Goal: Task Accomplishment & Management: Complete application form

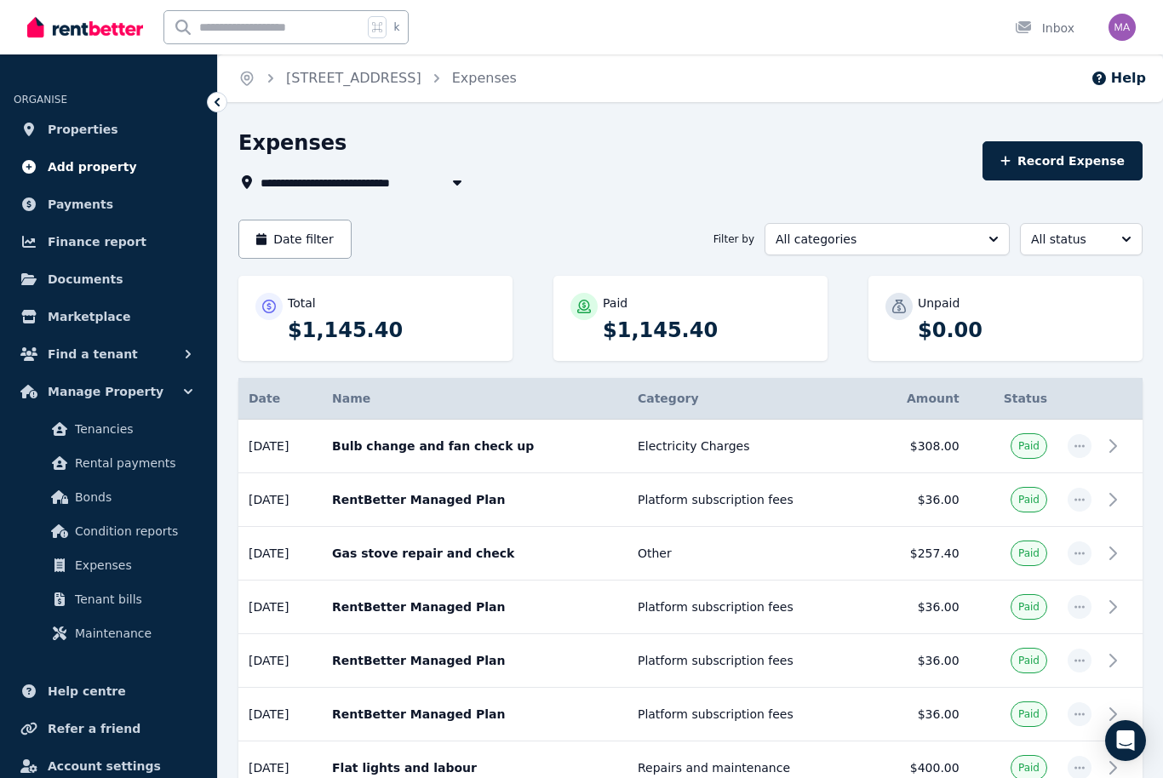
click at [93, 168] on span "Add property" at bounding box center [92, 167] width 89 height 20
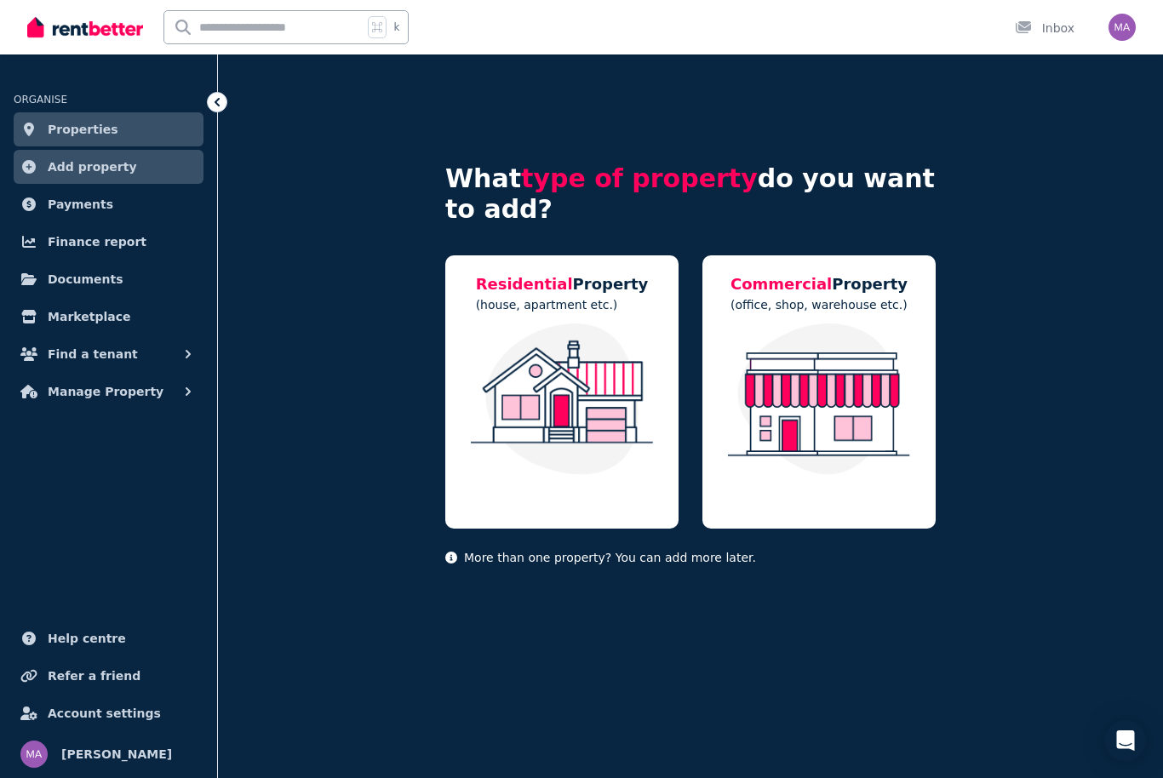
click at [77, 125] on span "Properties" at bounding box center [83, 129] width 71 height 20
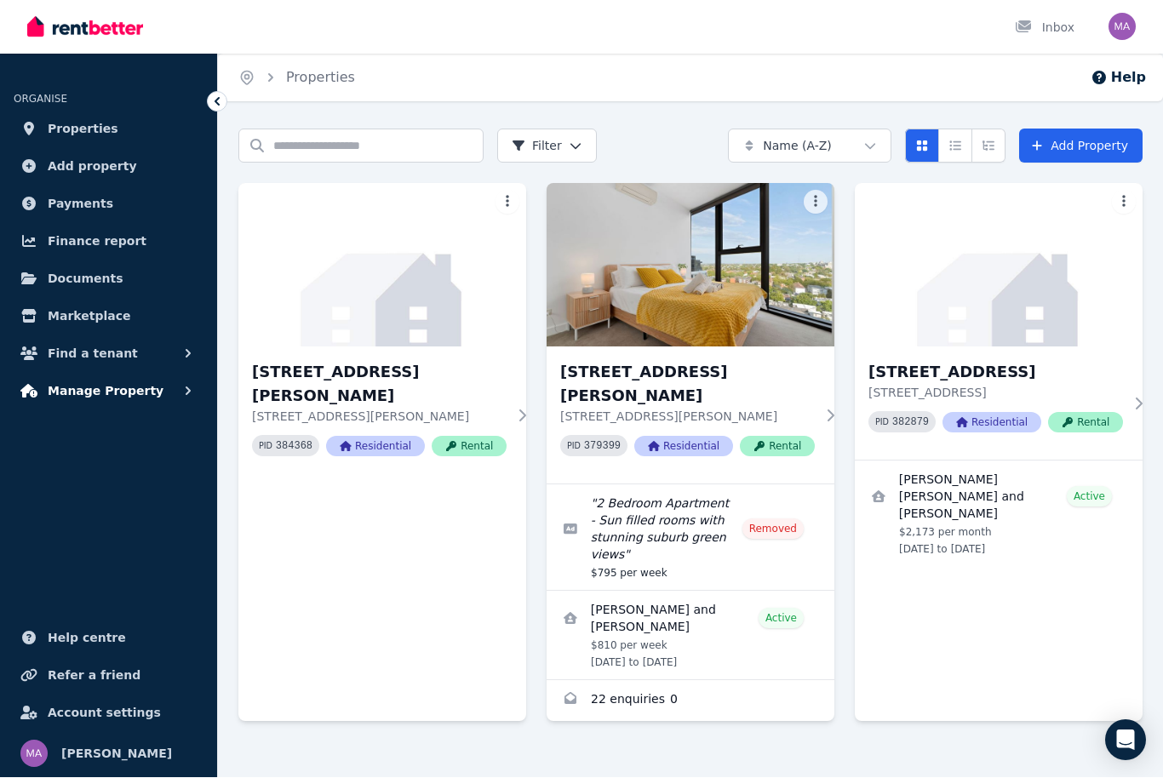
click at [151, 381] on button "Manage Property" at bounding box center [109, 392] width 190 height 34
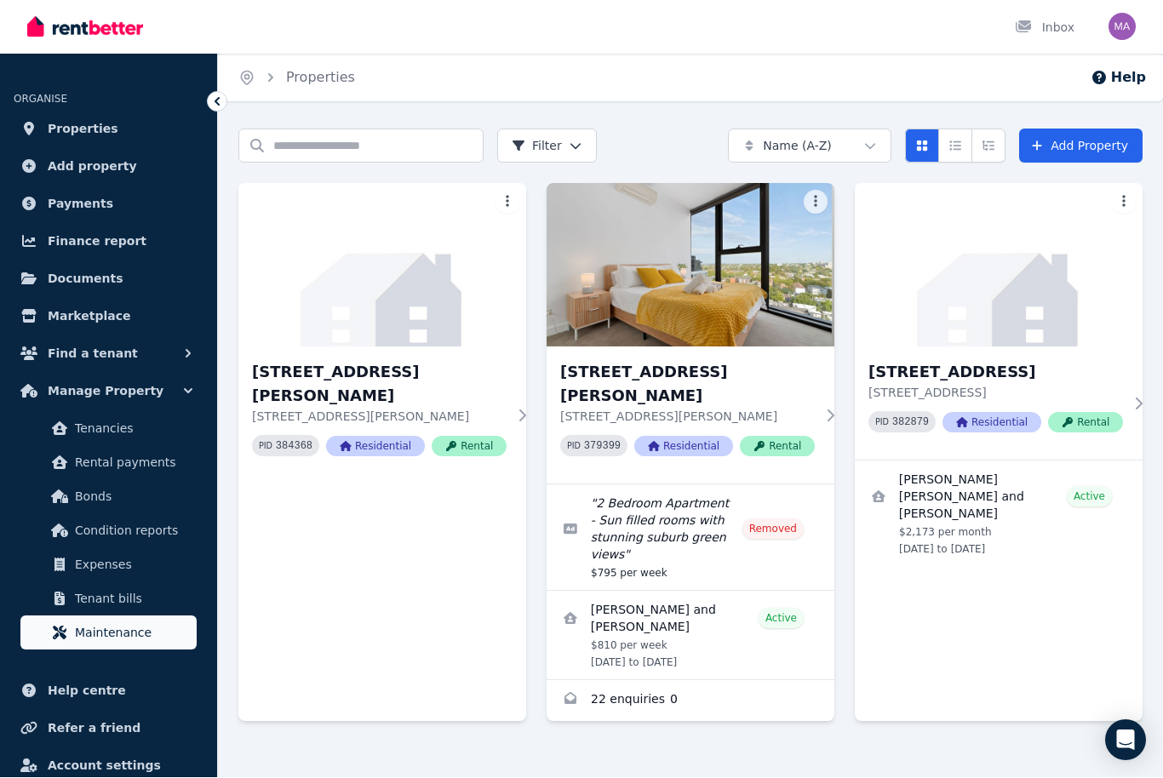
click at [131, 628] on span "Maintenance" at bounding box center [132, 633] width 115 height 20
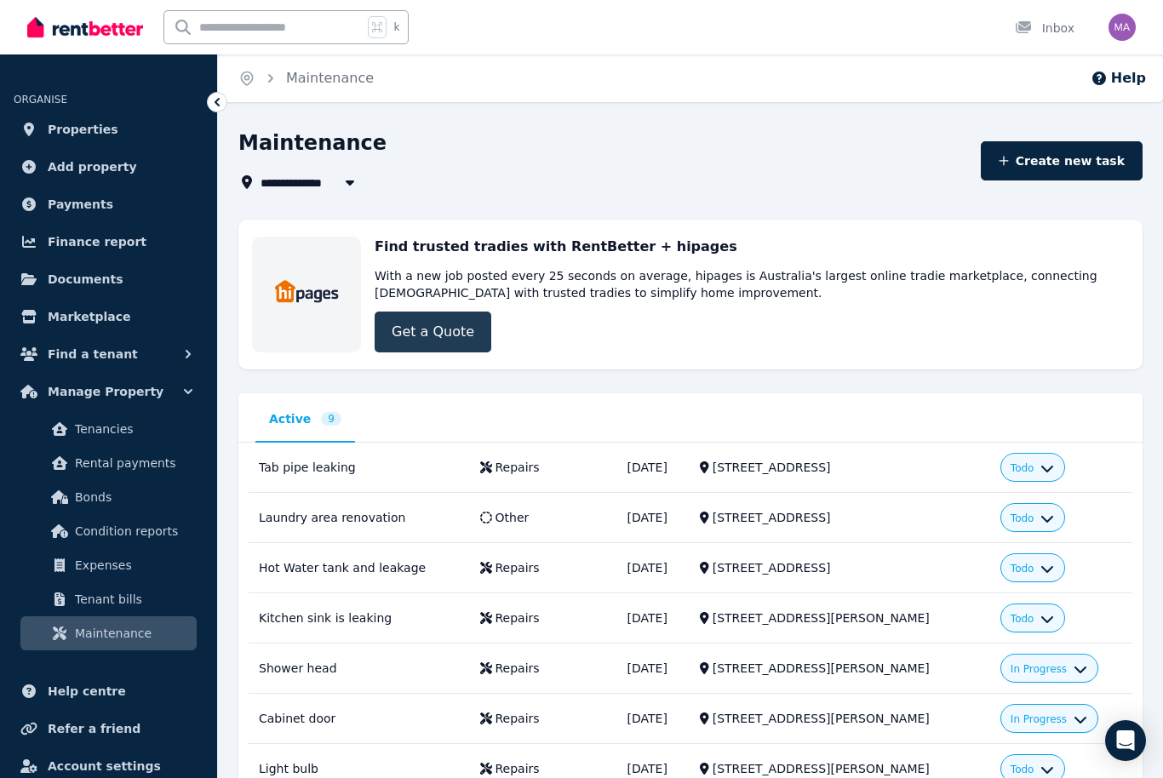
click at [449, 332] on link "Get a Quote" at bounding box center [433, 332] width 117 height 41
click at [456, 333] on link "Get a Quote" at bounding box center [433, 332] width 117 height 41
click at [81, 122] on span "Properties" at bounding box center [83, 129] width 71 height 20
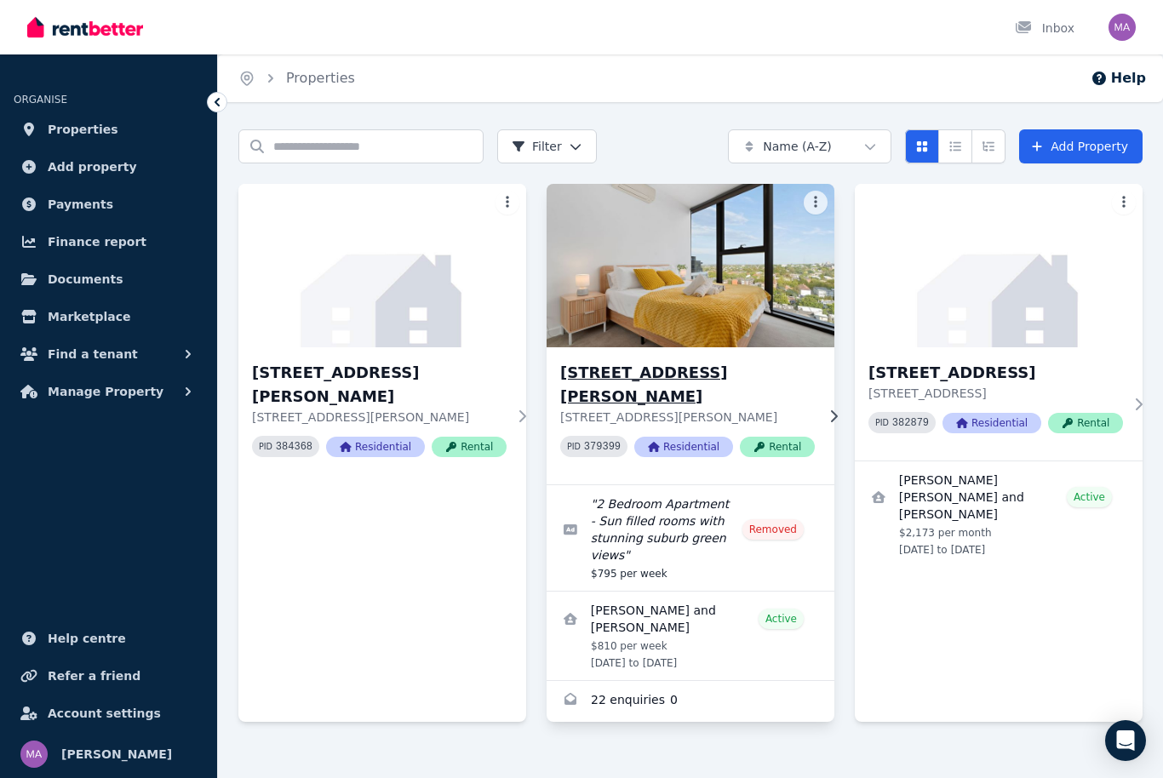
click at [743, 310] on img at bounding box center [691, 266] width 302 height 172
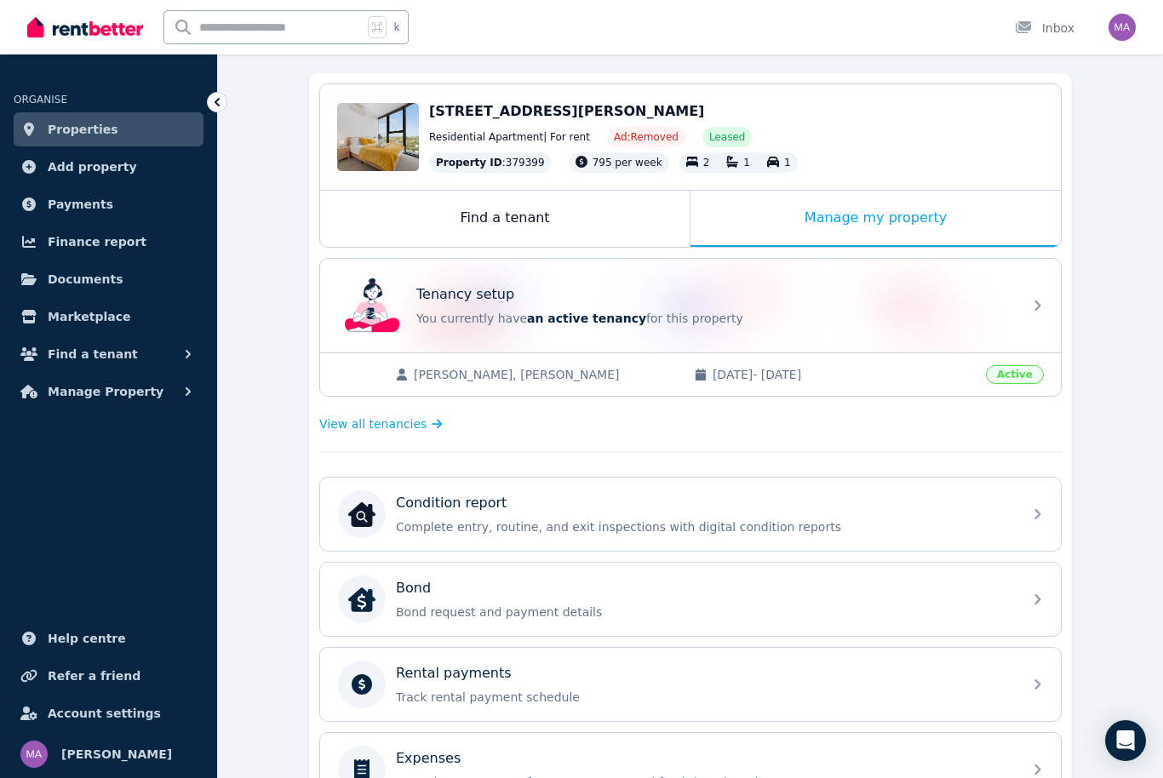
scroll to position [146, 0]
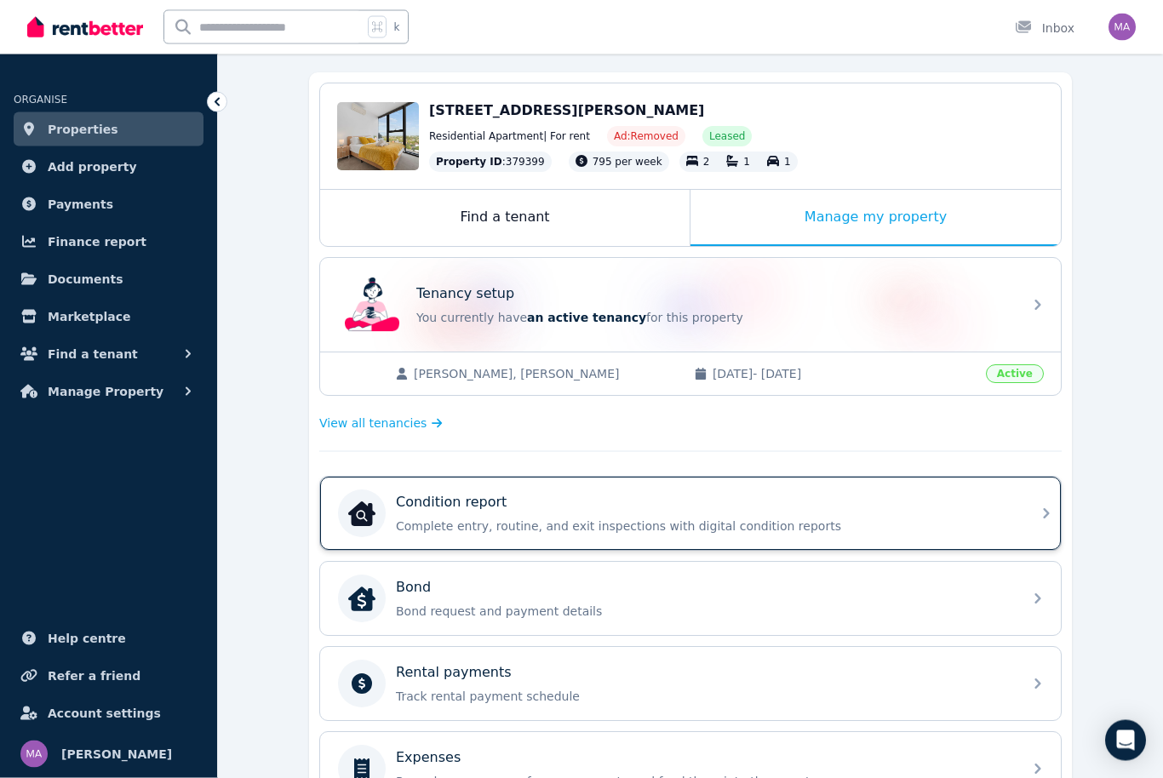
click at [862, 534] on p "Complete entry, routine, and exit inspections with digital condition reports" at bounding box center [704, 527] width 617 height 17
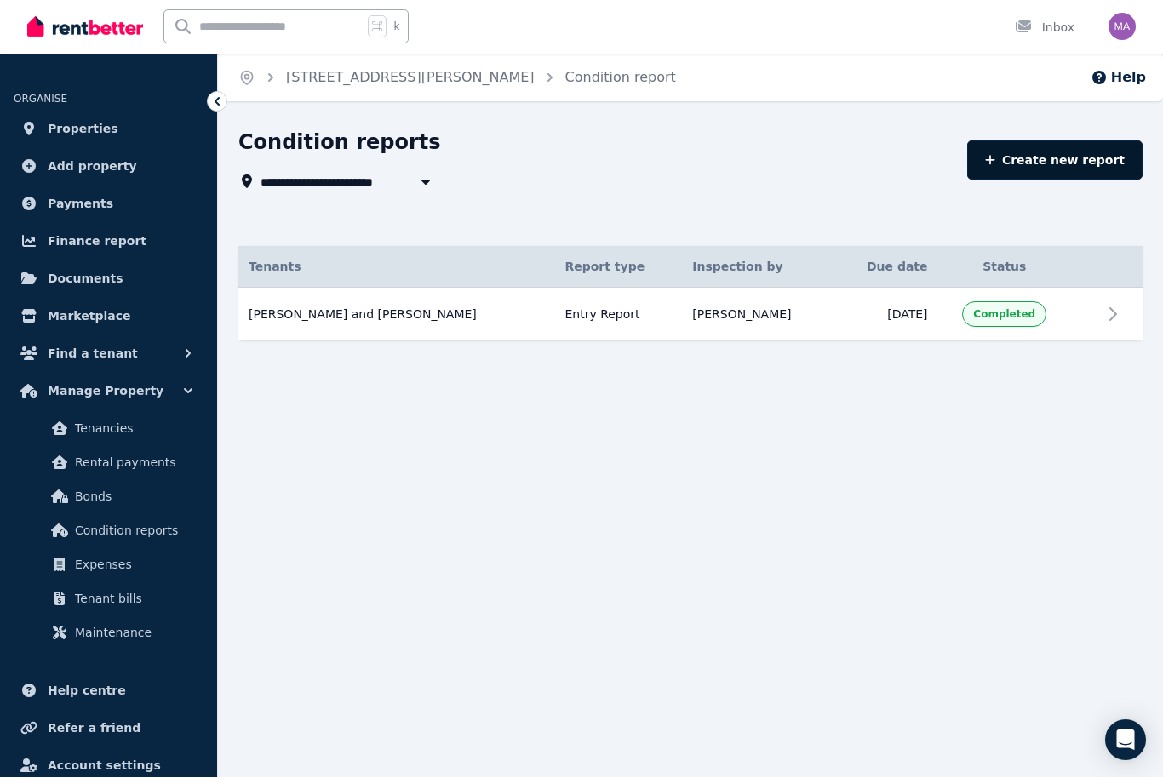
click at [1089, 165] on link "Create new report" at bounding box center [1054, 160] width 175 height 39
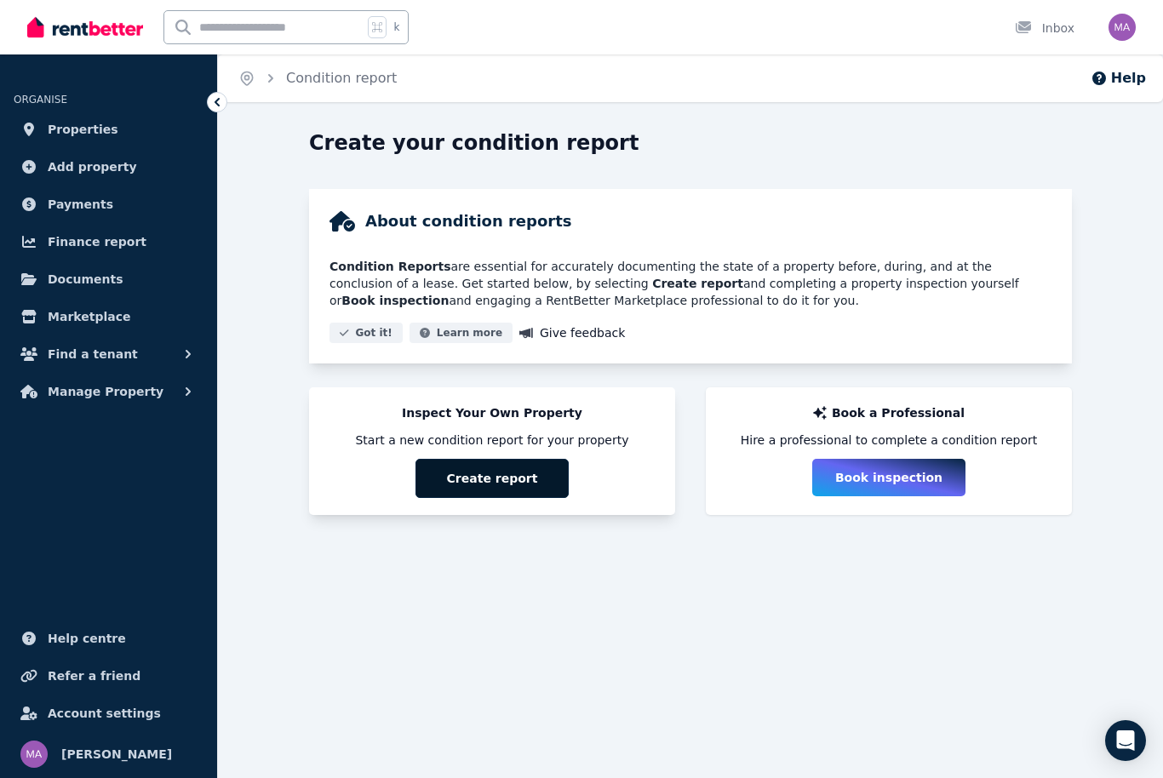
click at [519, 479] on button "Create report" at bounding box center [492, 478] width 153 height 39
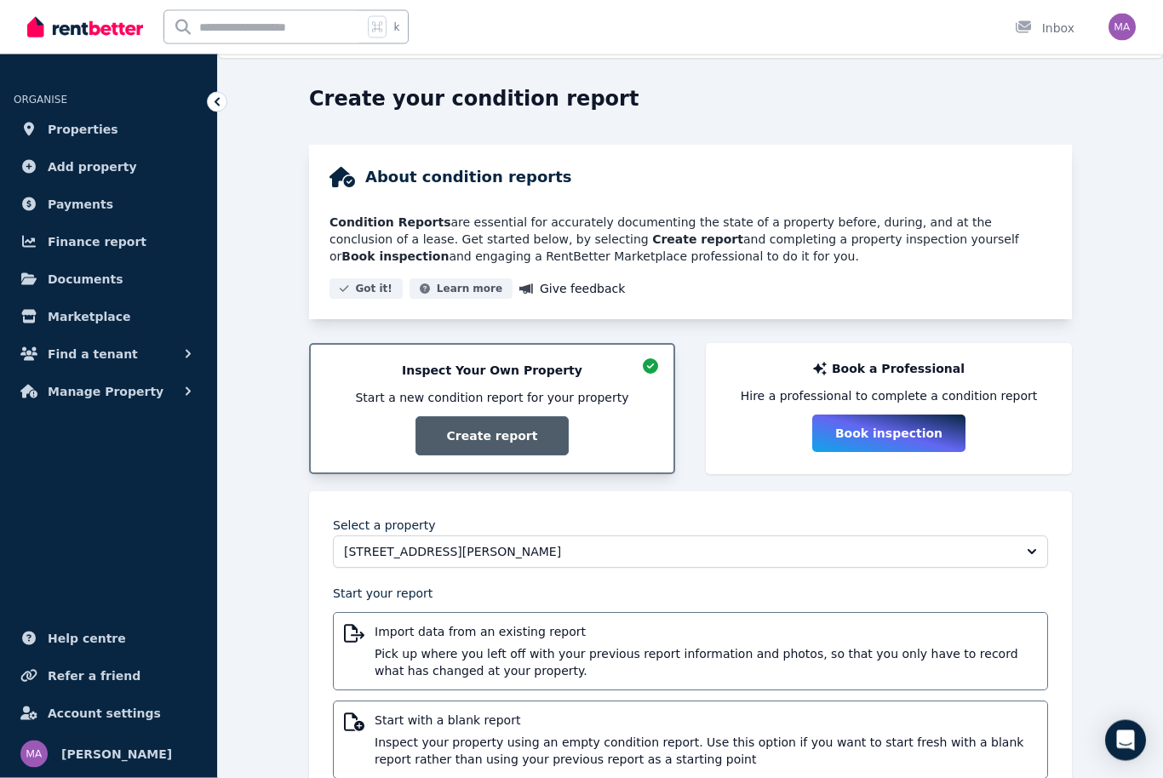
scroll to position [44, 0]
click at [806, 737] on span "Inspect your property using an empty condition report. Use this option if you w…" at bounding box center [706, 752] width 663 height 34
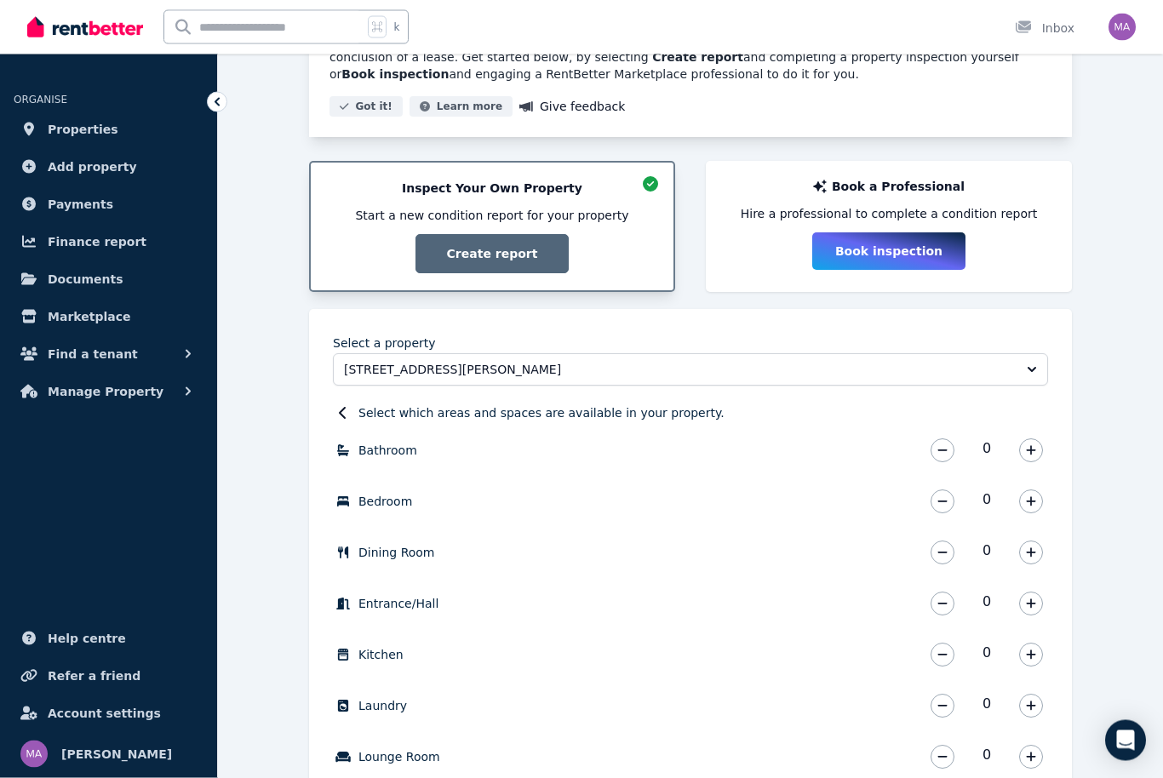
scroll to position [227, 0]
click at [1036, 462] on button "button" at bounding box center [1031, 451] width 24 height 24
click at [1038, 464] on div "1" at bounding box center [987, 450] width 123 height 34
click at [1042, 453] on button "button" at bounding box center [1031, 451] width 24 height 24
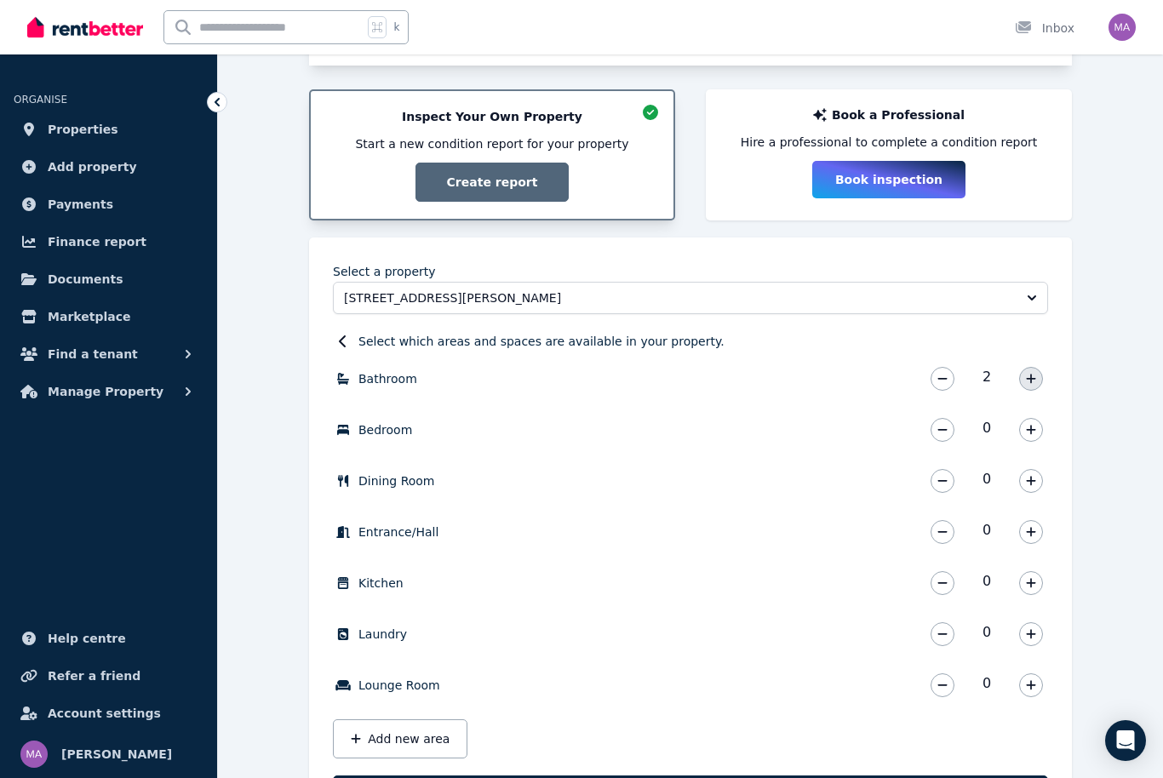
scroll to position [290, 0]
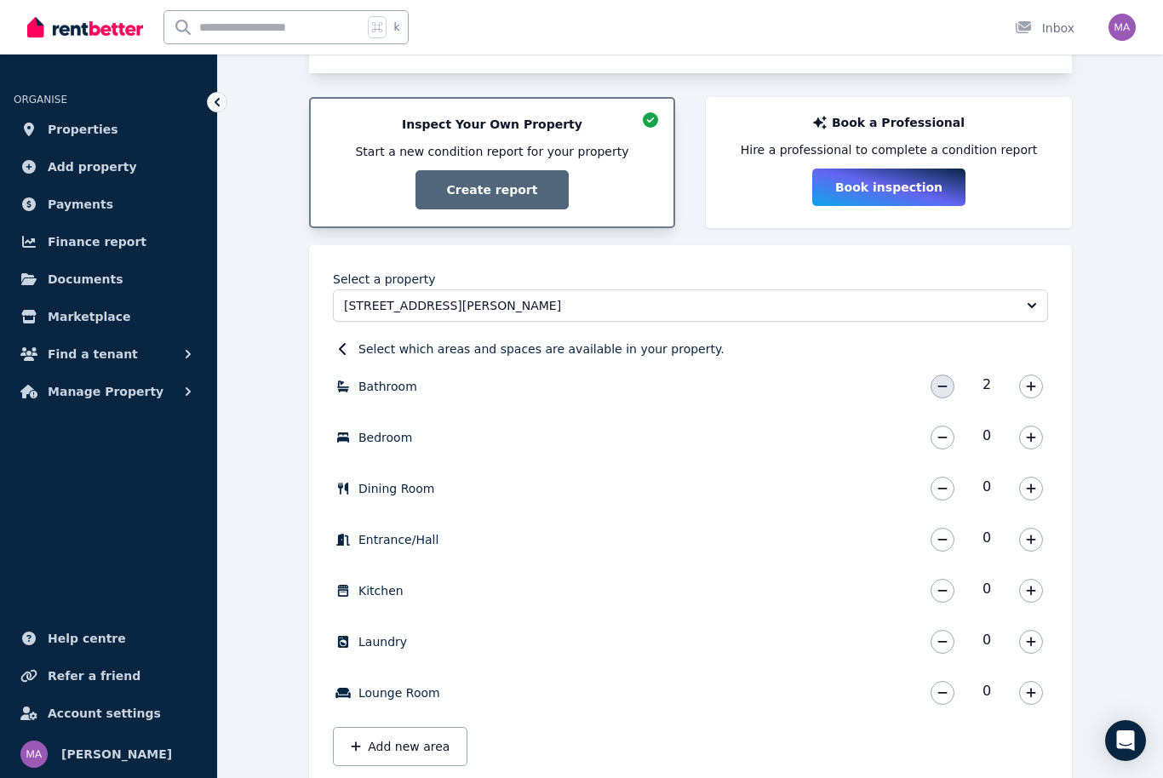
click at [945, 393] on button "button" at bounding box center [943, 387] width 24 height 24
click at [1036, 445] on button "button" at bounding box center [1031, 438] width 24 height 24
click at [1031, 445] on button "button" at bounding box center [1031, 438] width 24 height 24
click at [1036, 495] on button "button" at bounding box center [1031, 489] width 24 height 24
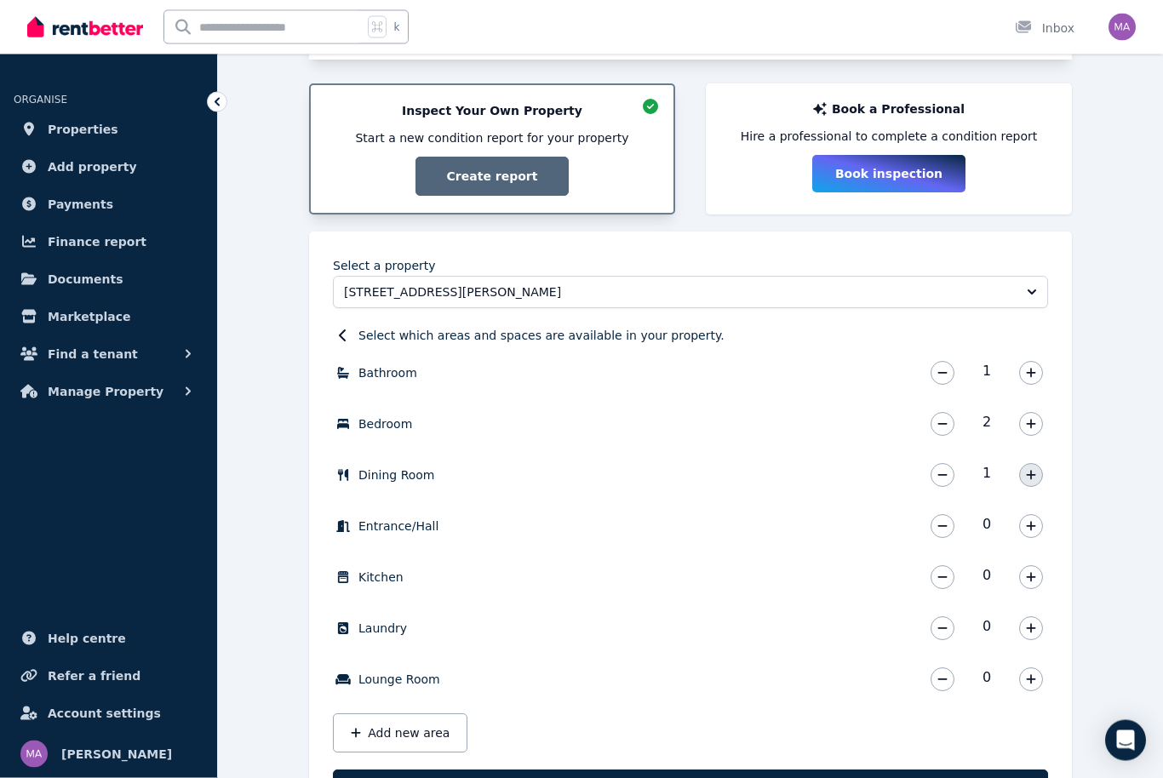
scroll to position [333, 0]
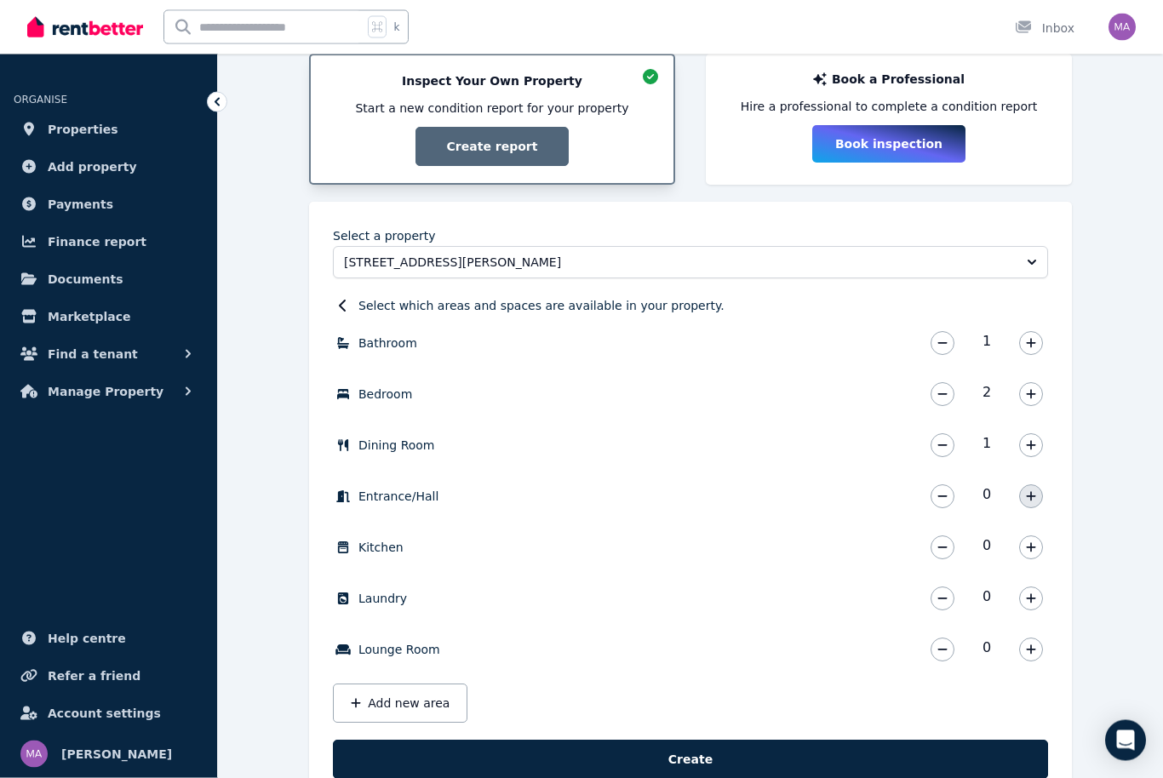
click at [1033, 499] on icon "button" at bounding box center [1031, 497] width 10 height 12
click at [1026, 548] on icon "button" at bounding box center [1031, 548] width 10 height 12
click at [1032, 605] on button "button" at bounding box center [1031, 600] width 24 height 24
click at [1033, 646] on icon "button" at bounding box center [1031, 651] width 10 height 12
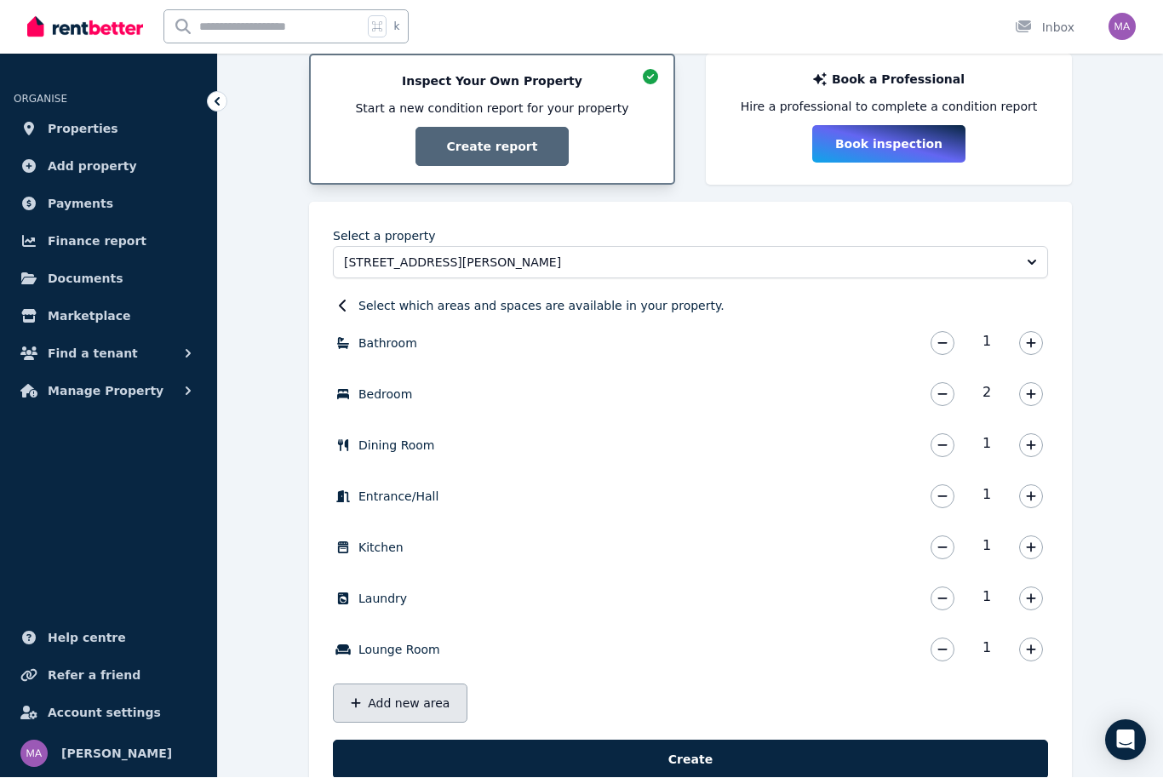
click at [410, 699] on button "Add new area" at bounding box center [400, 704] width 135 height 39
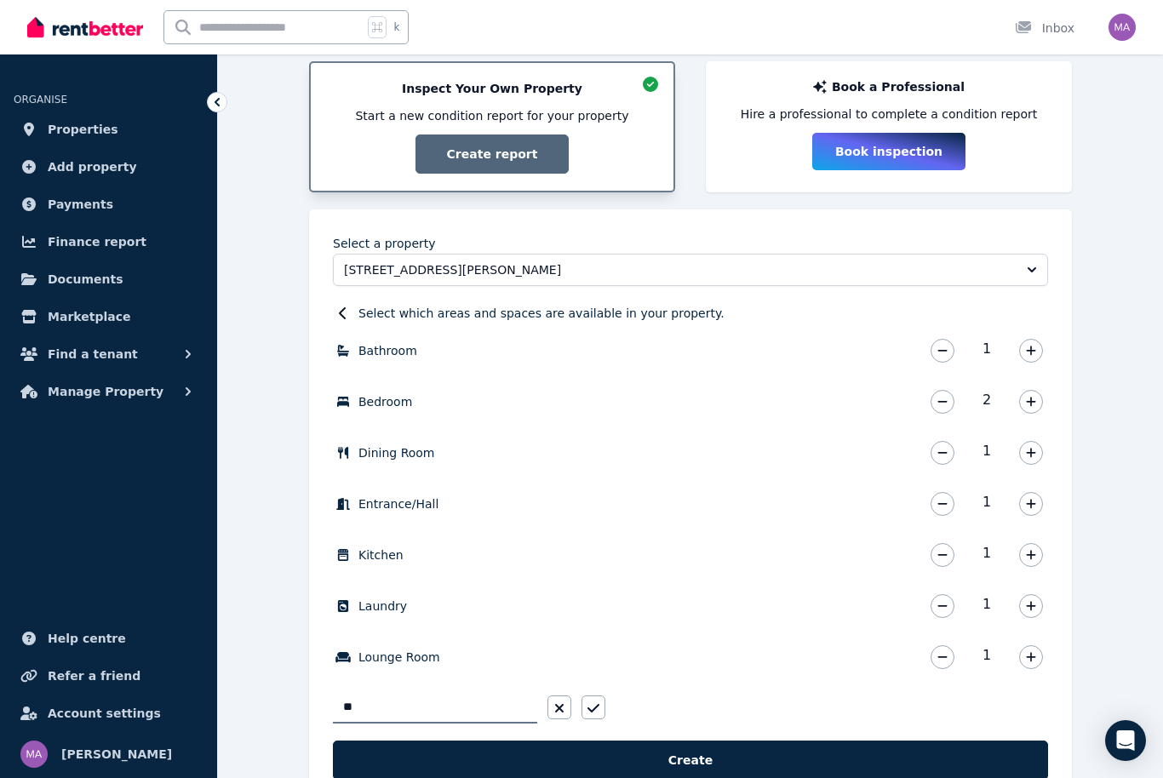
type input "*"
type input "*******"
click at [600, 706] on button "button" at bounding box center [594, 708] width 24 height 24
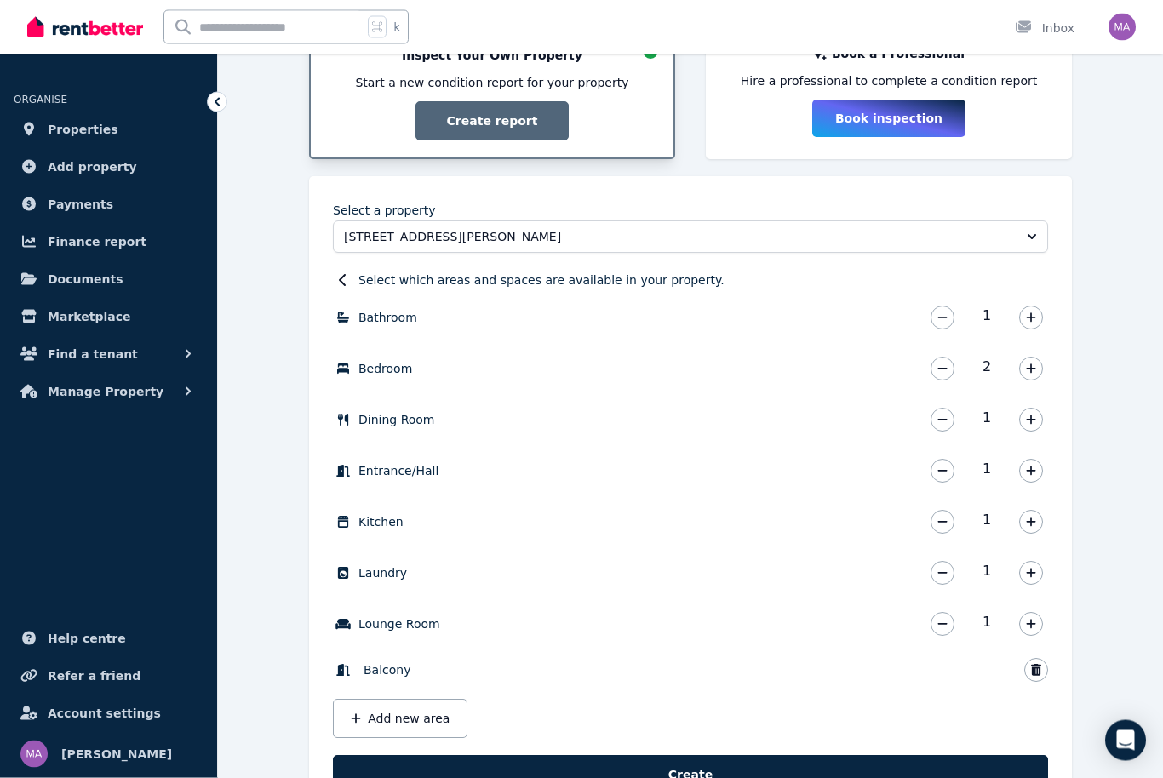
scroll to position [374, 0]
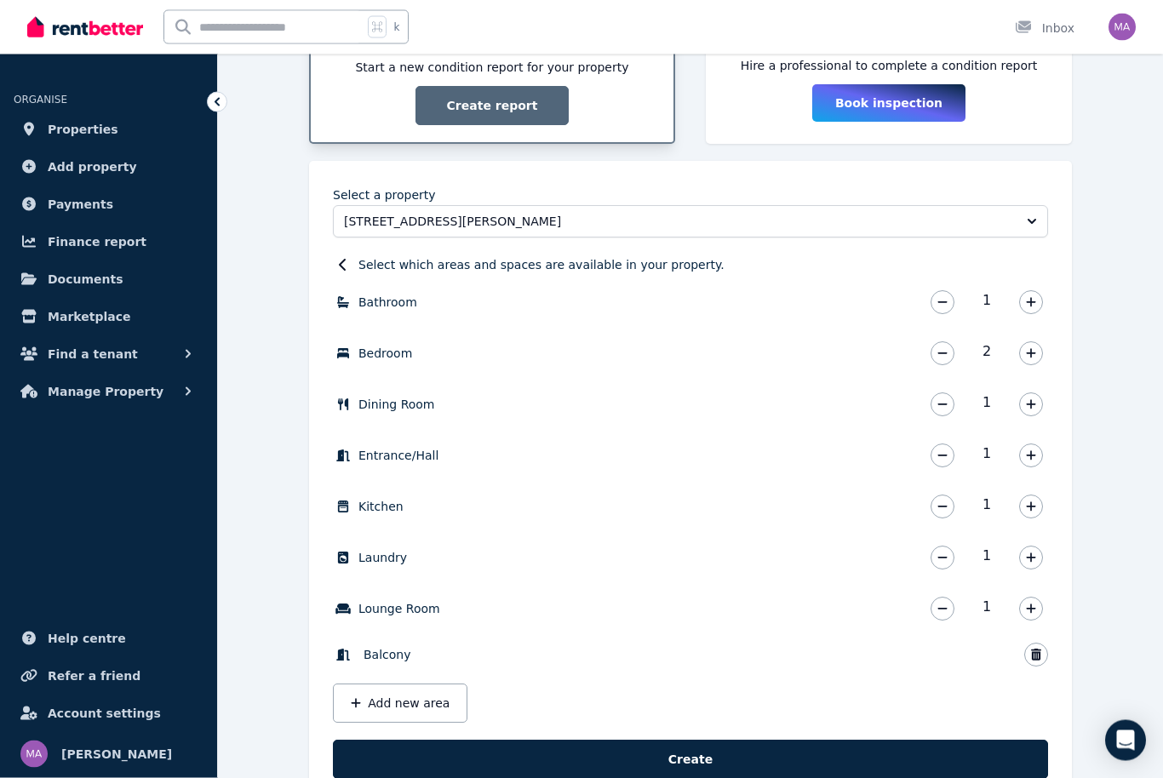
click at [382, 656] on span "Balcony" at bounding box center [388, 655] width 48 height 17
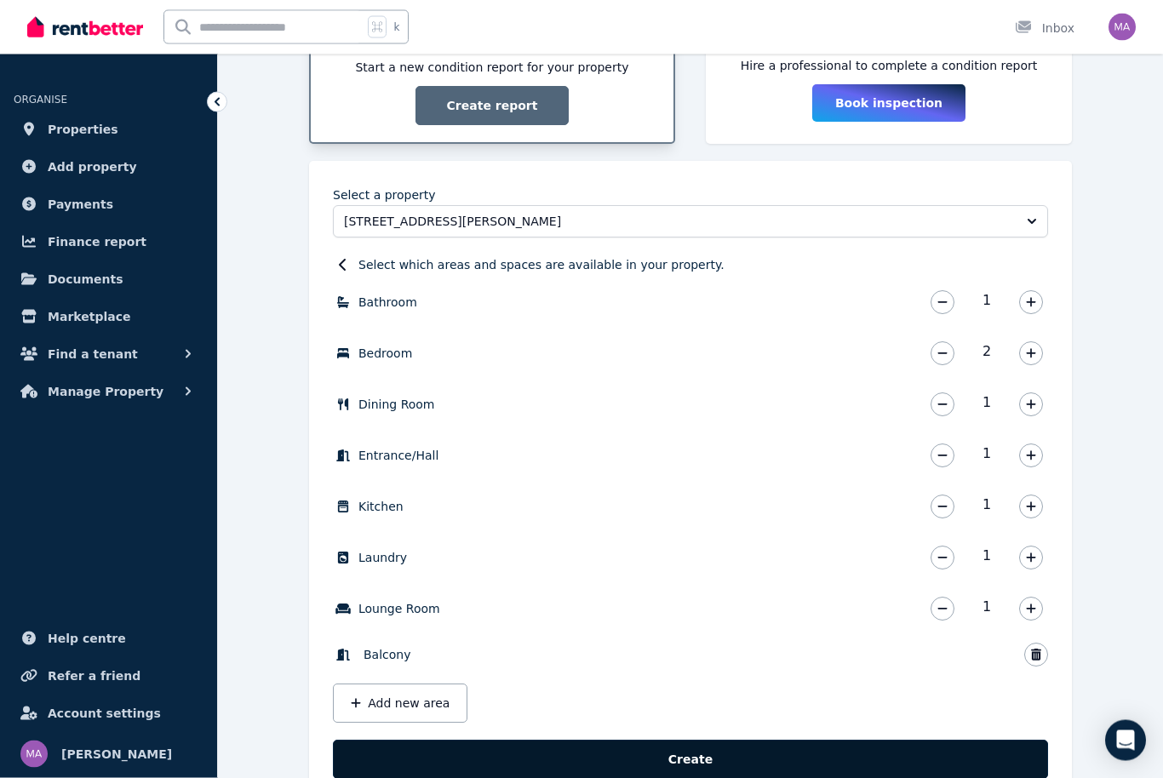
click at [821, 752] on button "Create" at bounding box center [690, 760] width 715 height 39
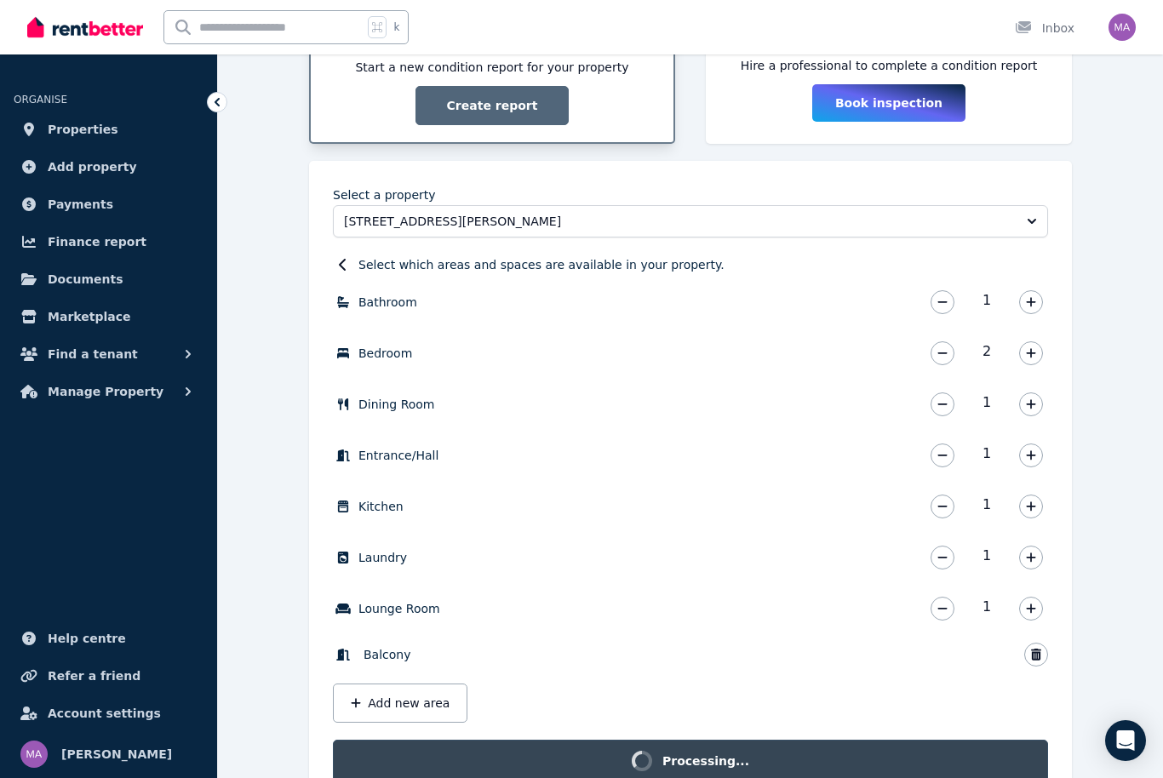
scroll to position [352, 0]
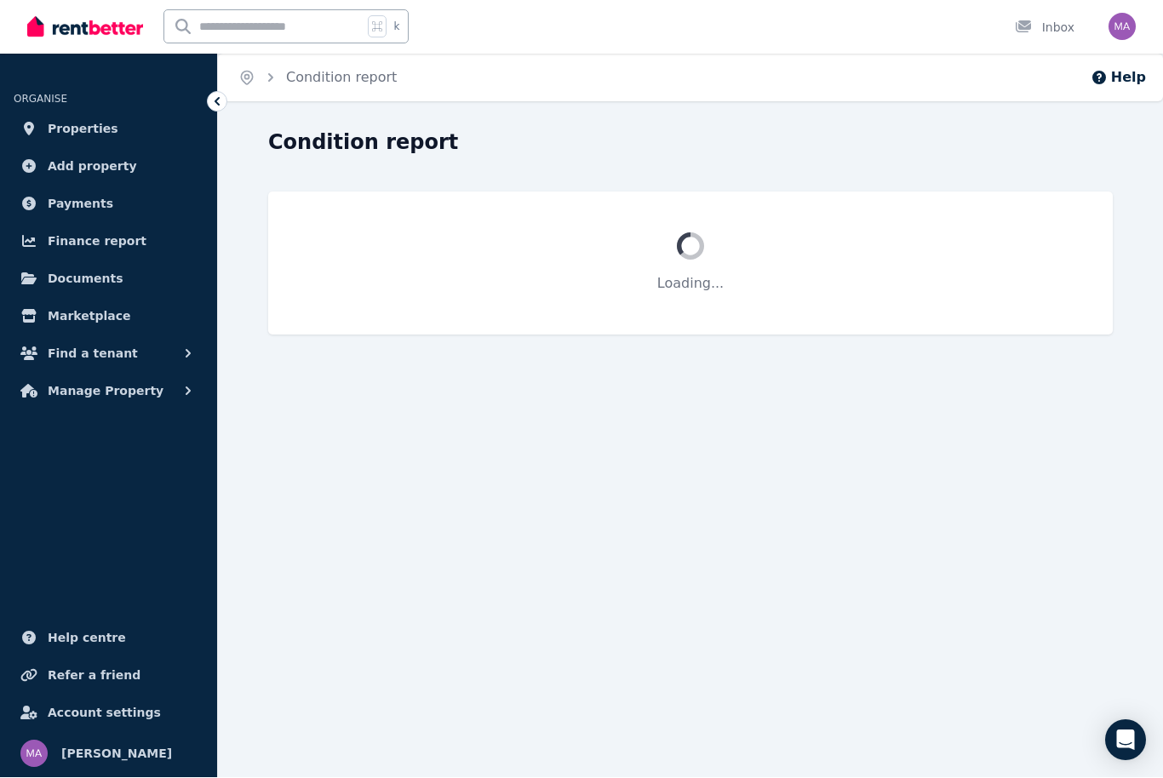
scroll to position [1, 0]
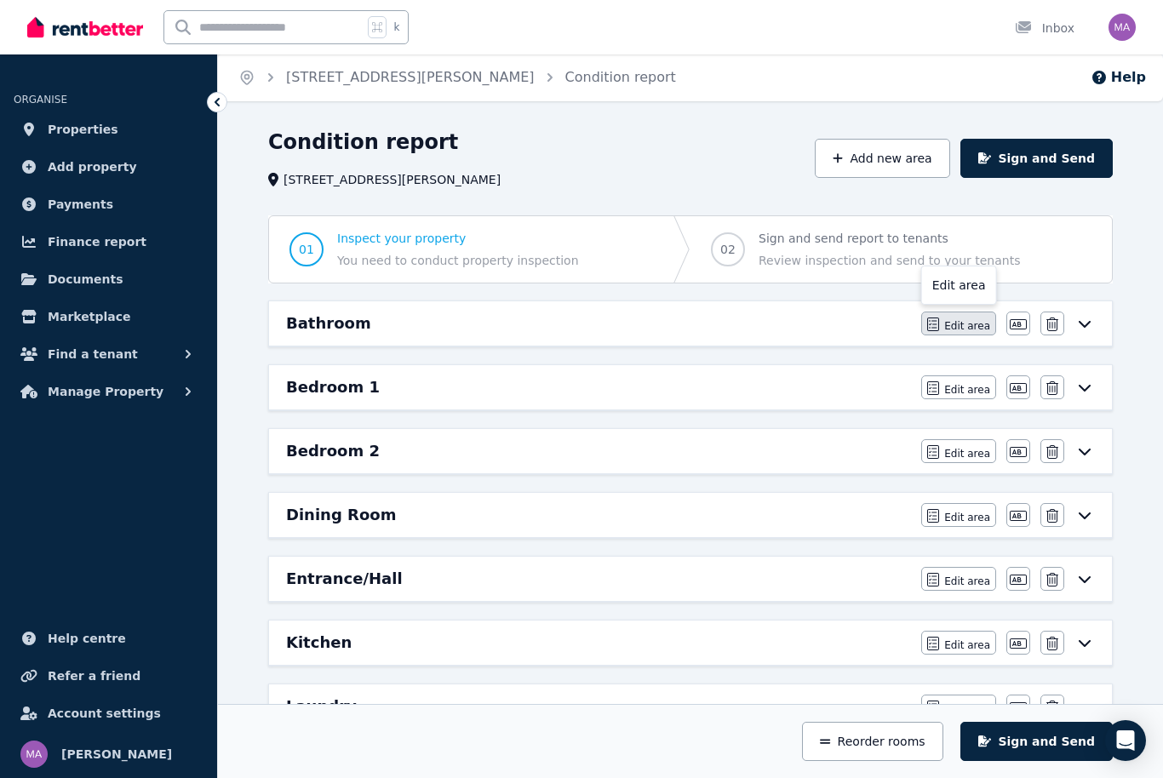
click at [979, 325] on span "Edit area" at bounding box center [967, 326] width 46 height 14
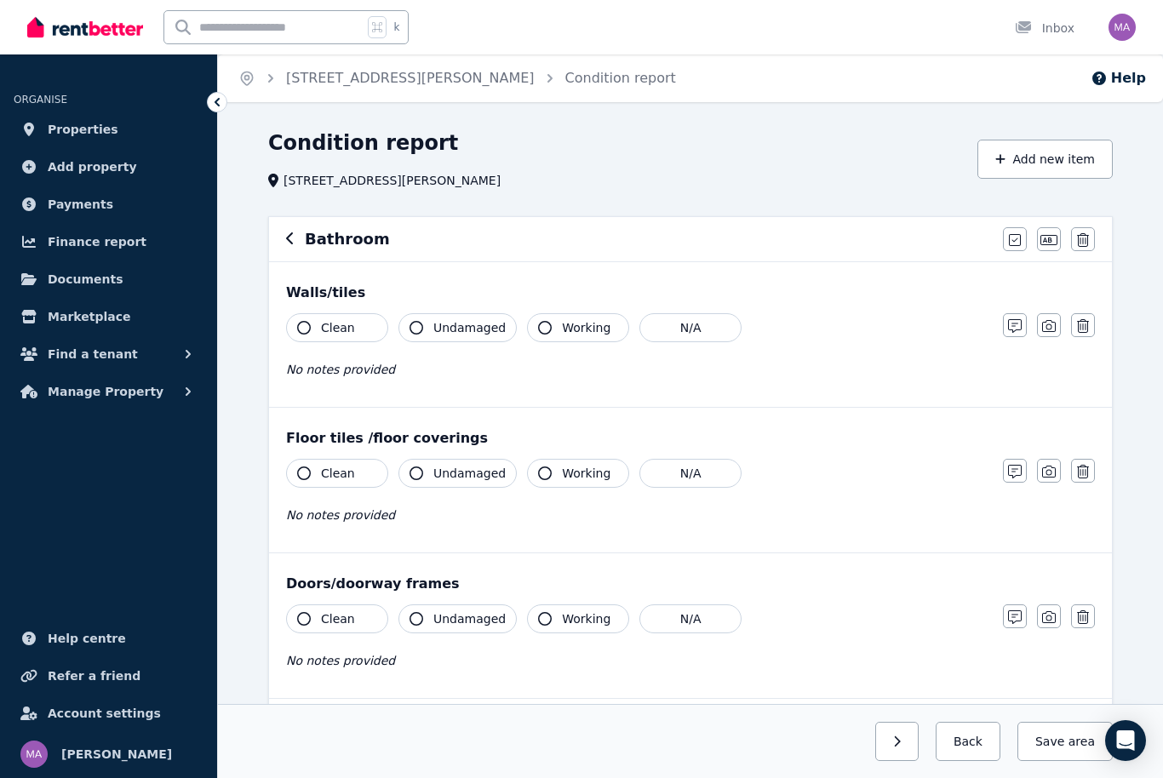
click at [365, 330] on button "Clean" at bounding box center [337, 327] width 102 height 29
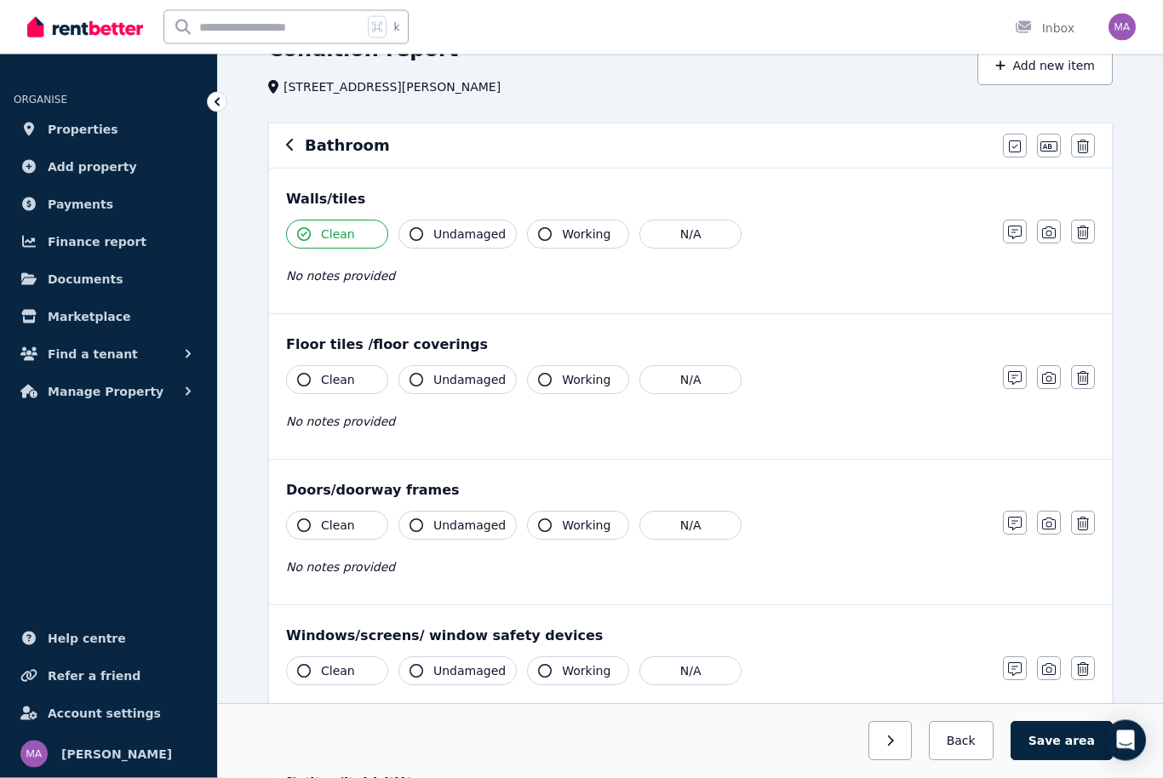
scroll to position [95, 0]
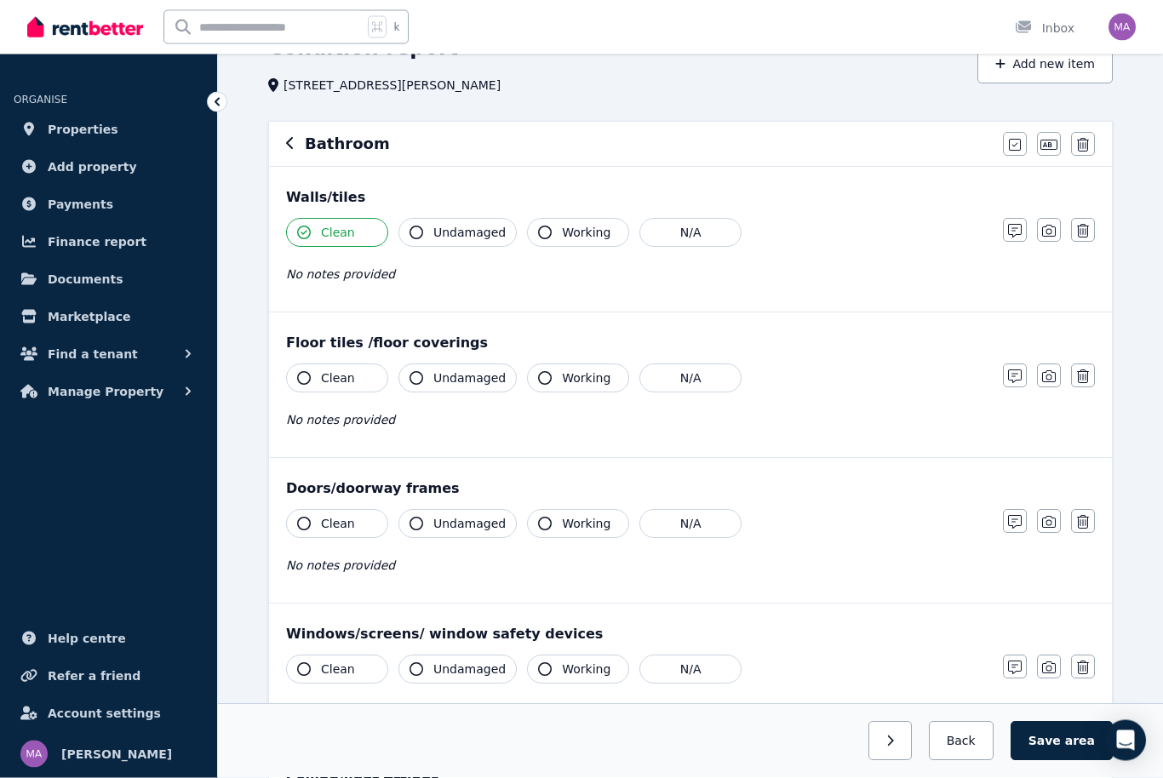
click at [357, 382] on button "Clean" at bounding box center [337, 378] width 102 height 29
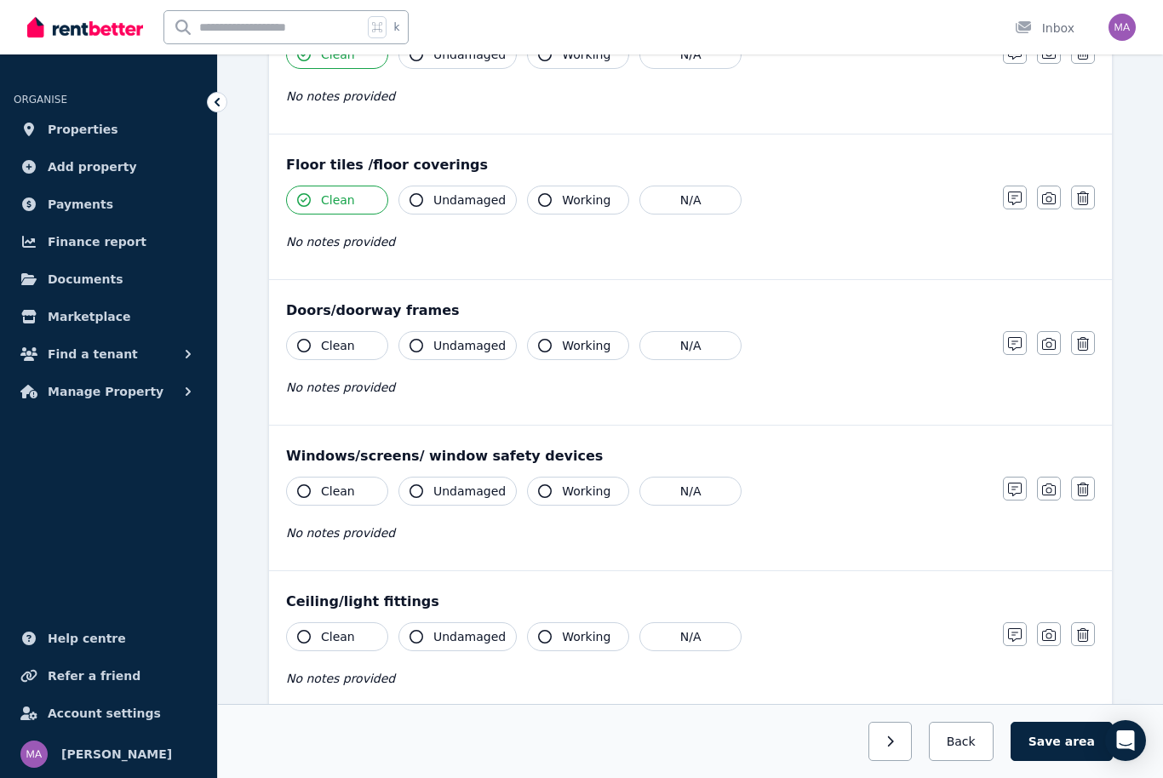
scroll to position [271, 0]
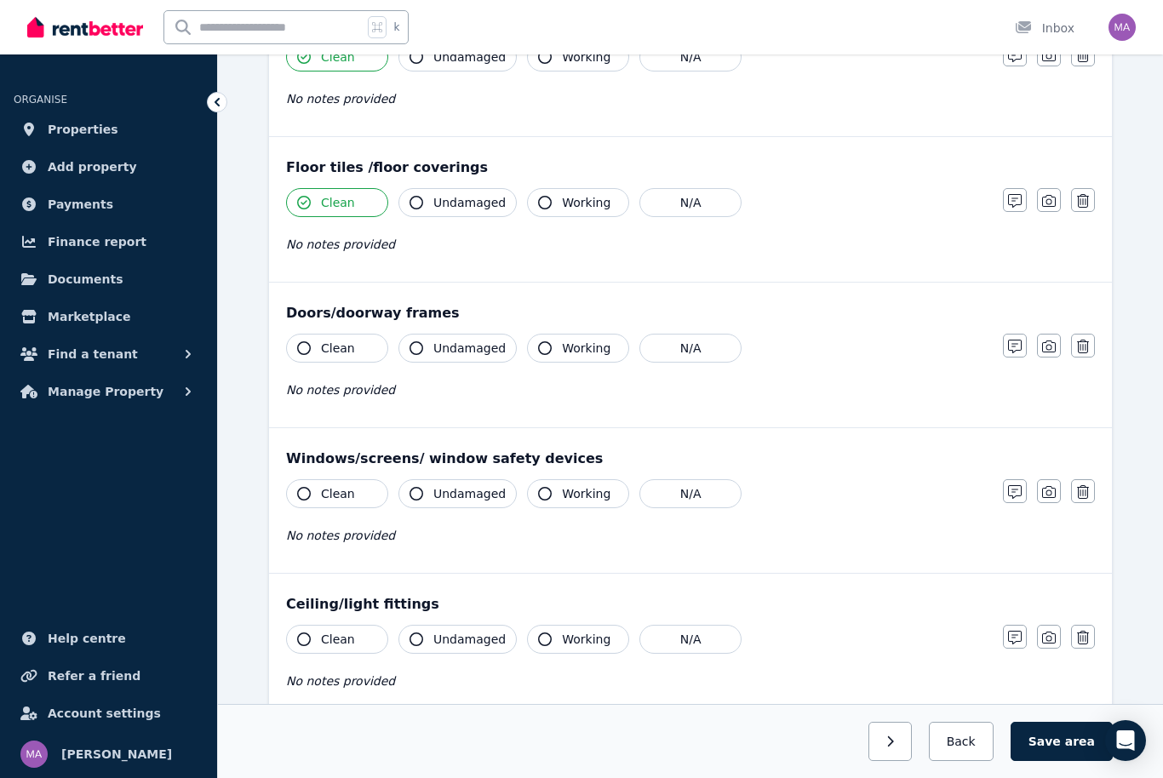
click at [332, 362] on button "Clean" at bounding box center [337, 348] width 102 height 29
click at [1016, 355] on button "button" at bounding box center [1015, 346] width 24 height 24
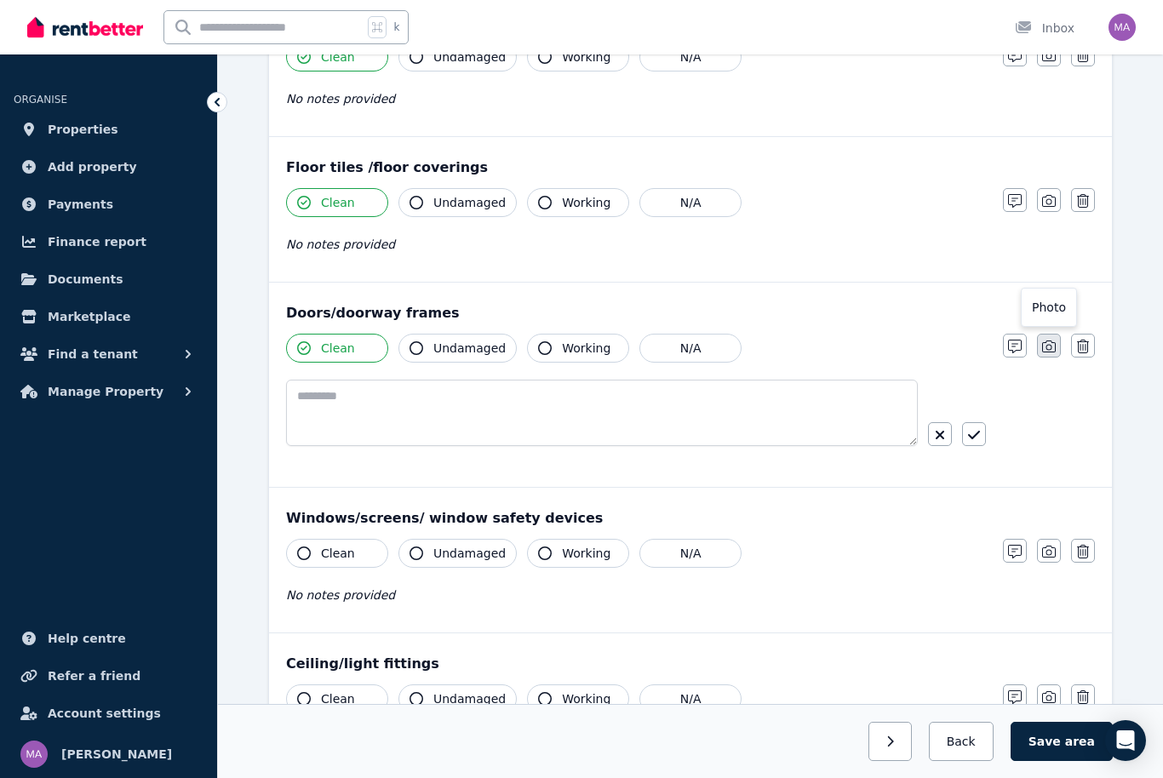
click at [1053, 351] on icon "button" at bounding box center [1049, 347] width 14 height 14
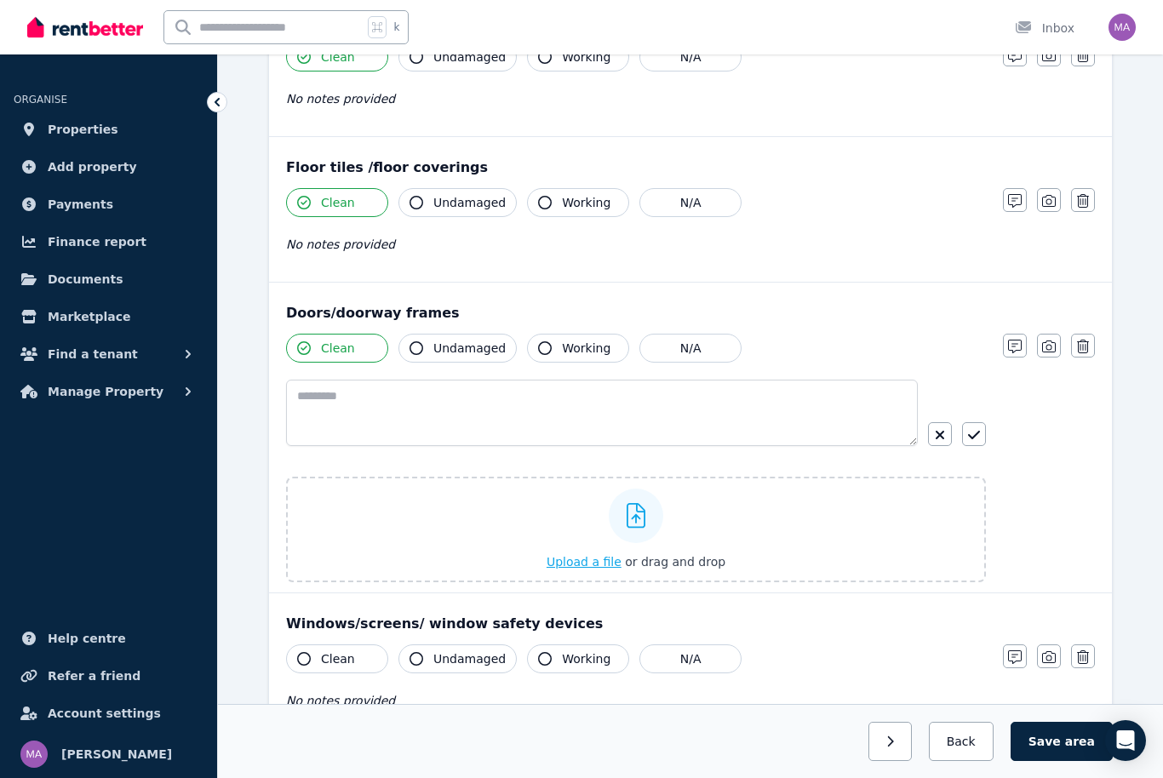
click at [636, 539] on div at bounding box center [636, 516] width 55 height 55
click at [0, 0] on input "Upload a file or drag and drop" at bounding box center [0, 0] width 0 height 0
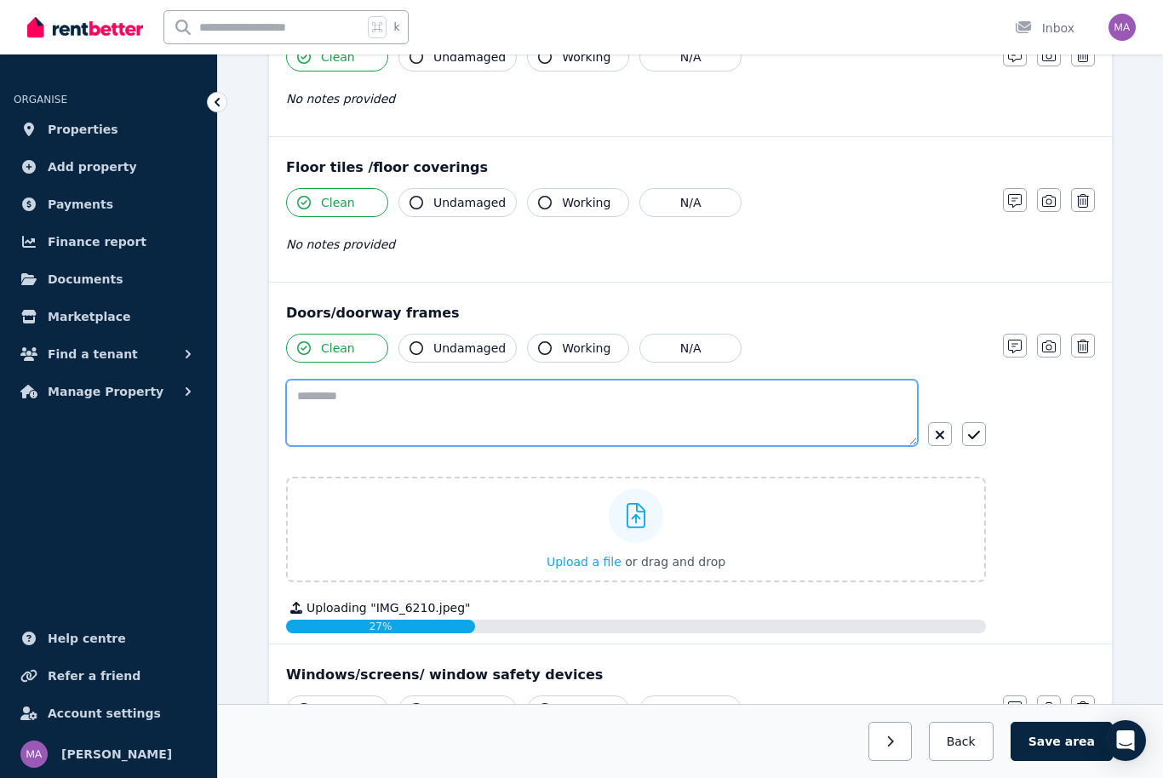
click at [396, 394] on textarea at bounding box center [602, 413] width 632 height 66
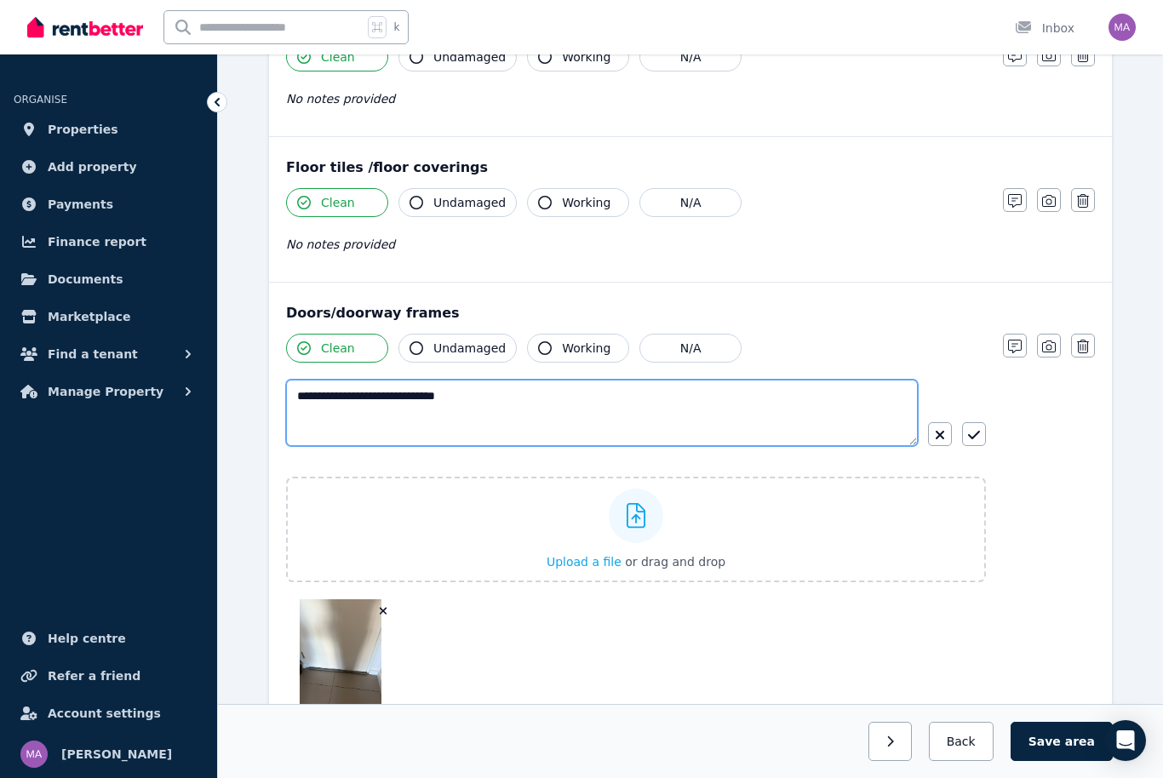
type textarea "**********"
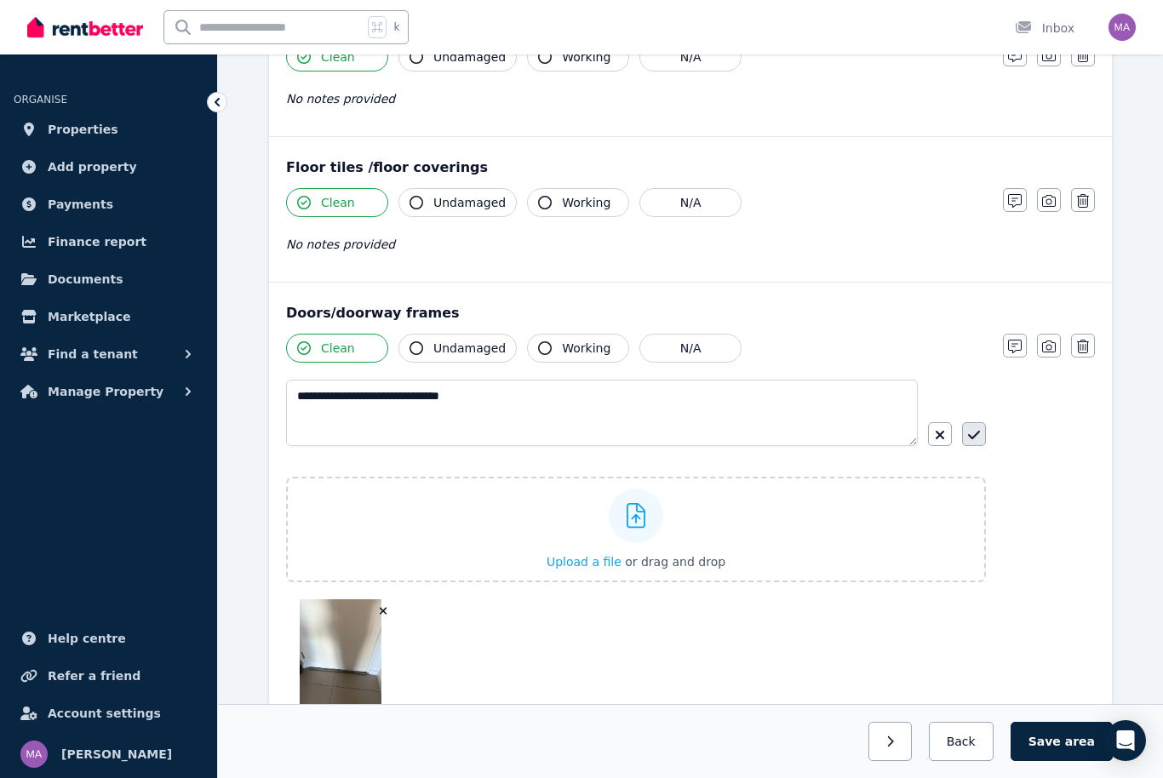
click at [982, 433] on button "button" at bounding box center [974, 434] width 24 height 24
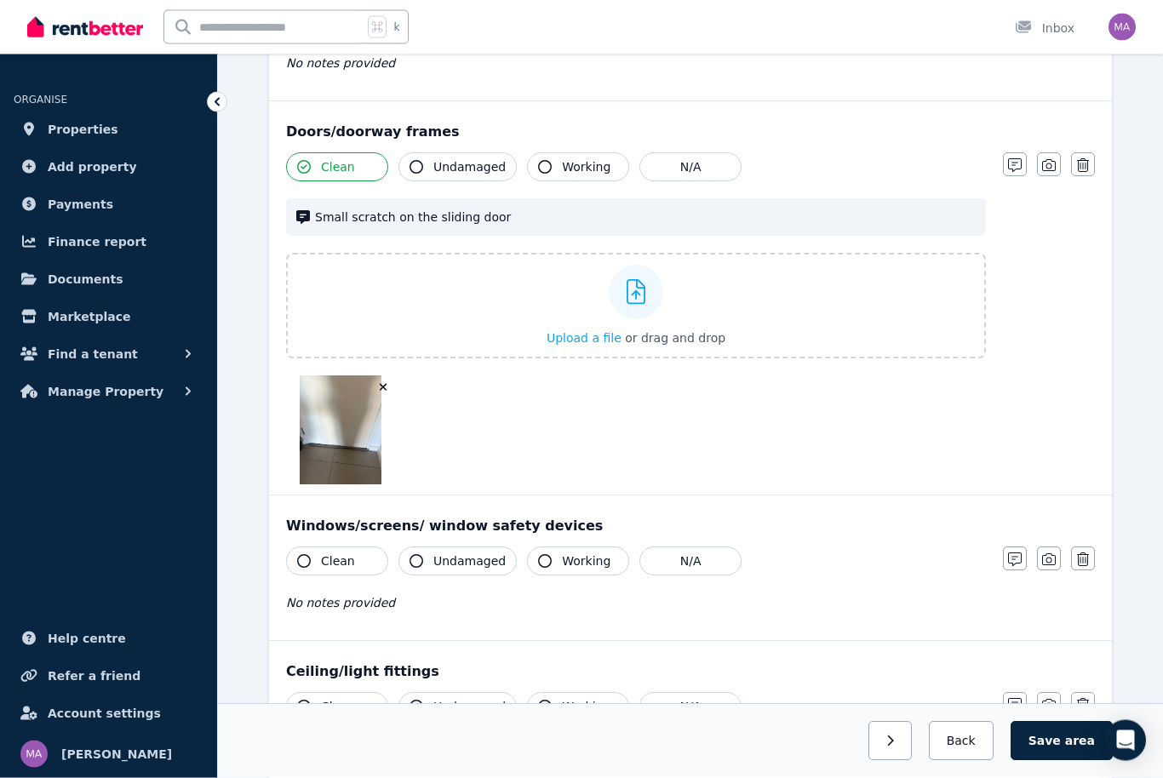
click at [369, 556] on button "Clean" at bounding box center [337, 562] width 102 height 29
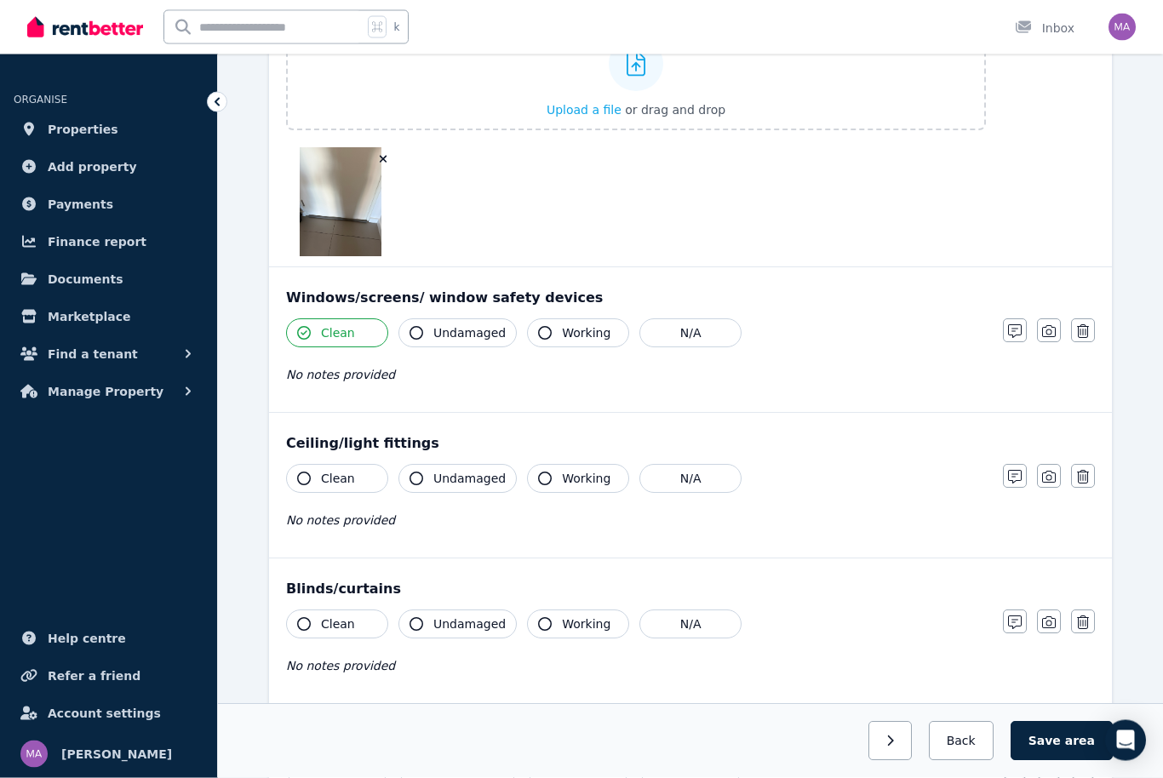
scroll to position [680, 0]
click at [329, 482] on span "Clean" at bounding box center [338, 478] width 34 height 17
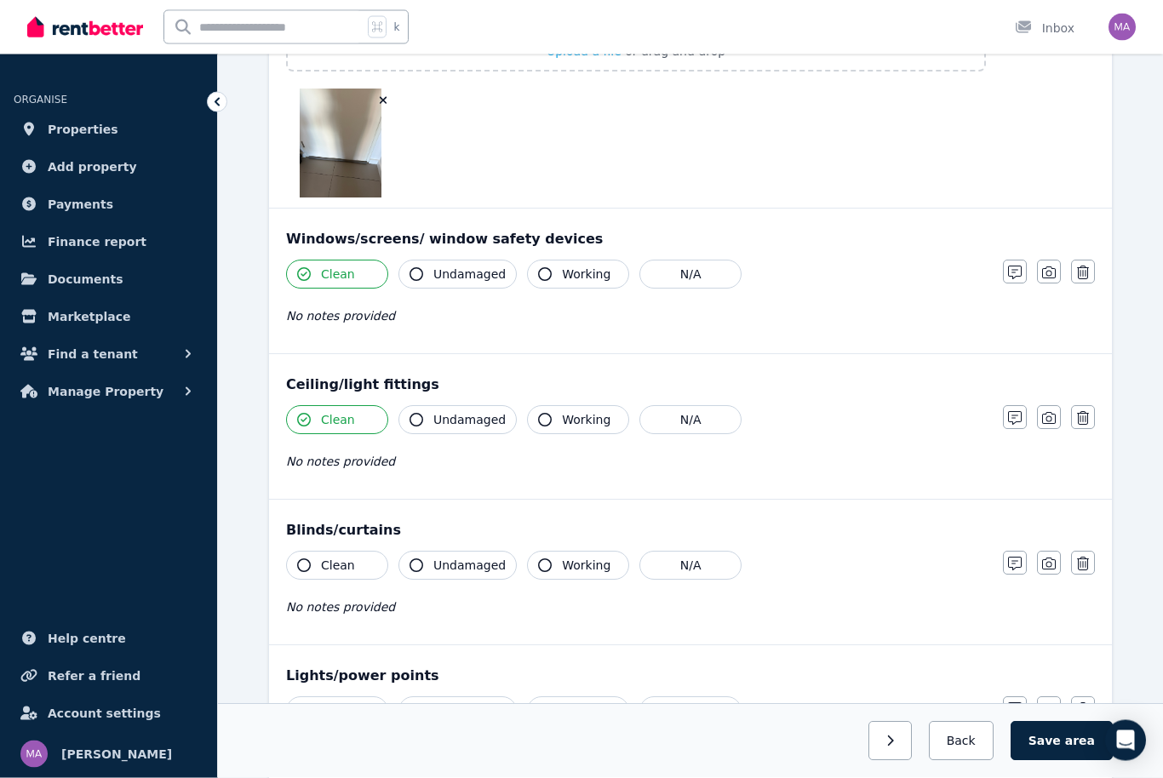
scroll to position [739, 0]
click at [707, 566] on button "N/A" at bounding box center [691, 565] width 102 height 29
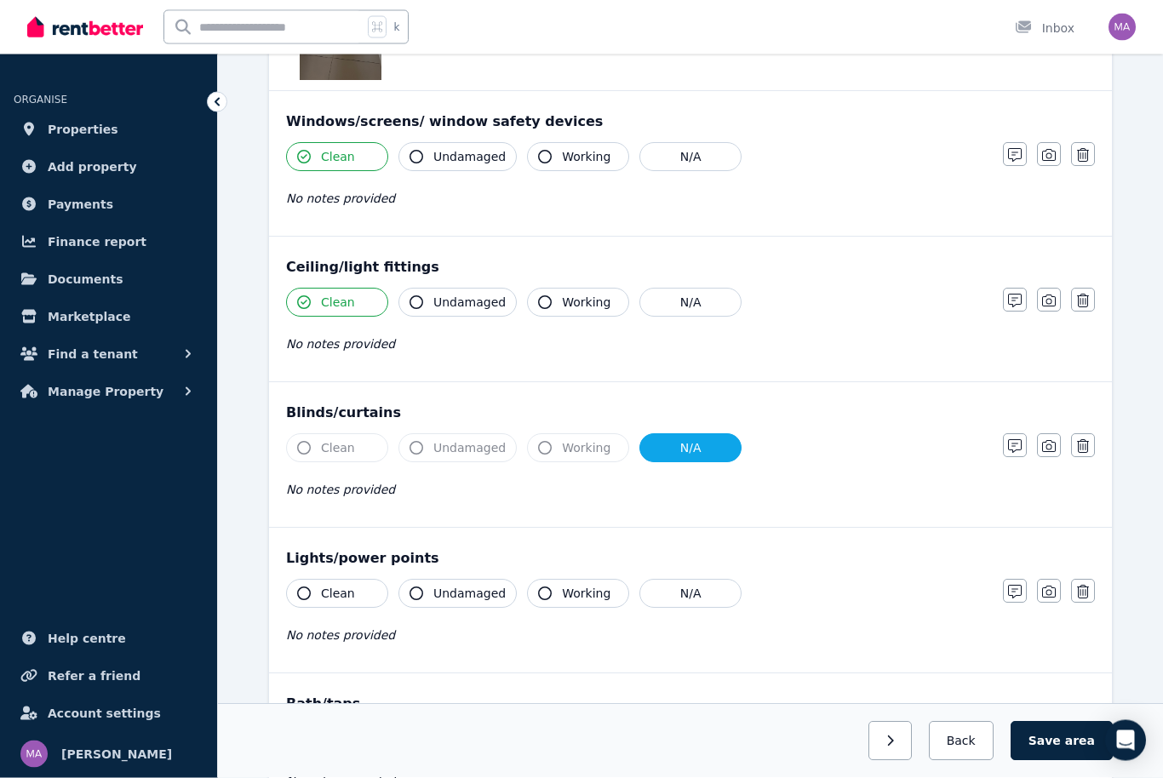
click at [354, 596] on button "Clean" at bounding box center [337, 594] width 102 height 29
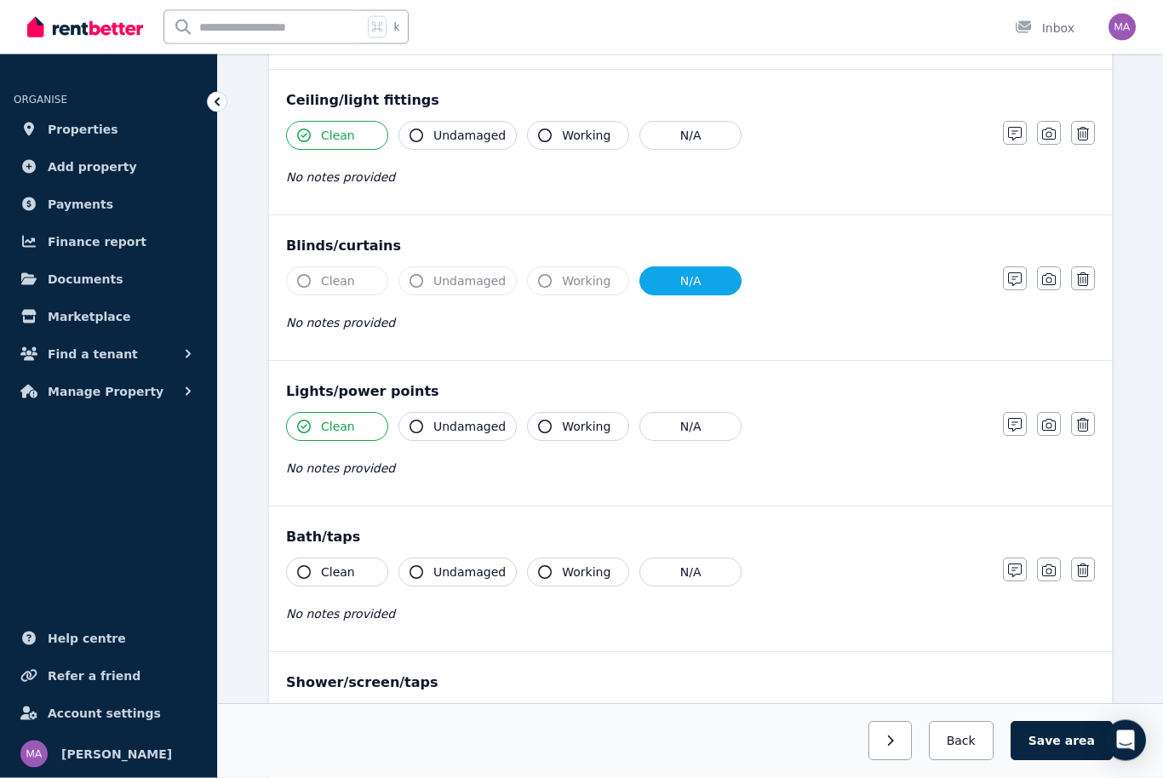
scroll to position [1024, 0]
click at [337, 575] on span "Clean" at bounding box center [338, 572] width 34 height 17
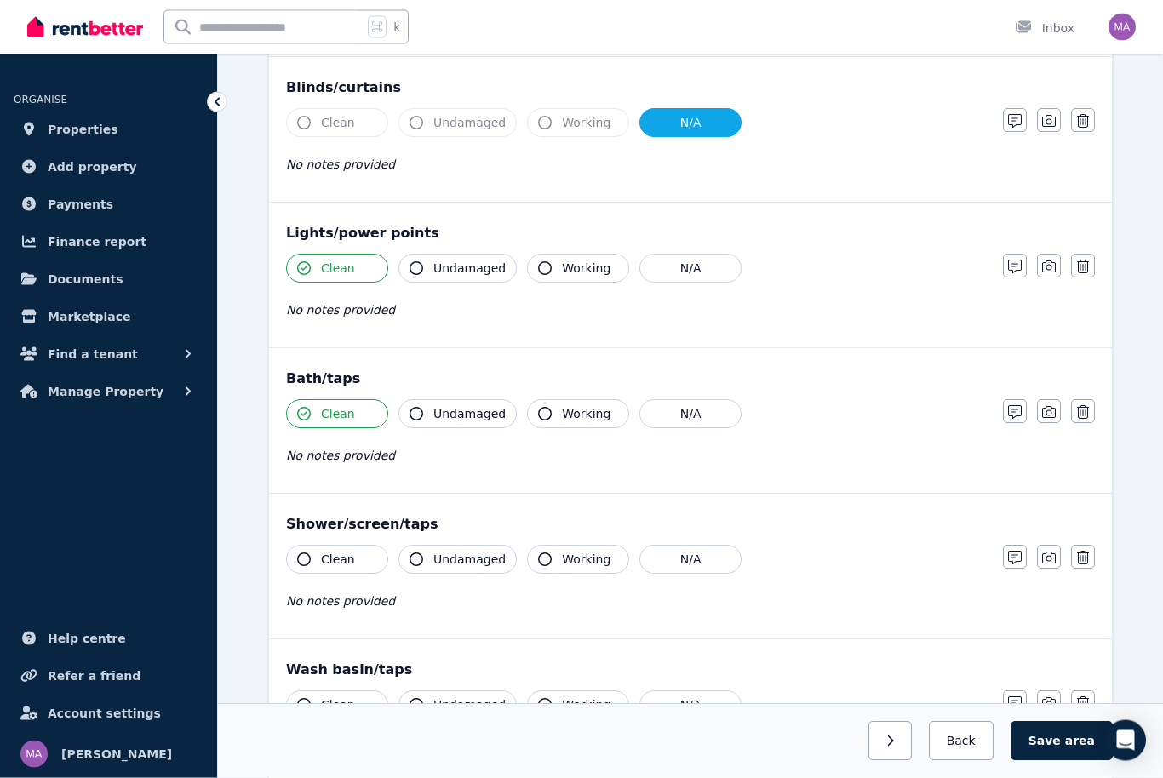
scroll to position [1182, 0]
click at [327, 563] on span "Clean" at bounding box center [338, 559] width 34 height 17
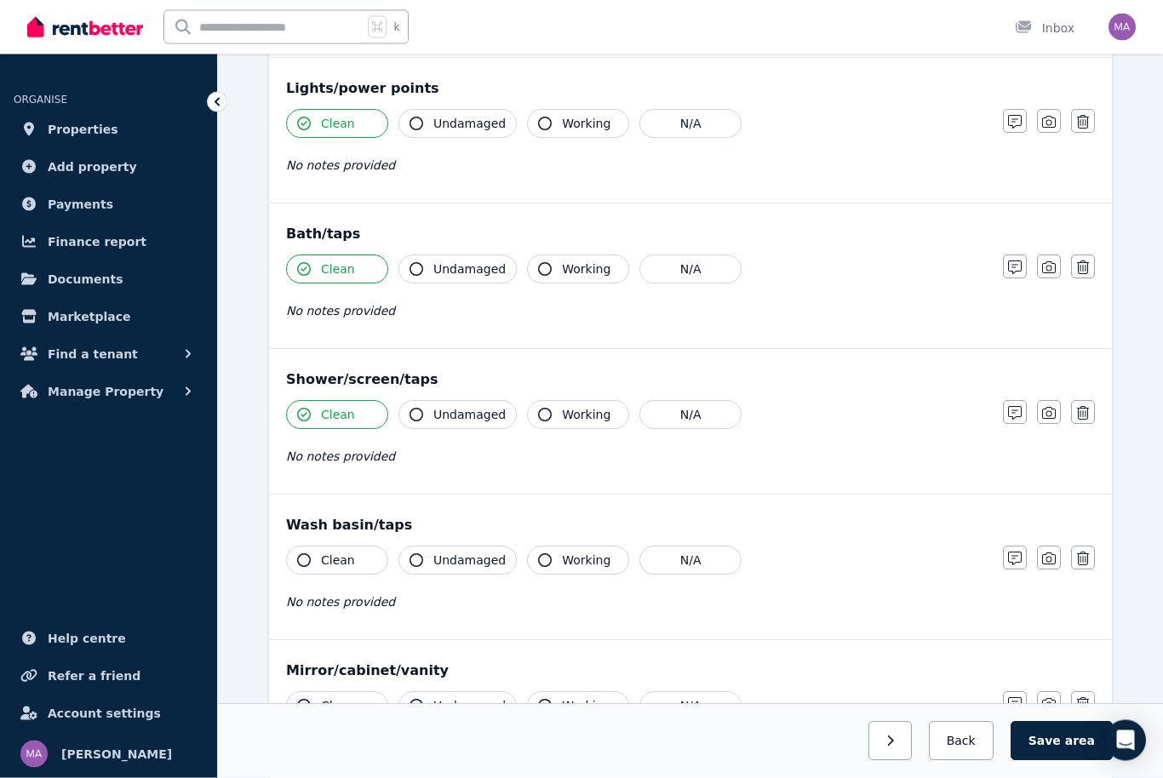
scroll to position [1327, 0]
click at [360, 574] on button "Clean" at bounding box center [337, 560] width 102 height 29
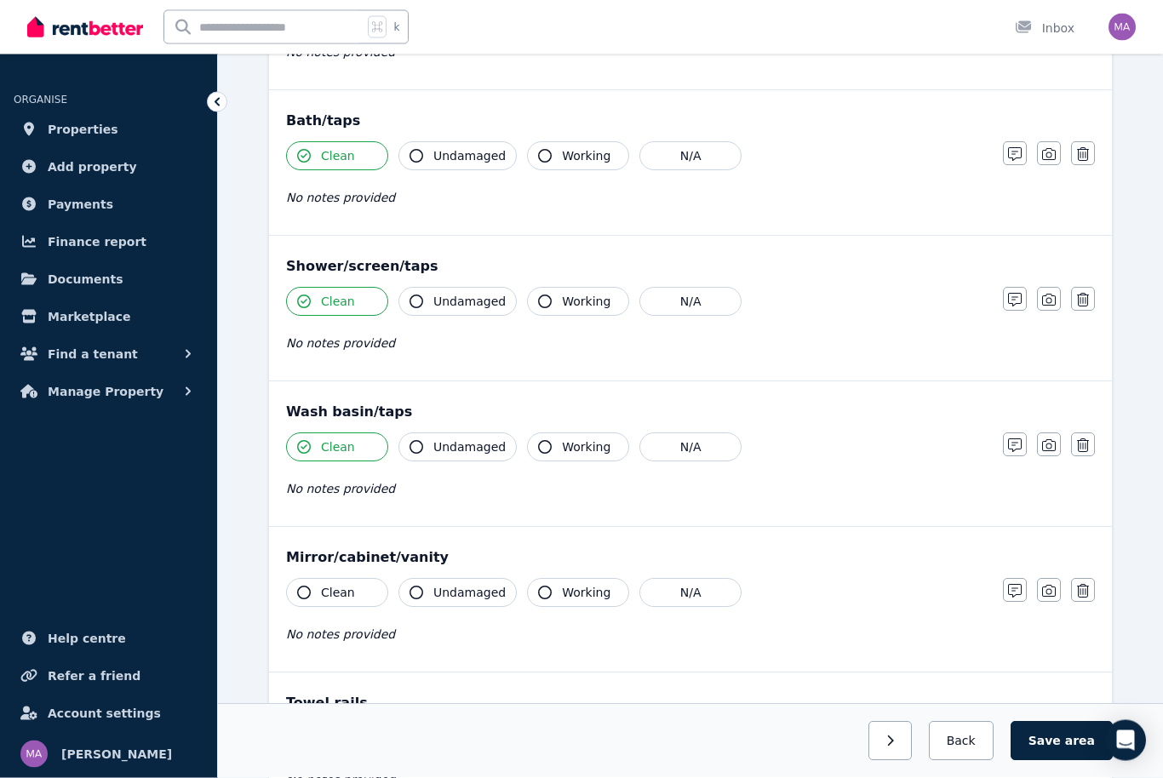
click at [363, 592] on button "Clean" at bounding box center [337, 593] width 102 height 29
click at [1019, 593] on icon "button" at bounding box center [1015, 591] width 14 height 14
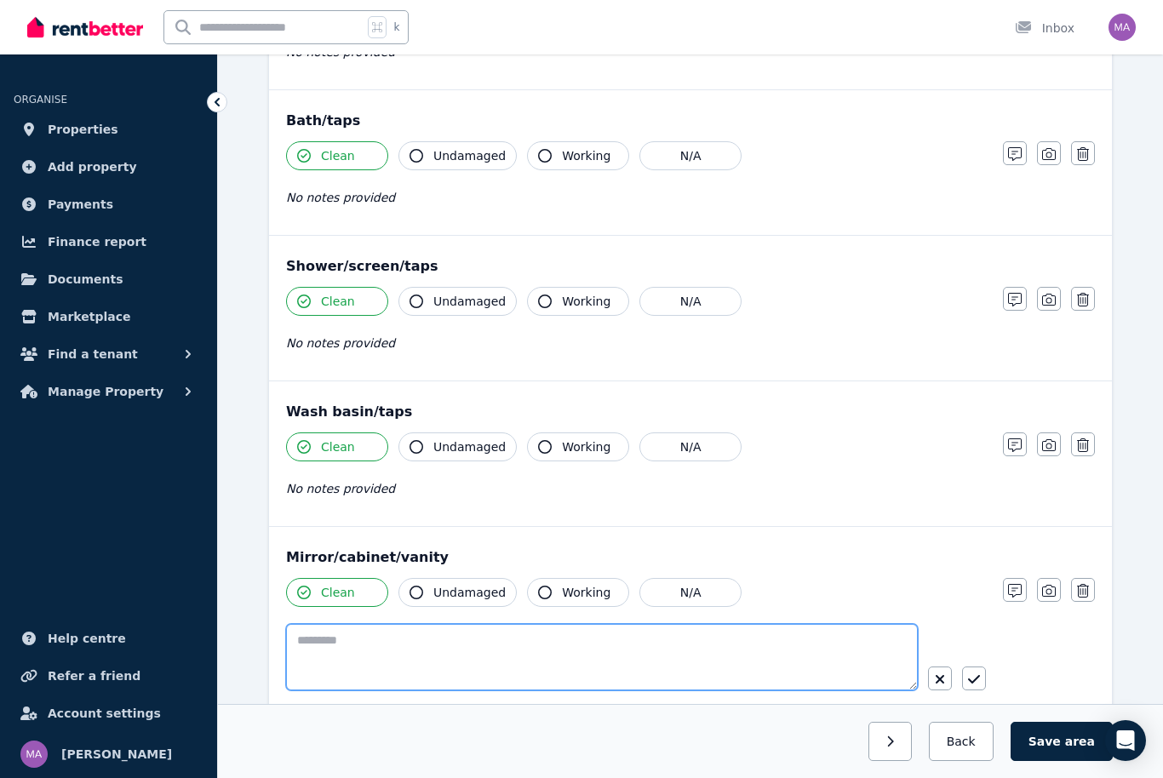
click at [422, 632] on textarea at bounding box center [602, 657] width 632 height 66
type textarea "*"
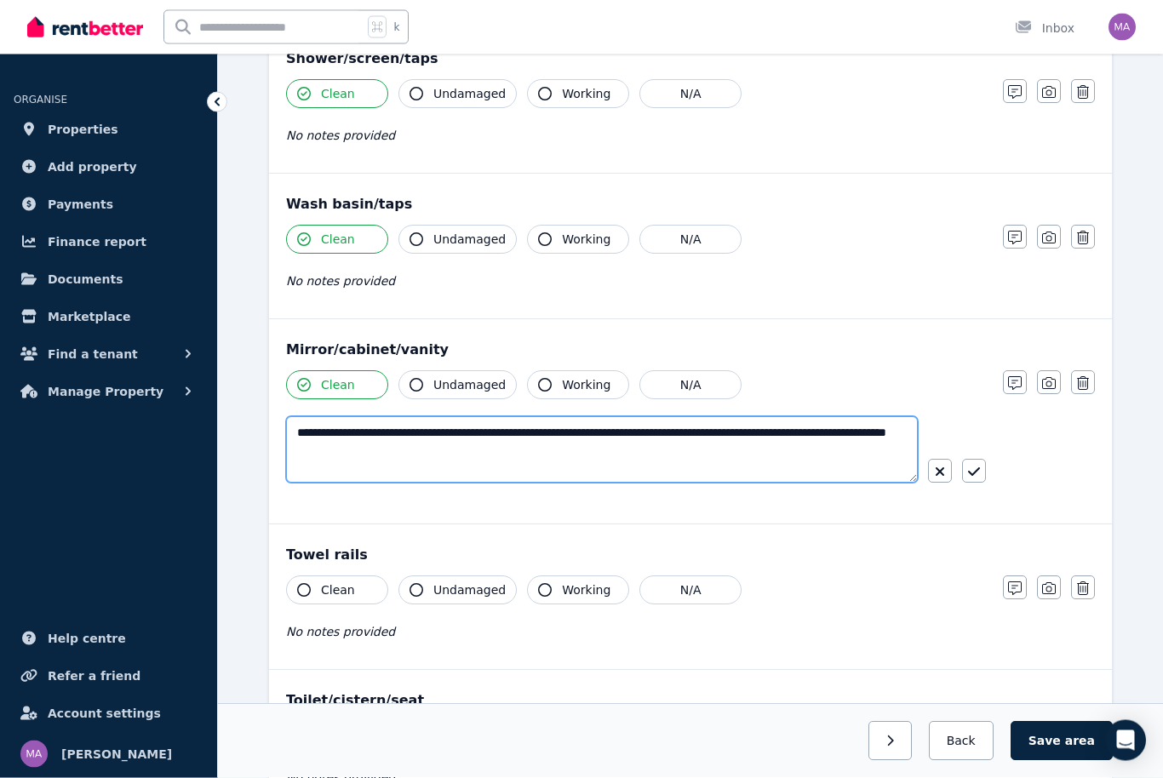
scroll to position [1649, 0]
type textarea "**********"
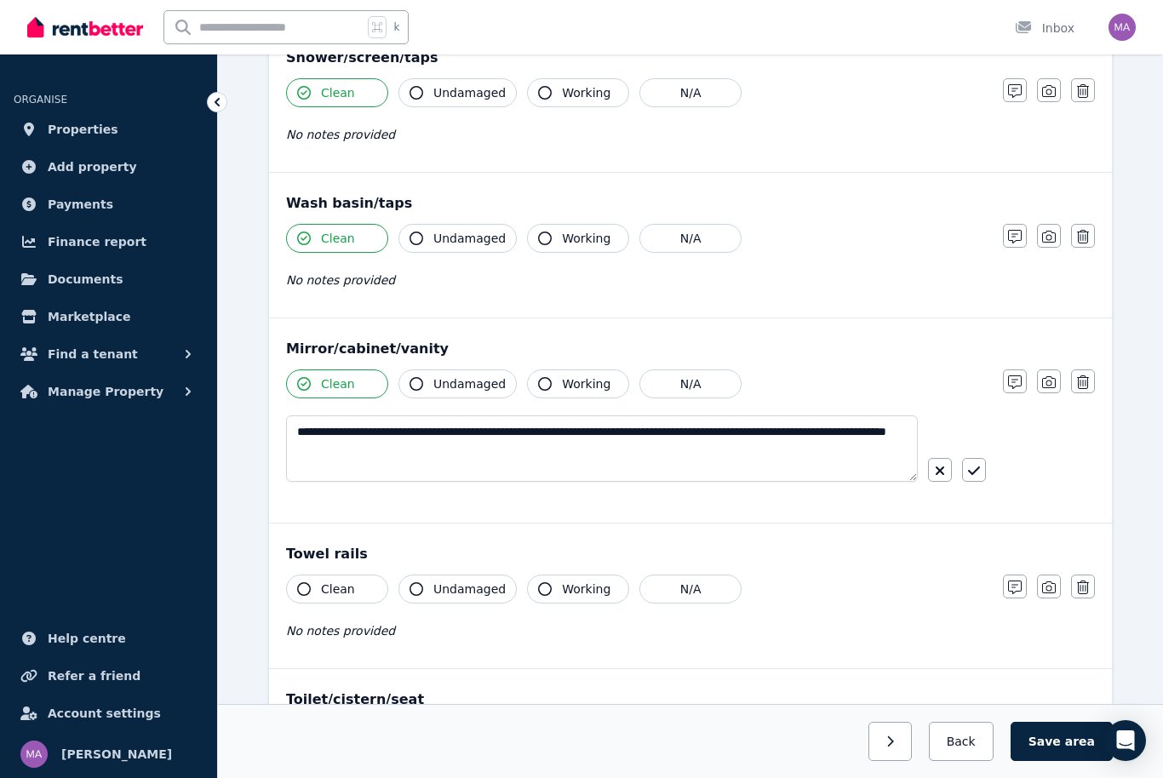
click at [358, 590] on button "Clean" at bounding box center [337, 589] width 102 height 29
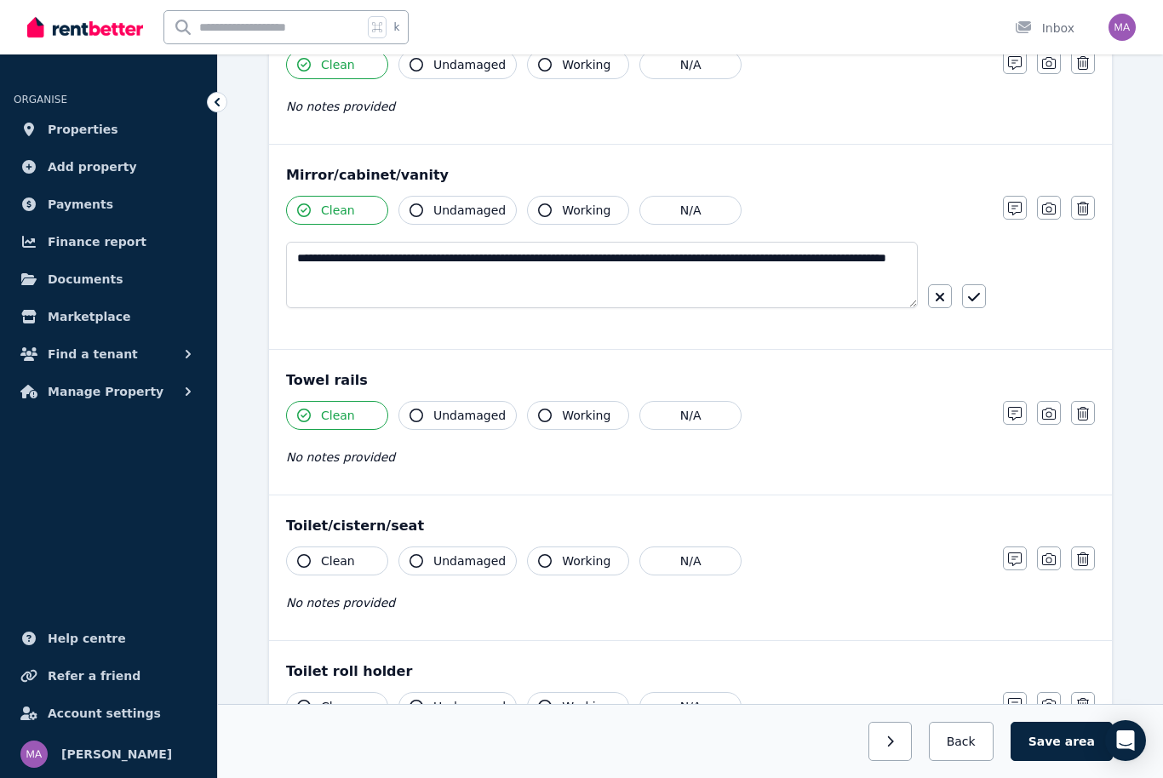
scroll to position [1830, 0]
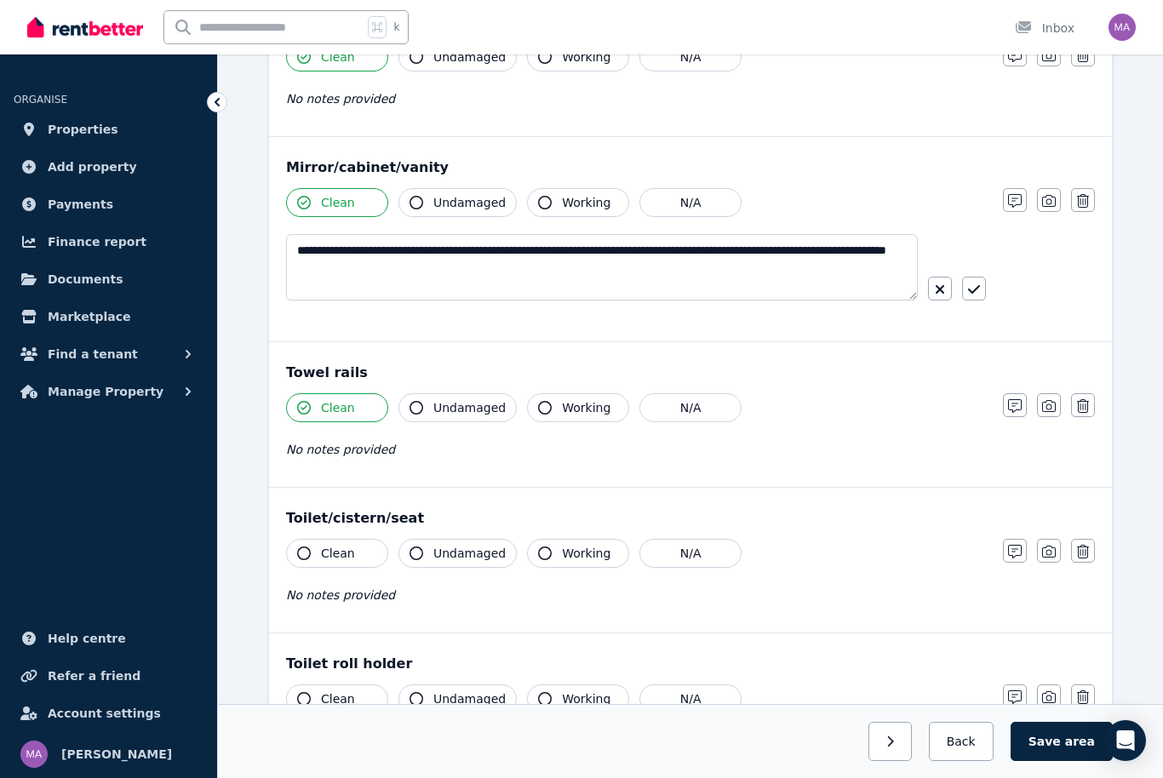
click at [364, 558] on button "Clean" at bounding box center [337, 553] width 102 height 29
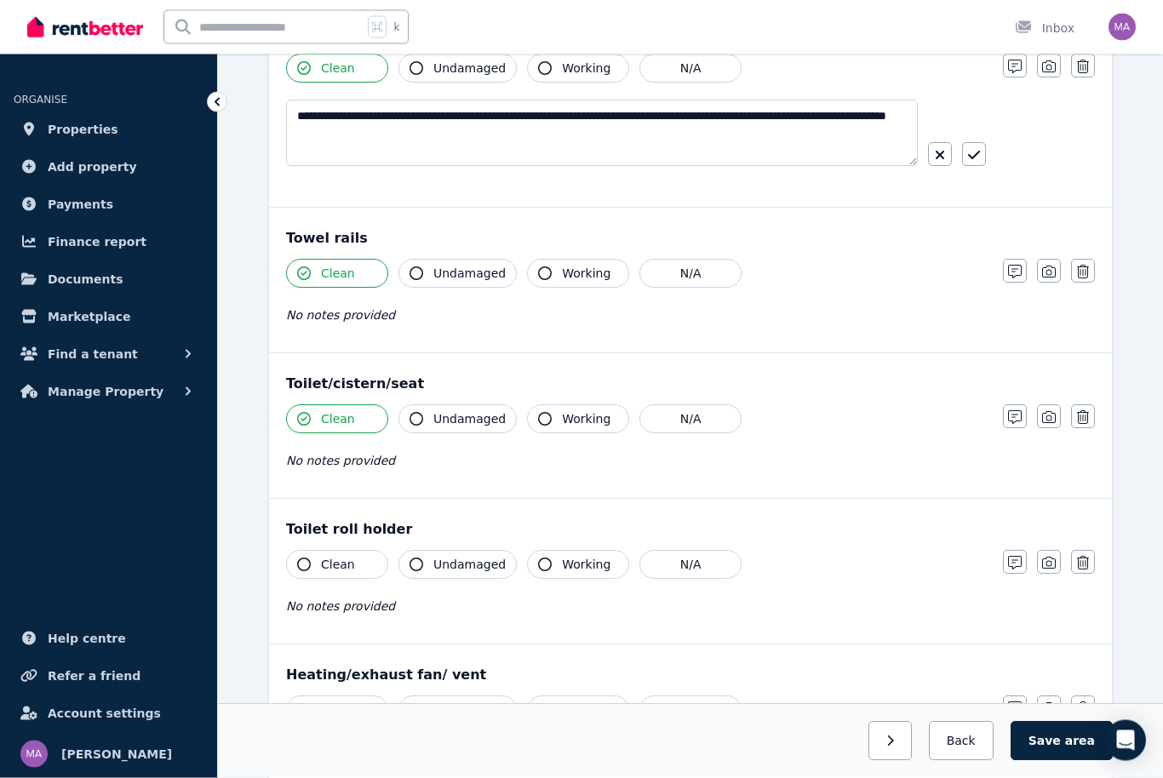
click at [355, 573] on button "Clean" at bounding box center [337, 565] width 102 height 29
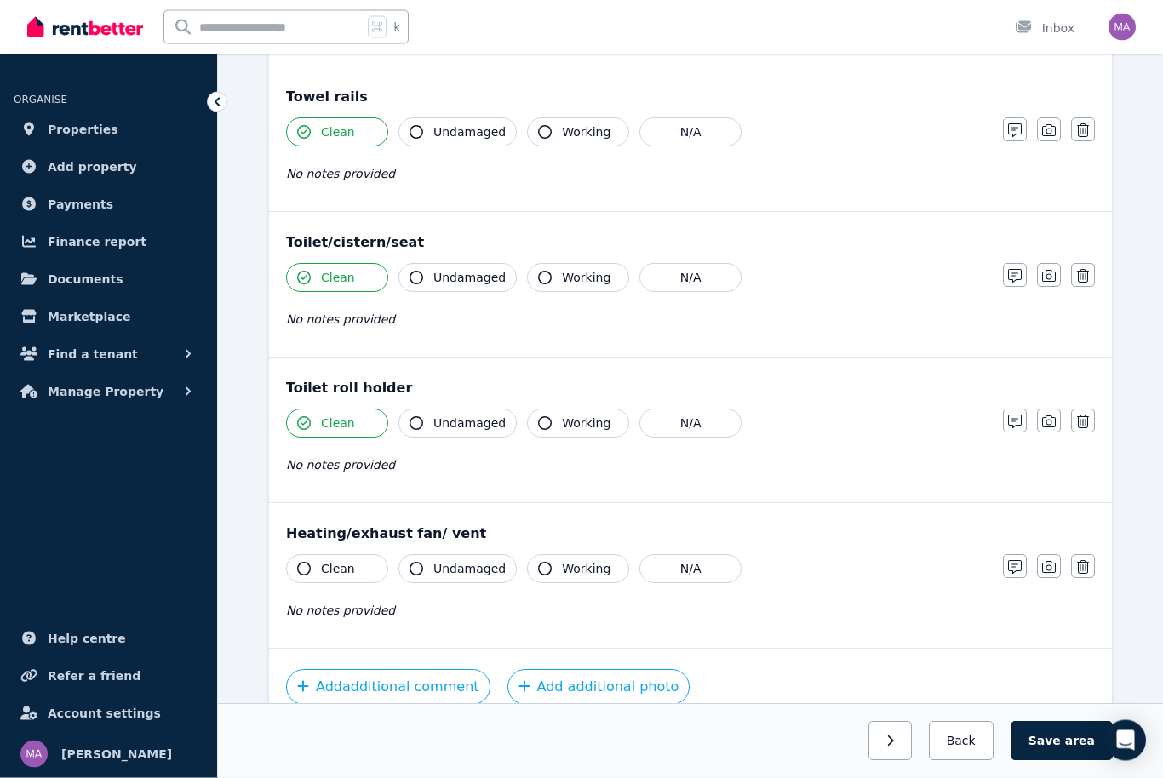
scroll to position [2106, 0]
click at [701, 571] on button "N/A" at bounding box center [691, 568] width 102 height 29
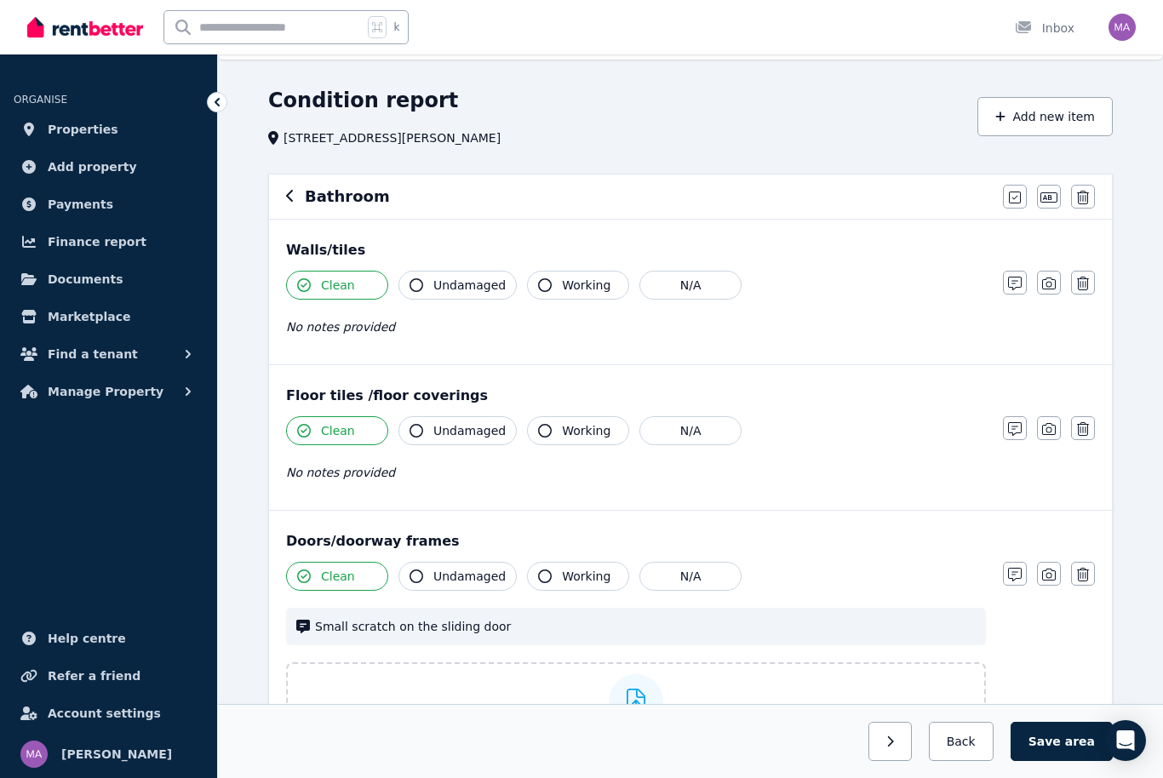
scroll to position [0, 0]
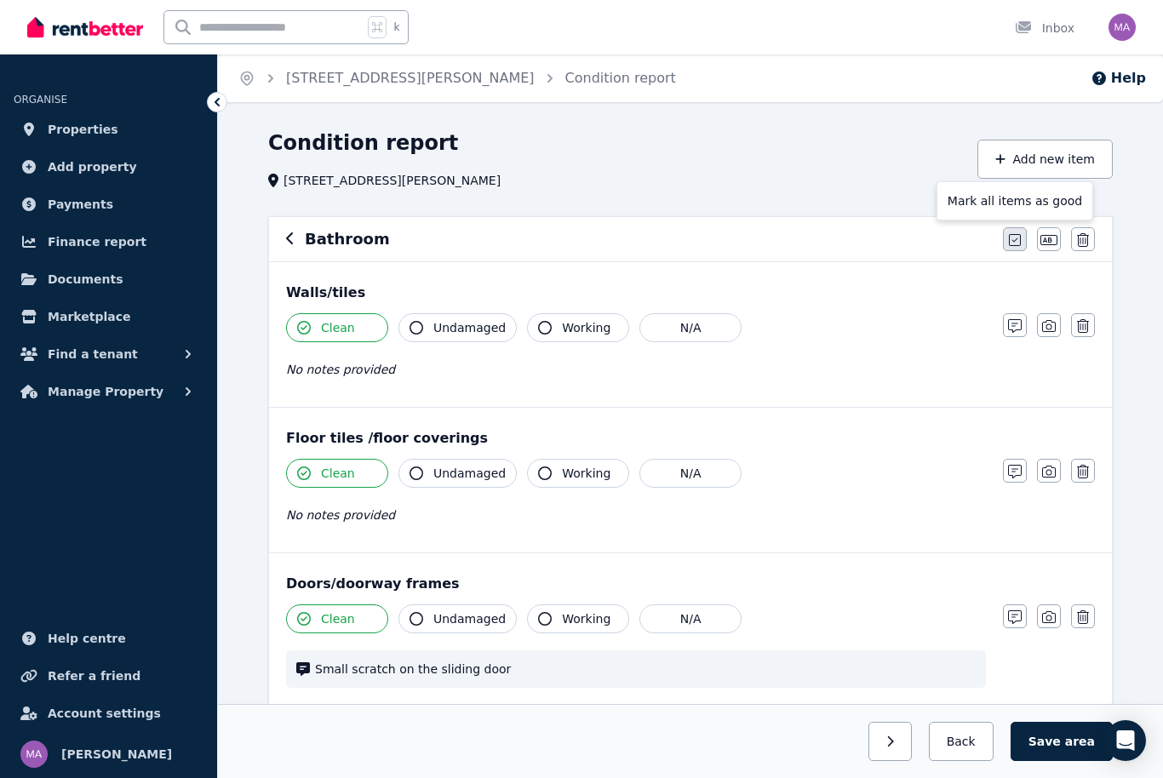
click at [1009, 246] on icon "button" at bounding box center [1015, 240] width 12 height 14
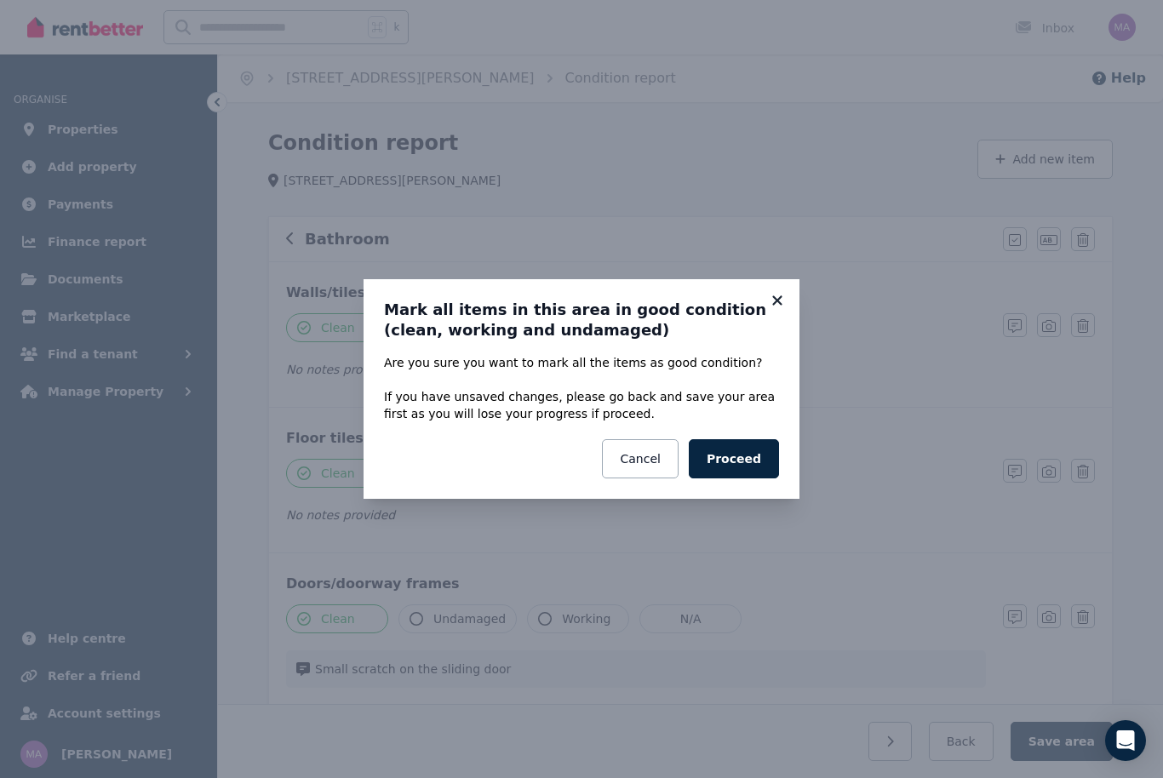
click at [783, 305] on icon at bounding box center [777, 300] width 17 height 15
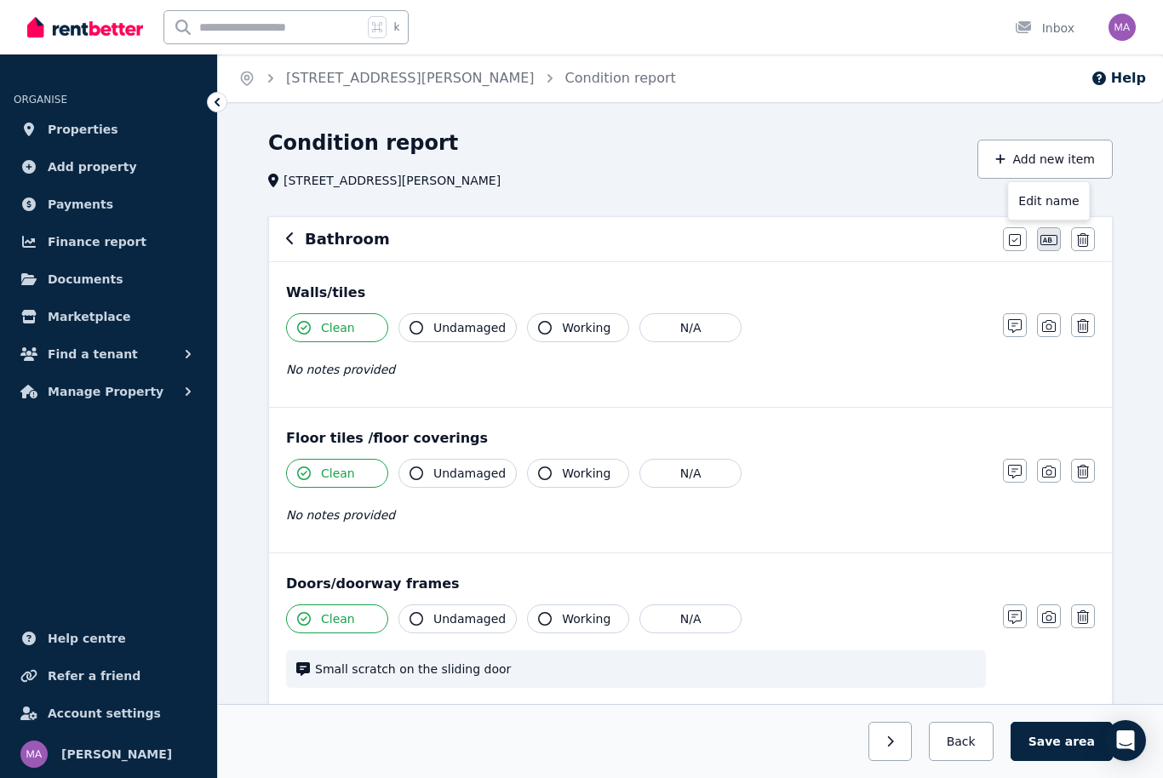
click at [1047, 244] on icon "button" at bounding box center [1049, 240] width 17 height 14
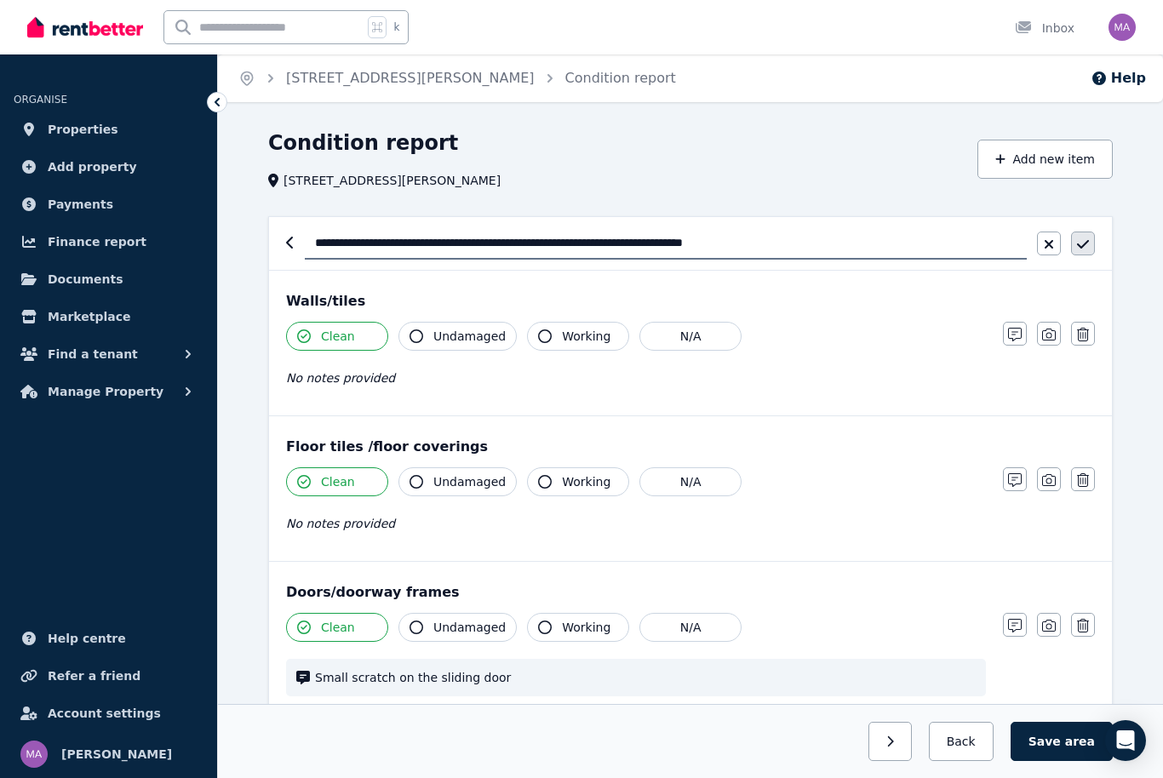
type input "**********"
click at [1078, 250] on icon "button" at bounding box center [1083, 245] width 12 height 14
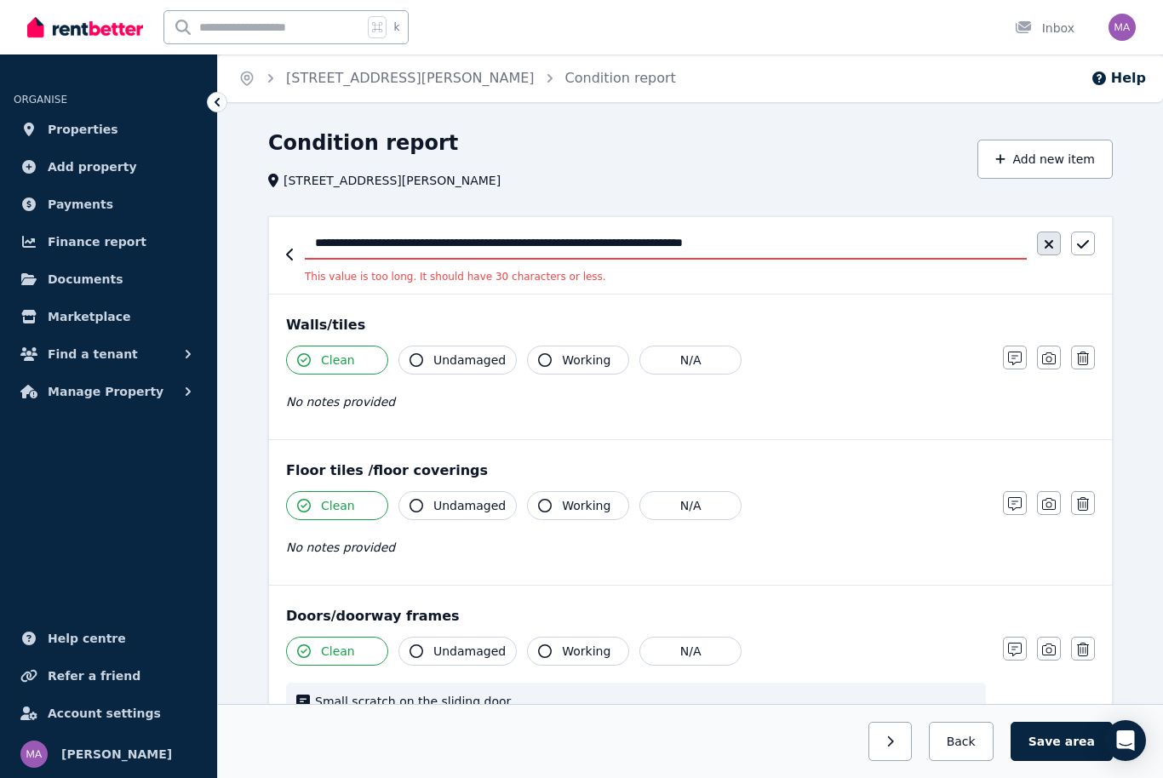
click at [1043, 246] on button "button" at bounding box center [1049, 244] width 24 height 24
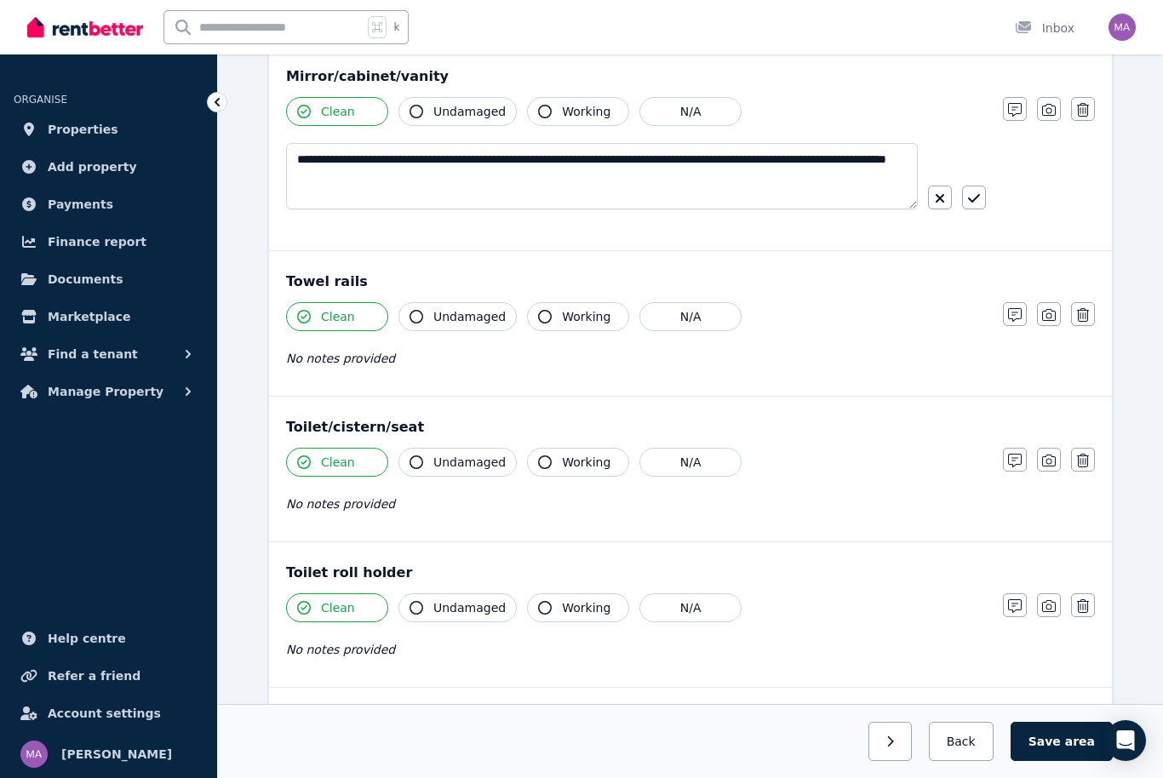
scroll to position [2133, 0]
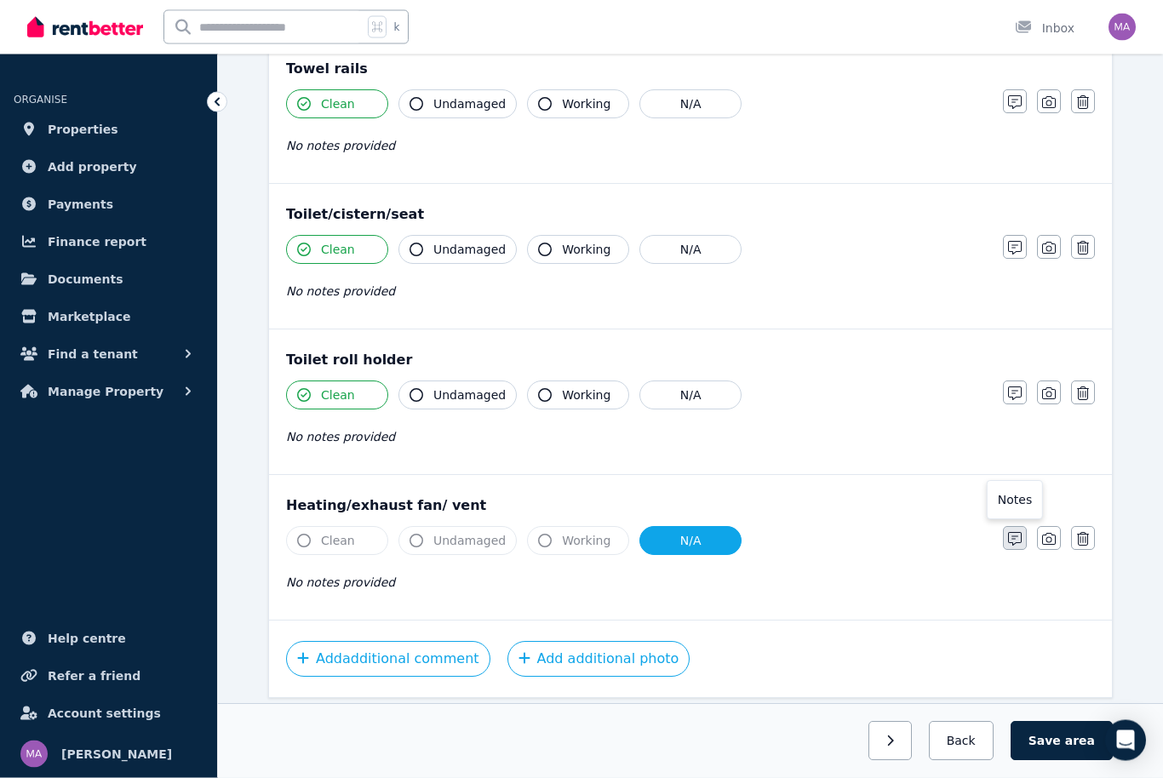
click at [1017, 547] on button "button" at bounding box center [1015, 539] width 24 height 24
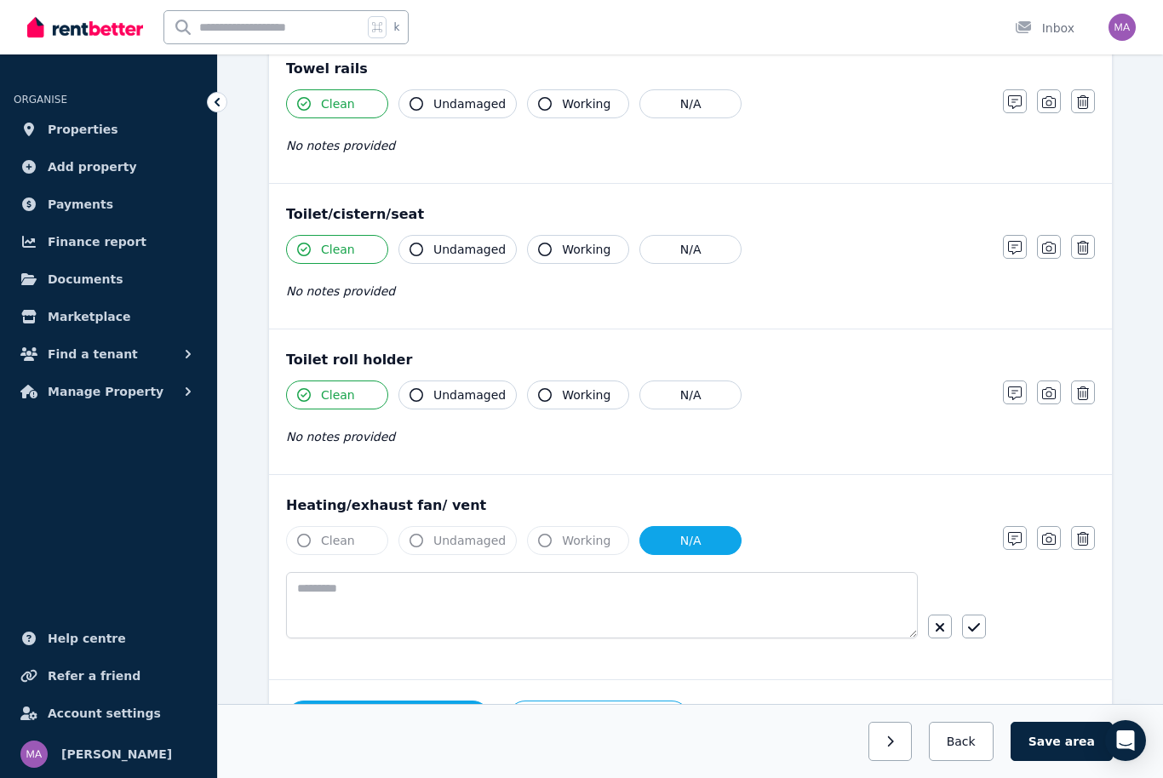
click at [450, 720] on button "Add additional comment" at bounding box center [388, 719] width 204 height 36
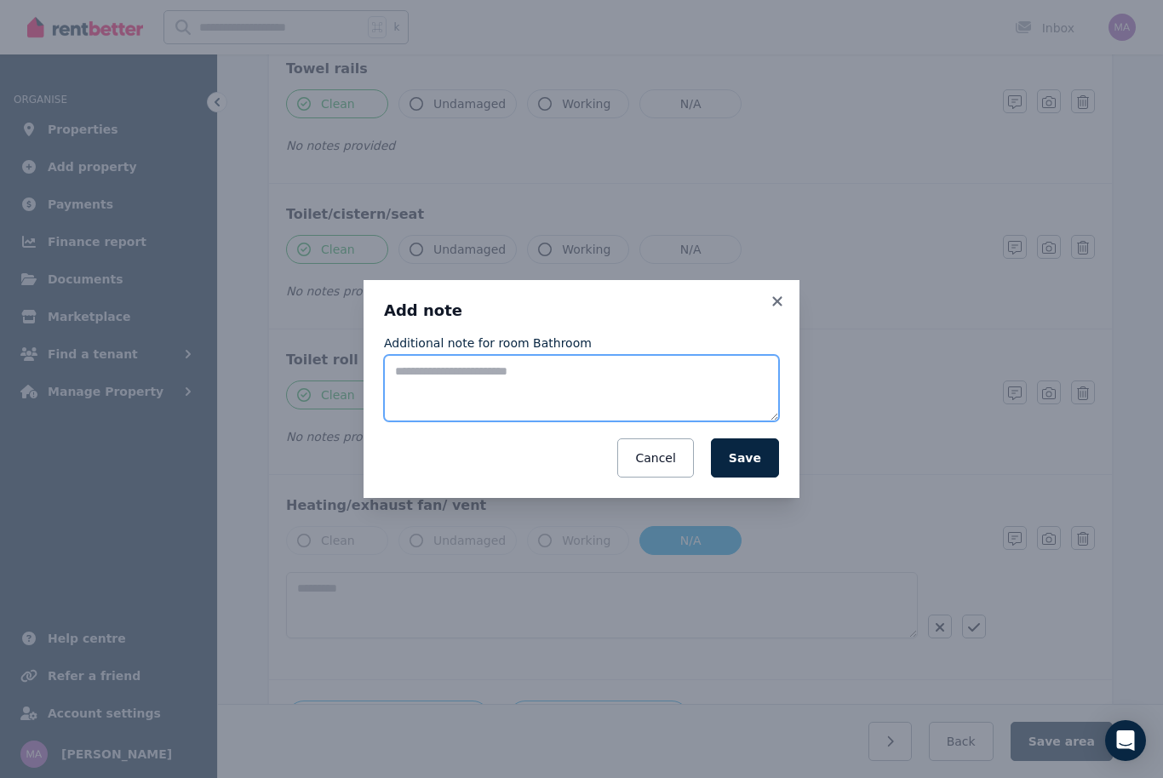
click at [514, 397] on textarea "Additional note for room Bathroom" at bounding box center [581, 388] width 395 height 66
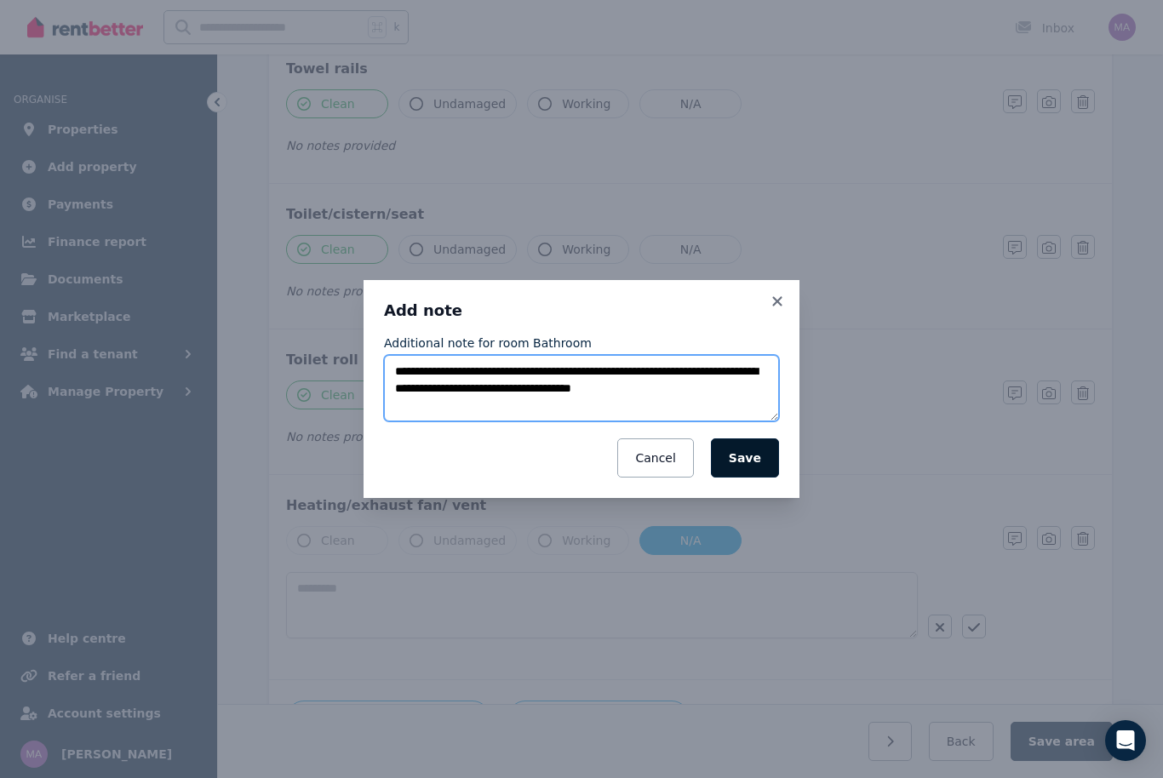
type textarea "**********"
click at [753, 478] on button "Save" at bounding box center [745, 458] width 68 height 39
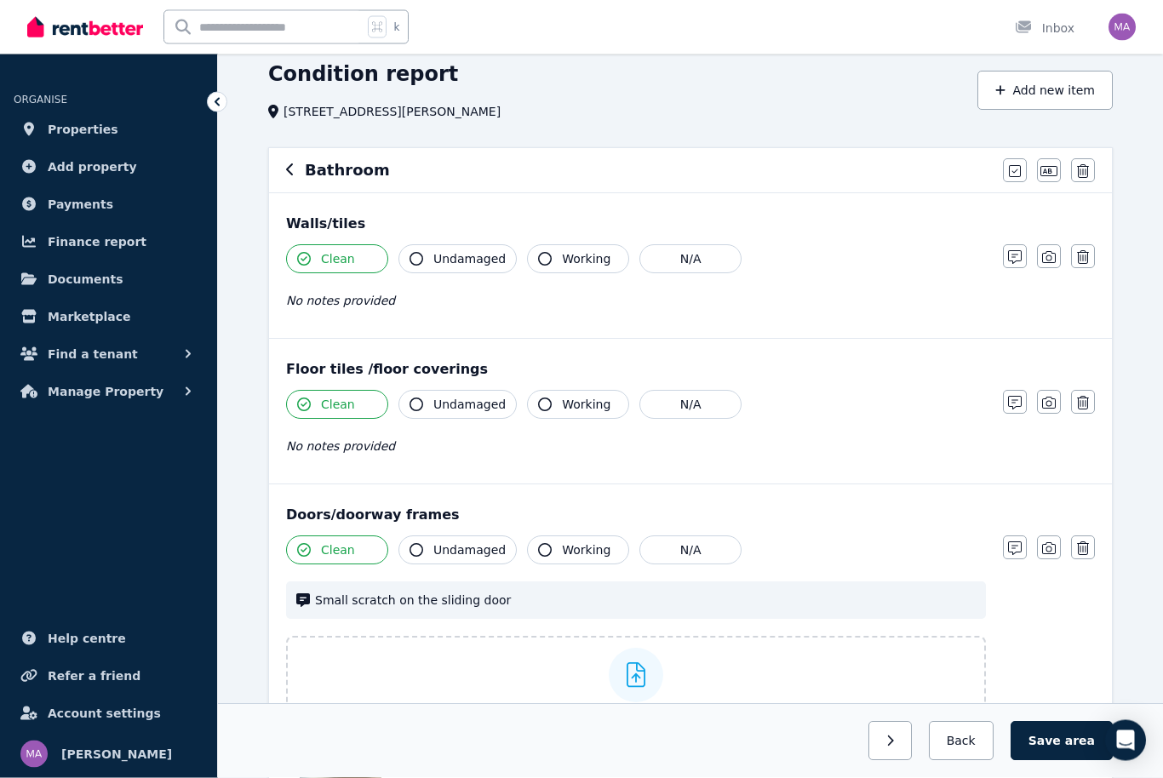
scroll to position [0, 0]
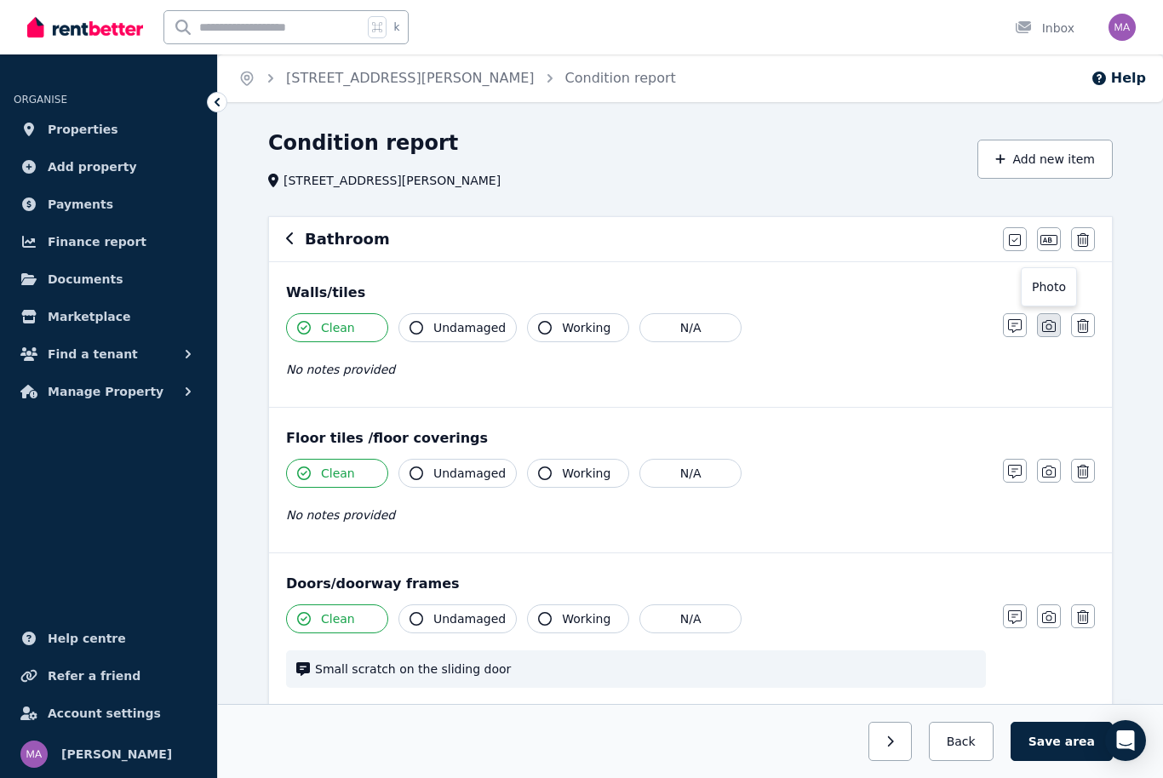
click at [1059, 325] on button "button" at bounding box center [1049, 325] width 24 height 24
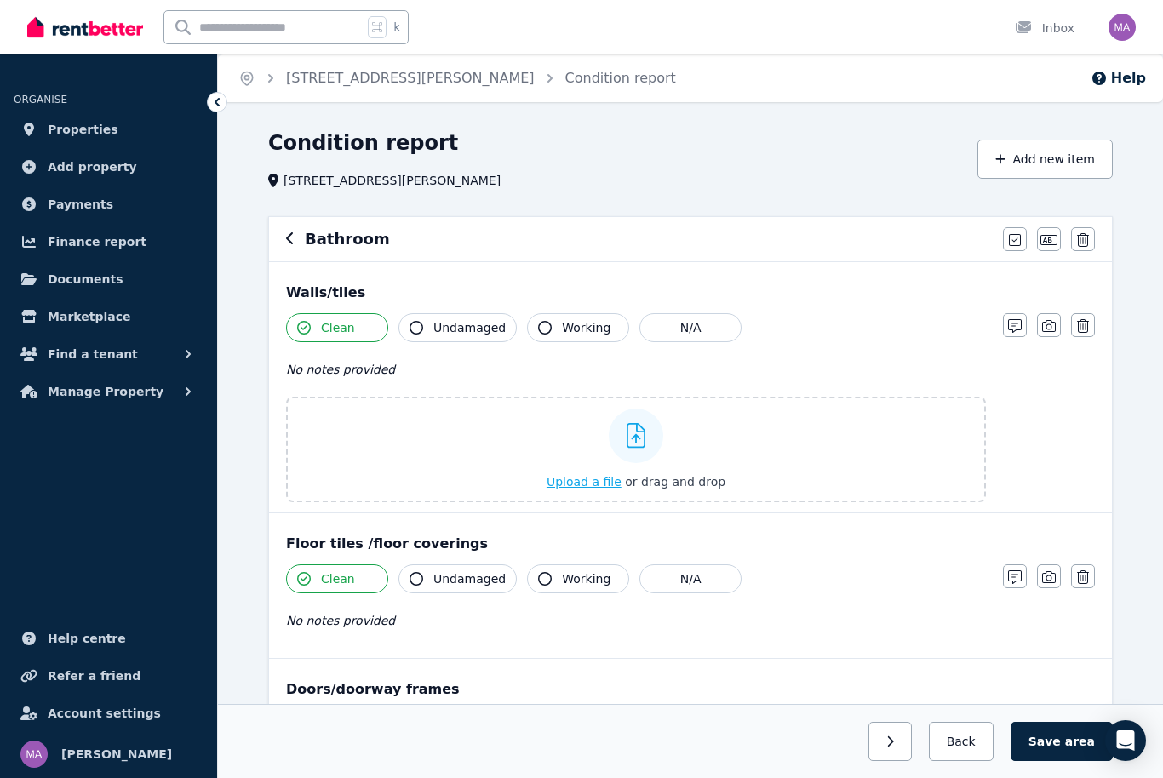
click at [646, 447] on div at bounding box center [636, 436] width 55 height 55
click at [0, 0] on input "Upload a file or drag and drop" at bounding box center [0, 0] width 0 height 0
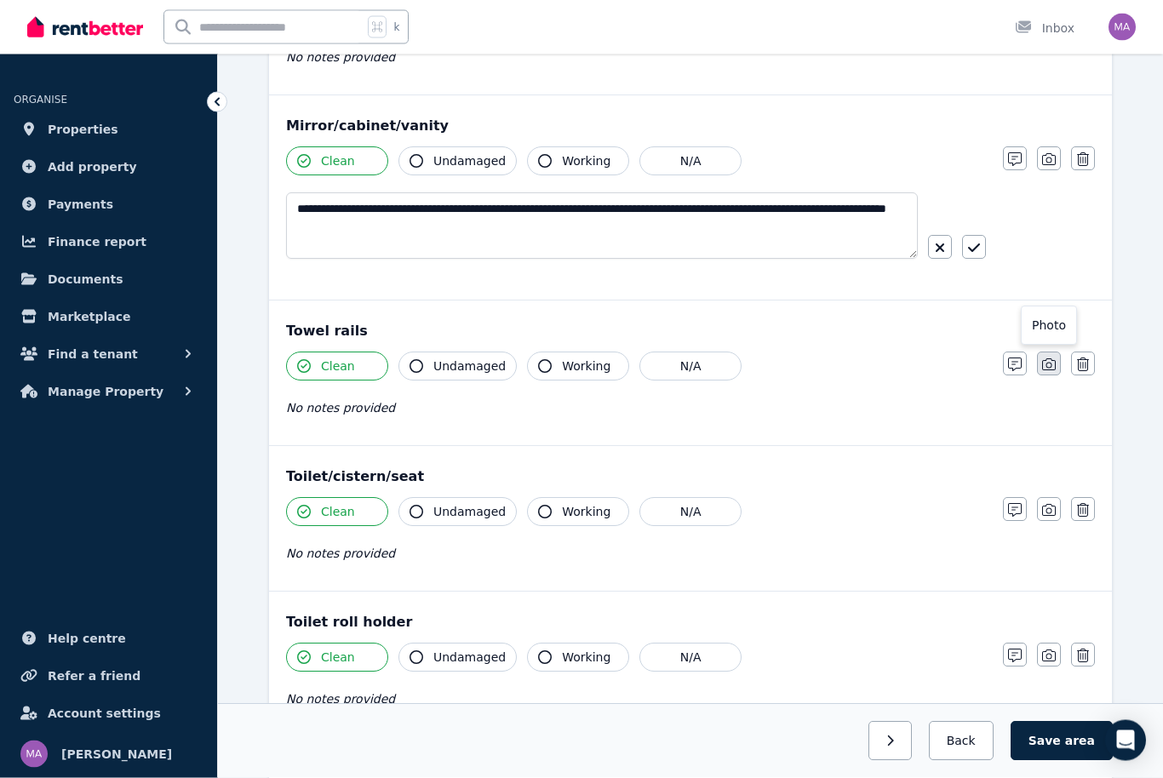
click at [1051, 376] on button "button" at bounding box center [1049, 365] width 24 height 24
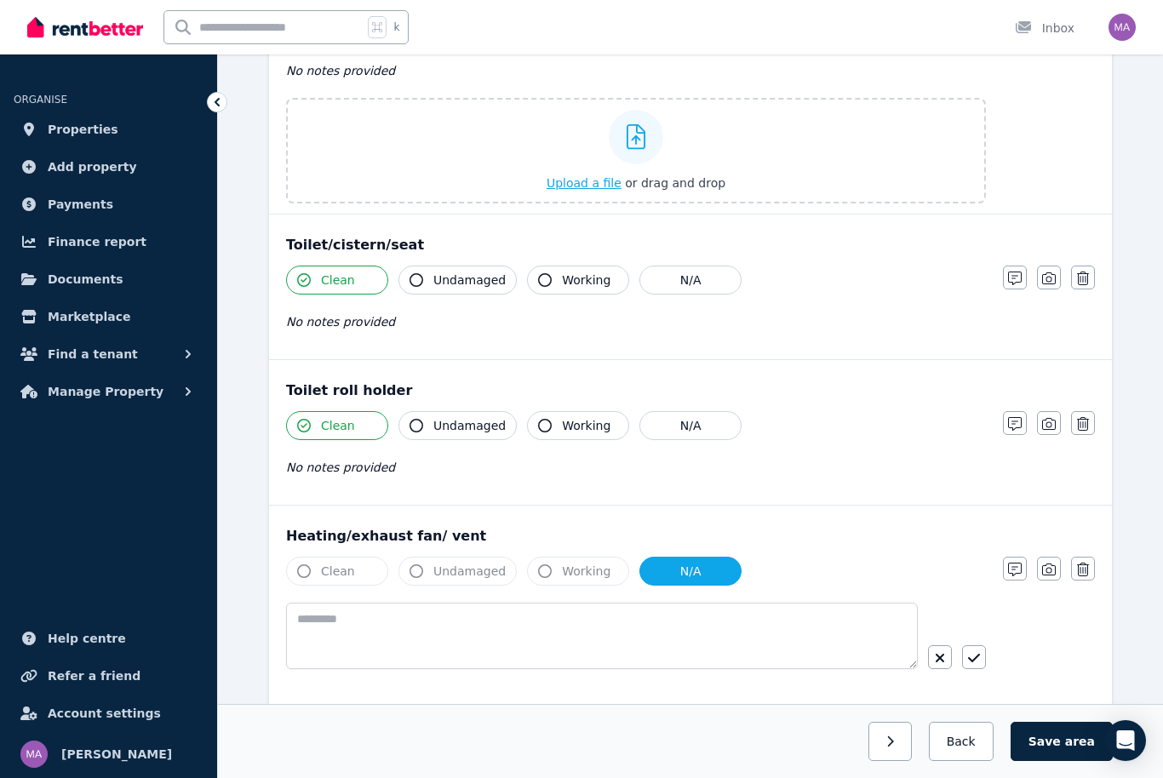
click at [606, 190] on span "Upload a file" at bounding box center [584, 183] width 75 height 14
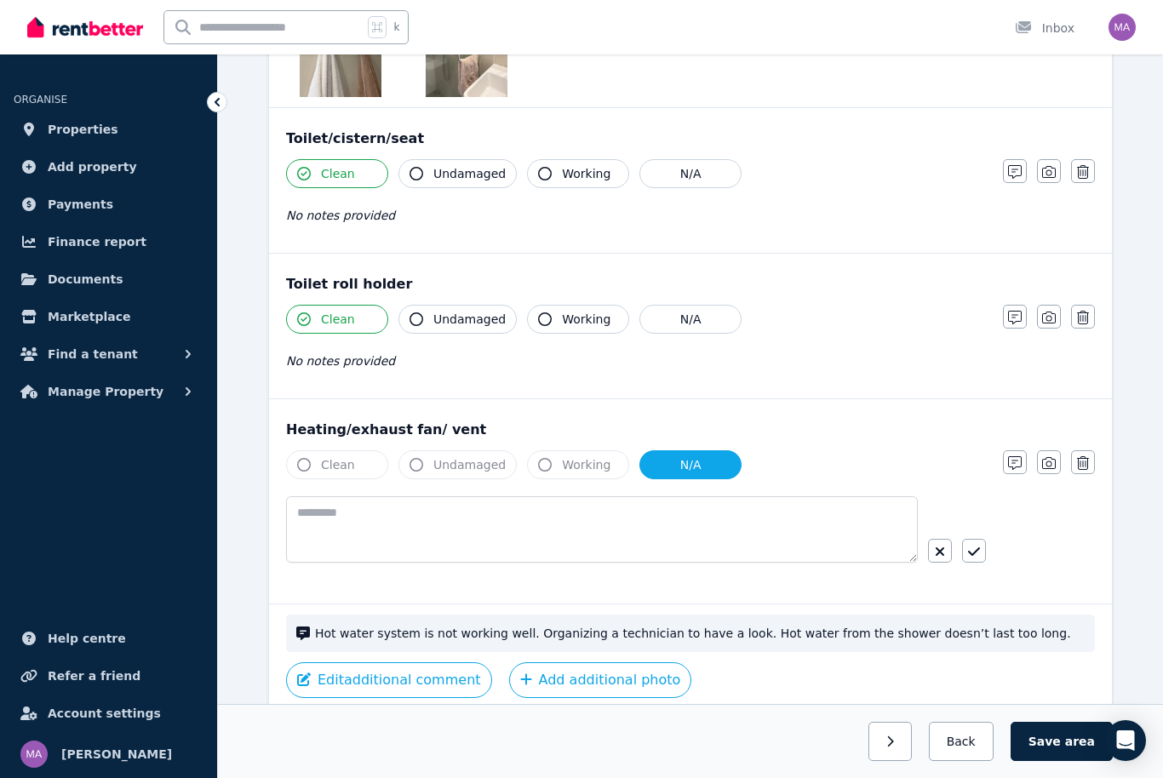
scroll to position [2769, 0]
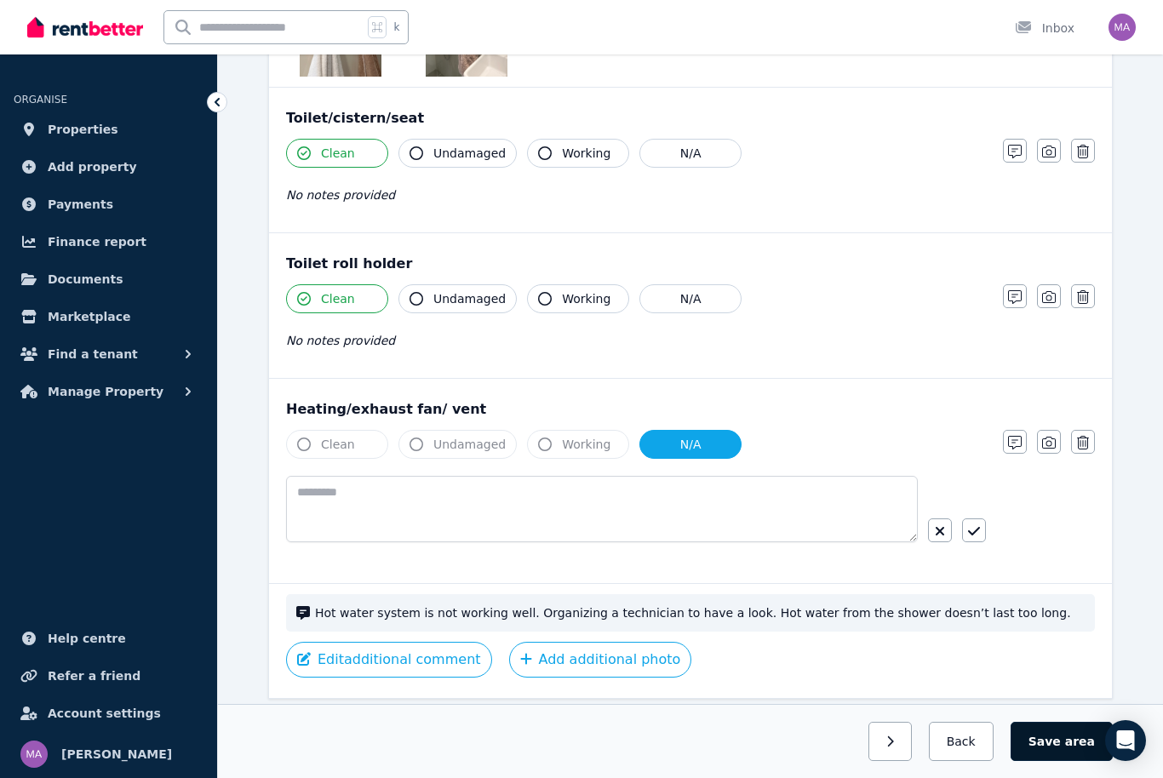
click at [1065, 761] on button "Save area" at bounding box center [1062, 741] width 102 height 39
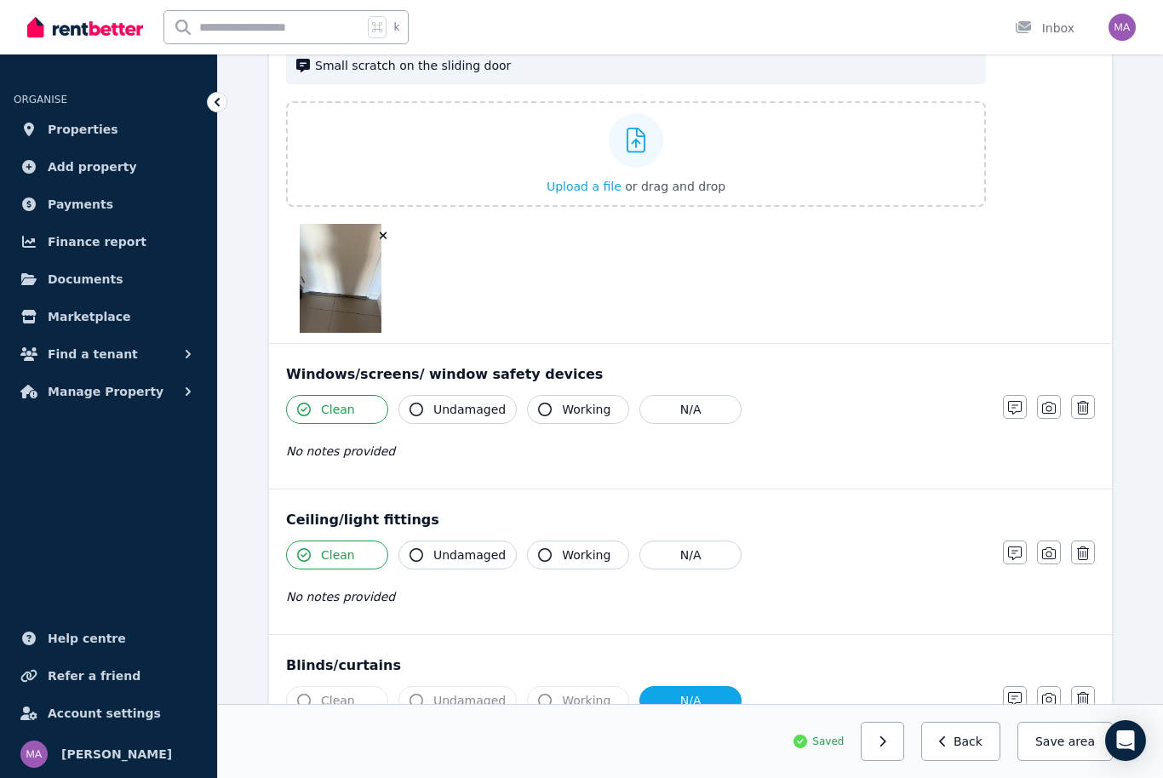
scroll to position [869, 0]
click at [904, 741] on button "button" at bounding box center [882, 741] width 43 height 39
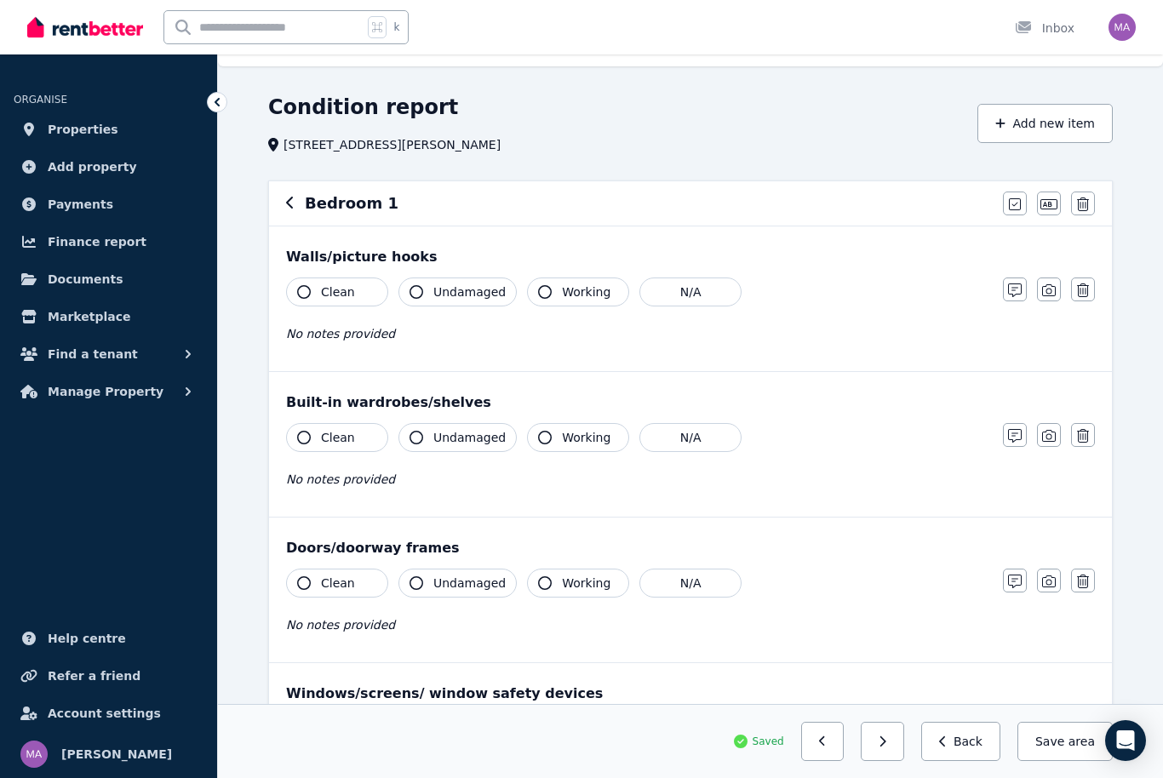
scroll to position [0, 0]
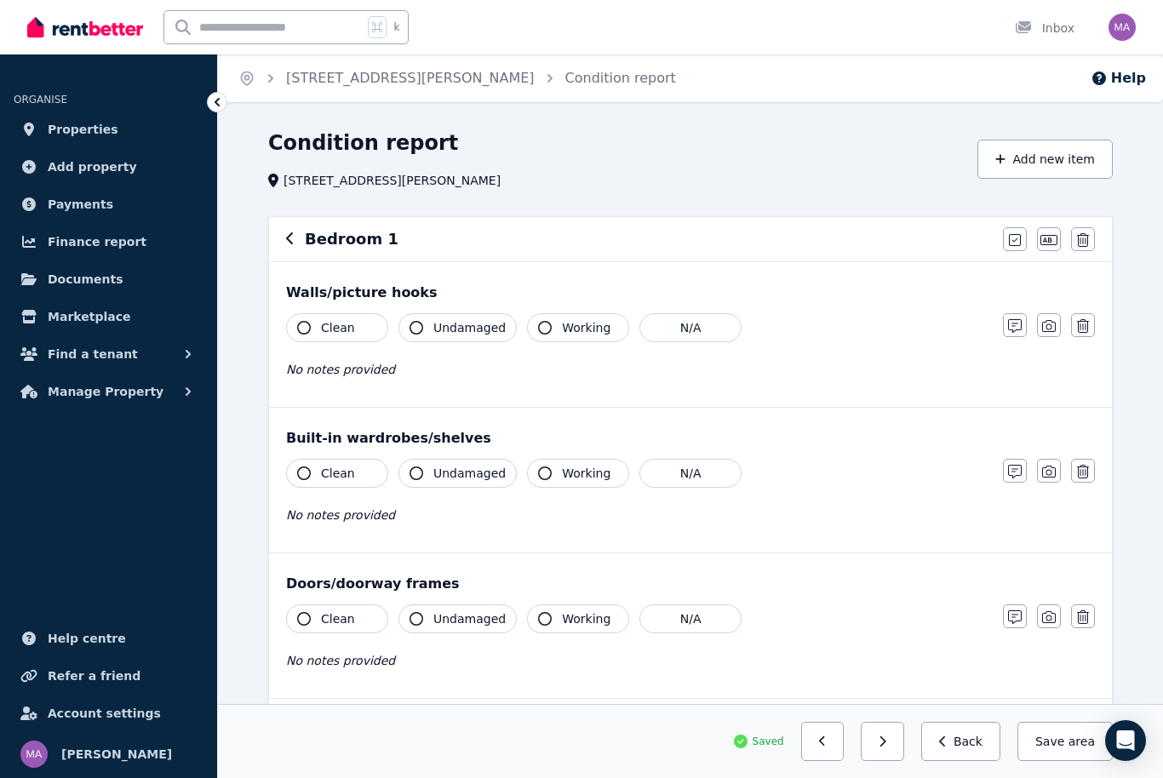
click at [351, 333] on span "Clean" at bounding box center [338, 327] width 34 height 17
click at [363, 486] on button "Clean" at bounding box center [337, 473] width 102 height 29
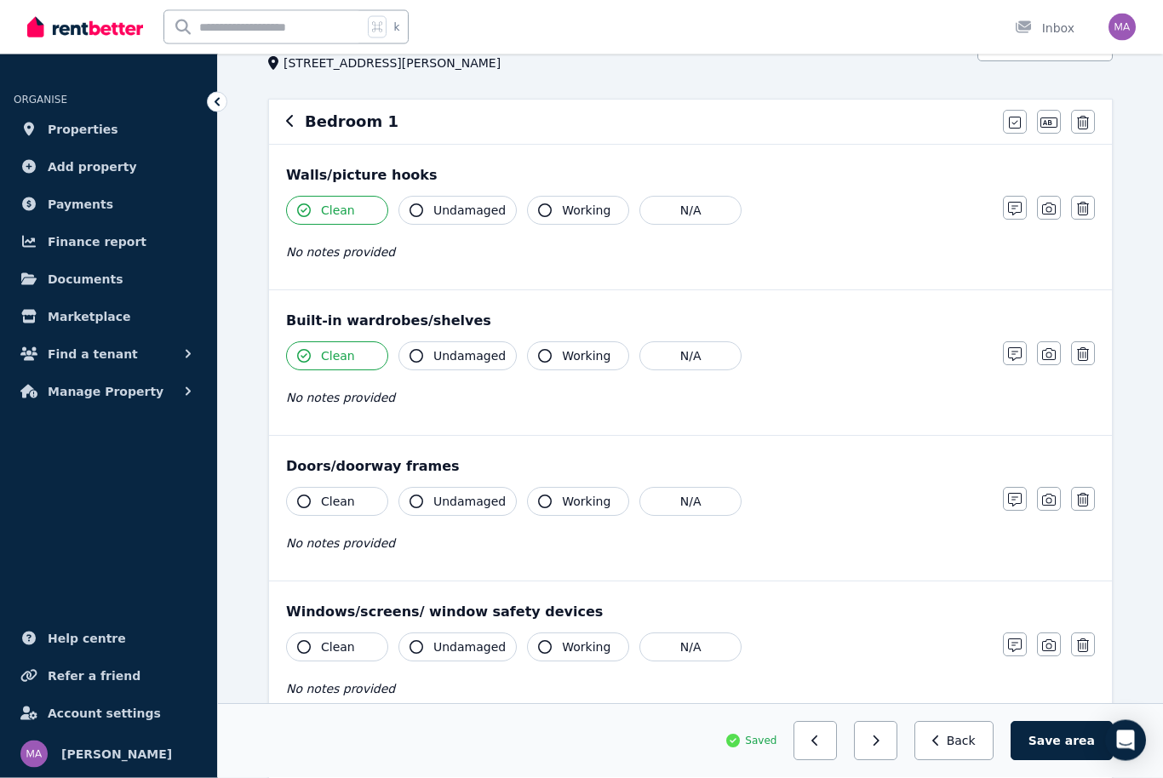
scroll to position [118, 0]
click at [366, 504] on button "Clean" at bounding box center [337, 501] width 102 height 29
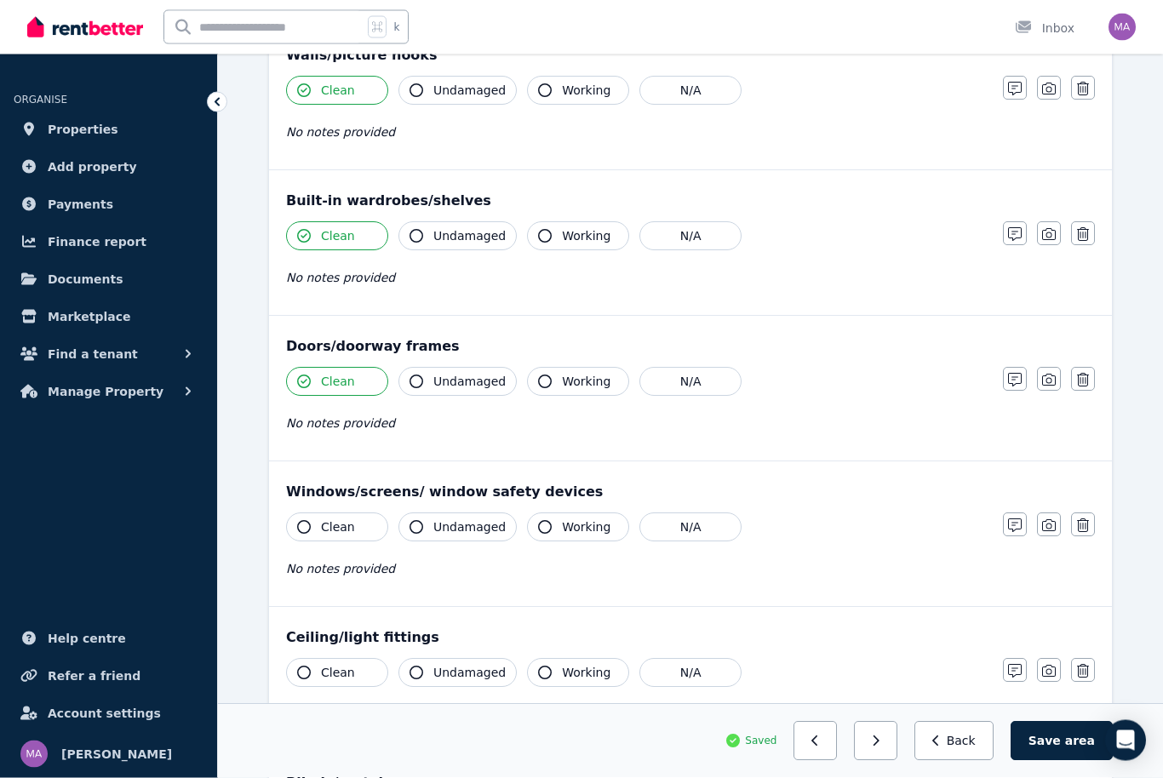
scroll to position [238, 0]
click at [362, 530] on button "Clean" at bounding box center [337, 527] width 102 height 29
click at [336, 676] on span "Clean" at bounding box center [338, 672] width 34 height 17
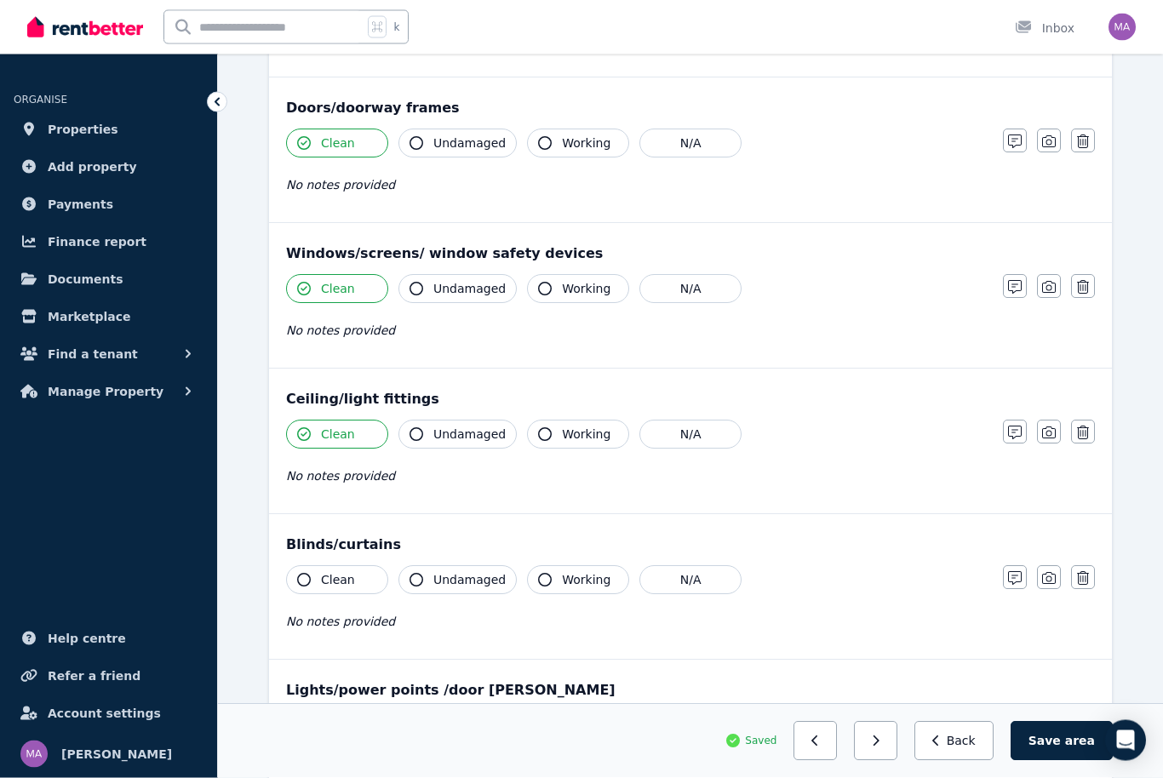
scroll to position [491, 0]
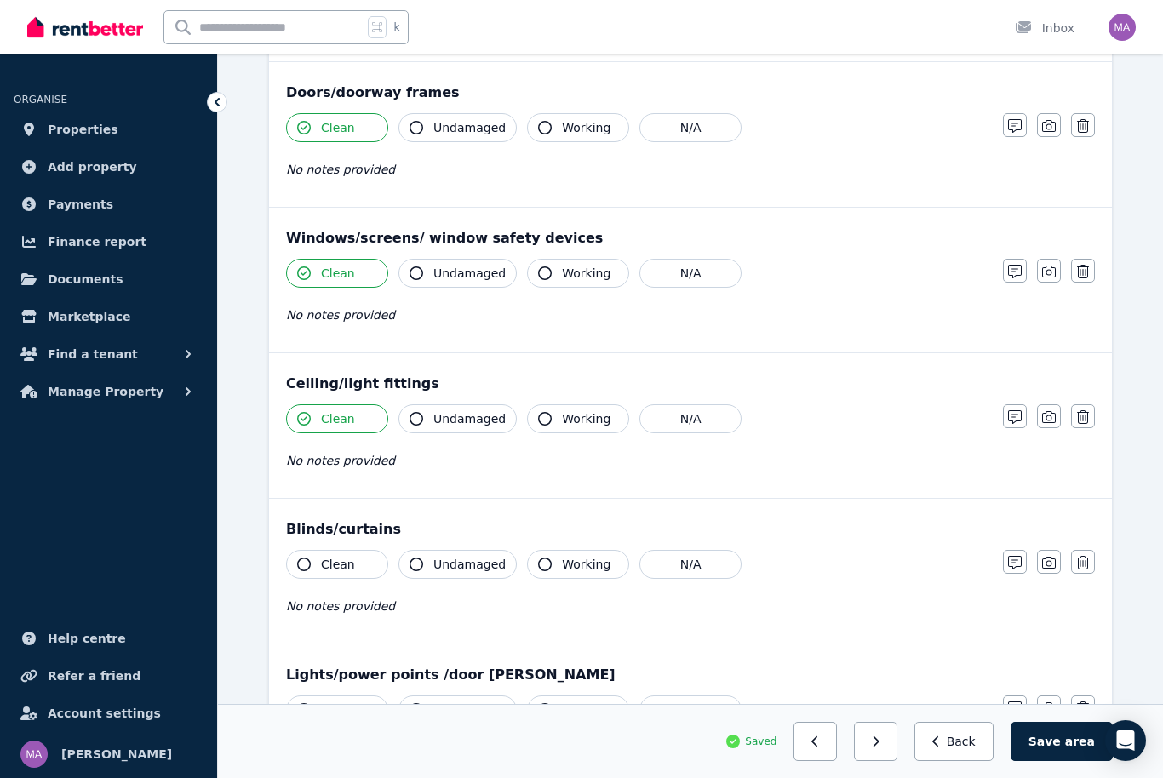
click at [359, 573] on button "Clean" at bounding box center [337, 564] width 102 height 29
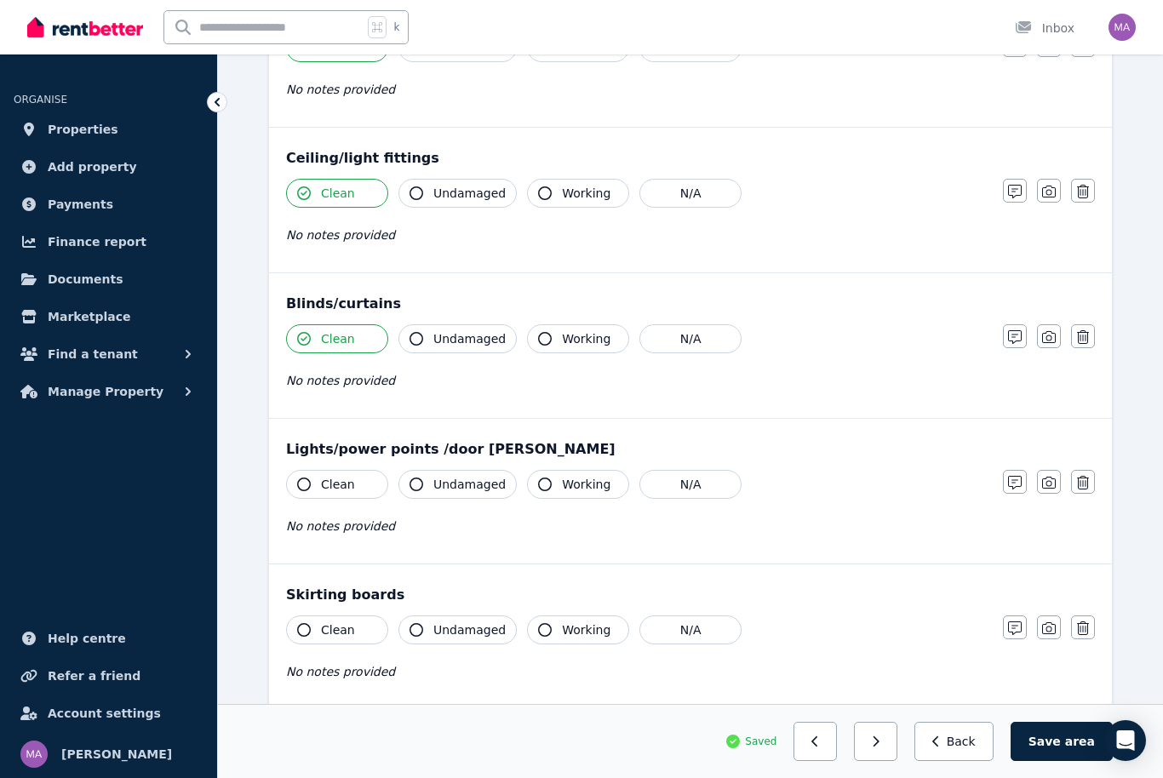
scroll to position [724, 0]
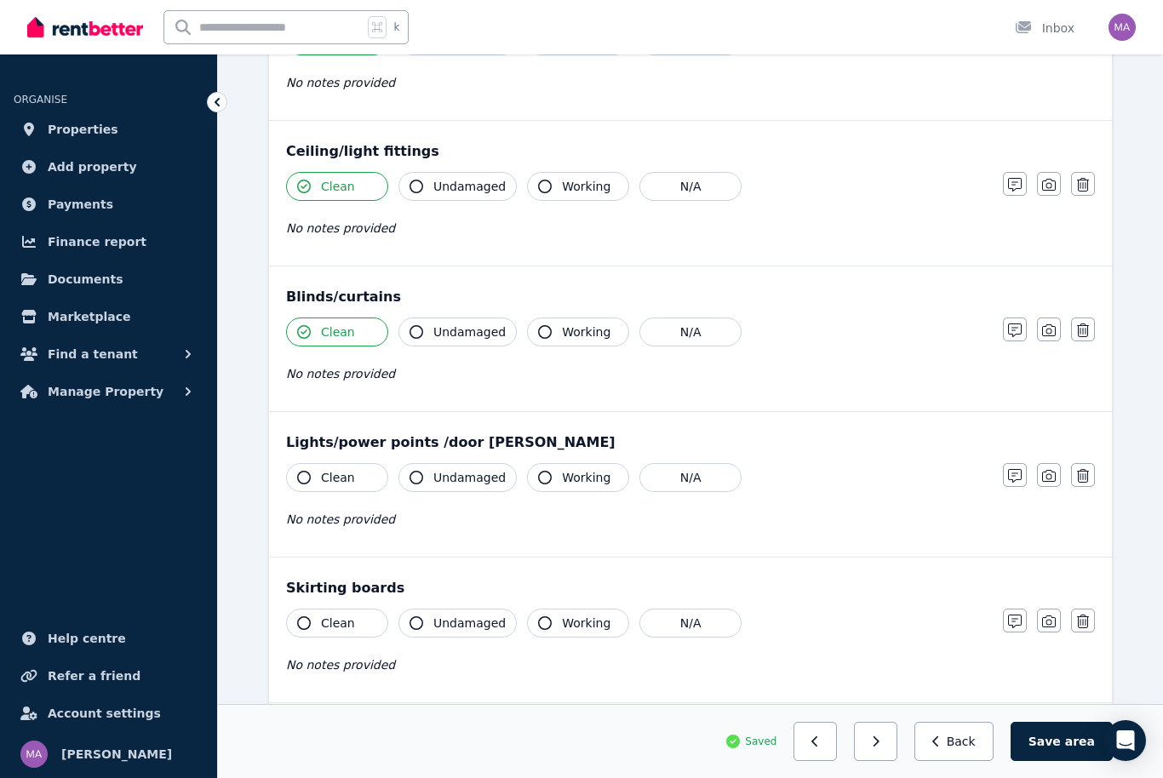
click at [358, 490] on button "Clean" at bounding box center [337, 477] width 102 height 29
click at [349, 626] on span "Clean" at bounding box center [338, 623] width 34 height 17
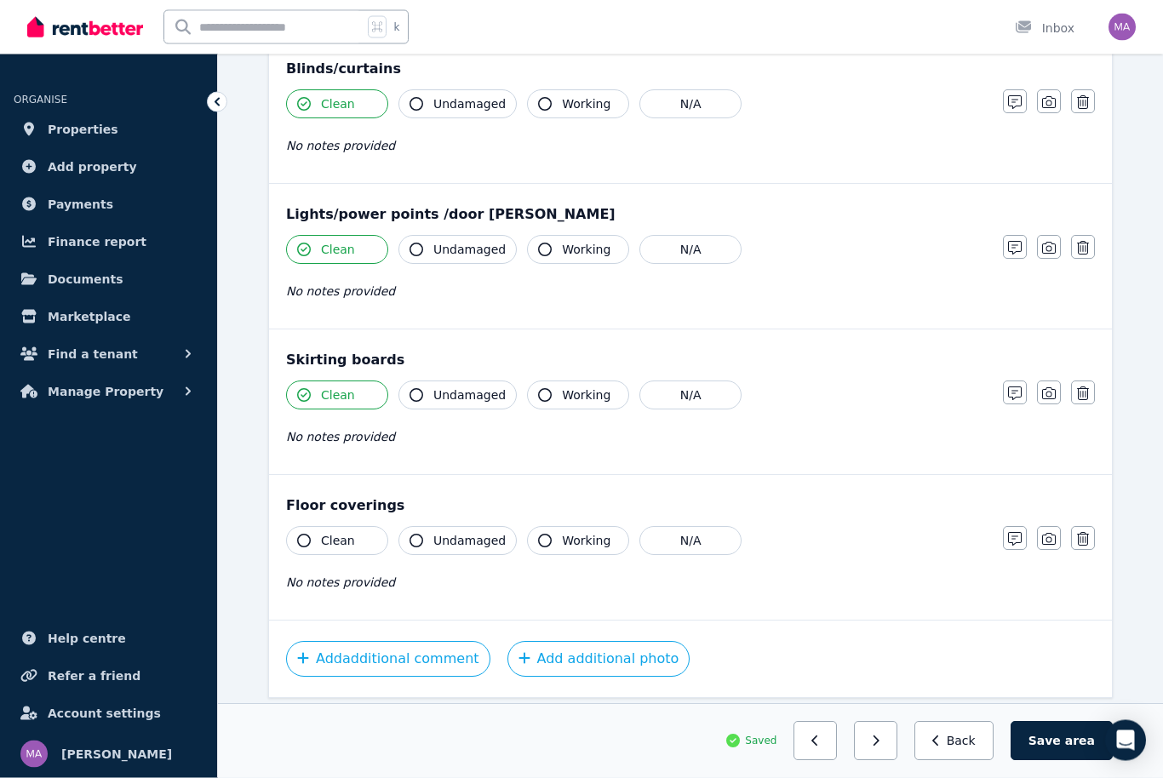
click at [363, 537] on button "Clean" at bounding box center [337, 541] width 102 height 29
click at [1074, 750] on span "area" at bounding box center [1080, 741] width 30 height 17
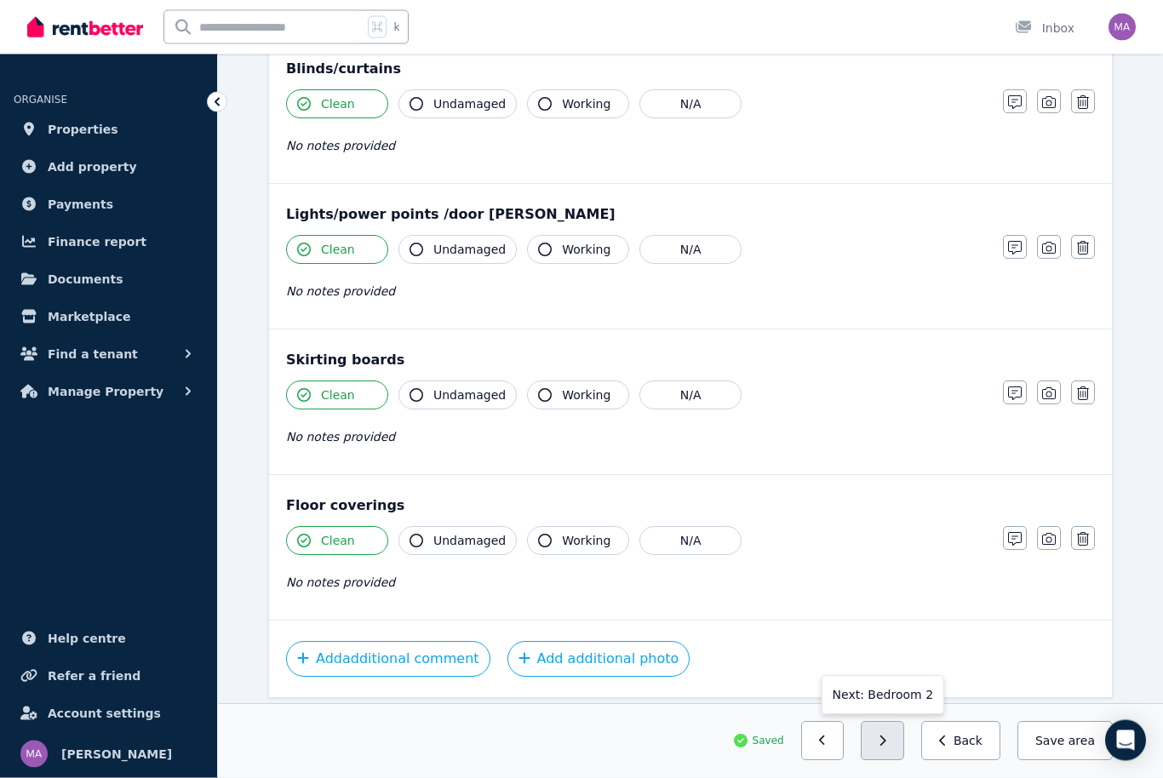
click at [898, 761] on button "button" at bounding box center [882, 741] width 43 height 39
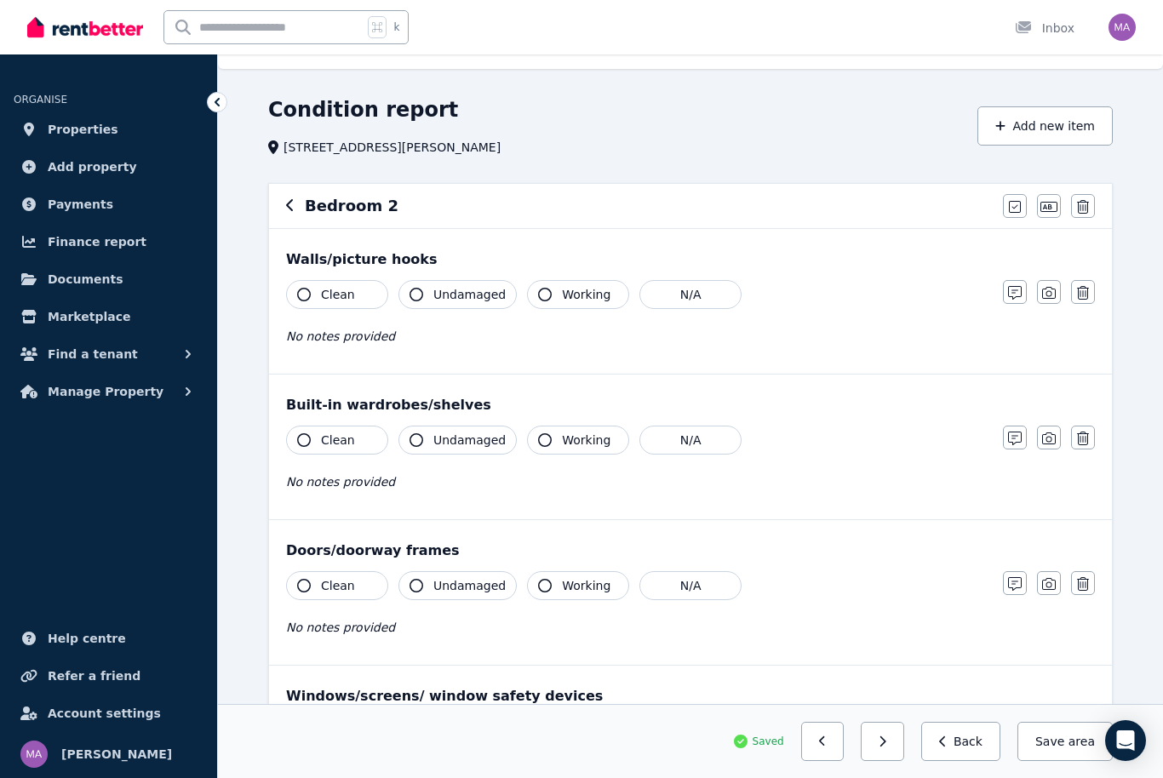
scroll to position [0, 0]
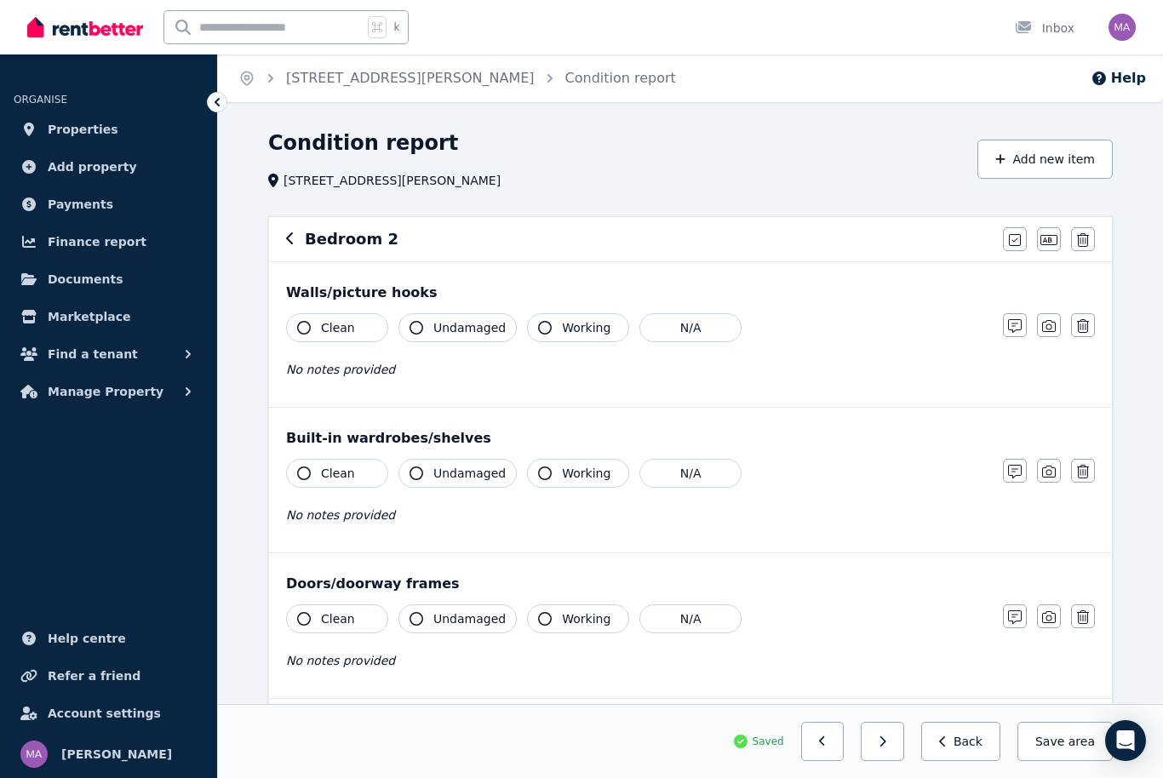
click at [359, 326] on button "Clean" at bounding box center [337, 327] width 102 height 29
click at [344, 476] on span "Clean" at bounding box center [338, 473] width 34 height 17
click at [358, 624] on button "Clean" at bounding box center [337, 619] width 102 height 29
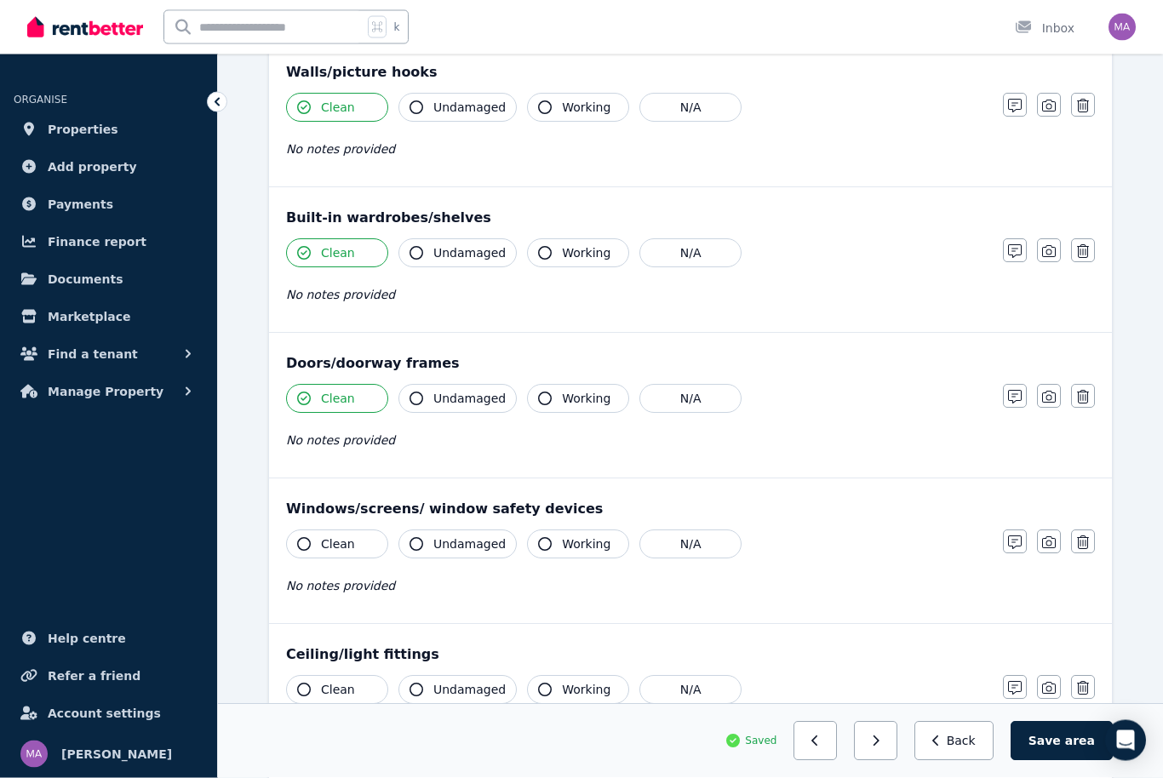
click at [358, 544] on button "Clean" at bounding box center [337, 545] width 102 height 29
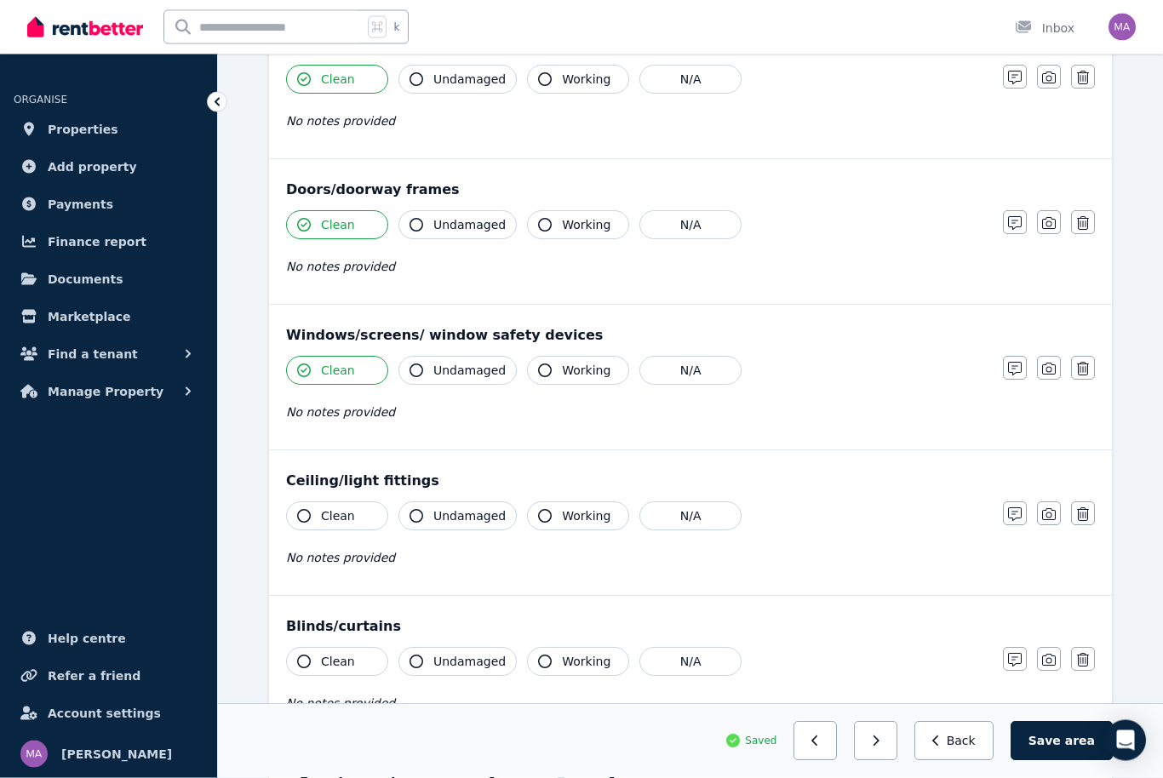
click at [369, 527] on button "Clean" at bounding box center [337, 516] width 102 height 29
click at [338, 660] on span "Clean" at bounding box center [338, 661] width 34 height 17
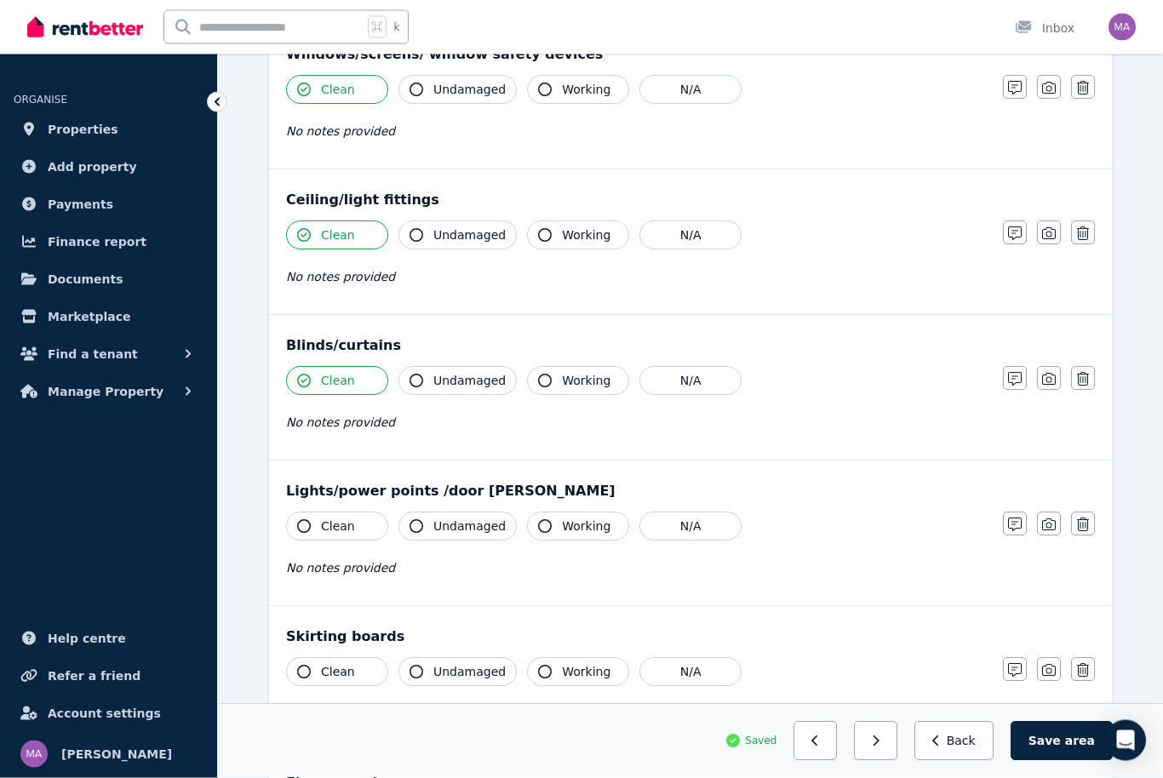
click at [353, 539] on button "Clean" at bounding box center [337, 527] width 102 height 29
click at [342, 662] on button "Clean" at bounding box center [337, 671] width 102 height 29
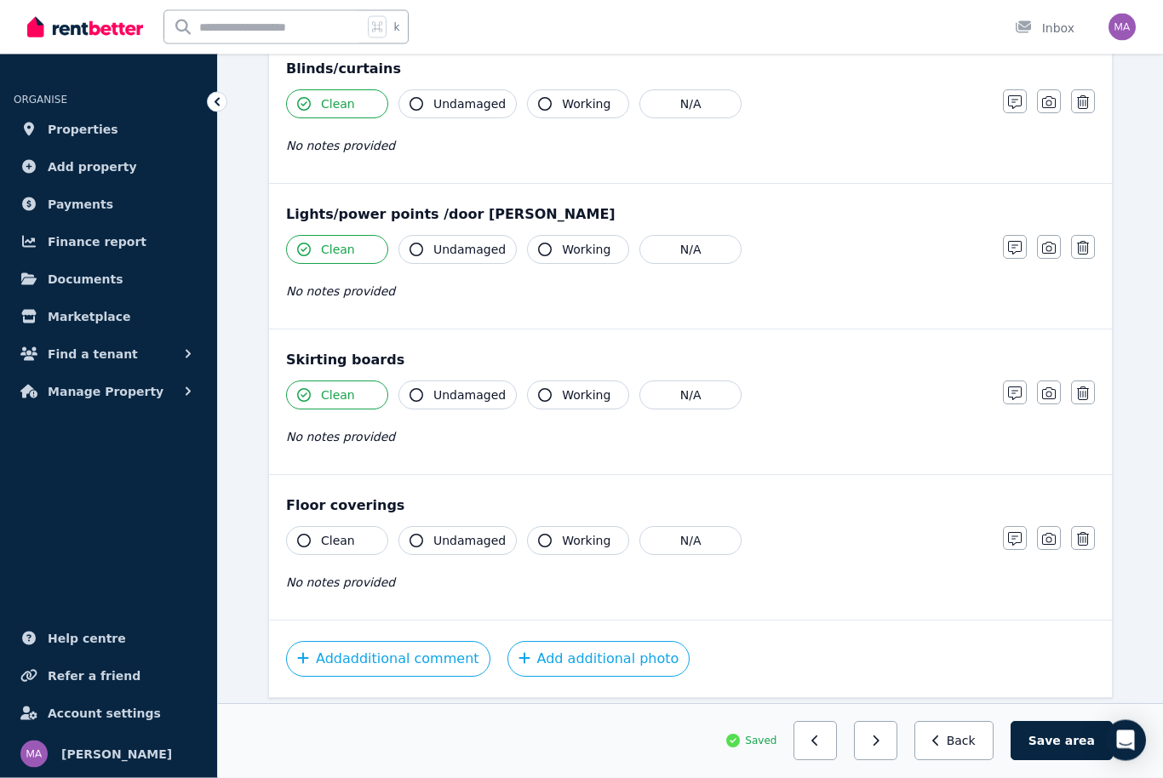
click at [327, 546] on span "Clean" at bounding box center [338, 541] width 34 height 17
click at [1069, 761] on button "Save area" at bounding box center [1062, 741] width 102 height 39
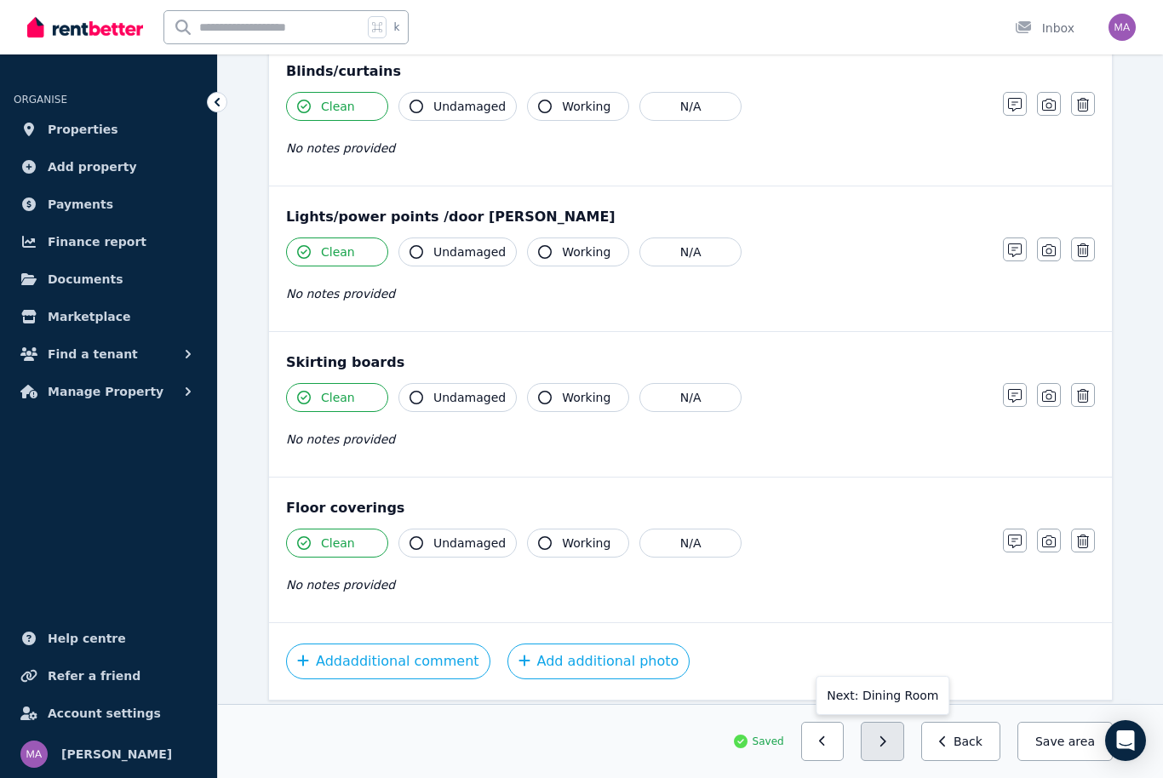
click at [901, 761] on button "button" at bounding box center [882, 741] width 43 height 39
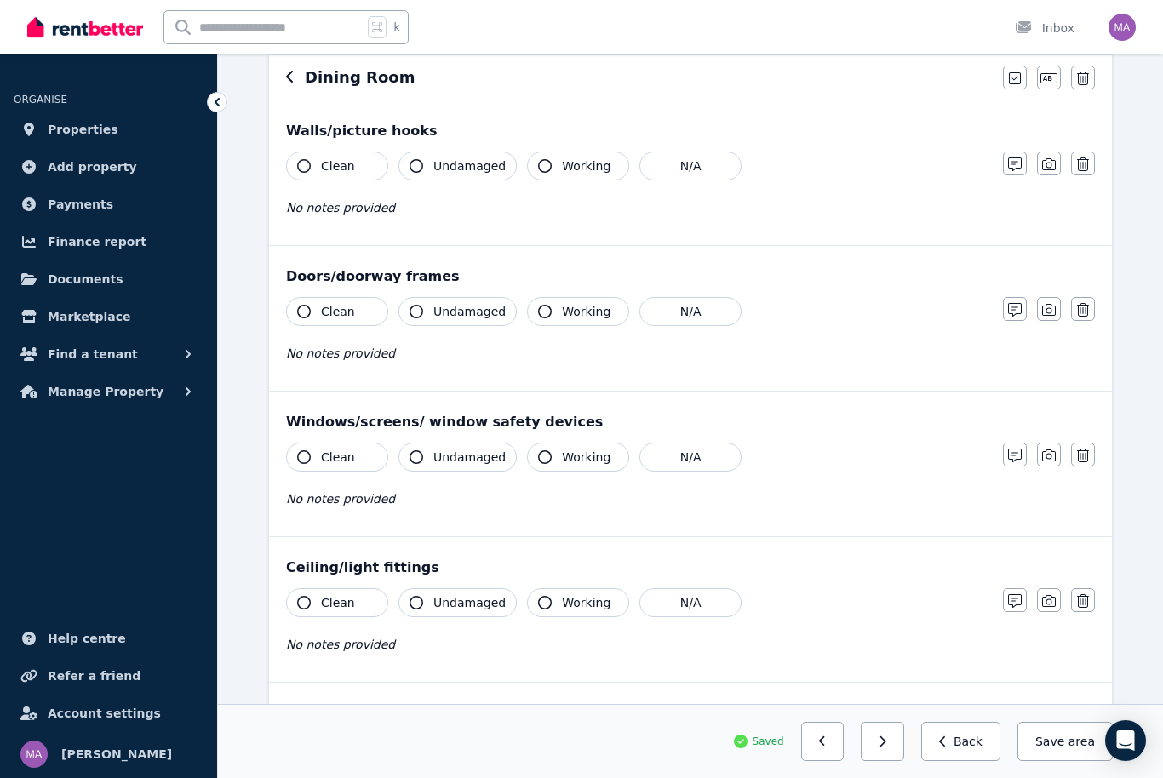
scroll to position [0, 0]
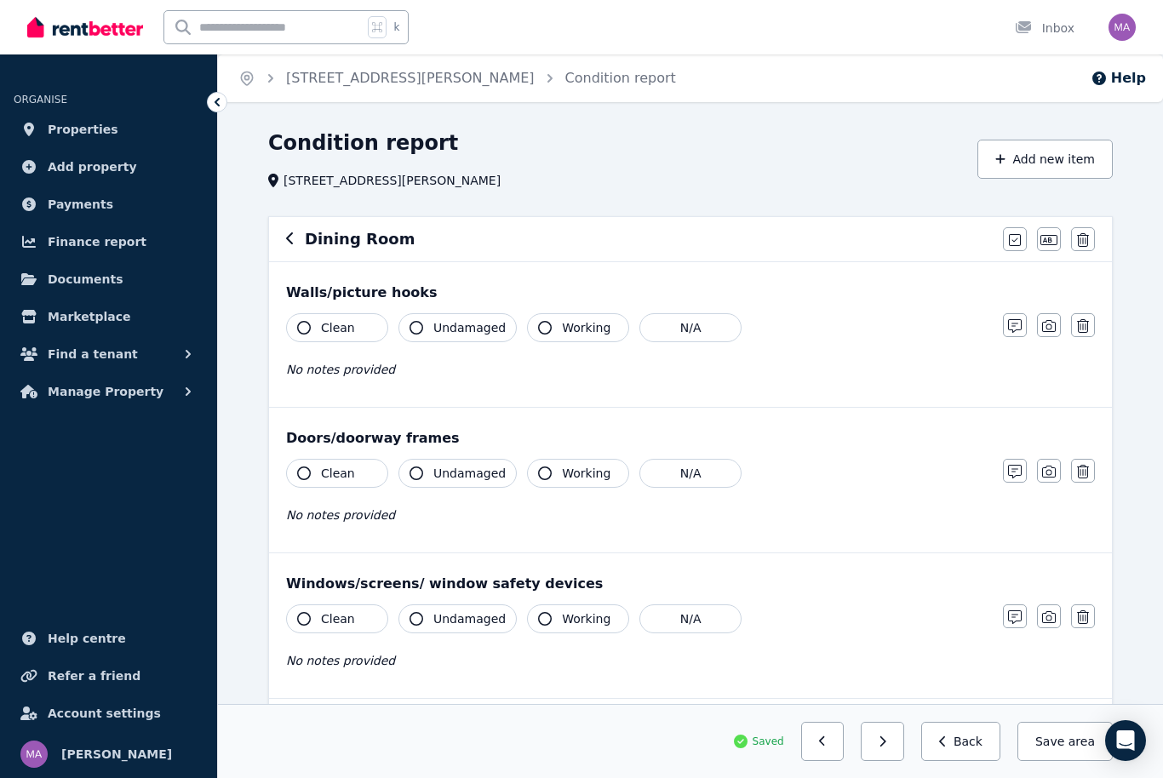
click at [339, 337] on button "Clean" at bounding box center [337, 327] width 102 height 29
click at [336, 475] on span "Clean" at bounding box center [338, 473] width 34 height 17
click at [364, 621] on button "Clean" at bounding box center [337, 619] width 102 height 29
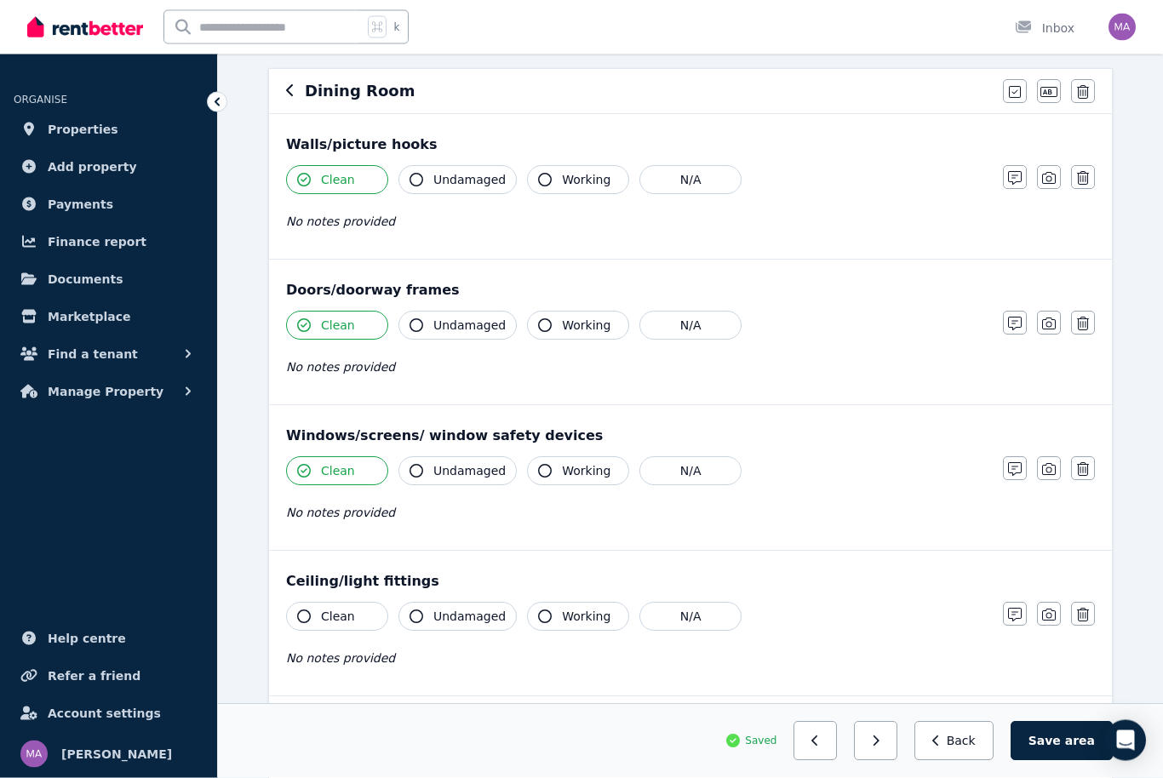
scroll to position [148, 0]
click at [701, 470] on button "N/A" at bounding box center [691, 470] width 102 height 29
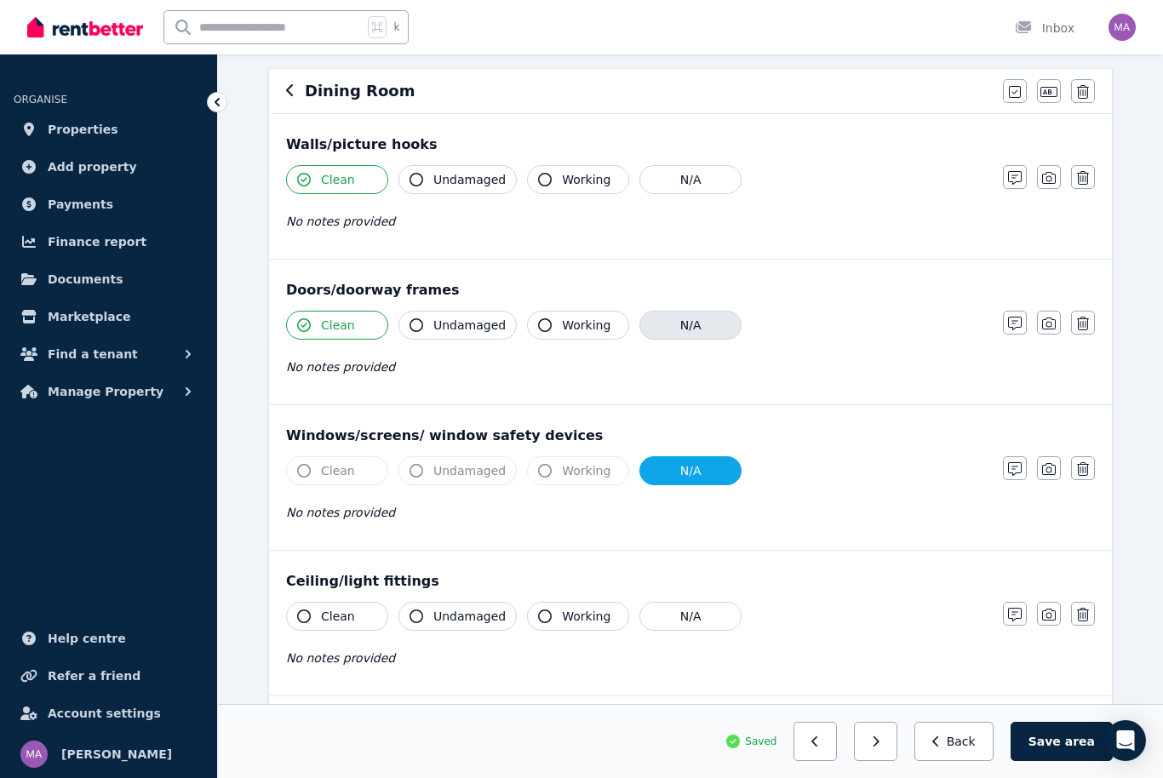
click at [686, 327] on button "N/A" at bounding box center [691, 325] width 102 height 29
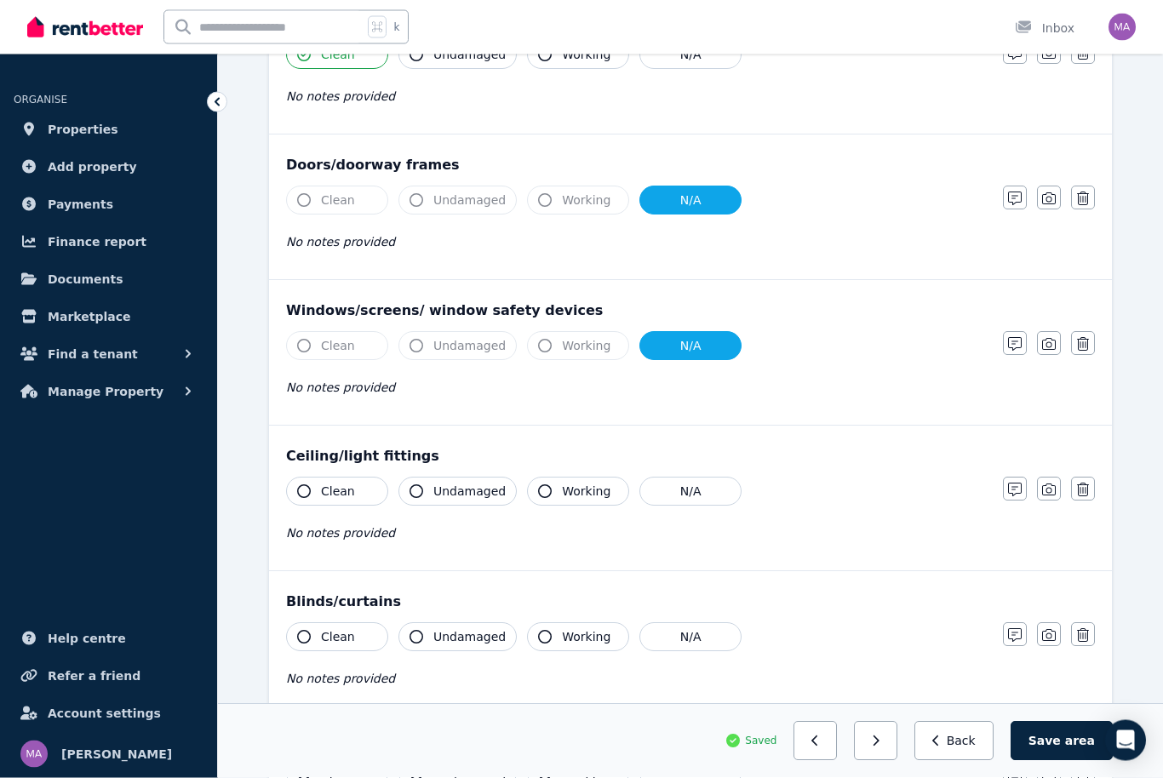
scroll to position [274, 0]
click at [365, 502] on button "Clean" at bounding box center [337, 490] width 102 height 29
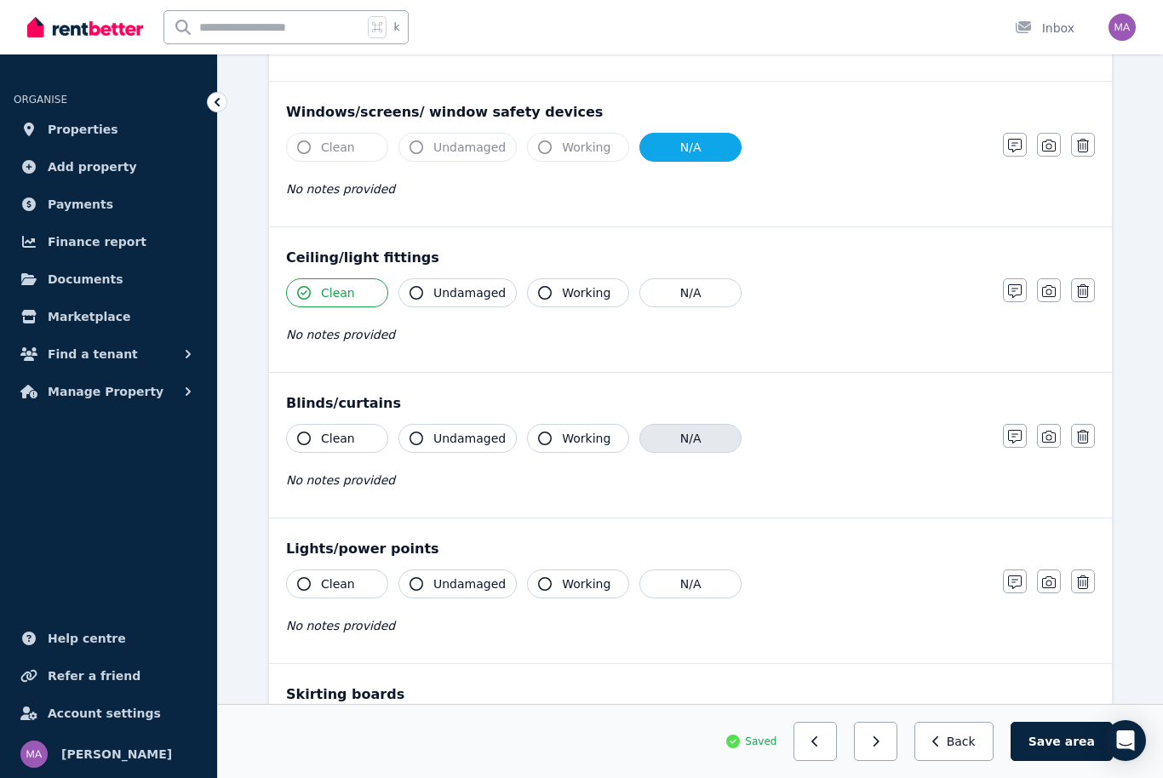
click at [699, 446] on button "N/A" at bounding box center [691, 438] width 102 height 29
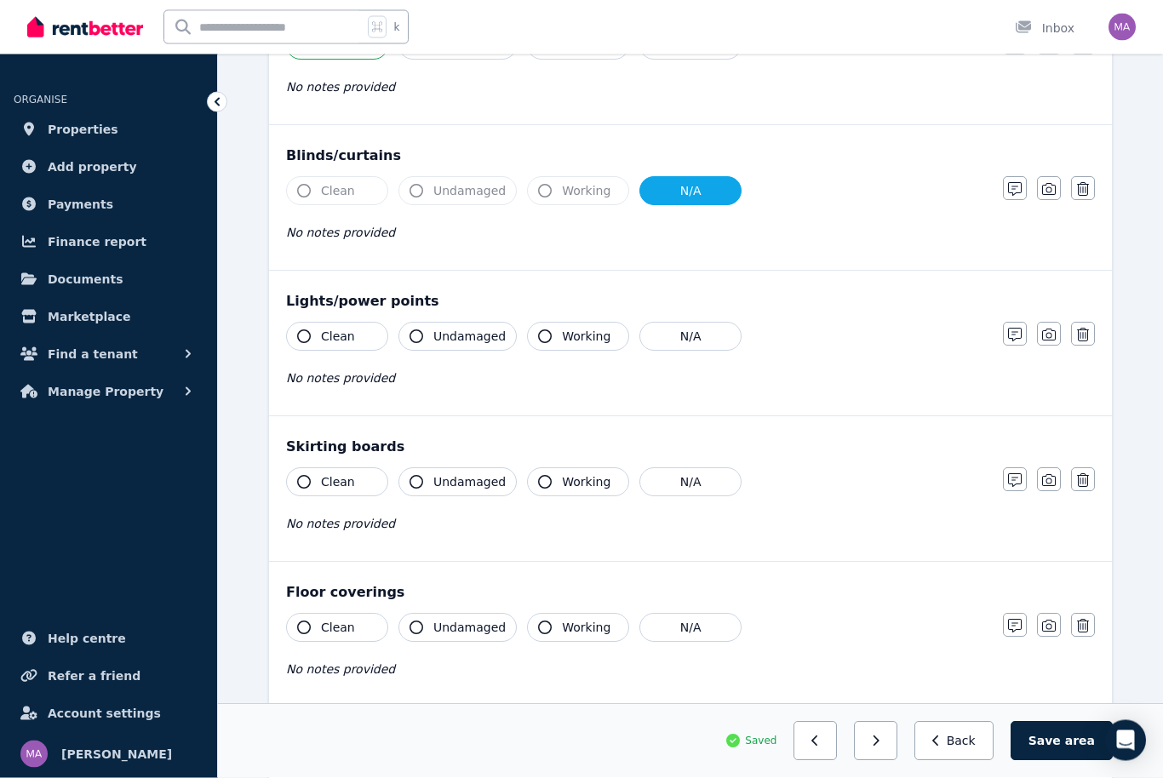
scroll to position [720, 0]
click at [359, 344] on button "Clean" at bounding box center [337, 335] width 102 height 29
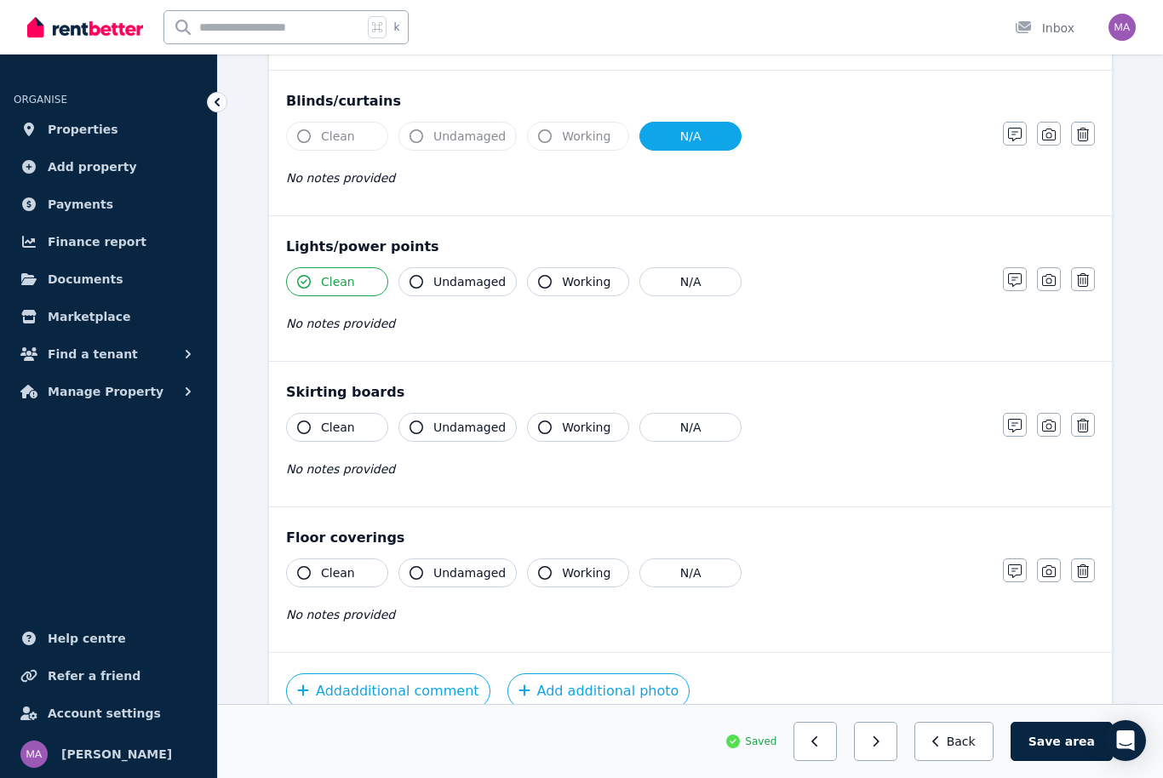
scroll to position [806, 0]
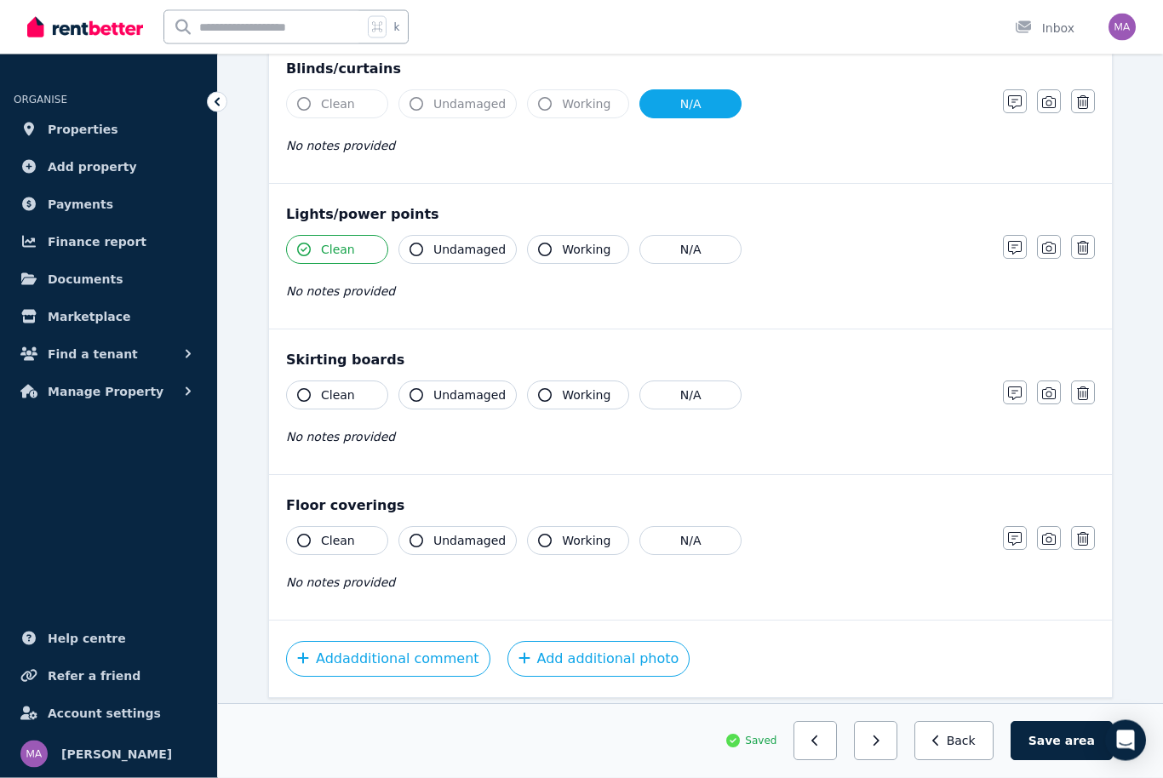
click at [339, 390] on span "Clean" at bounding box center [338, 395] width 34 height 17
click at [329, 530] on button "Clean" at bounding box center [337, 541] width 102 height 29
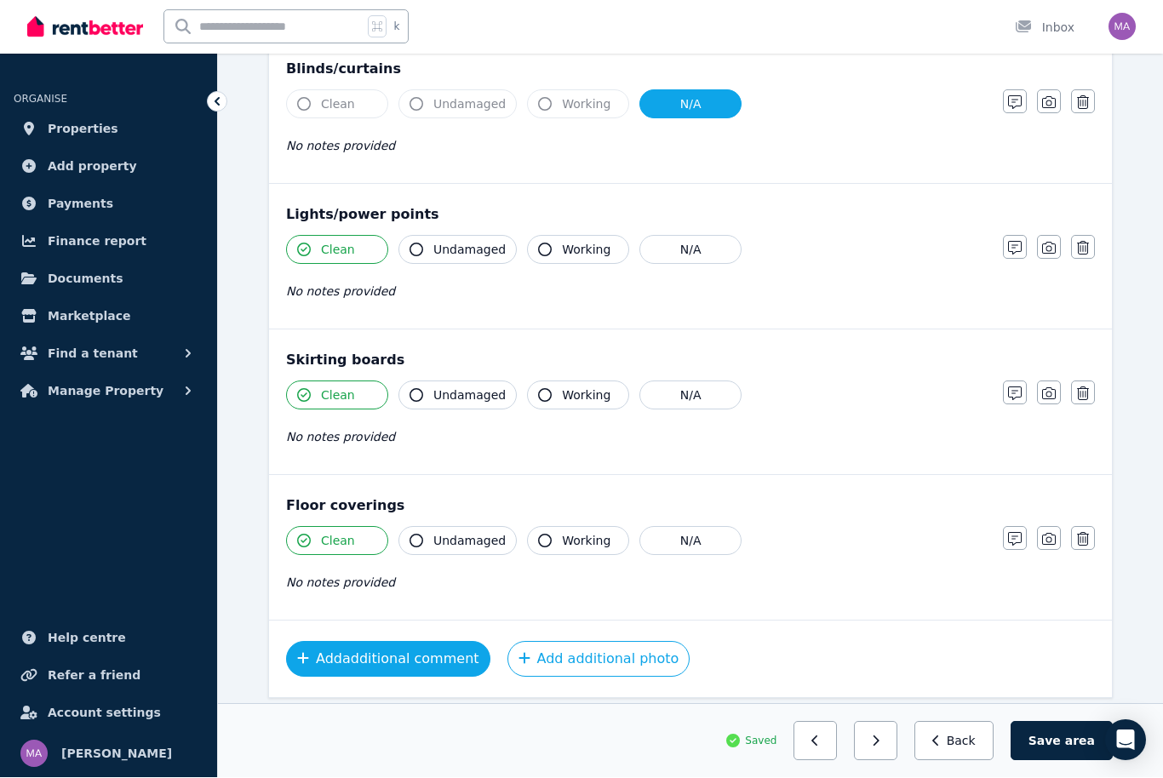
click at [439, 668] on button "Add additional comment" at bounding box center [388, 660] width 204 height 36
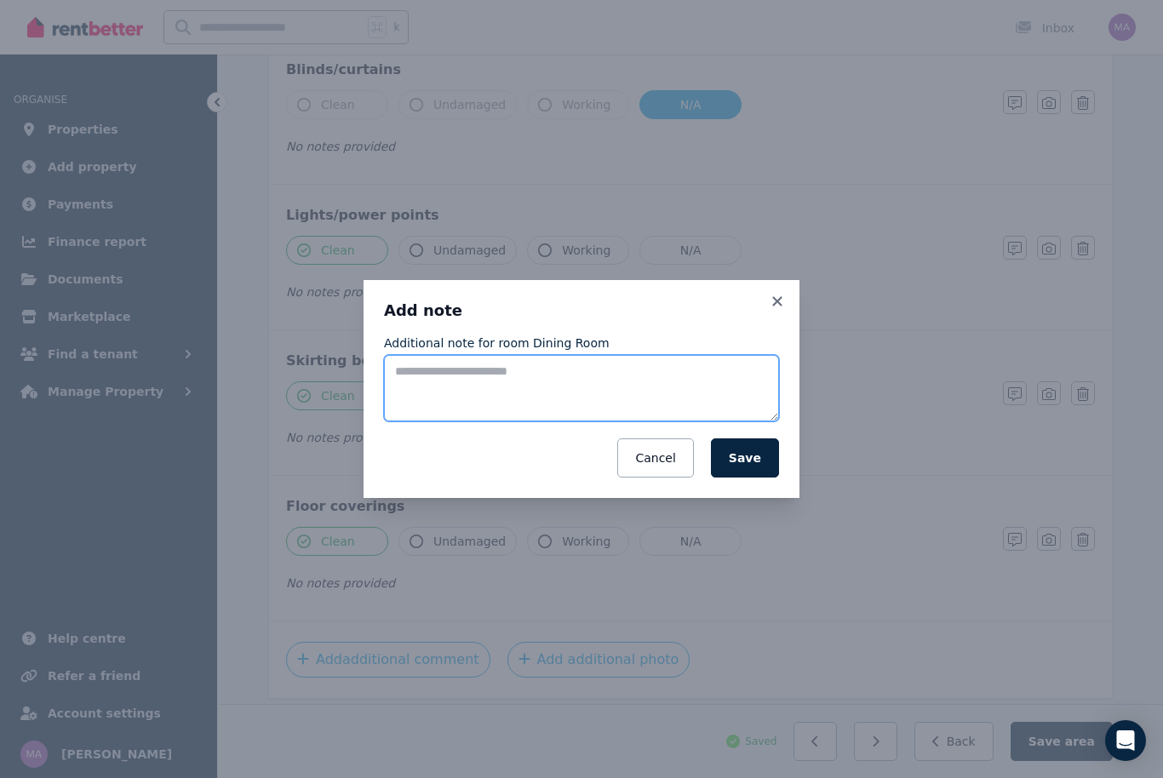
click at [470, 393] on textarea "Additional note for room Dining Room" at bounding box center [581, 388] width 395 height 66
type textarea "*"
type textarea "**********"
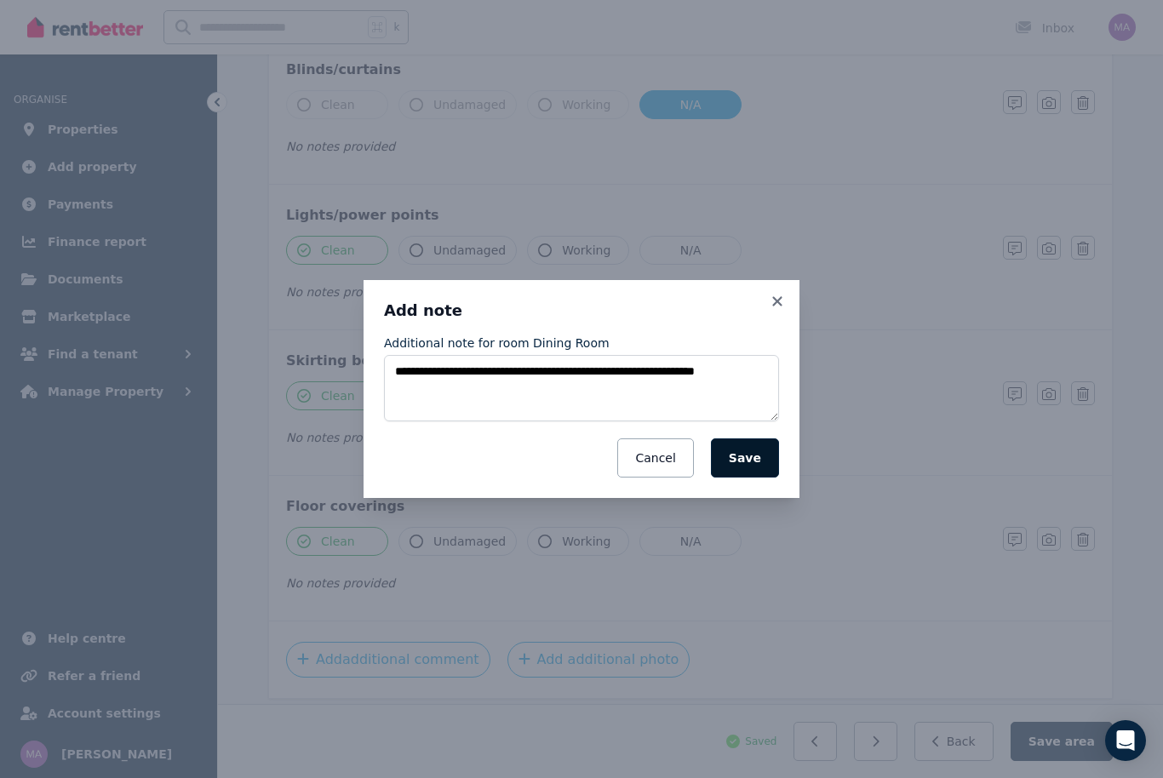
click at [756, 478] on button "Save" at bounding box center [745, 458] width 68 height 39
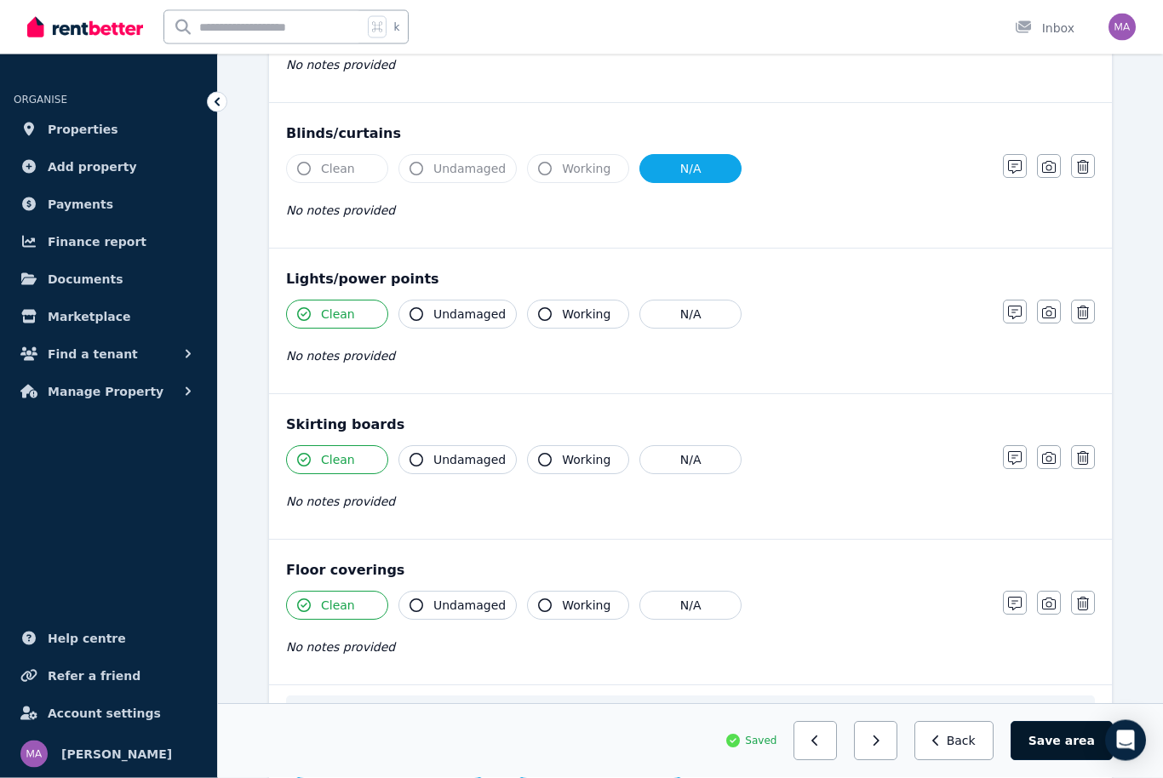
click at [1082, 750] on span "area" at bounding box center [1080, 741] width 30 height 17
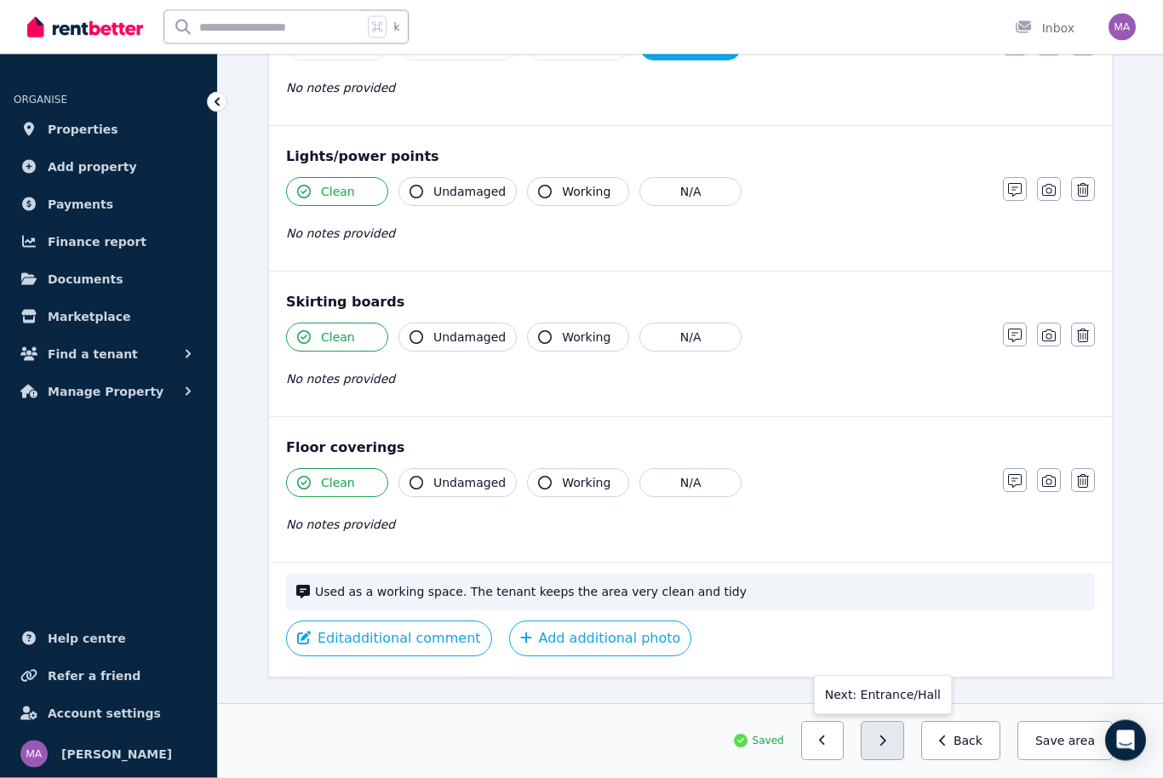
click at [901, 761] on button "button" at bounding box center [882, 741] width 43 height 39
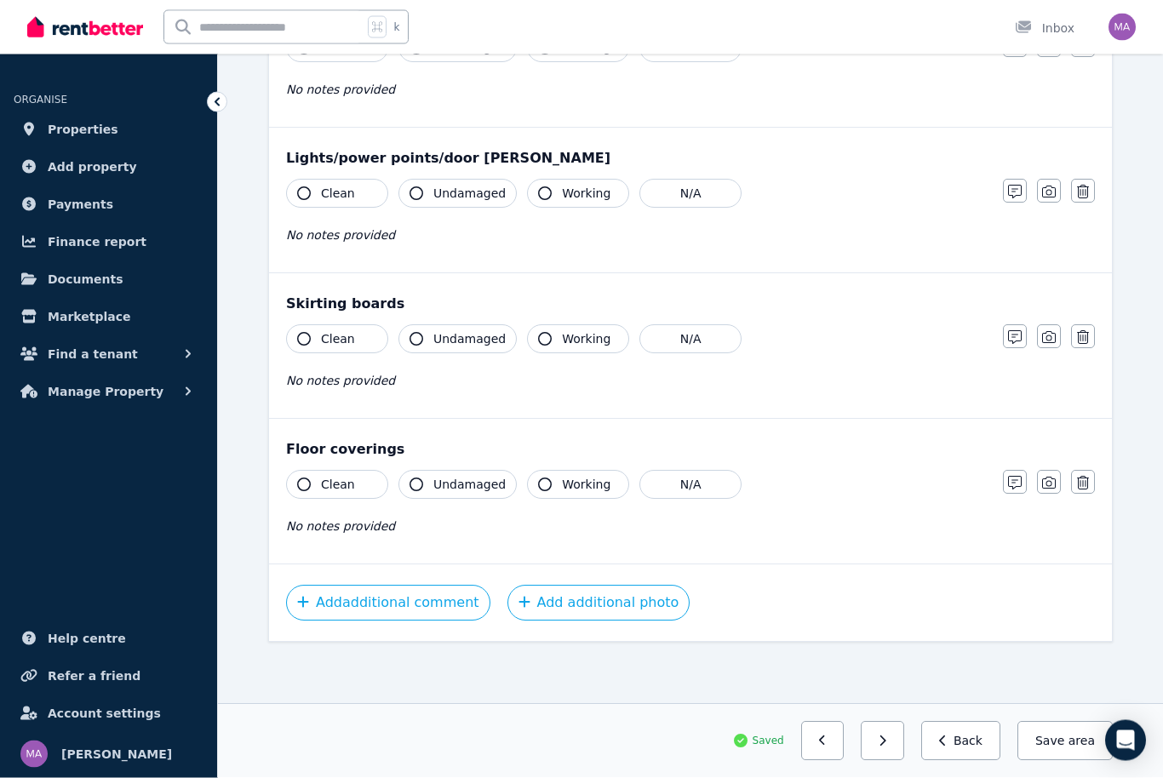
scroll to position [732, 0]
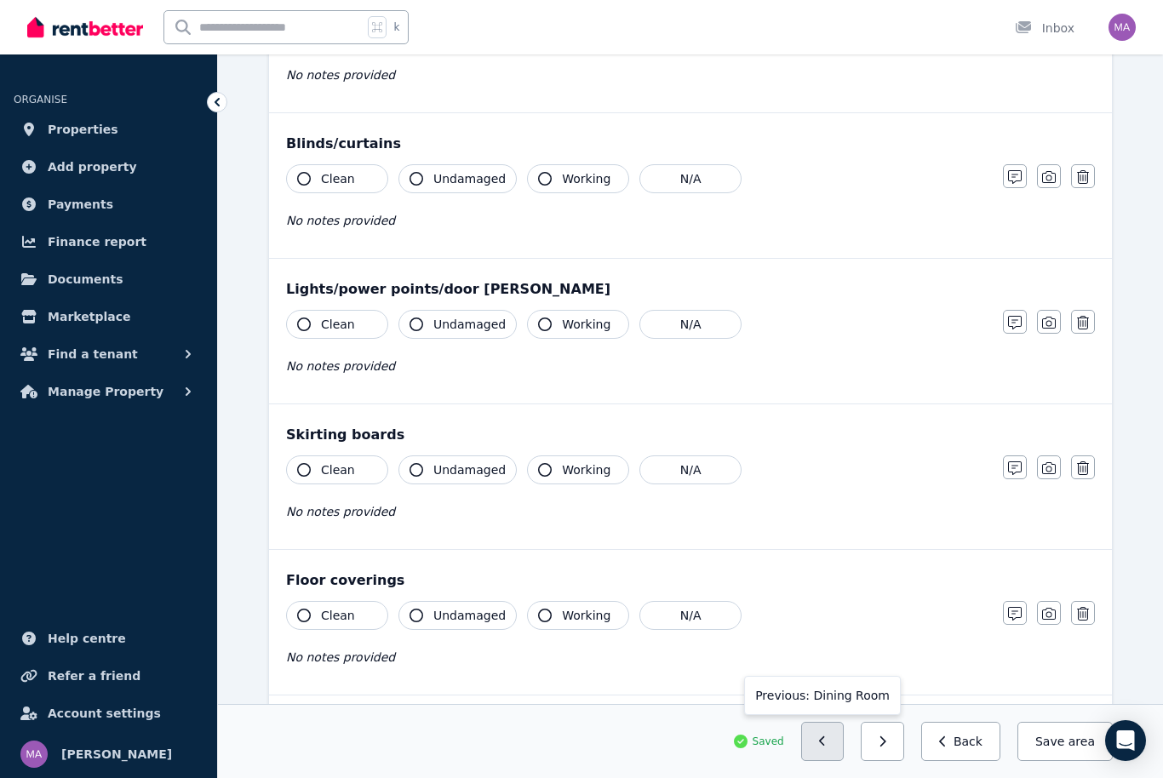
click at [837, 761] on button "button" at bounding box center [822, 741] width 43 height 39
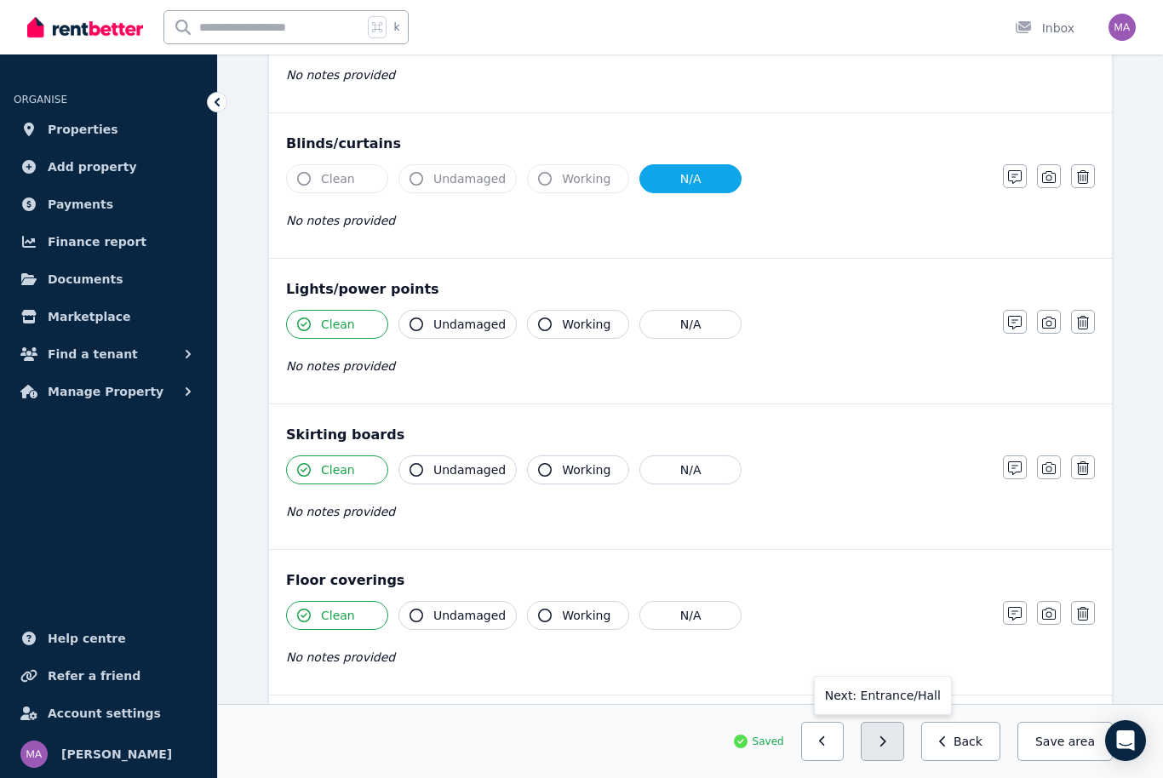
click at [894, 761] on button "button" at bounding box center [882, 741] width 43 height 39
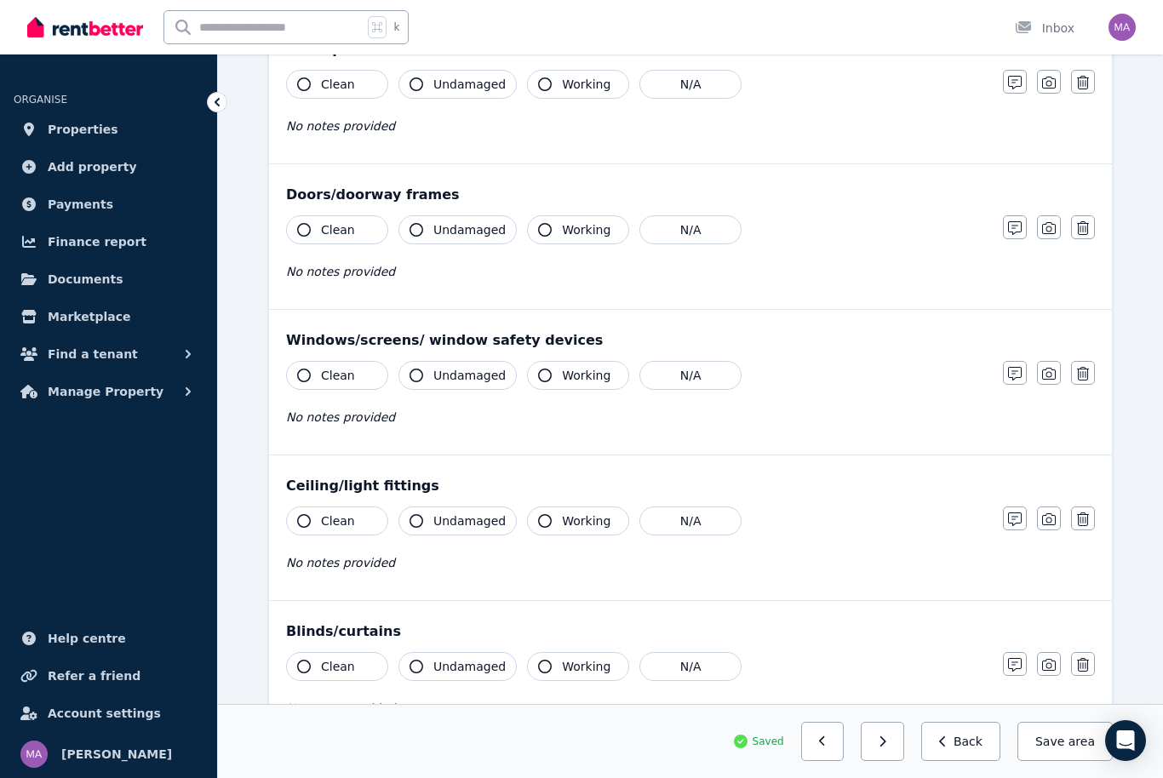
scroll to position [0, 0]
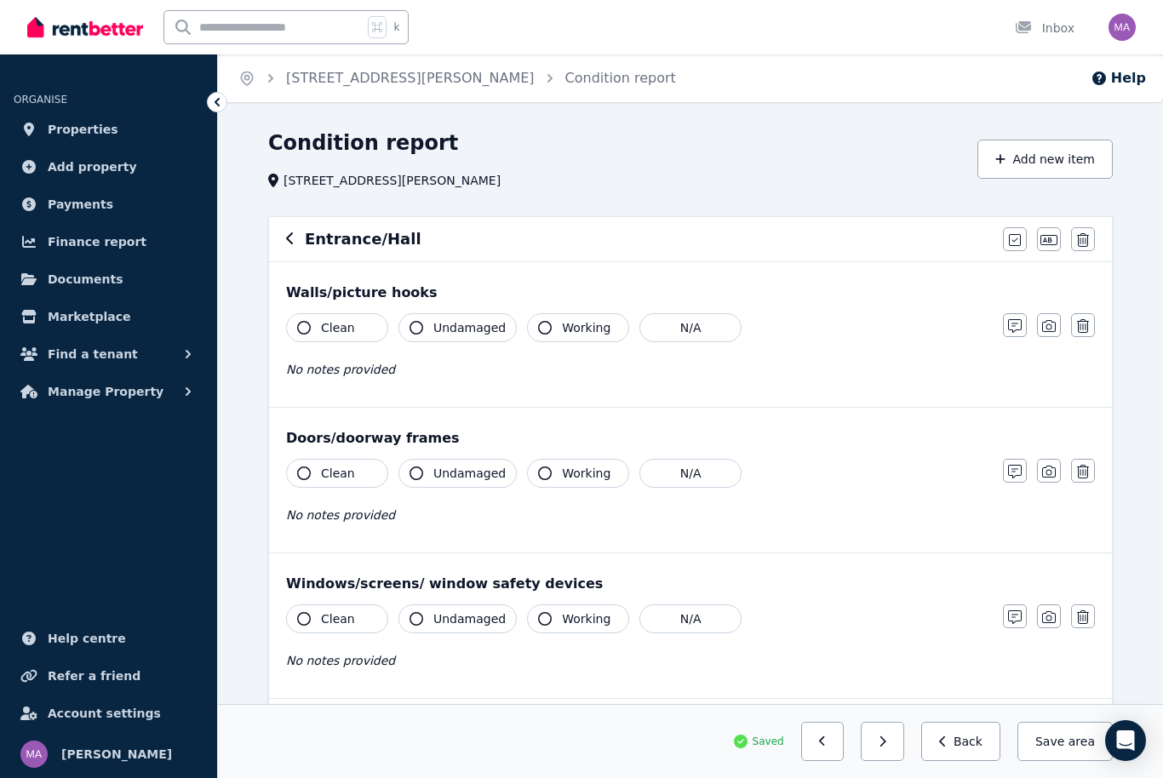
click at [350, 341] on button "Clean" at bounding box center [337, 327] width 102 height 29
click at [348, 479] on span "Clean" at bounding box center [338, 473] width 34 height 17
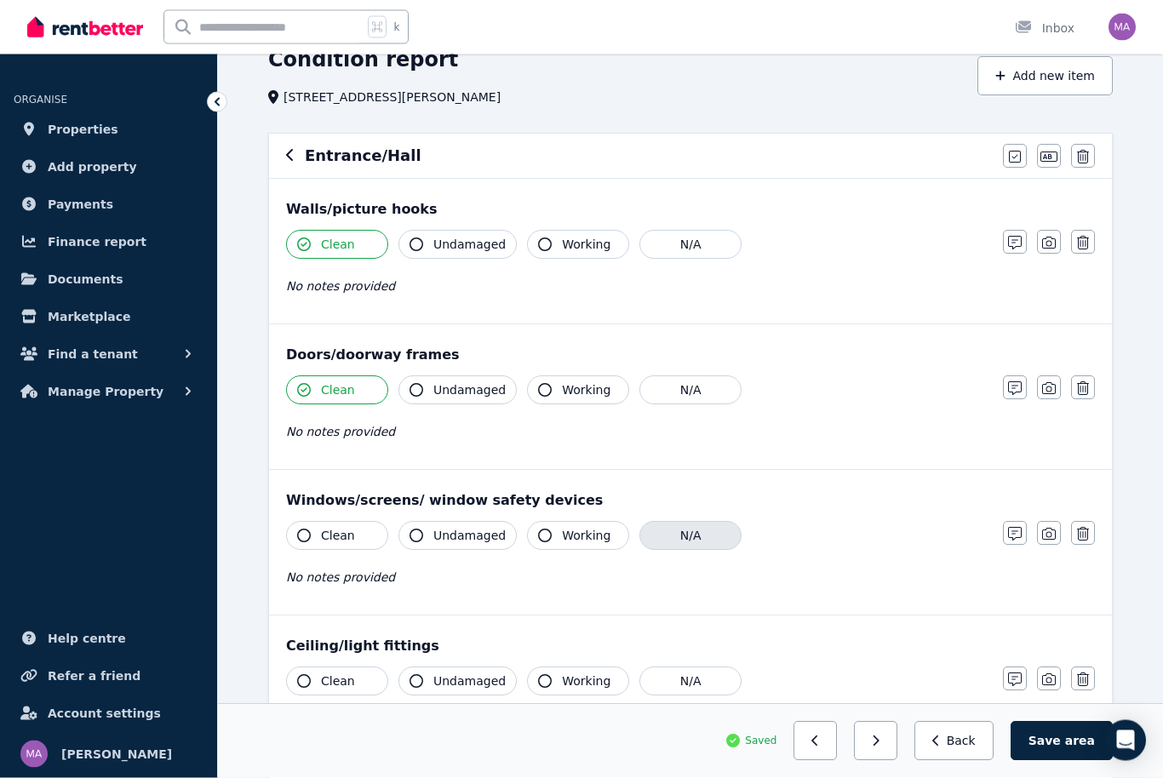
click at [692, 539] on button "N/A" at bounding box center [691, 536] width 102 height 29
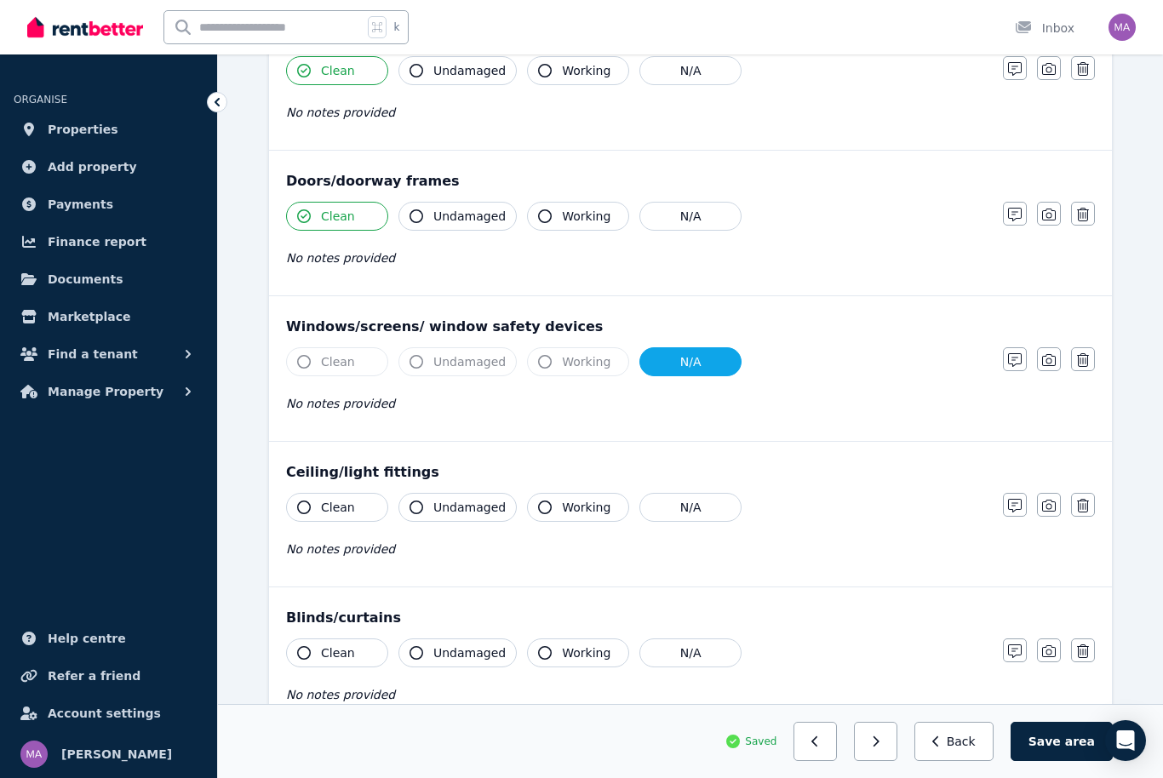
click at [326, 520] on button "Clean" at bounding box center [337, 507] width 102 height 29
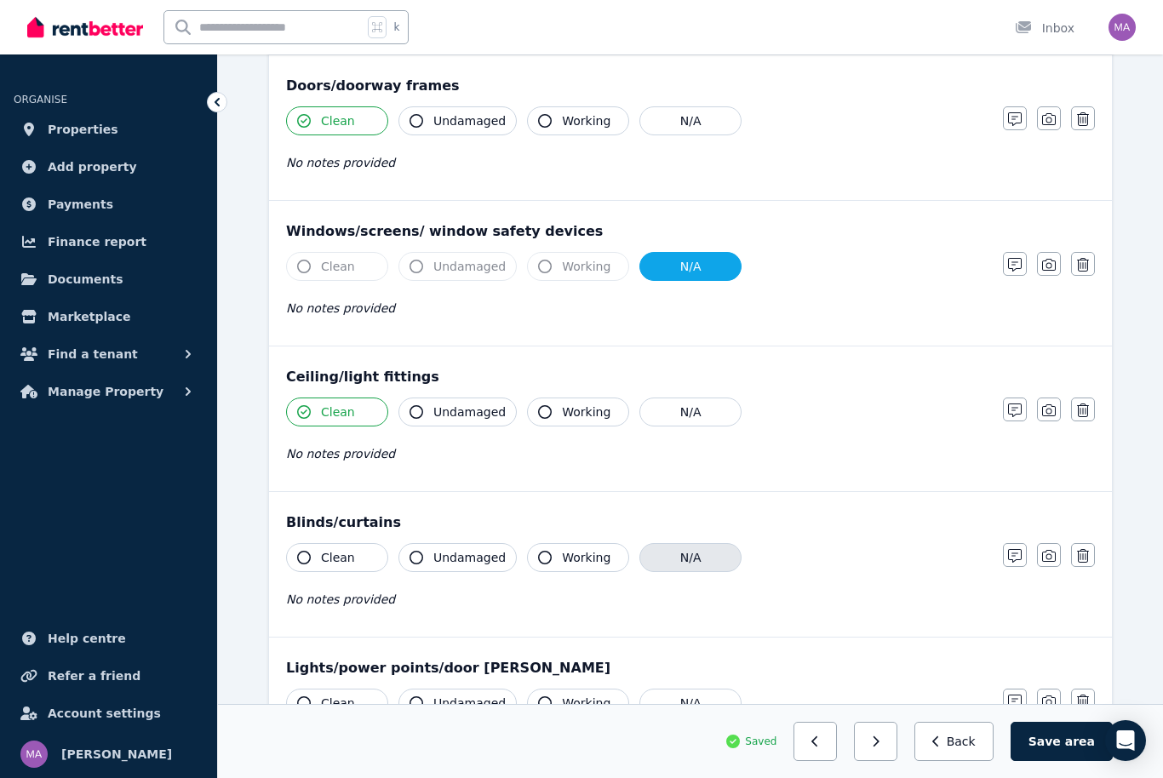
click at [697, 563] on button "N/A" at bounding box center [691, 557] width 102 height 29
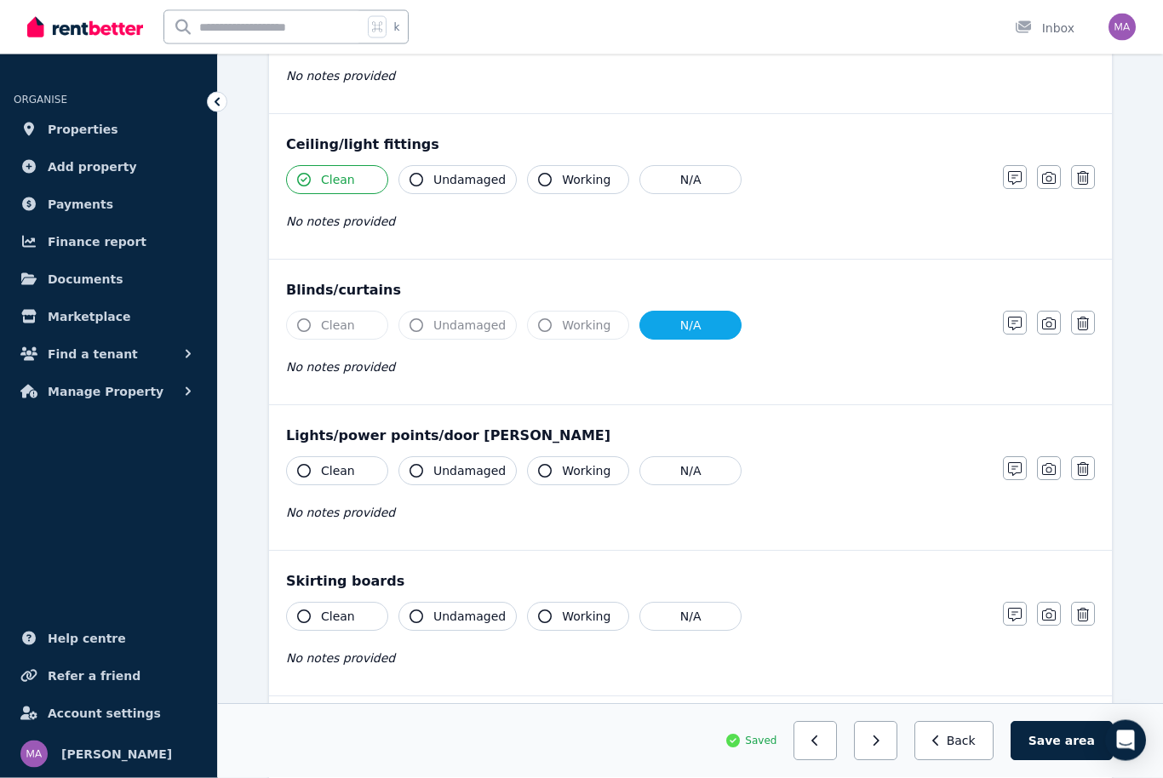
click at [339, 473] on span "Clean" at bounding box center [338, 471] width 34 height 17
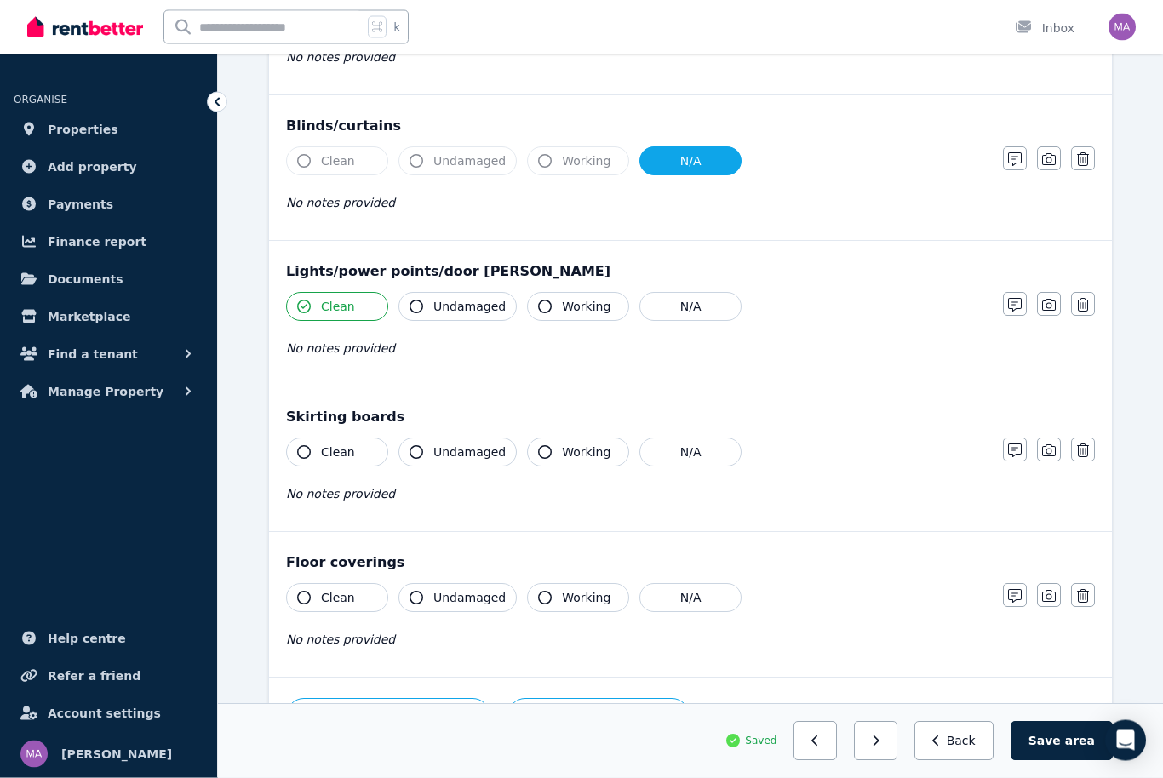
scroll to position [749, 0]
click at [336, 451] on span "Clean" at bounding box center [338, 452] width 34 height 17
click at [364, 600] on button "Clean" at bounding box center [337, 597] width 102 height 29
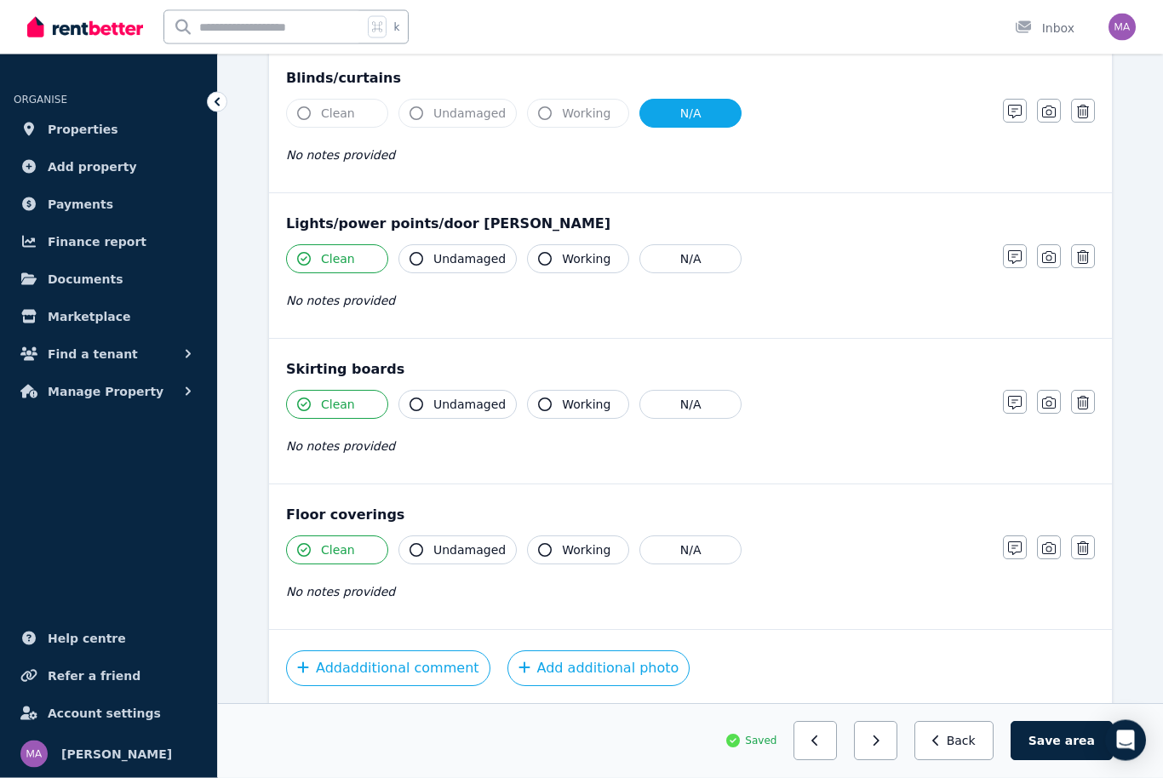
scroll to position [806, 0]
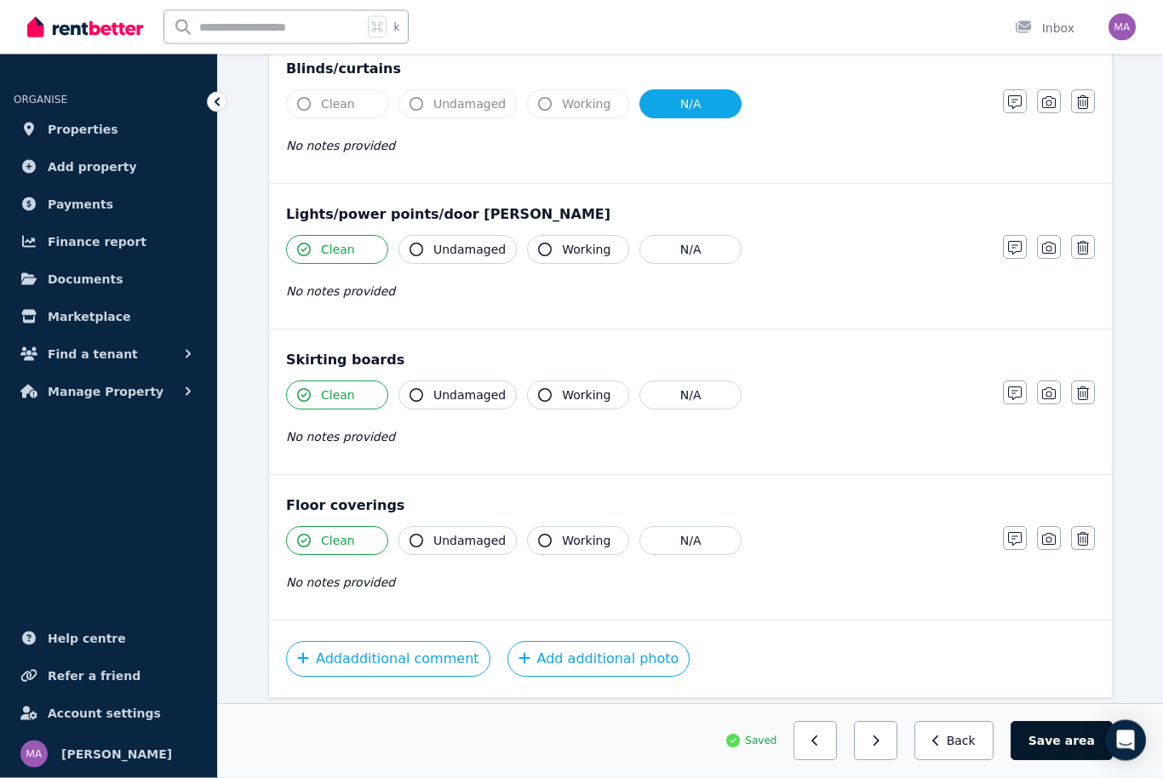
click at [1081, 750] on span "area" at bounding box center [1080, 741] width 30 height 17
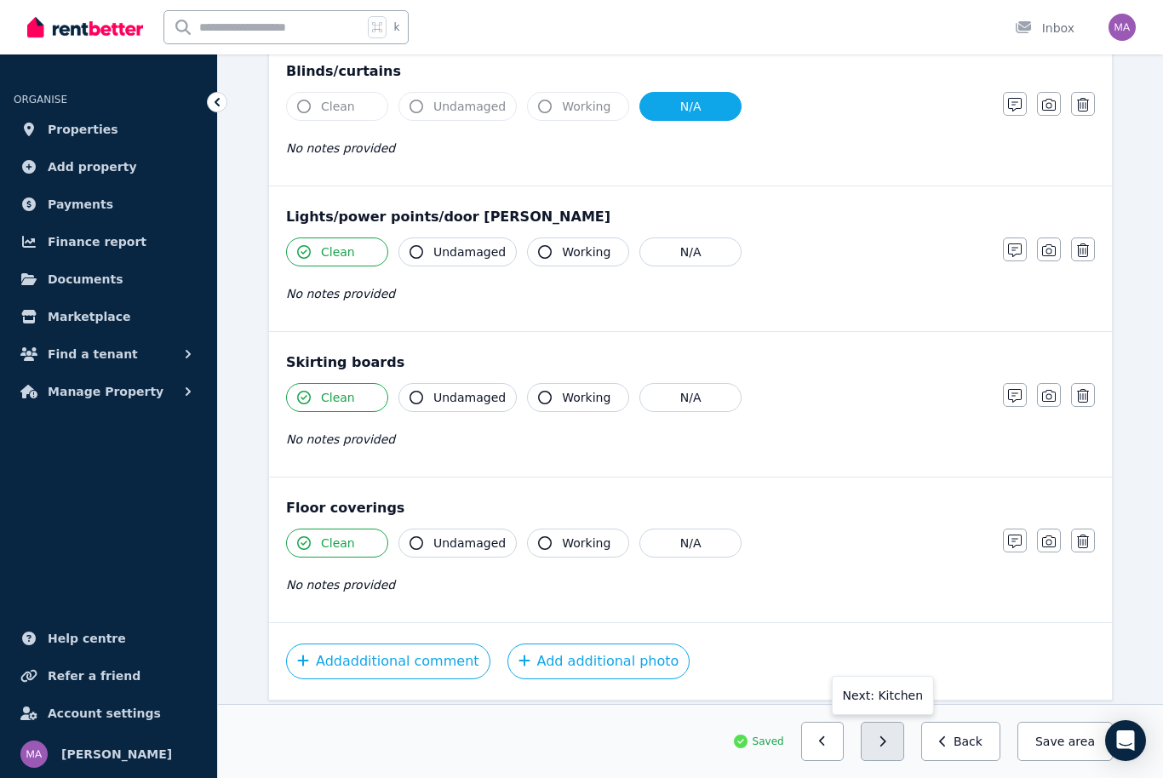
click at [900, 761] on button "button" at bounding box center [882, 741] width 43 height 39
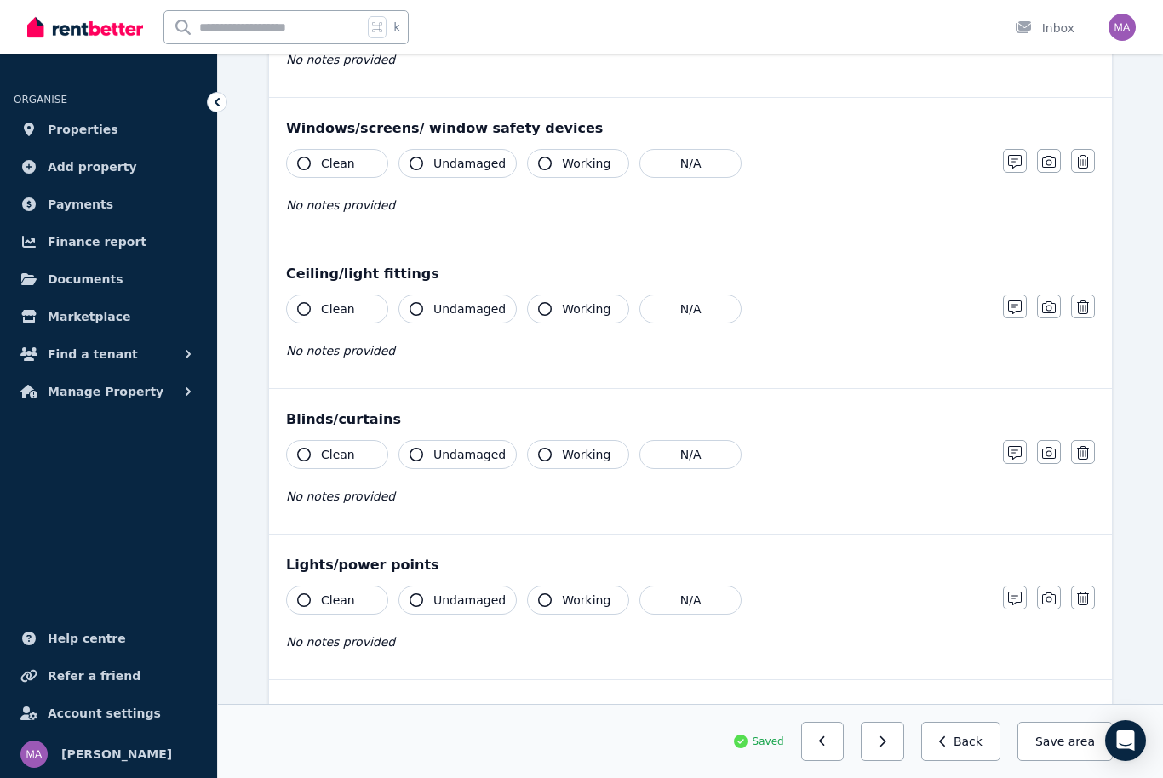
scroll to position [0, 0]
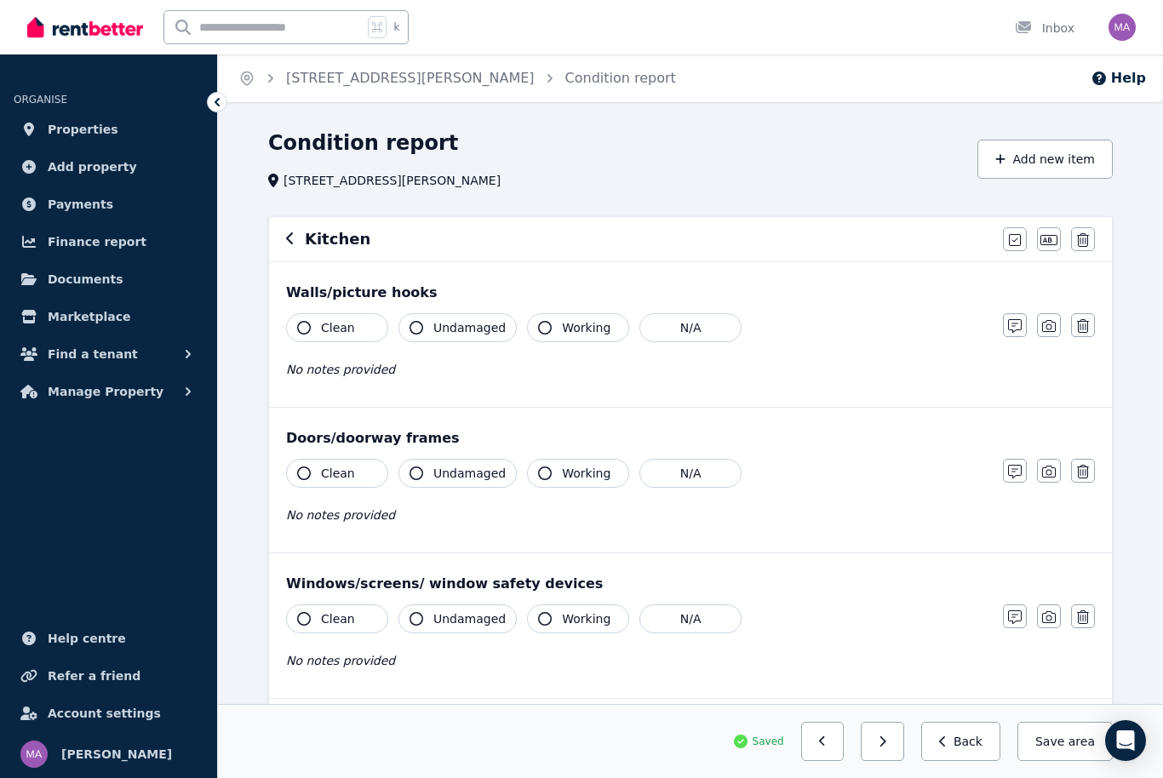
click at [327, 320] on span "Clean" at bounding box center [338, 327] width 34 height 17
click at [688, 481] on button "N/A" at bounding box center [691, 473] width 102 height 29
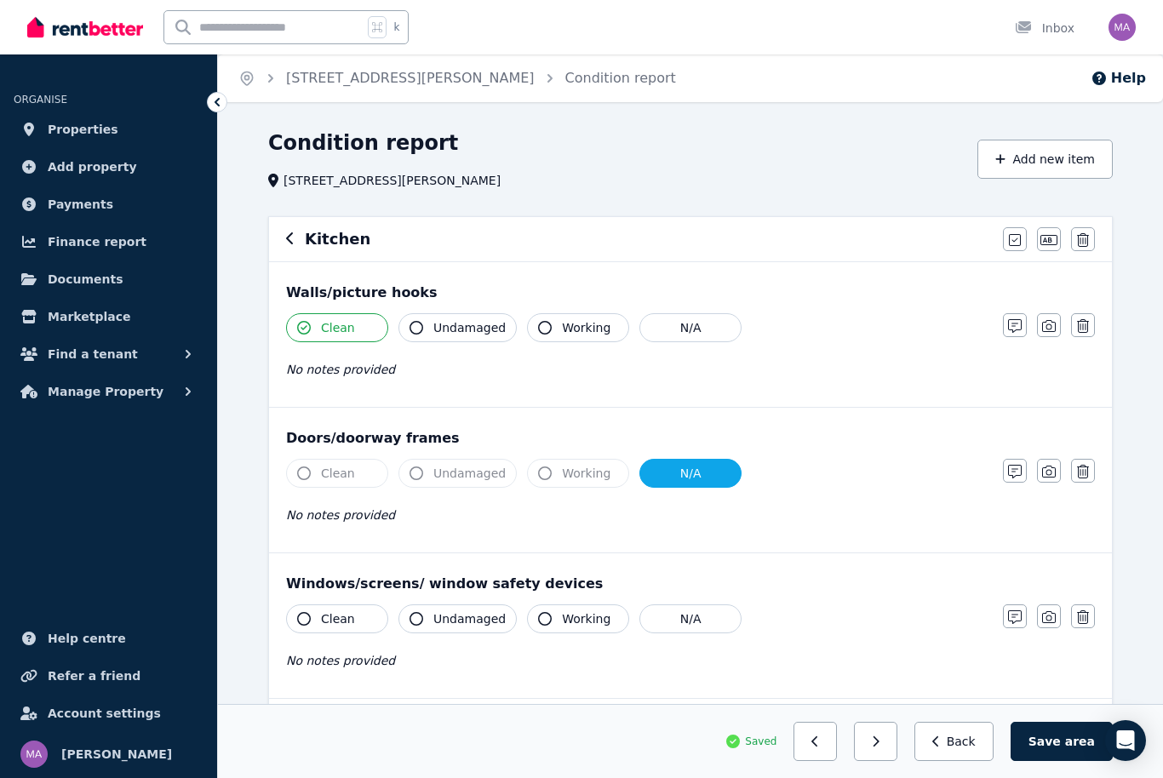
click at [359, 621] on button "Clean" at bounding box center [337, 619] width 102 height 29
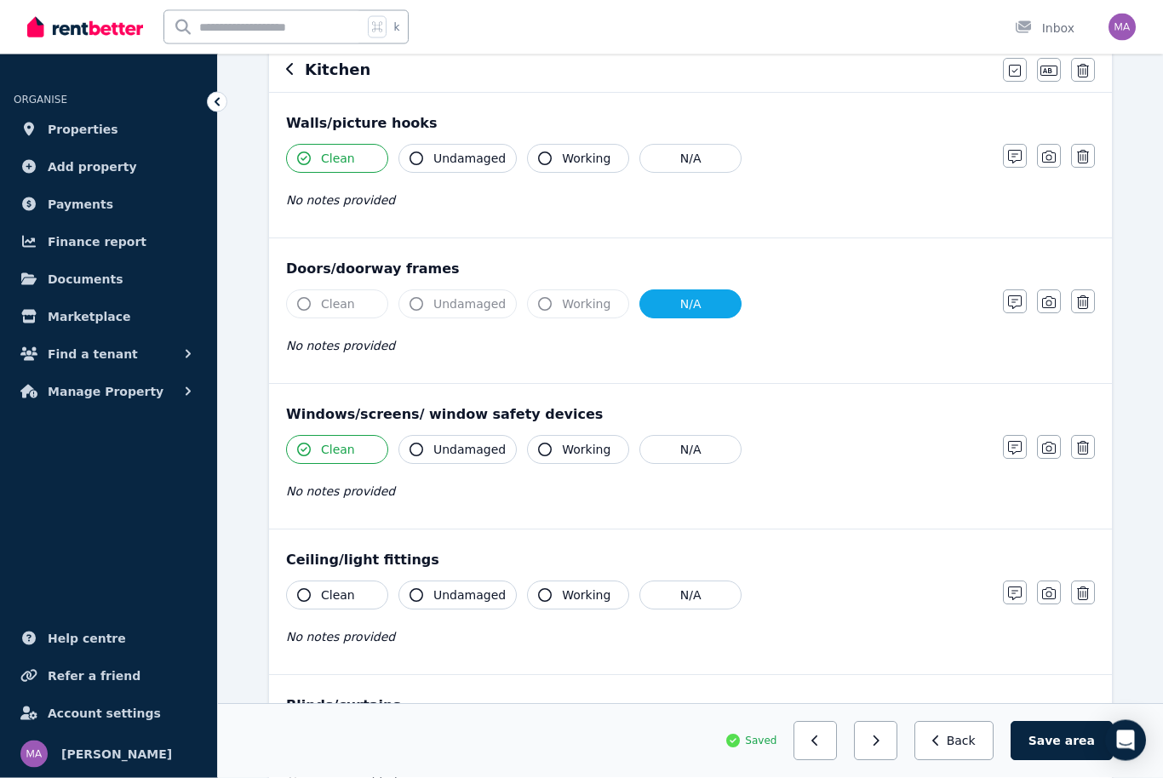
scroll to position [169, 0]
click at [371, 598] on button "Clean" at bounding box center [337, 595] width 102 height 29
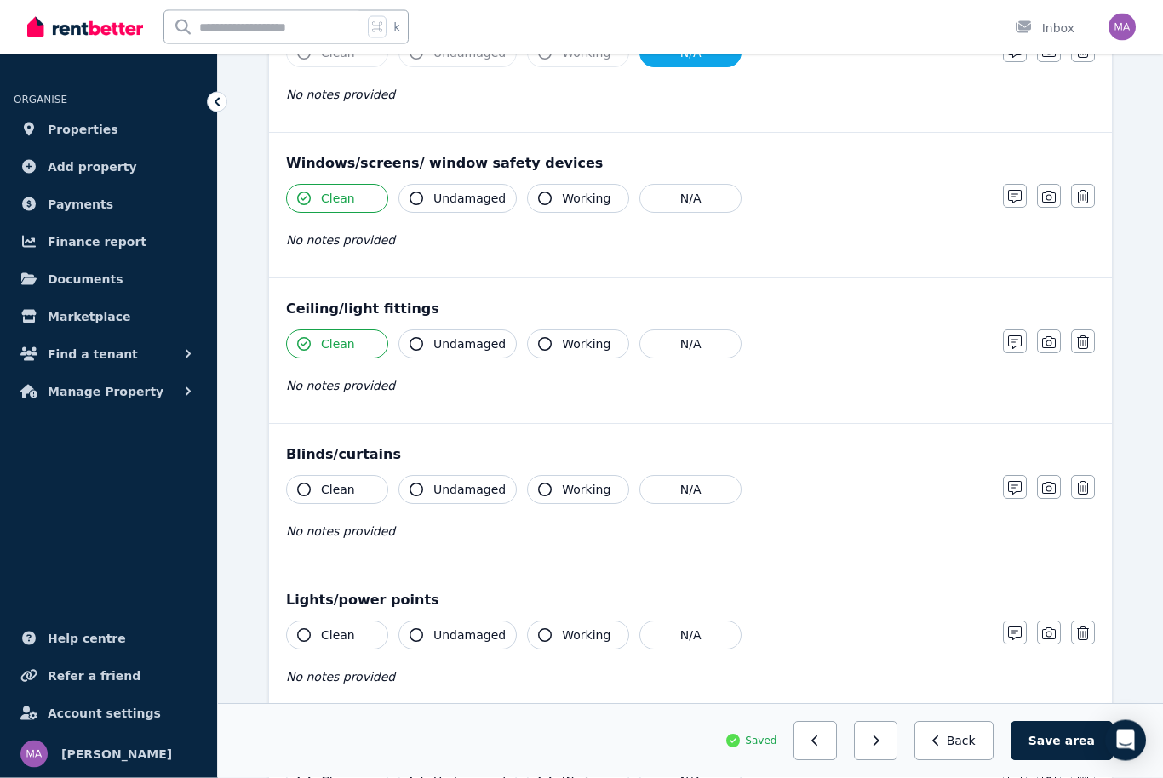
scroll to position [421, 0]
click at [346, 497] on span "Clean" at bounding box center [338, 489] width 34 height 17
click at [359, 629] on button "Clean" at bounding box center [337, 635] width 102 height 29
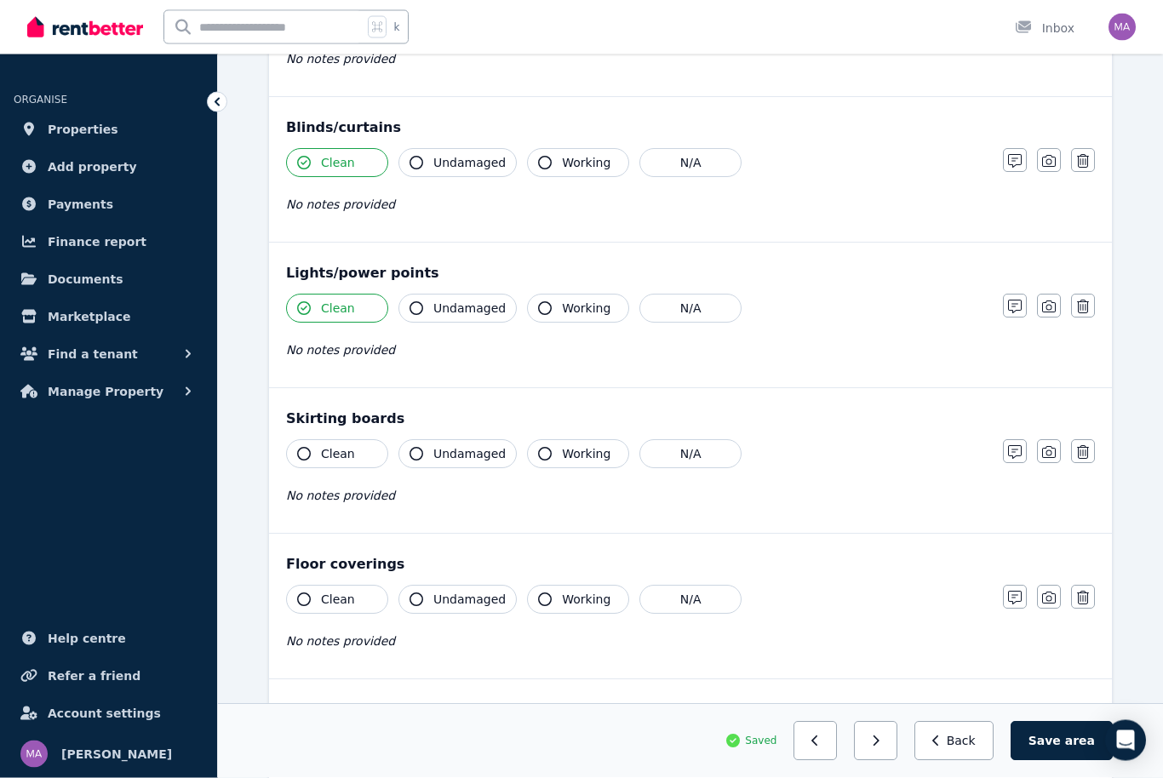
click at [336, 450] on span "Clean" at bounding box center [338, 454] width 34 height 17
click at [377, 607] on button "Clean" at bounding box center [337, 599] width 102 height 29
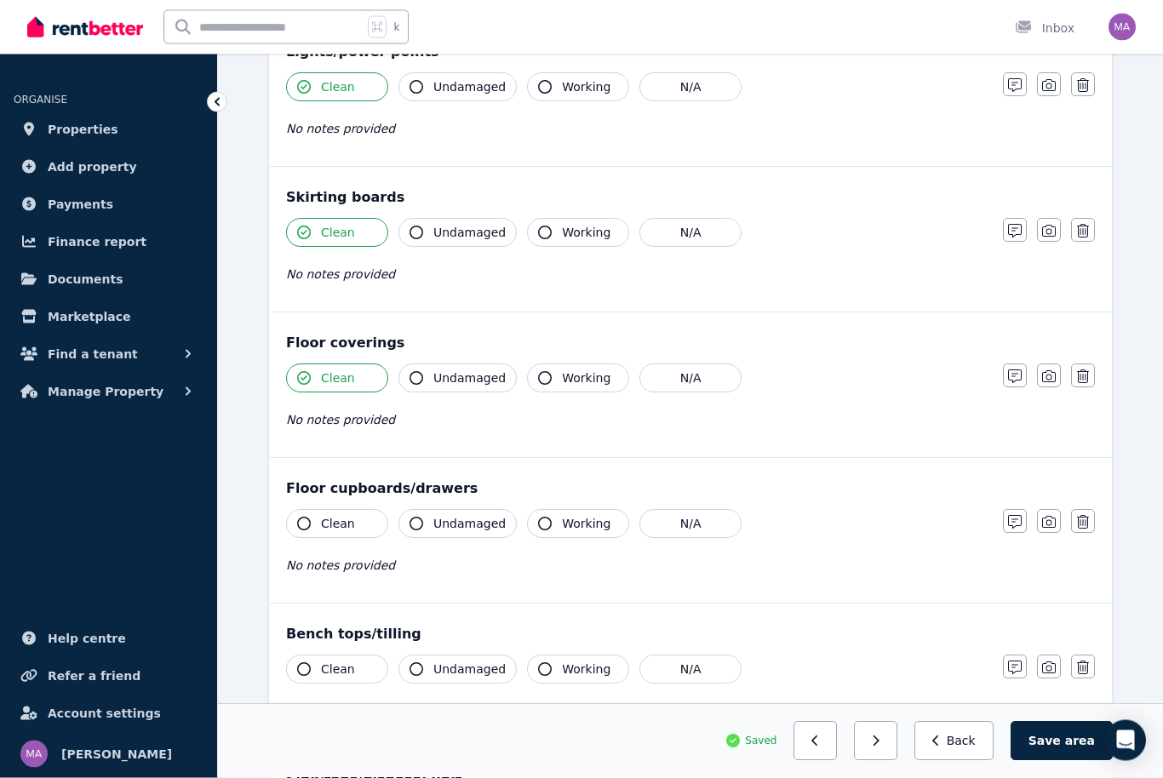
scroll to position [969, 0]
click at [705, 516] on button "N/A" at bounding box center [691, 523] width 102 height 29
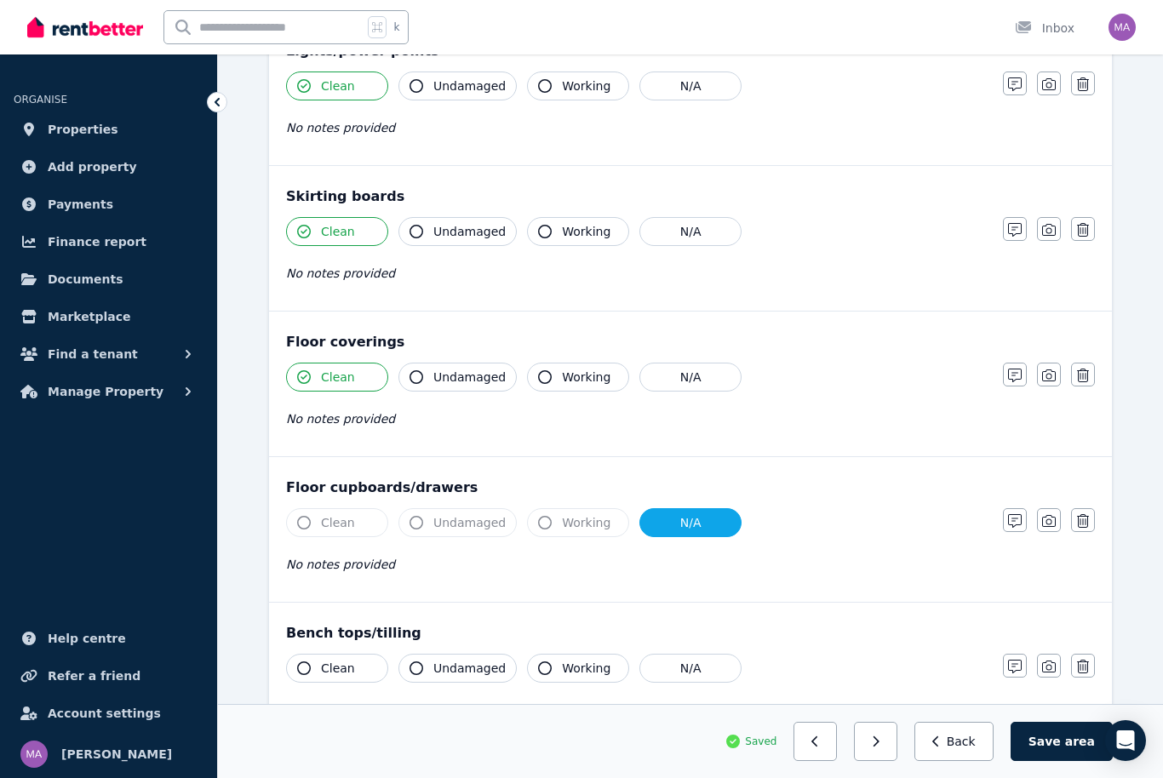
click at [347, 666] on span "Clean" at bounding box center [338, 668] width 34 height 17
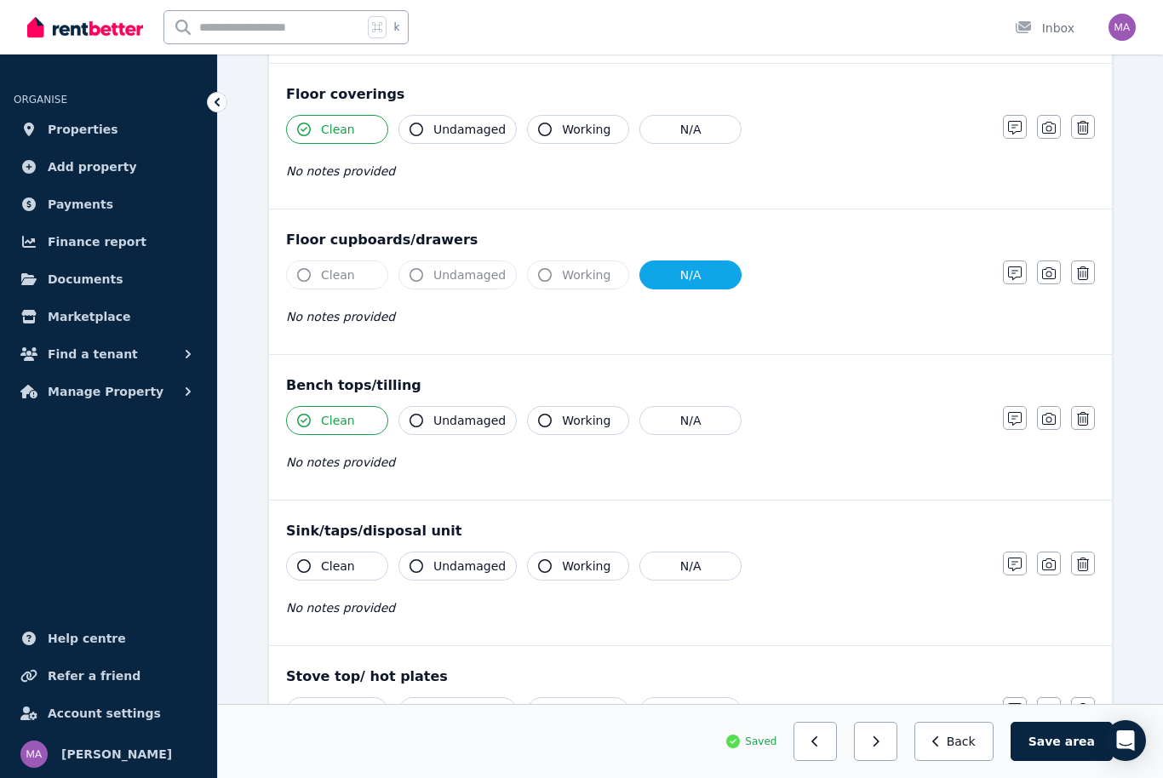
scroll to position [1249, 0]
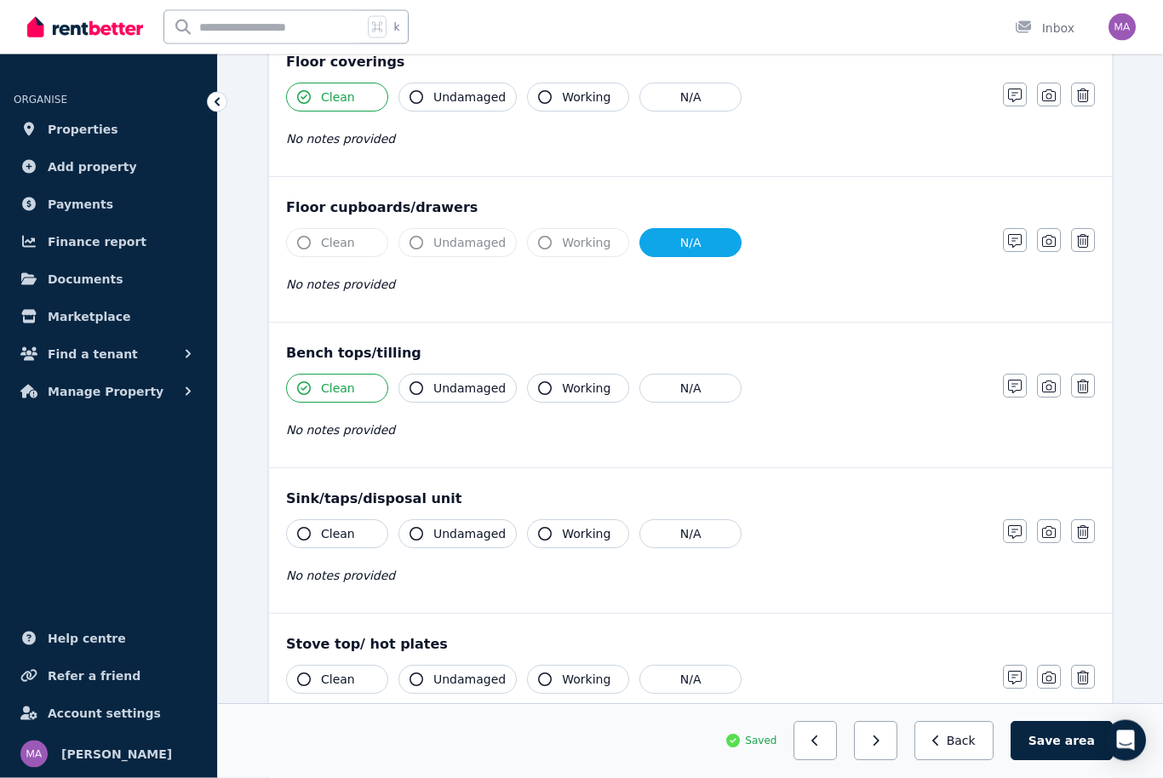
click at [335, 527] on span "Clean" at bounding box center [338, 534] width 34 height 17
click at [353, 680] on button "Clean" at bounding box center [337, 679] width 102 height 29
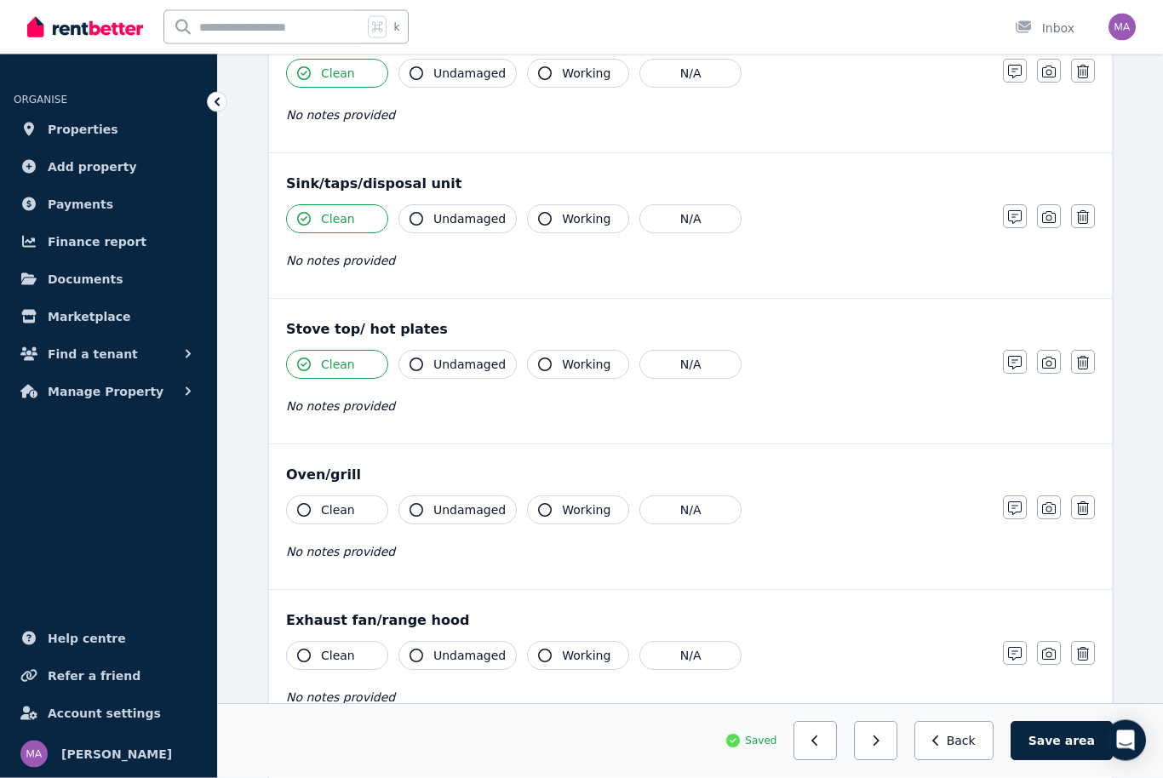
scroll to position [1566, 0]
click at [363, 510] on button "Clean" at bounding box center [337, 509] width 102 height 29
click at [364, 654] on button "Clean" at bounding box center [337, 654] width 102 height 29
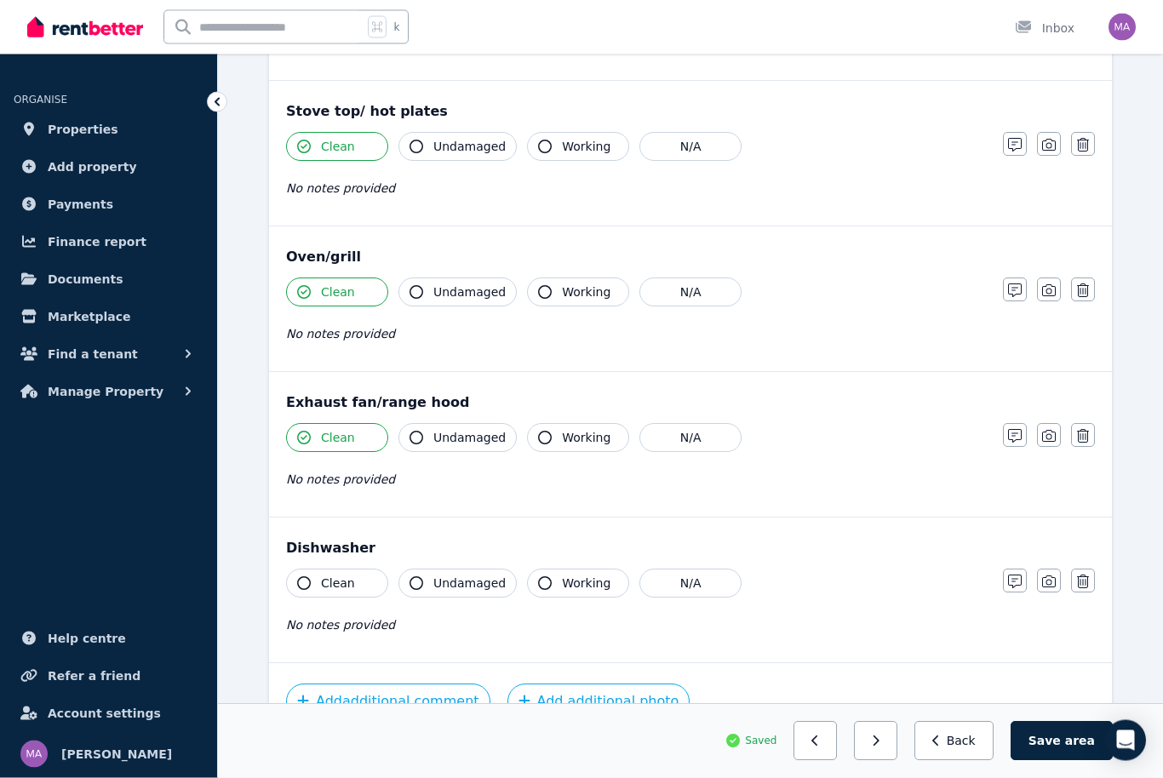
scroll to position [1783, 0]
click at [338, 590] on span "Clean" at bounding box center [338, 583] width 34 height 17
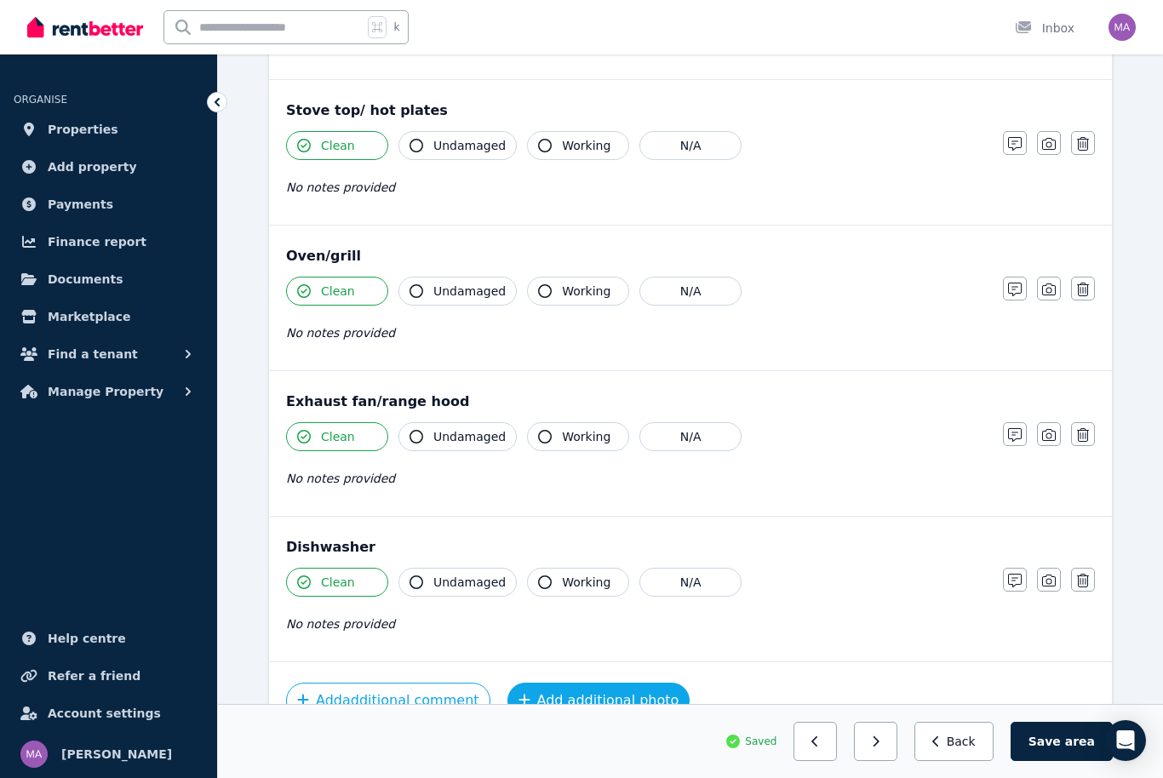
click at [605, 704] on button "Add additional photo" at bounding box center [599, 701] width 183 height 36
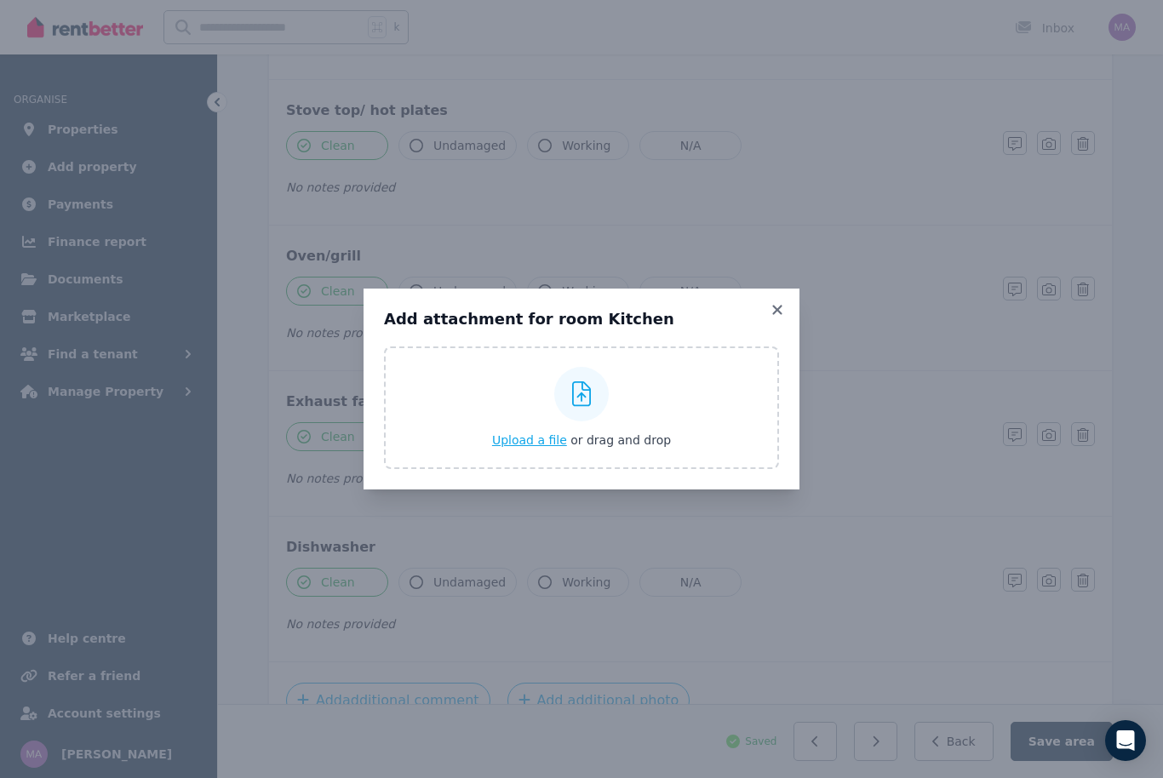
click at [599, 422] on div at bounding box center [581, 394] width 55 height 55
click at [0, 0] on input "Upload a file or drag and drop" at bounding box center [0, 0] width 0 height 0
click at [784, 318] on icon at bounding box center [777, 309] width 17 height 15
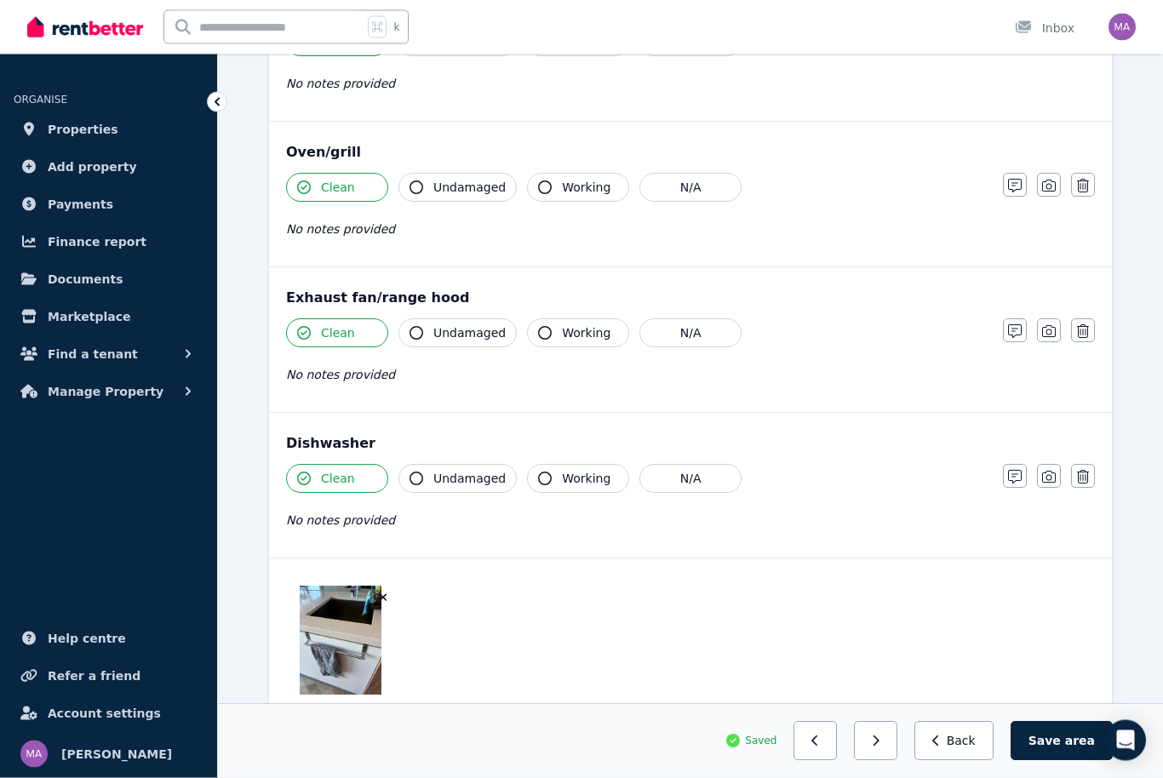
scroll to position [1951, 0]
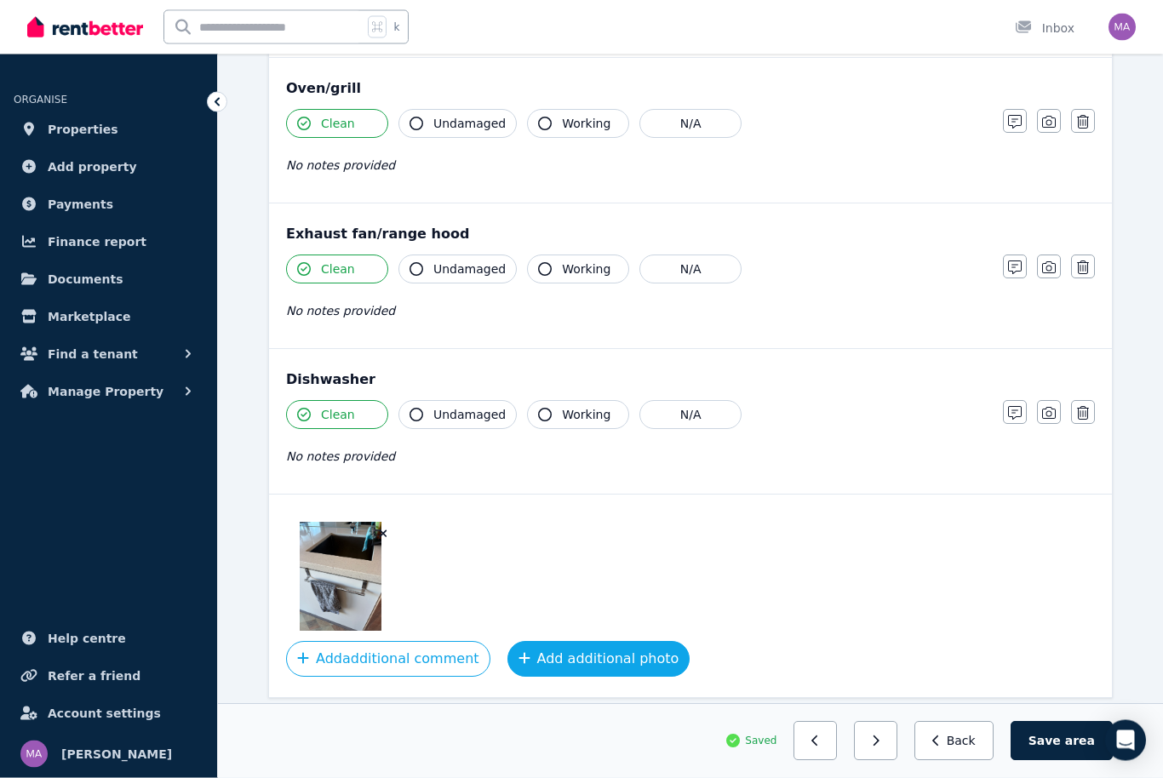
click at [579, 666] on button "Add additional photo" at bounding box center [599, 660] width 183 height 36
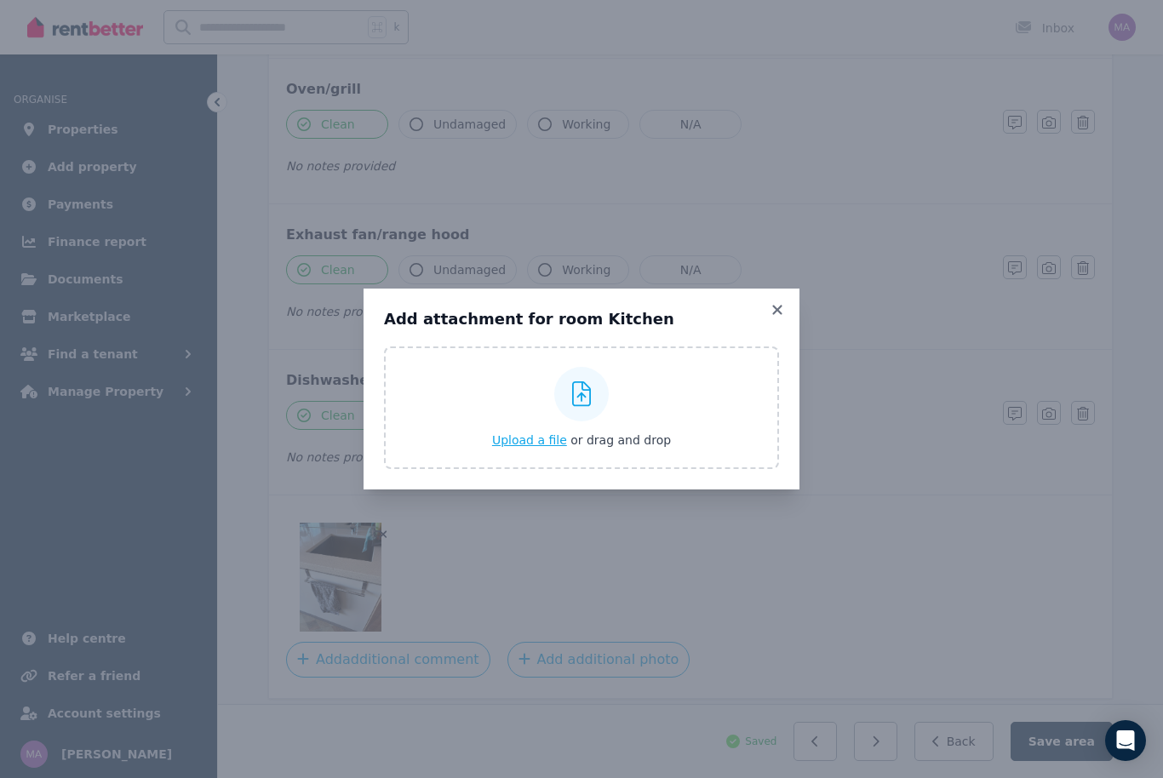
click at [537, 447] on span "Upload a file" at bounding box center [529, 440] width 75 height 14
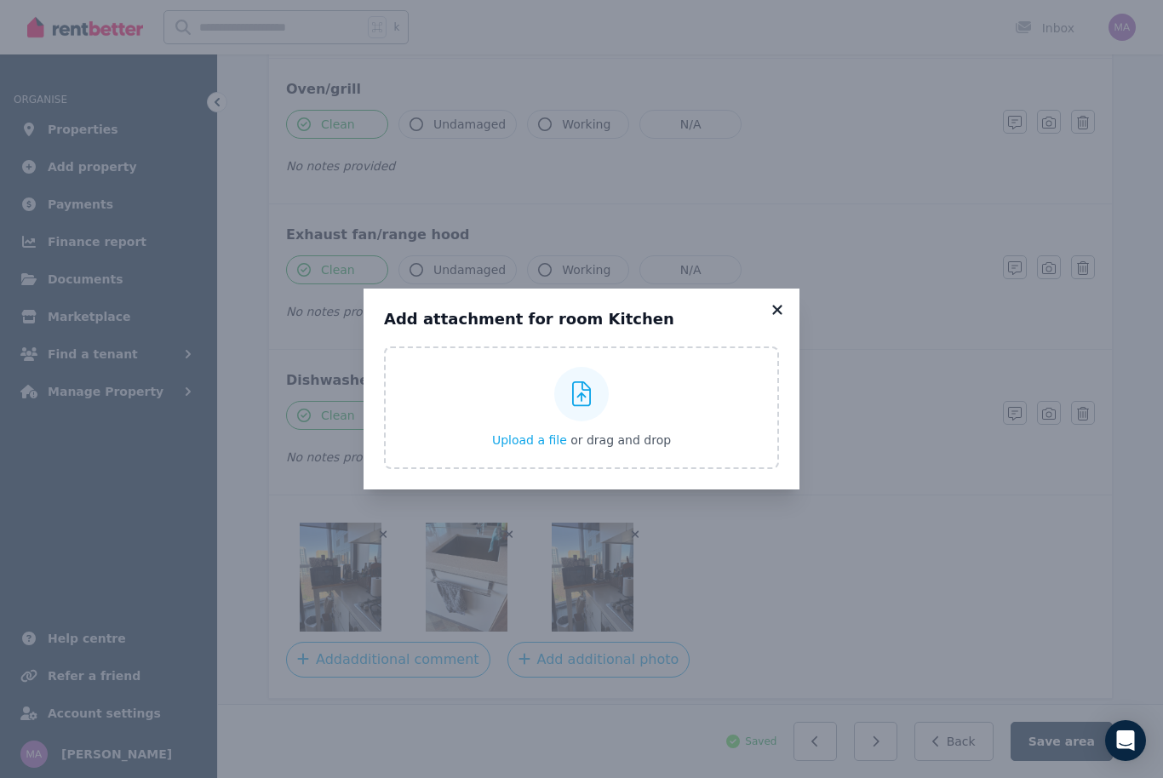
click at [783, 318] on icon at bounding box center [777, 309] width 17 height 15
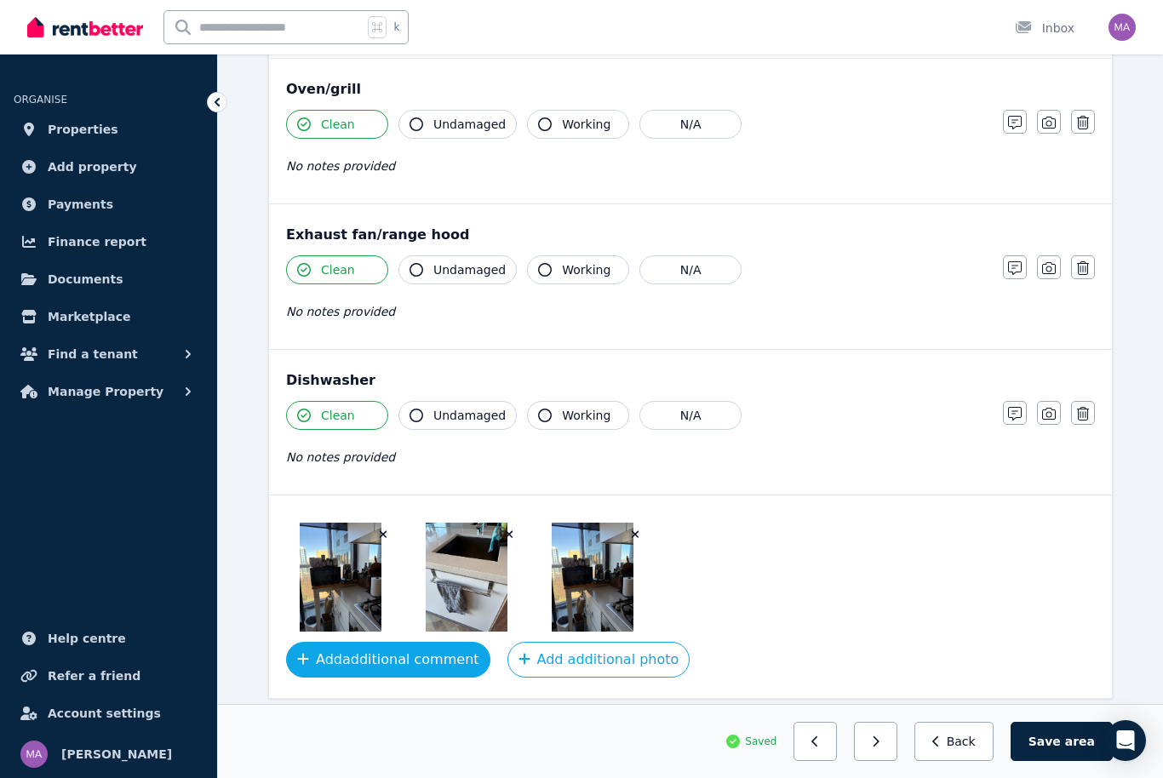
click at [416, 665] on button "Add additional comment" at bounding box center [388, 660] width 204 height 36
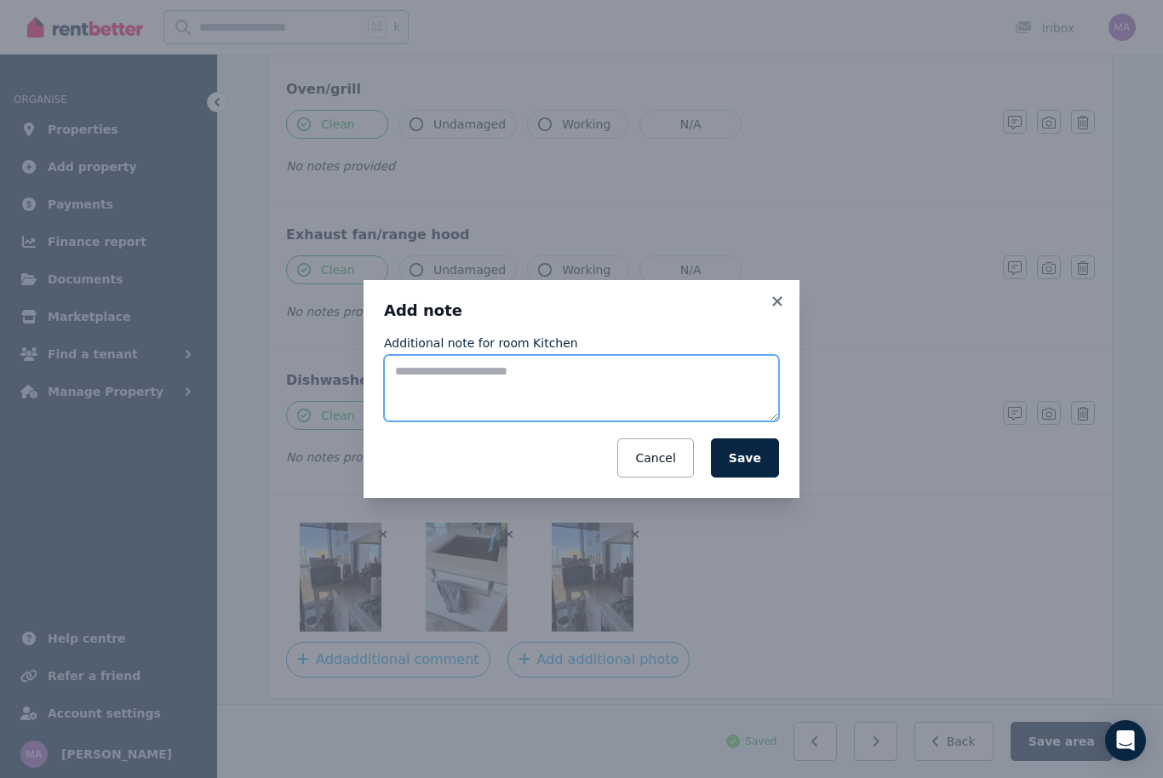
click at [551, 394] on textarea "Additional note for room Kitchen" at bounding box center [581, 388] width 395 height 66
type textarea "**********"
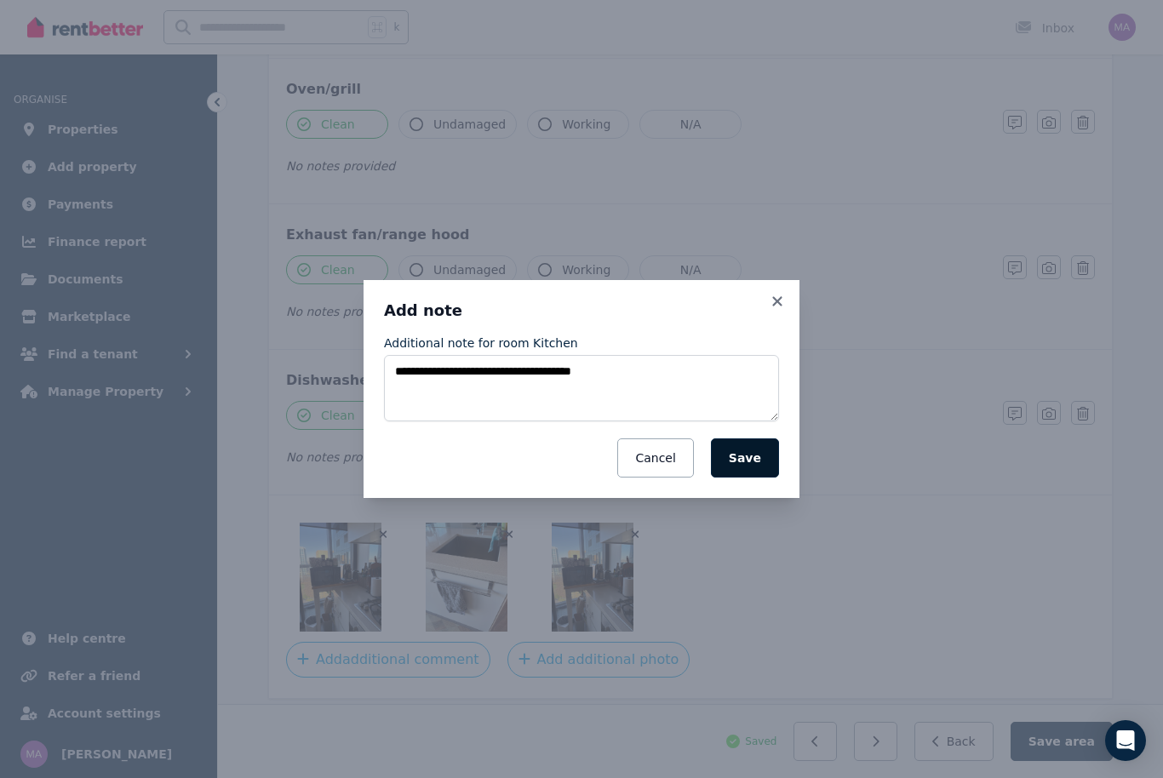
click at [738, 478] on button "Save" at bounding box center [745, 458] width 68 height 39
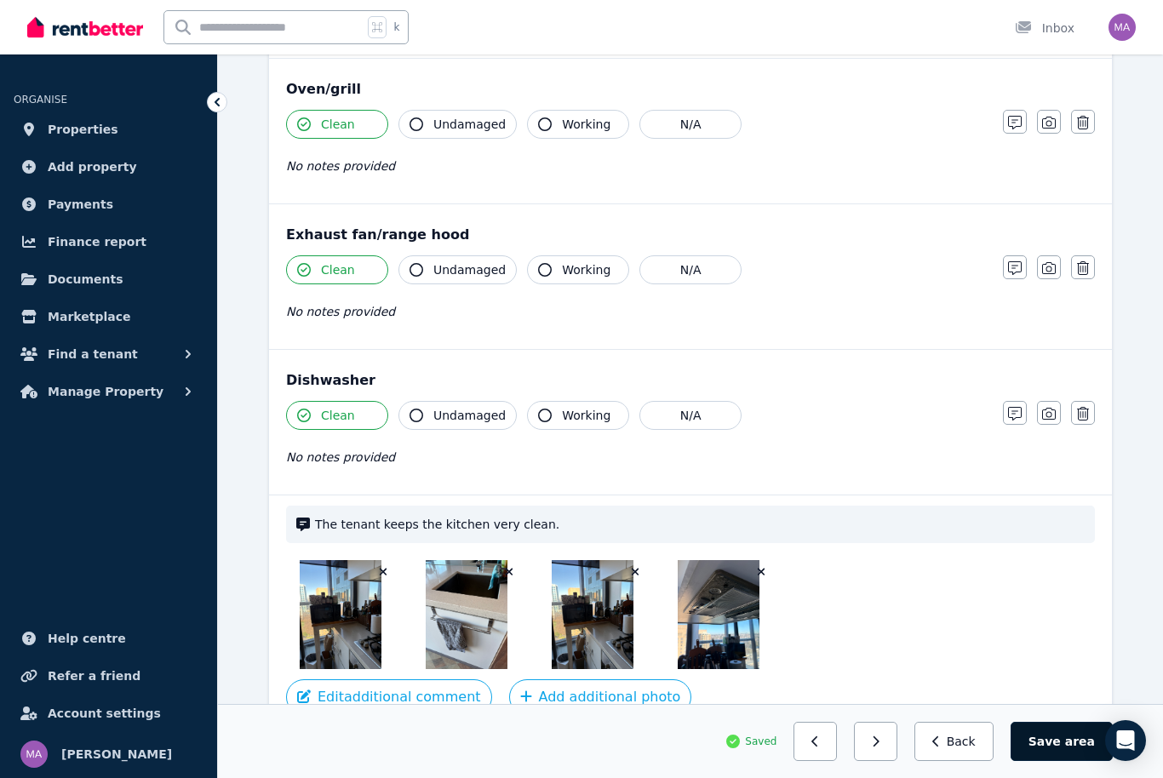
click at [1065, 761] on button "Save area" at bounding box center [1062, 741] width 102 height 39
click at [896, 761] on button "button" at bounding box center [882, 741] width 43 height 39
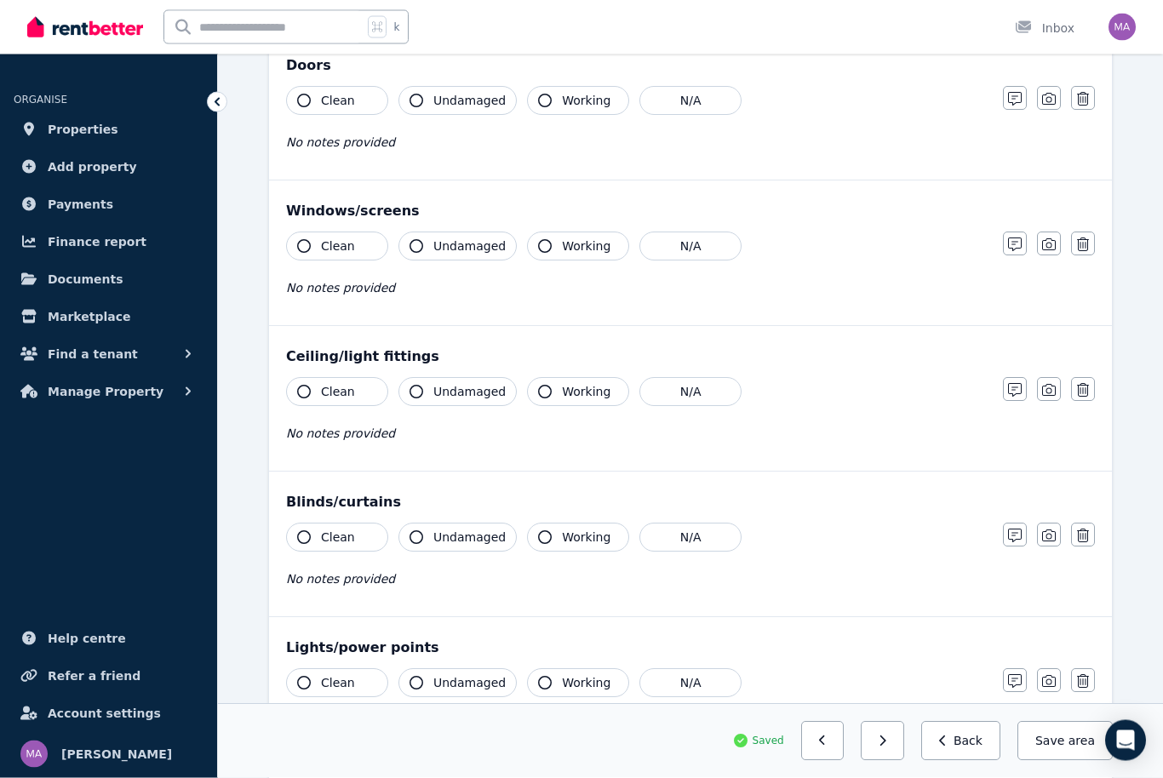
scroll to position [0, 0]
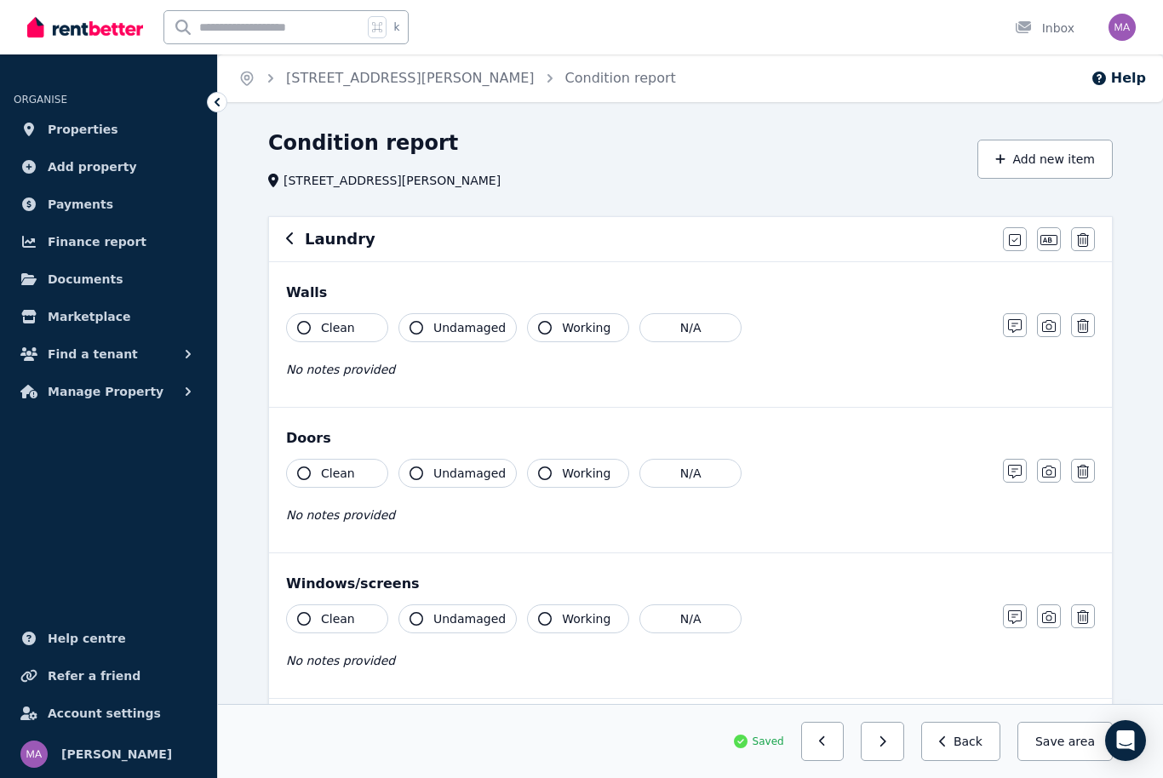
click at [356, 319] on button "Clean" at bounding box center [337, 327] width 102 height 29
click at [363, 484] on button "Clean" at bounding box center [337, 473] width 102 height 29
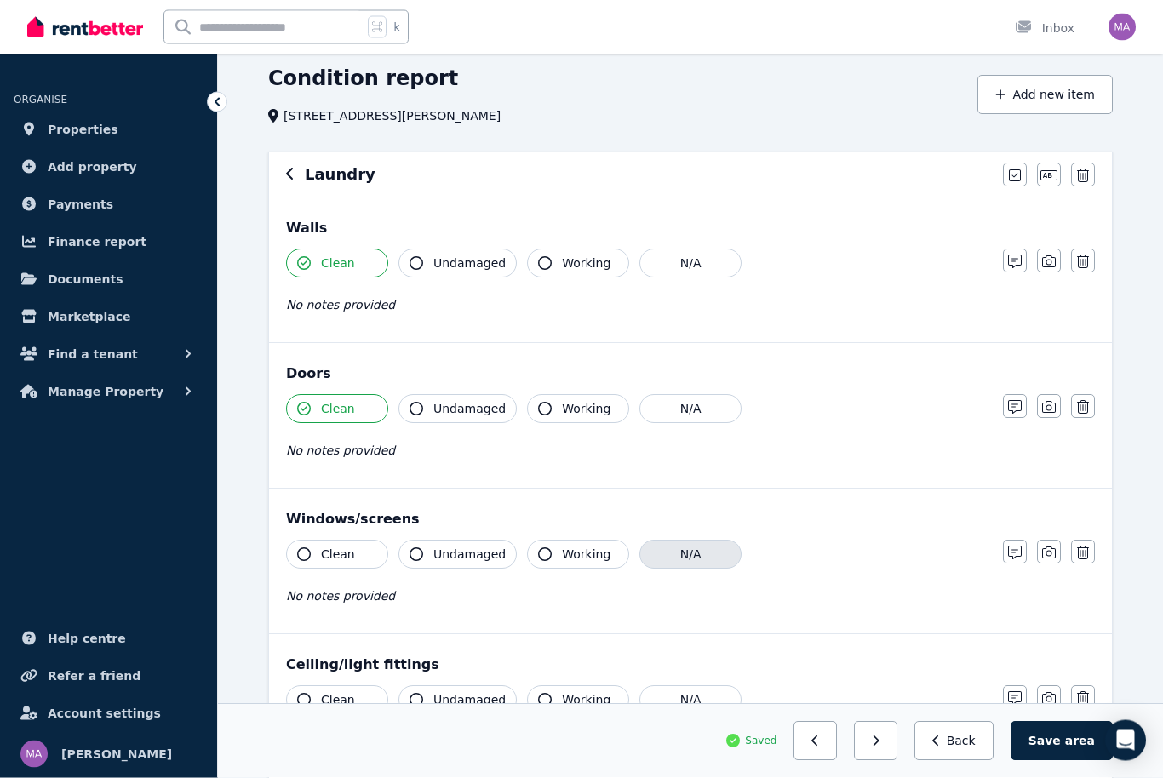
click at [694, 566] on button "N/A" at bounding box center [691, 555] width 102 height 29
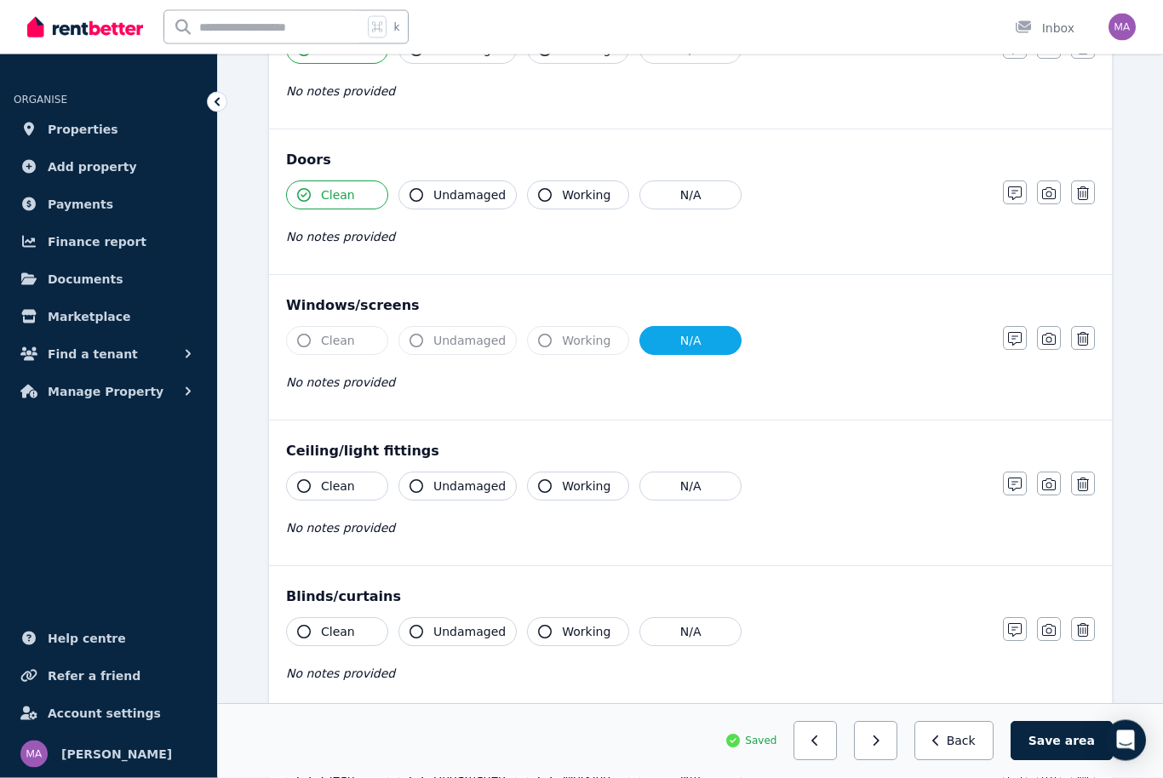
scroll to position [281, 0]
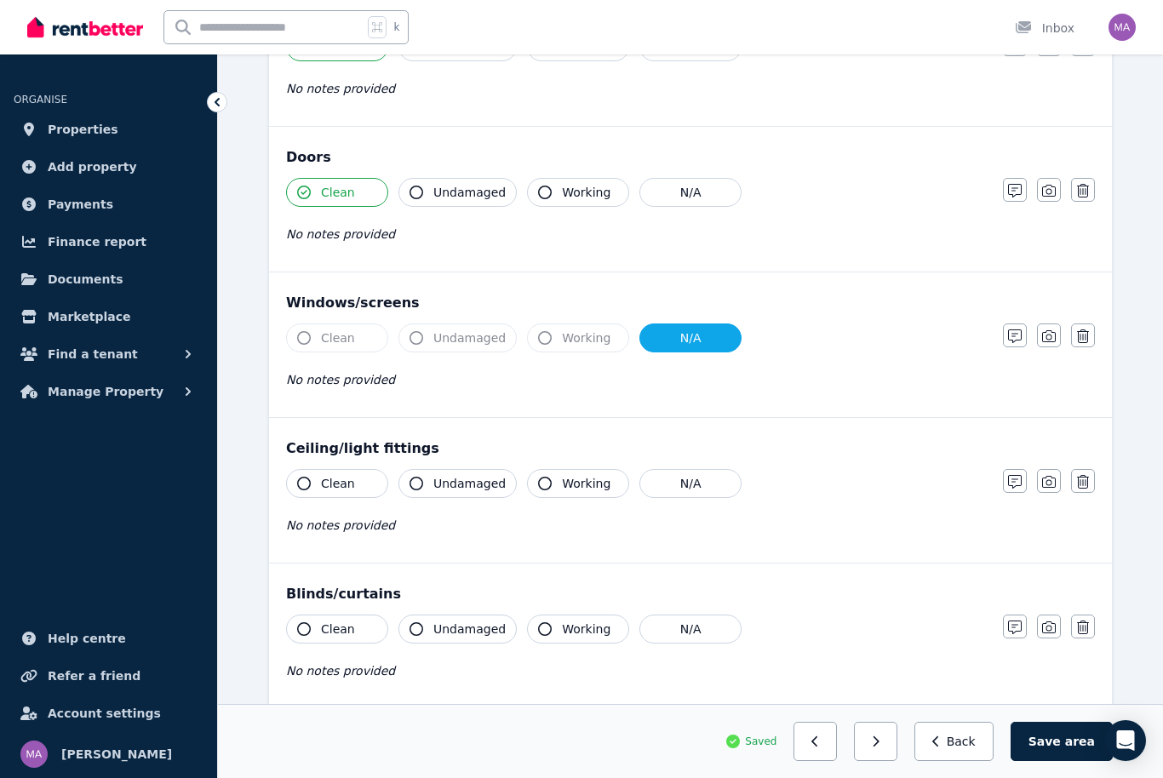
click at [343, 490] on span "Clean" at bounding box center [338, 483] width 34 height 17
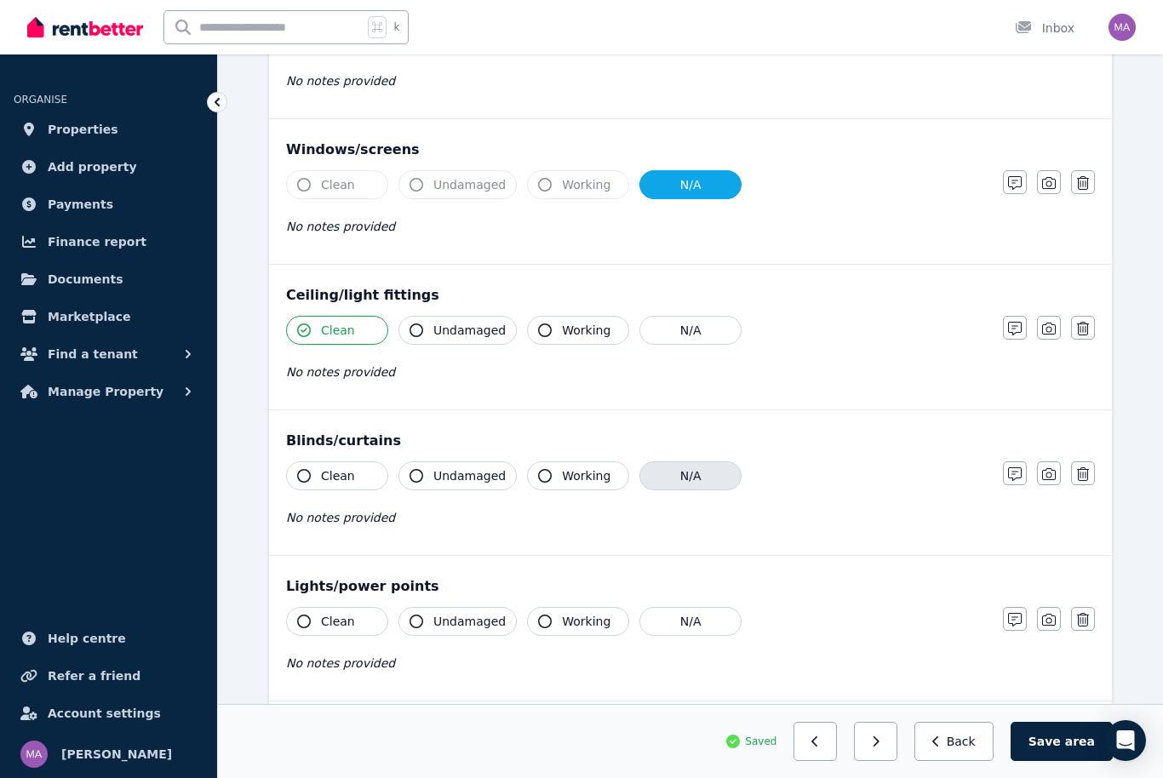
click at [697, 483] on button "N/A" at bounding box center [691, 476] width 102 height 29
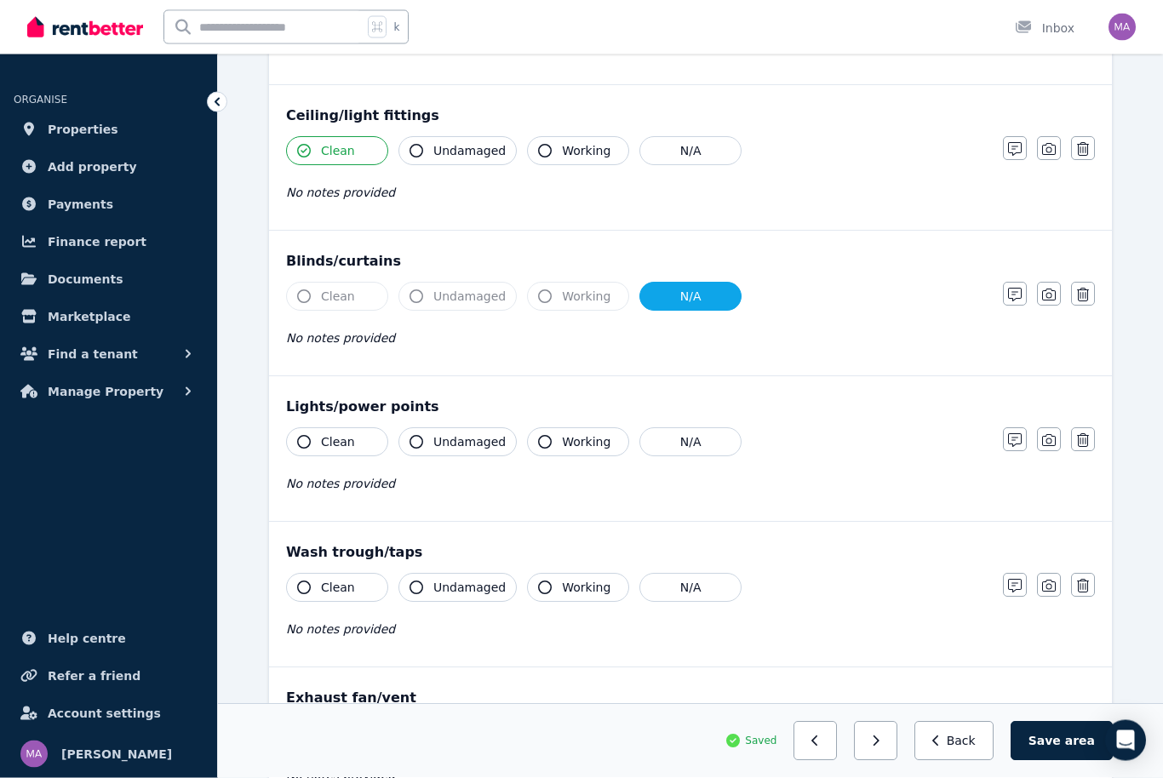
click at [347, 455] on button "Clean" at bounding box center [337, 442] width 102 height 29
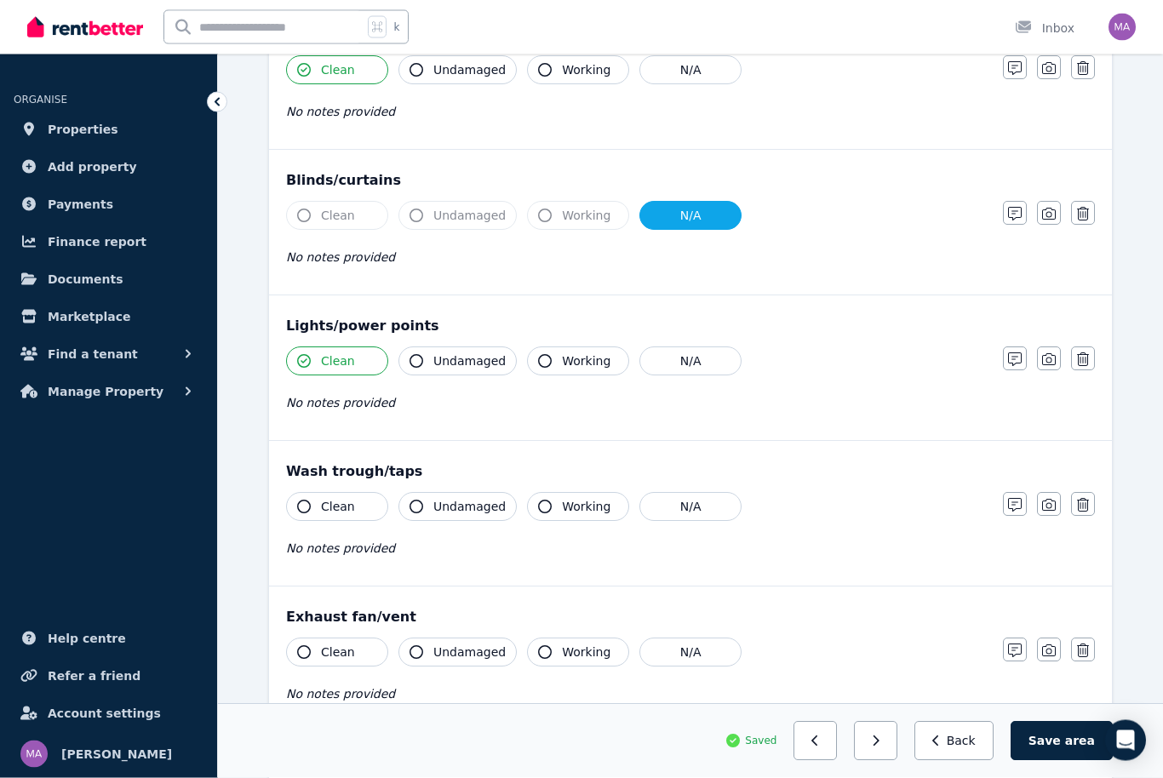
click at [344, 517] on button "Clean" at bounding box center [337, 507] width 102 height 29
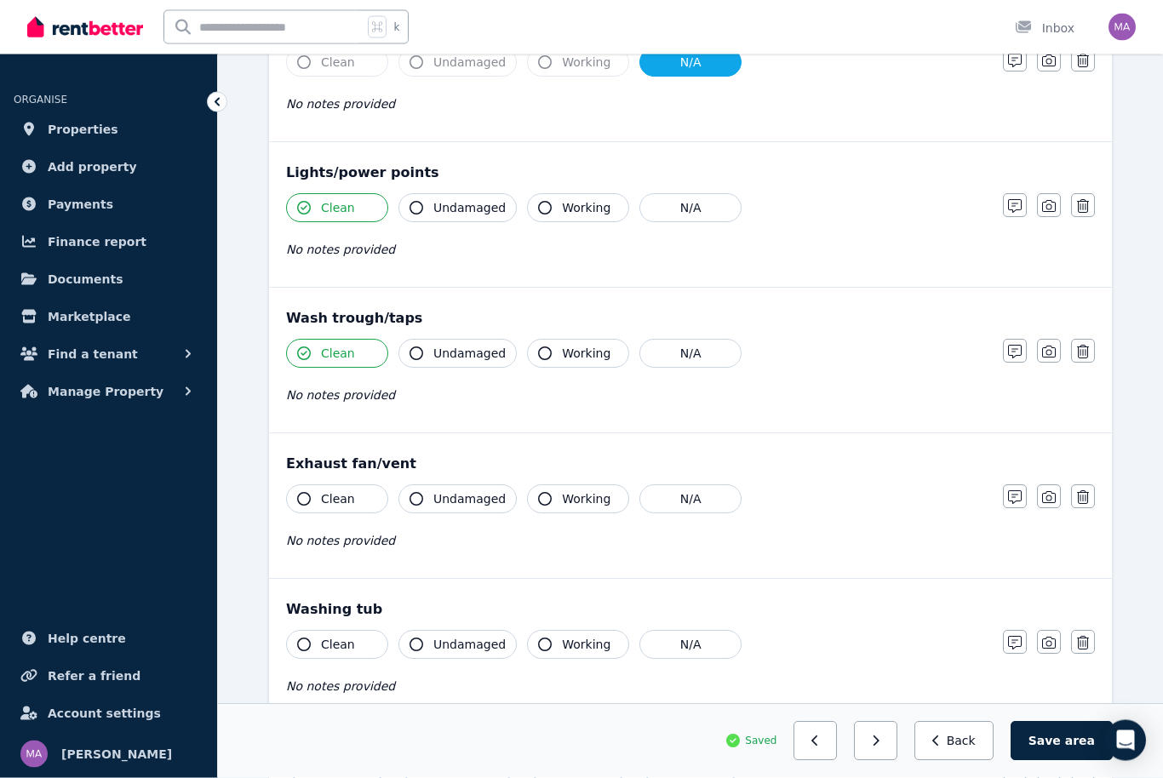
scroll to position [848, 0]
click at [720, 513] on button "N/A" at bounding box center [691, 499] width 102 height 29
click at [342, 650] on span "Clean" at bounding box center [338, 644] width 34 height 17
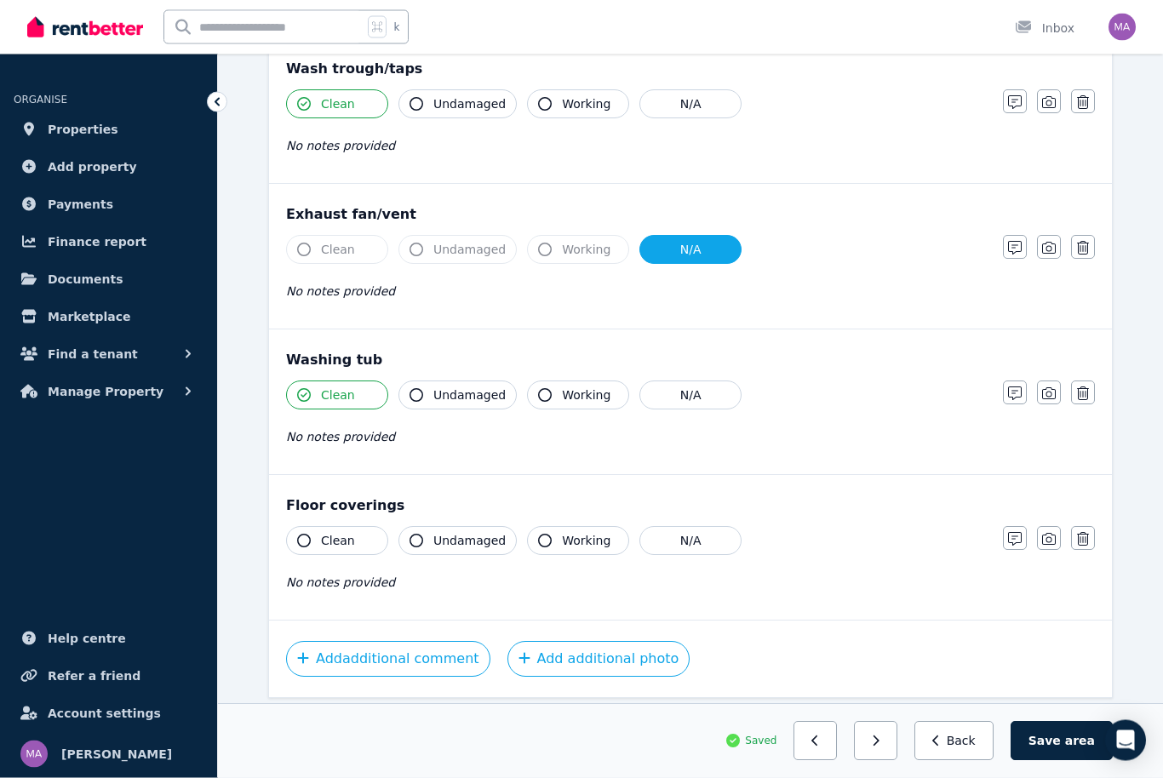
click at [349, 542] on span "Clean" at bounding box center [338, 541] width 34 height 17
click at [1076, 750] on span "area" at bounding box center [1080, 741] width 30 height 17
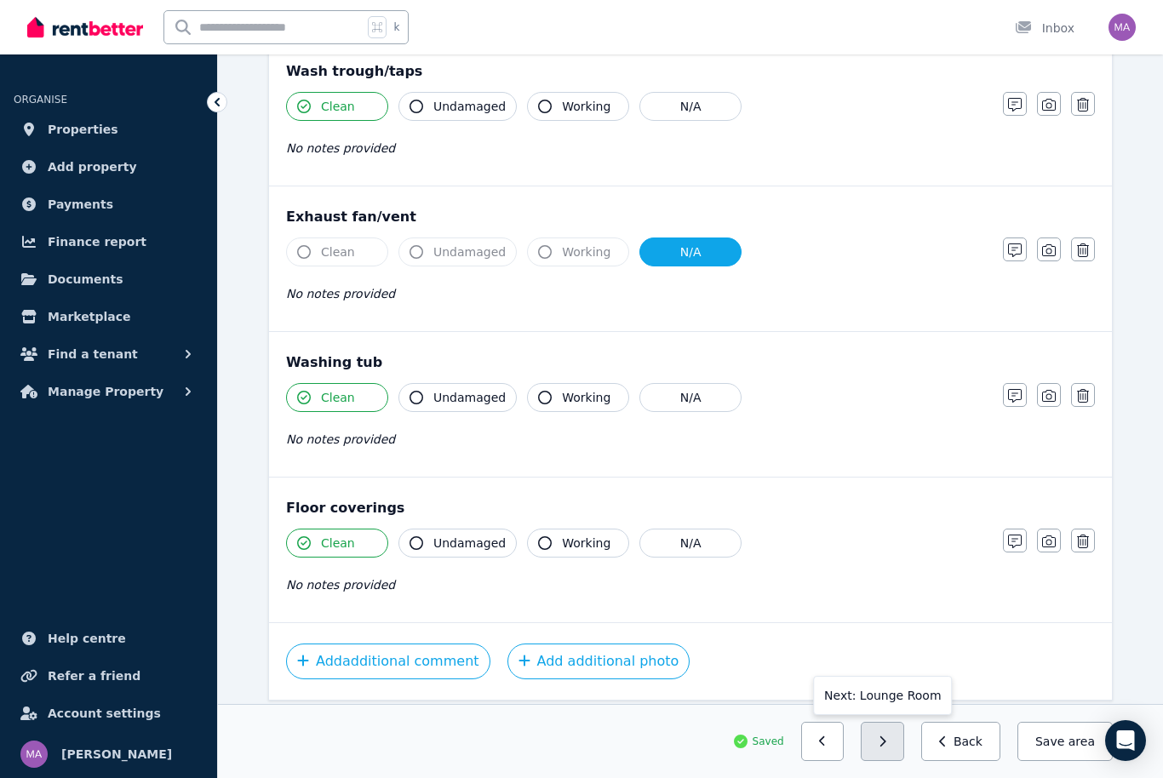
click at [899, 761] on button "button" at bounding box center [882, 741] width 43 height 39
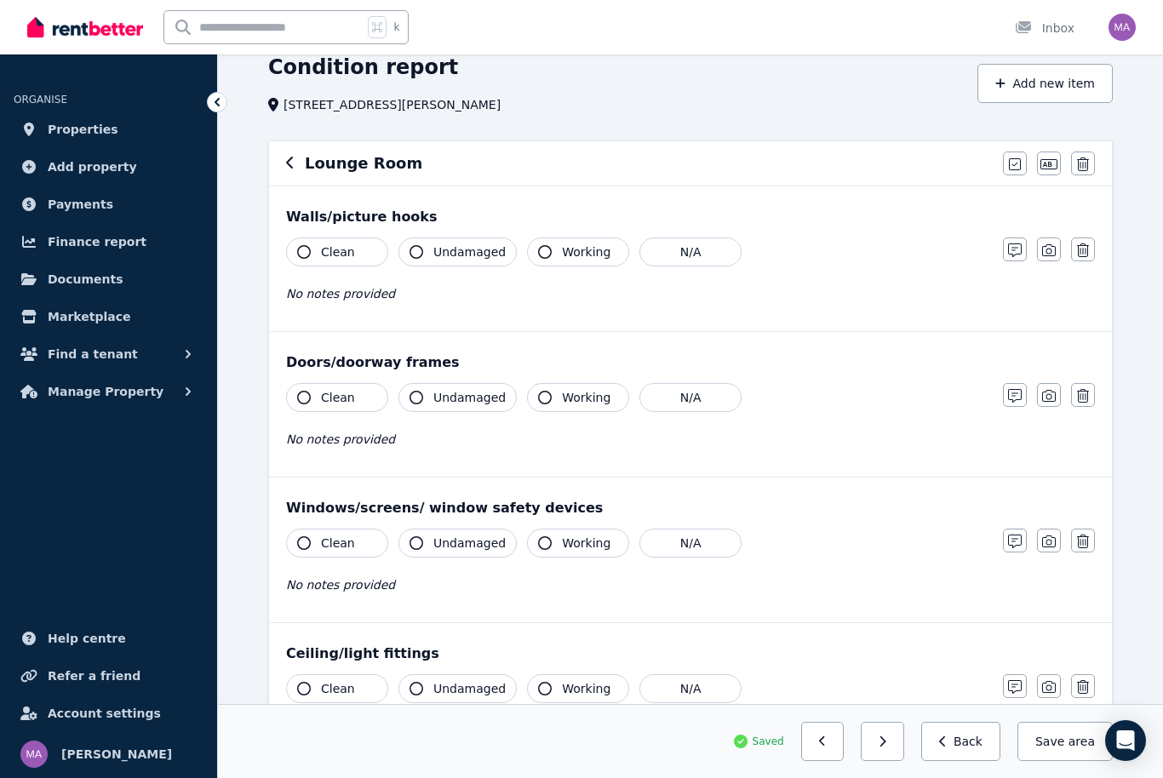
scroll to position [0, 0]
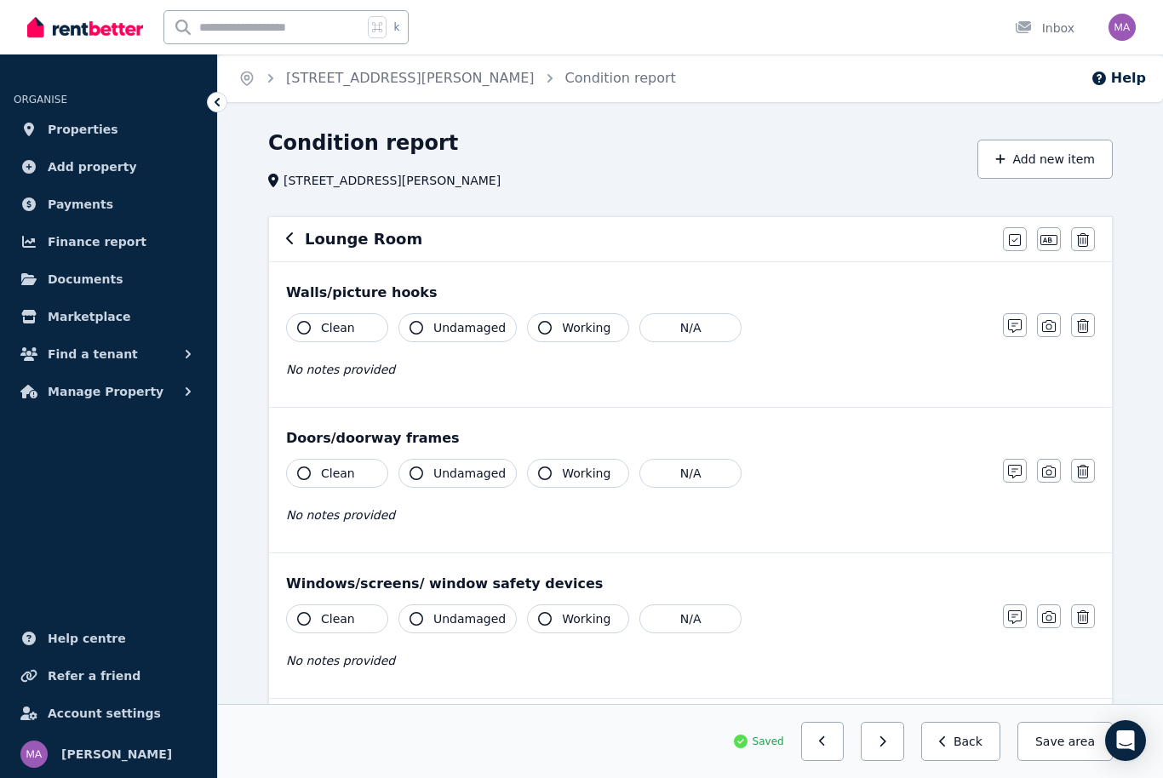
click at [366, 335] on button "Clean" at bounding box center [337, 327] width 102 height 29
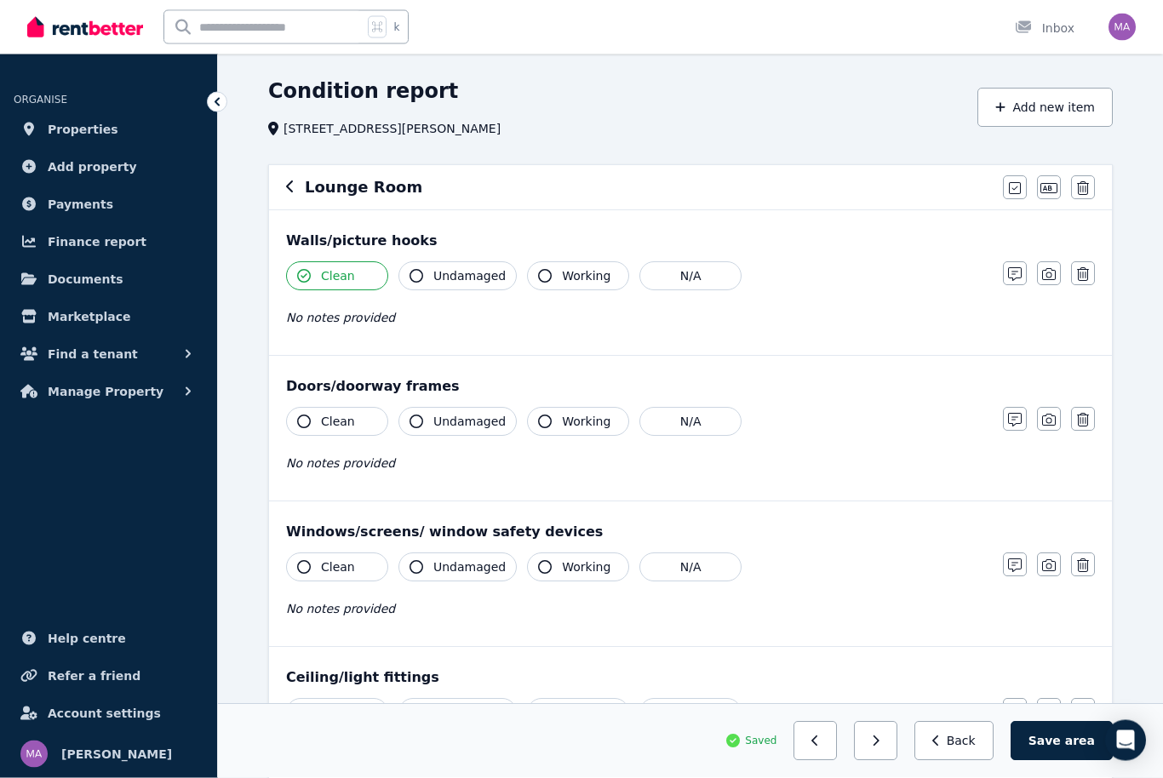
click at [370, 428] on button "Clean" at bounding box center [337, 422] width 102 height 29
click at [1015, 429] on button "button" at bounding box center [1015, 419] width 24 height 24
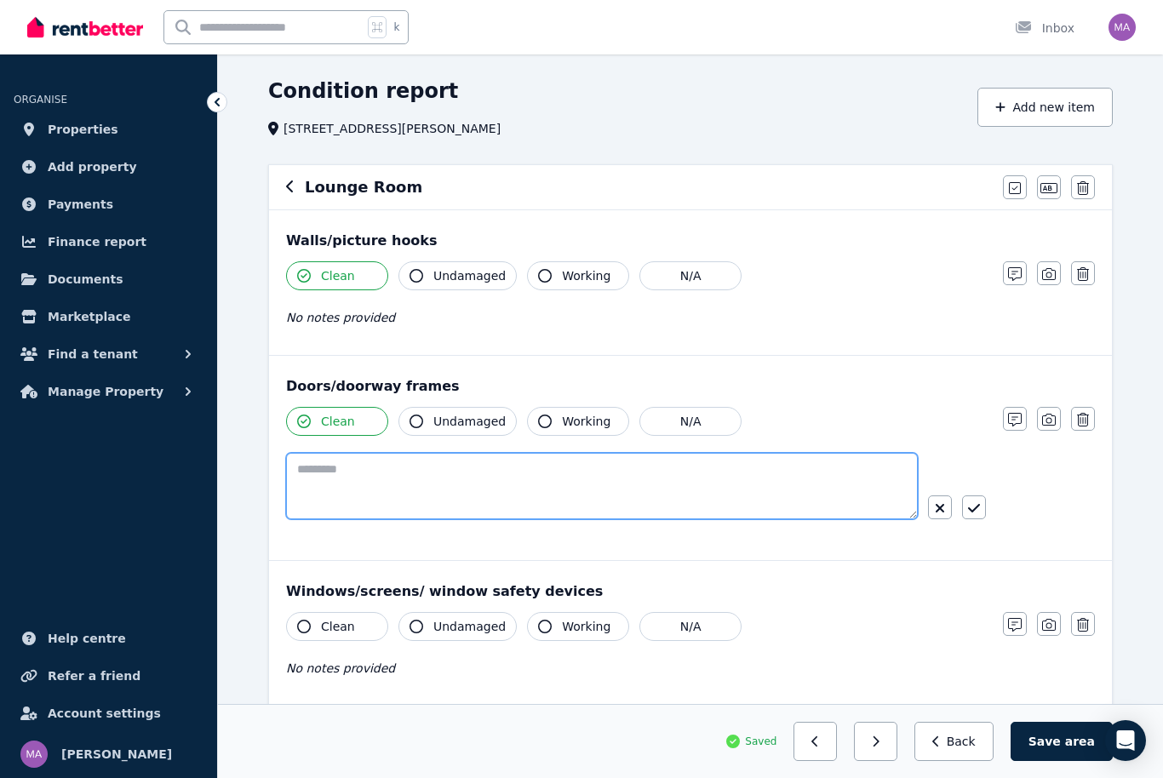
click at [469, 458] on textarea at bounding box center [602, 486] width 632 height 66
type textarea "**********"
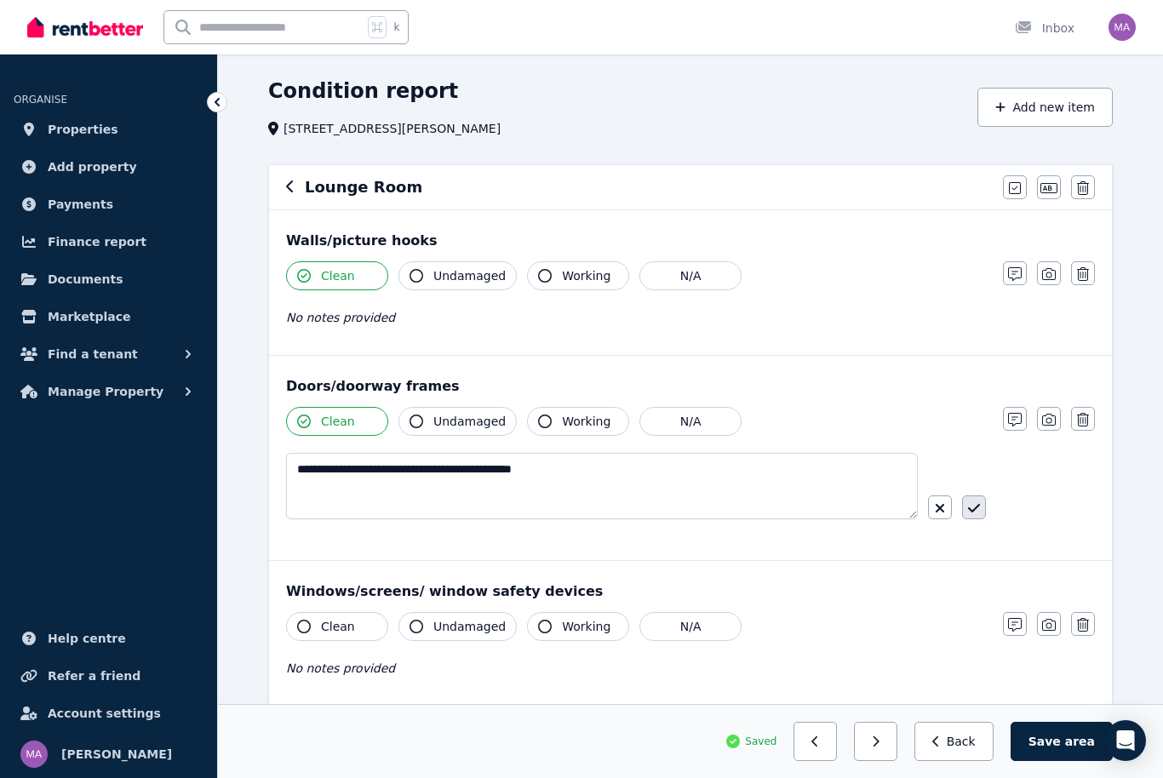
click at [981, 508] on button "button" at bounding box center [974, 508] width 24 height 24
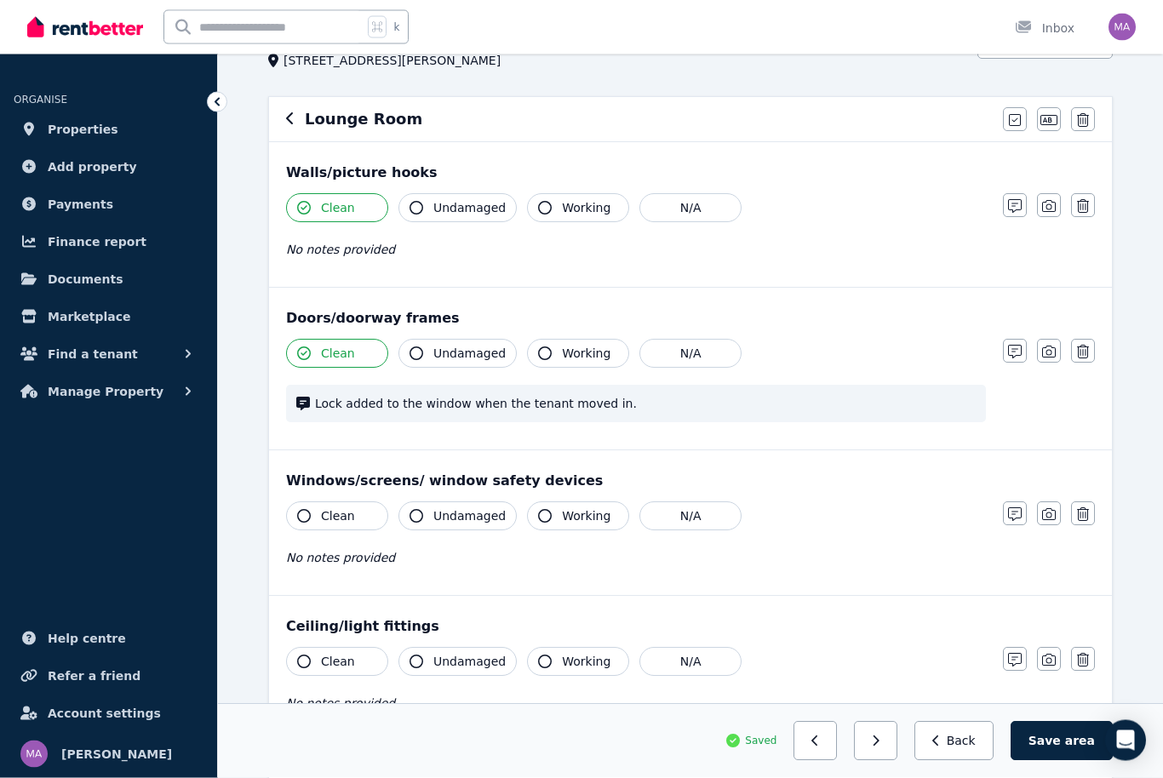
scroll to position [120, 0]
click at [349, 503] on button "Clean" at bounding box center [337, 516] width 102 height 29
click at [358, 657] on button "Clean" at bounding box center [337, 661] width 102 height 29
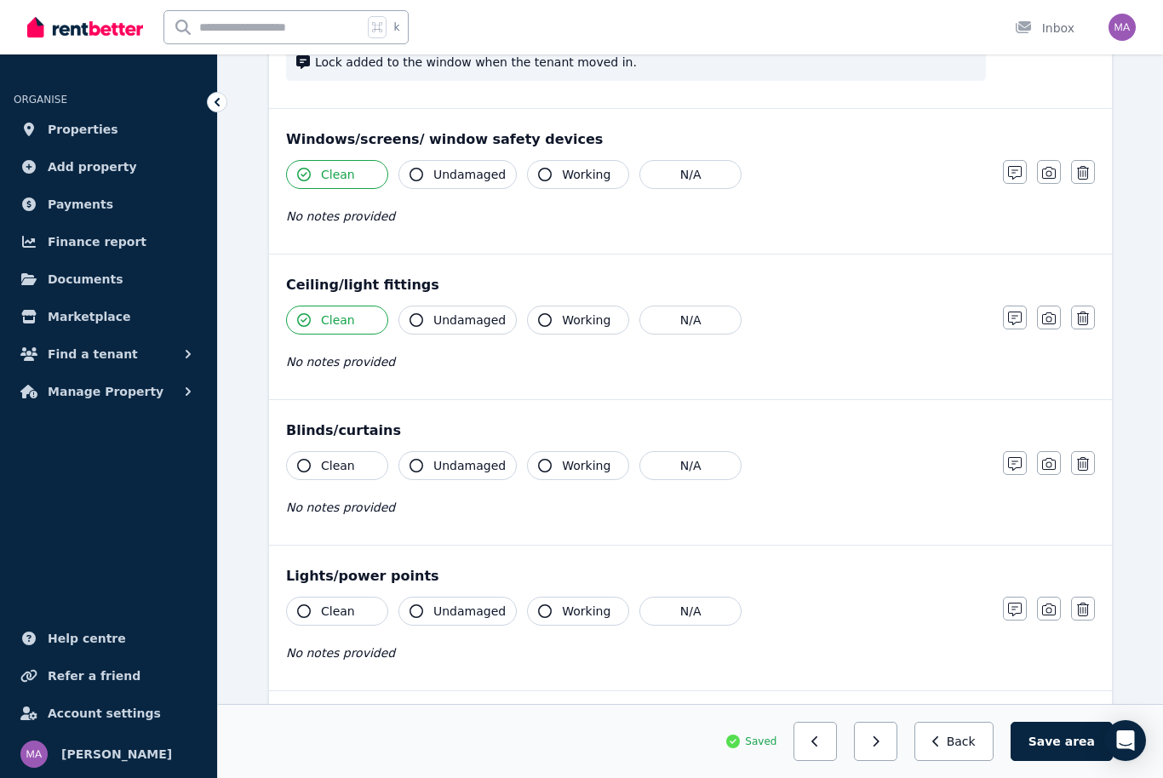
scroll to position [461, 0]
click at [375, 467] on button "Clean" at bounding box center [337, 466] width 102 height 29
click at [365, 617] on button "Clean" at bounding box center [337, 612] width 102 height 29
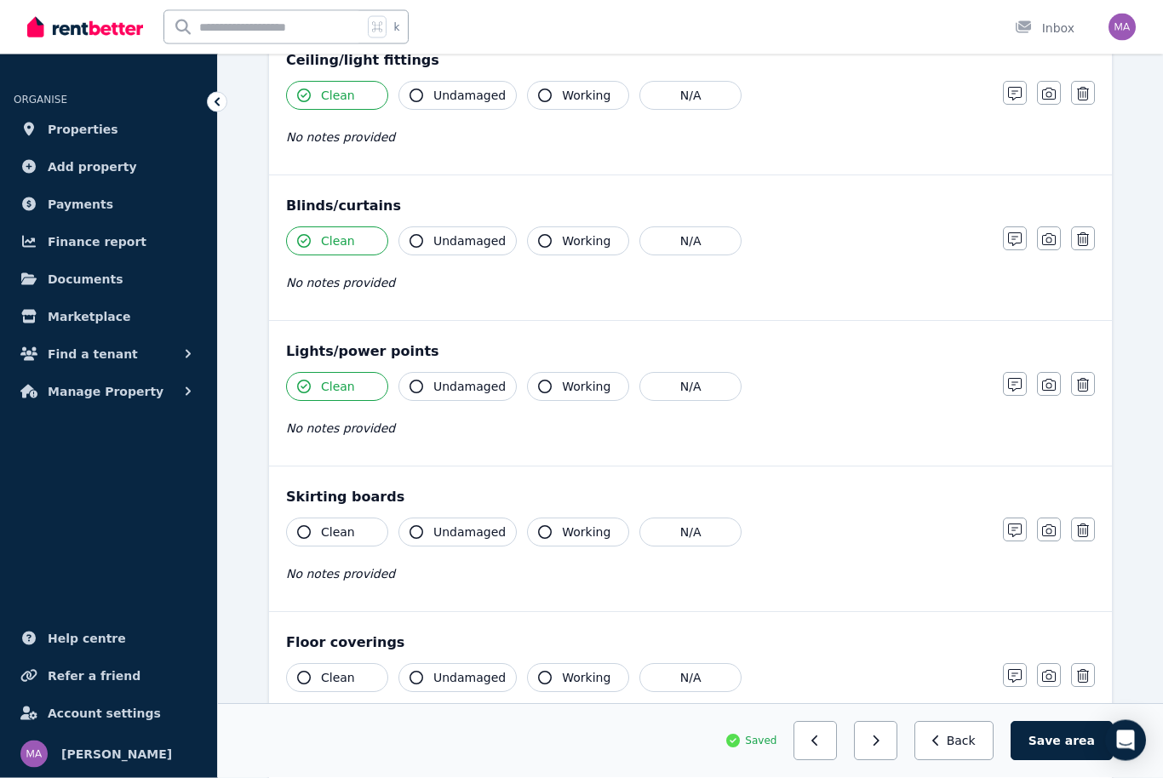
scroll to position [686, 0]
click at [351, 525] on span "Clean" at bounding box center [338, 532] width 34 height 17
click at [376, 672] on button "Clean" at bounding box center [337, 677] width 102 height 29
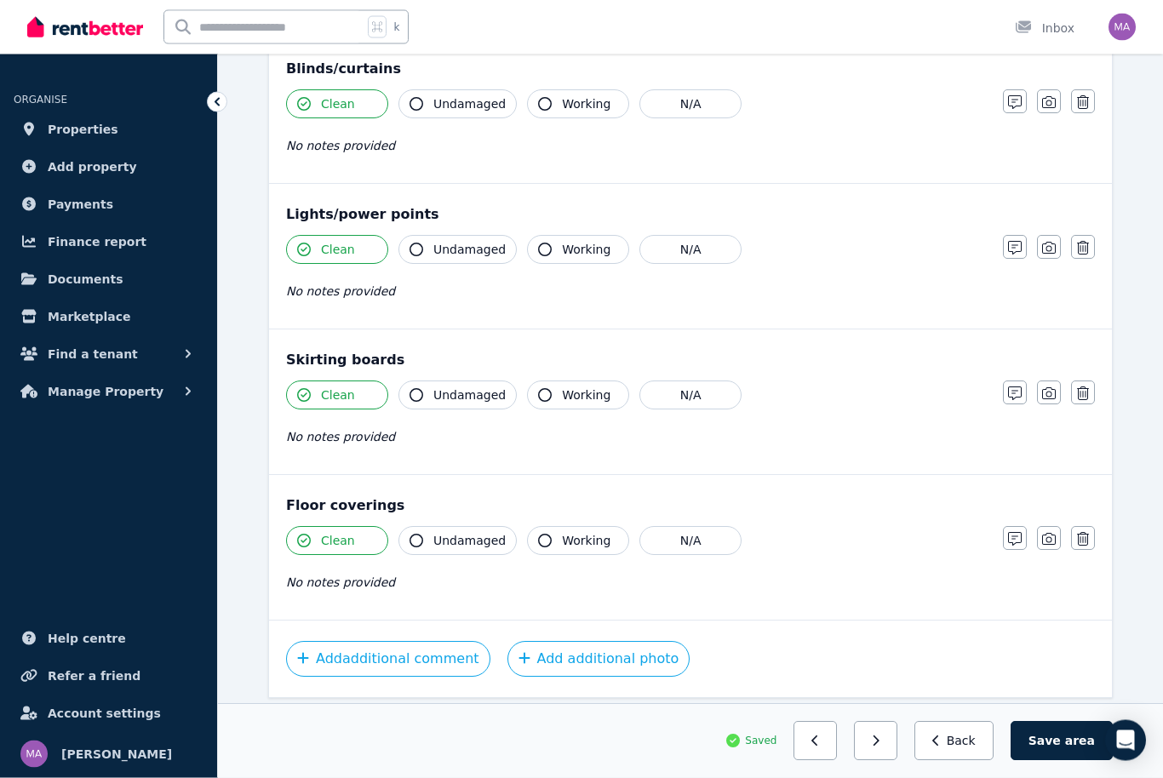
scroll to position [823, 0]
click at [1081, 750] on span "area" at bounding box center [1080, 741] width 30 height 17
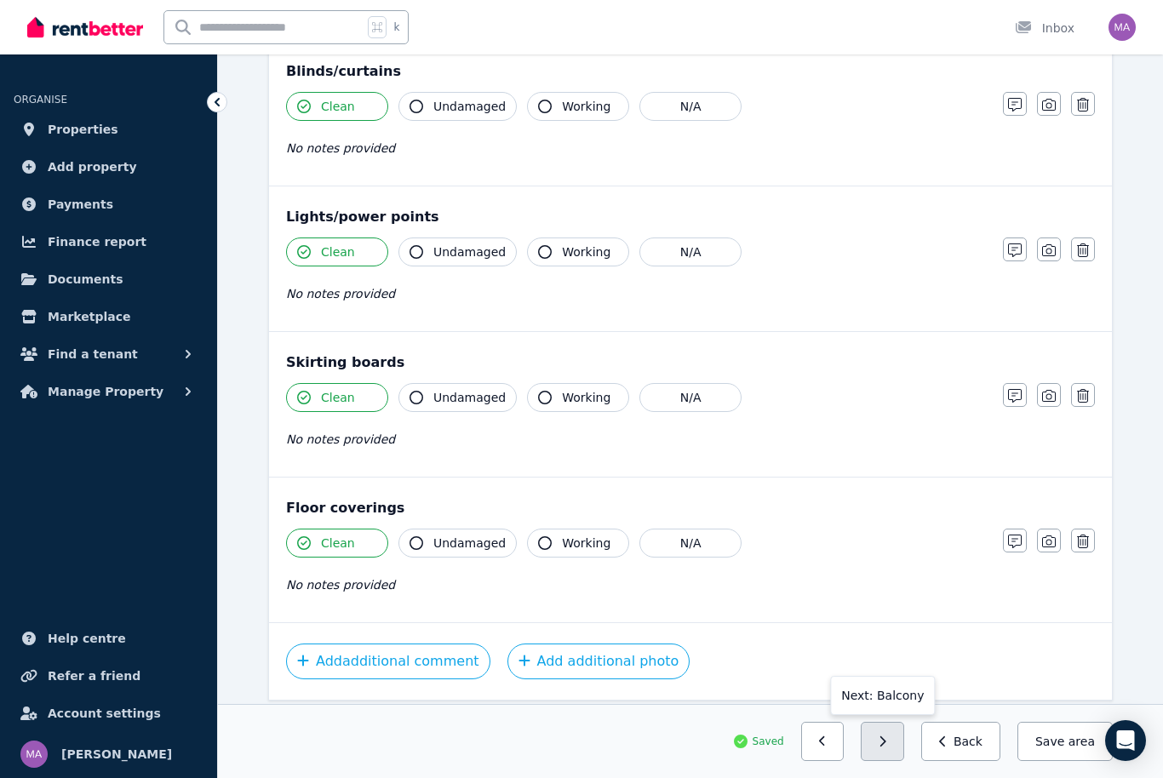
click at [897, 761] on button "button" at bounding box center [882, 741] width 43 height 39
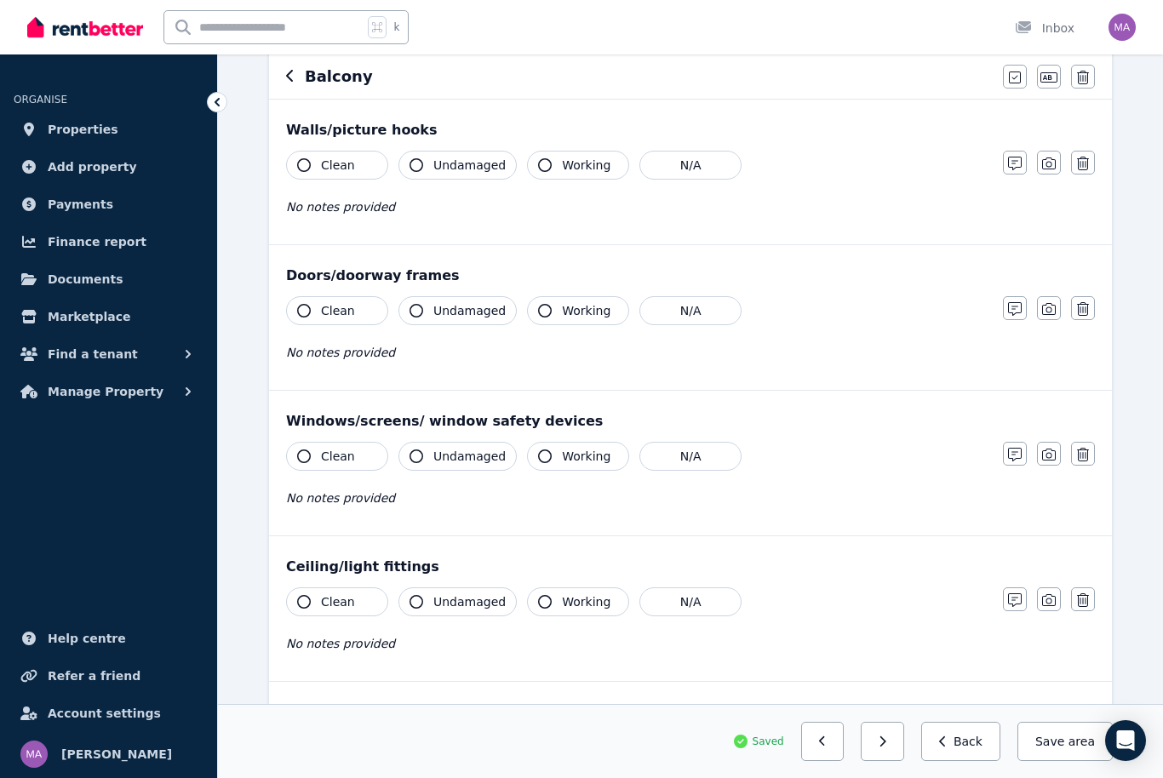
scroll to position [0, 0]
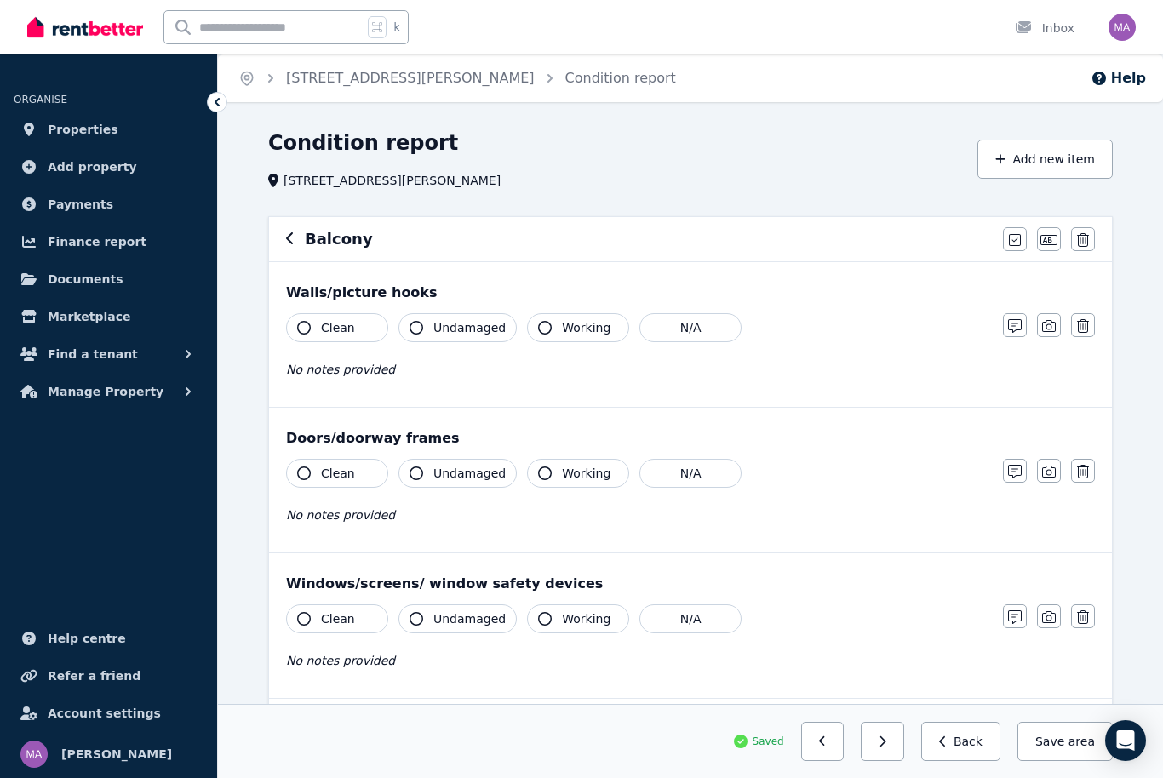
click at [359, 334] on button "Clean" at bounding box center [337, 327] width 102 height 29
click at [336, 478] on span "Clean" at bounding box center [338, 473] width 34 height 17
click at [344, 613] on span "Clean" at bounding box center [338, 619] width 34 height 17
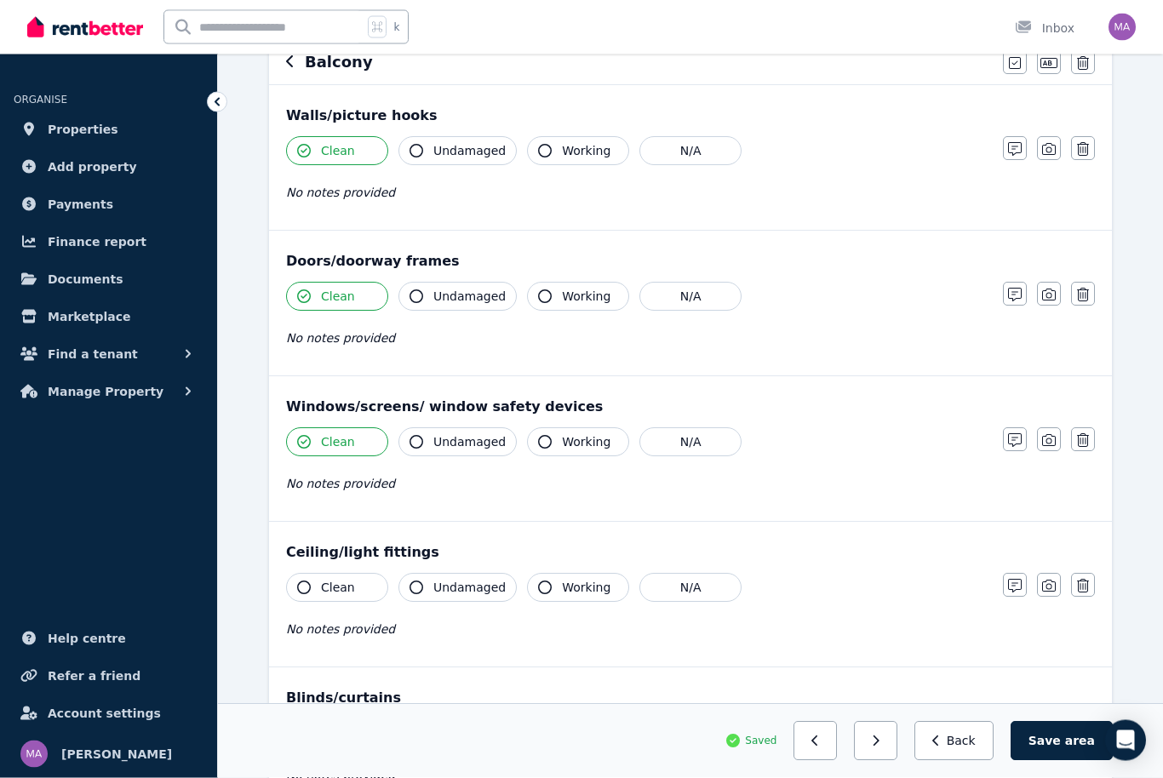
scroll to position [177, 0]
click at [343, 588] on span "Clean" at bounding box center [338, 587] width 34 height 17
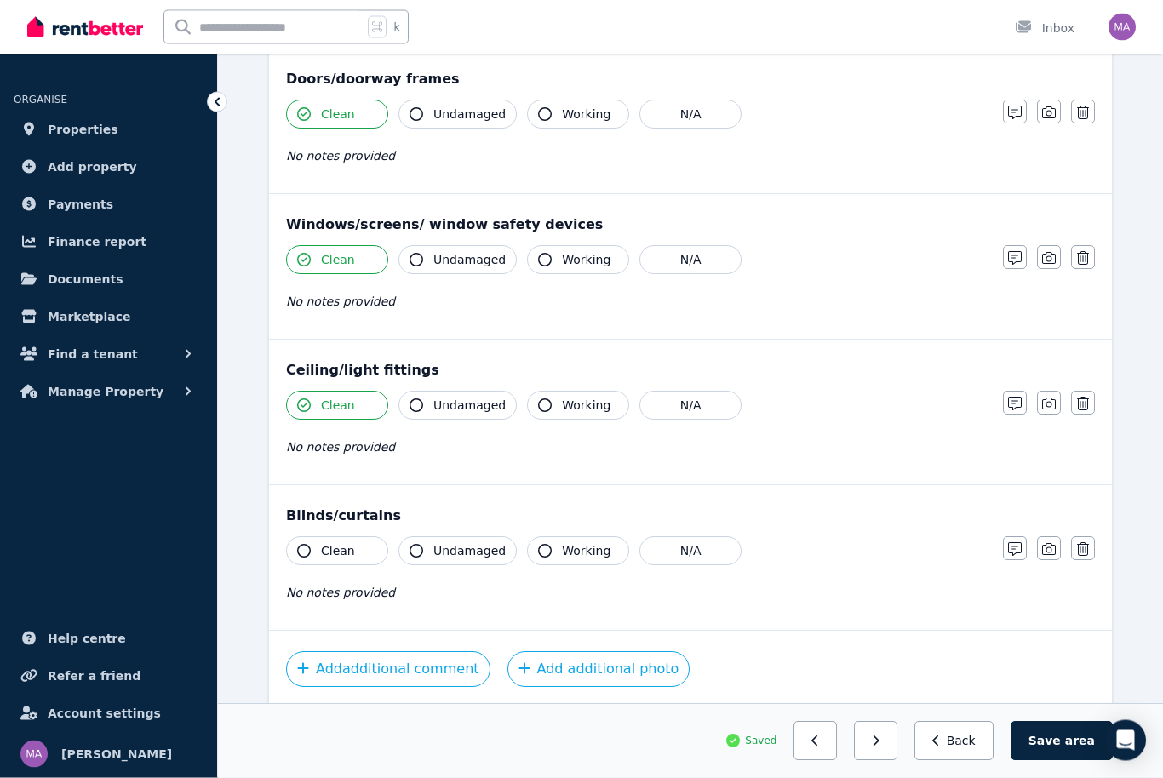
scroll to position [359, 0]
click at [342, 553] on span "Clean" at bounding box center [338, 550] width 34 height 17
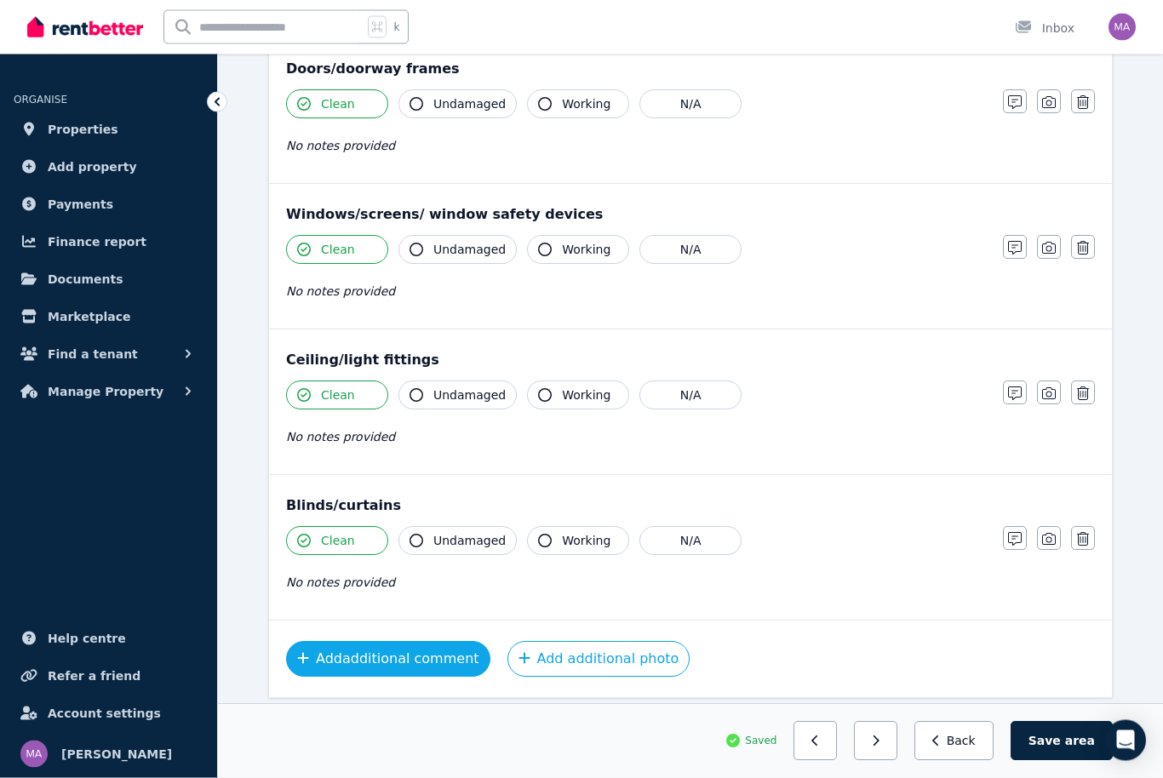
click at [449, 665] on button "Add additional comment" at bounding box center [388, 660] width 204 height 36
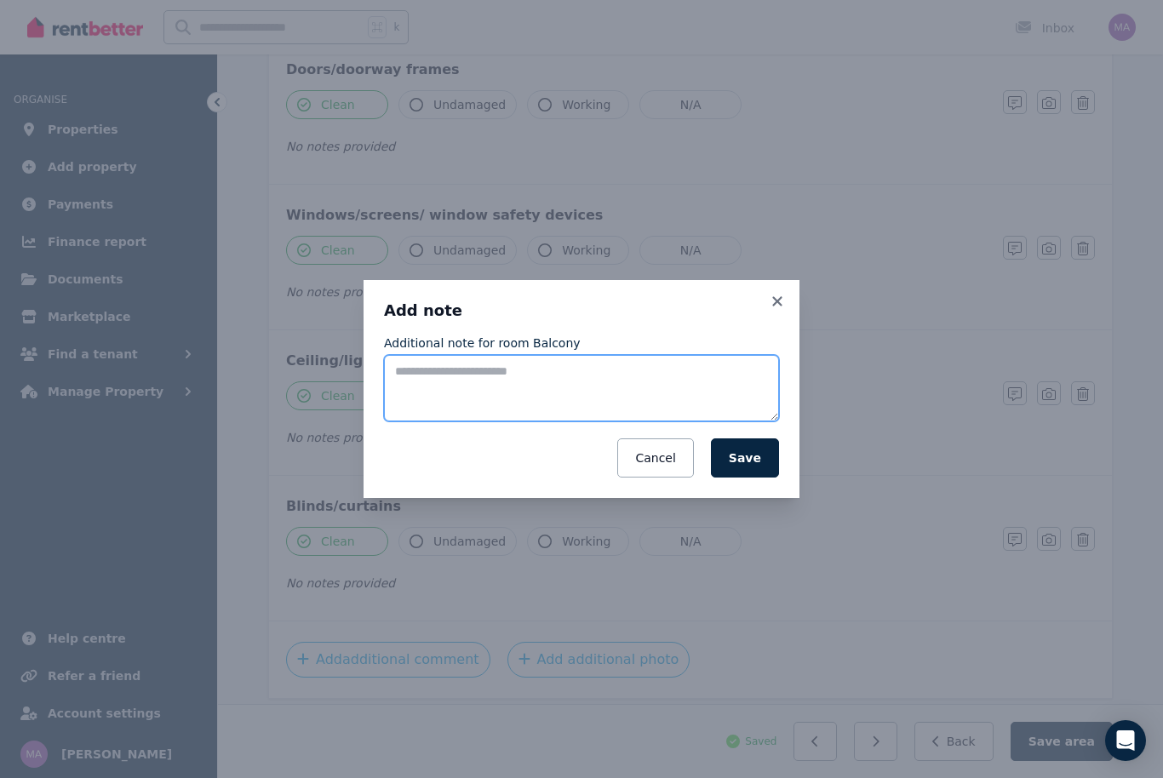
click at [517, 405] on textarea "Additional note for room Balcony" at bounding box center [581, 388] width 395 height 66
type textarea "**********"
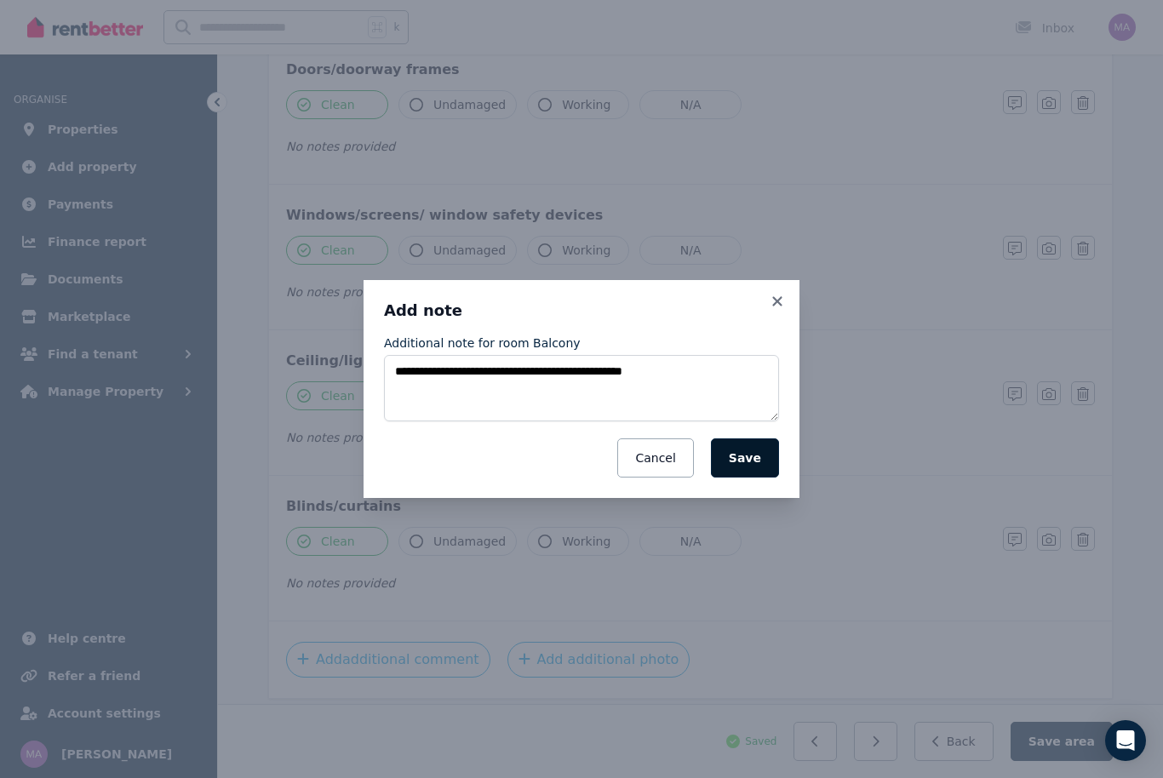
click at [760, 478] on button "Save" at bounding box center [745, 458] width 68 height 39
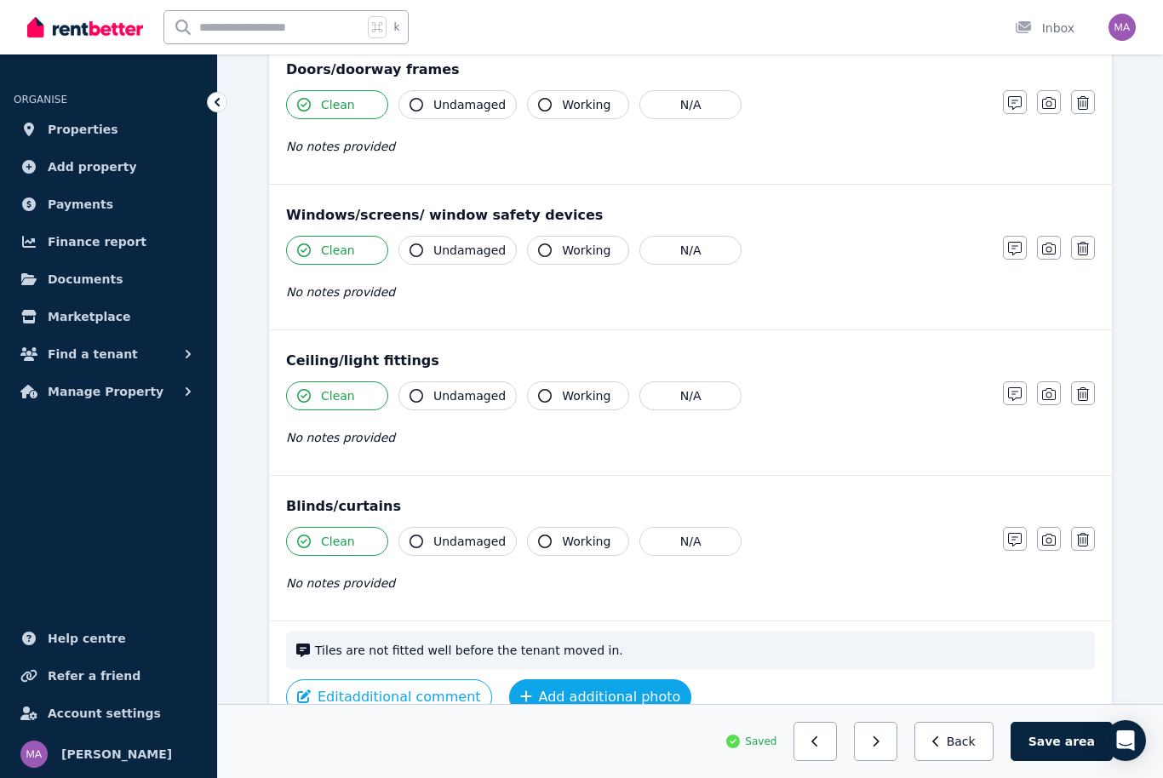
click at [612, 706] on button "Add additional photo" at bounding box center [600, 698] width 183 height 36
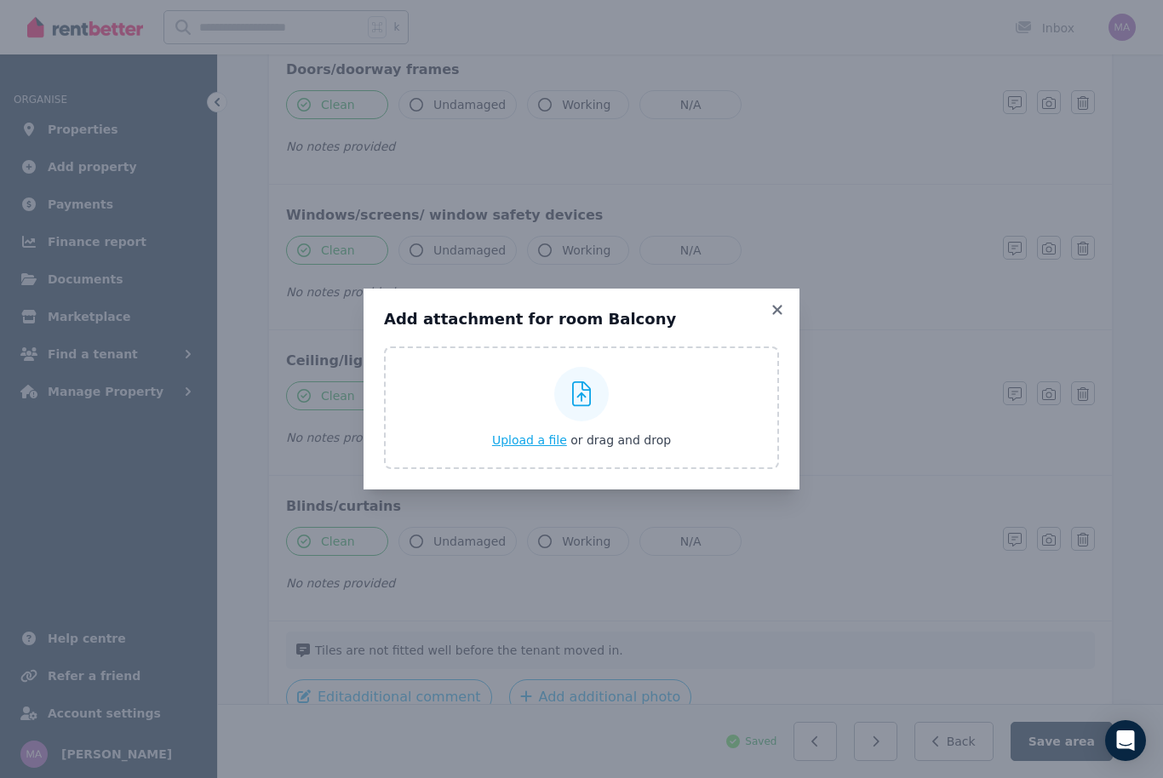
click at [589, 407] on icon at bounding box center [582, 395] width 20 height 26
click at [0, 0] on input "Upload a file or drag and drop" at bounding box center [0, 0] width 0 height 0
click at [772, 318] on icon at bounding box center [777, 309] width 17 height 15
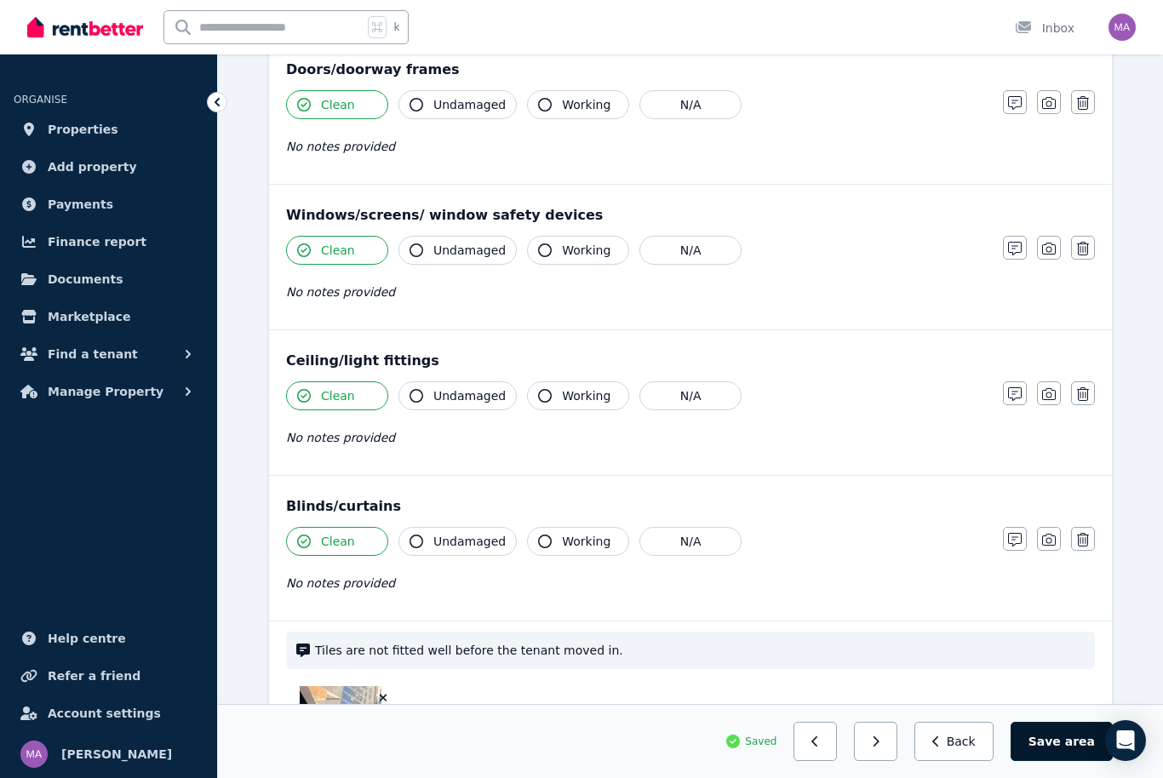
click at [1074, 750] on span "area" at bounding box center [1080, 741] width 30 height 17
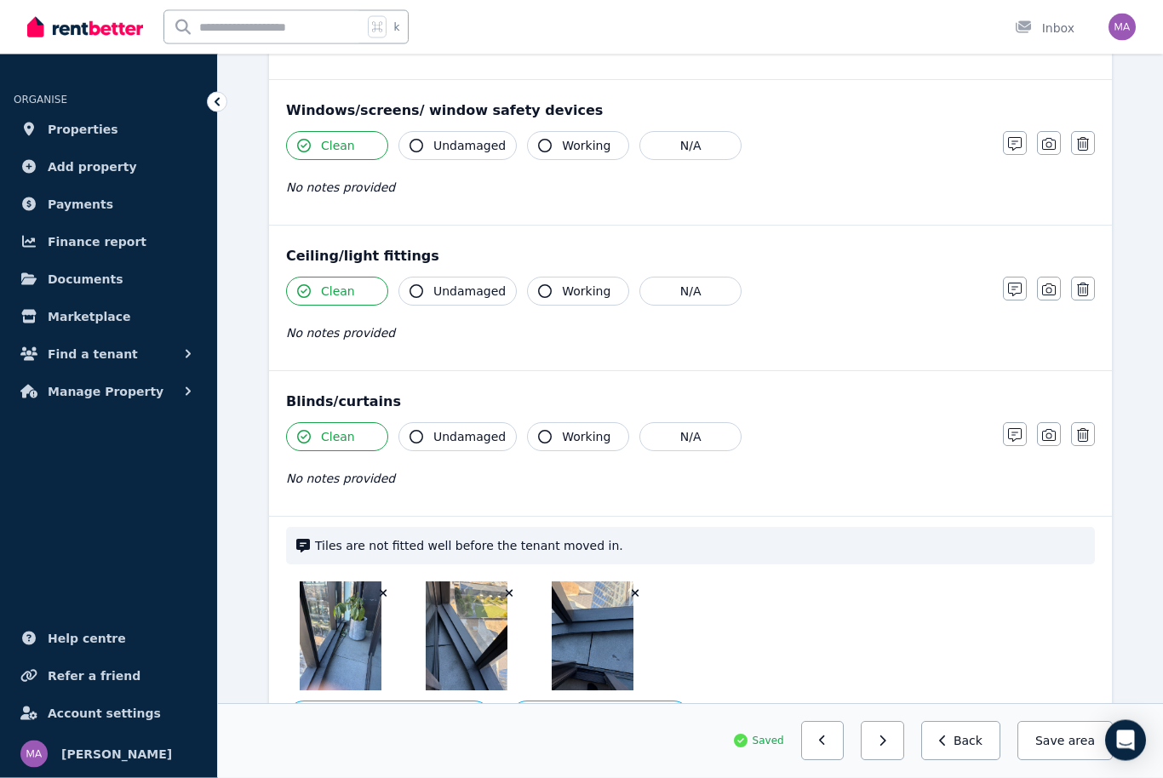
scroll to position [532, 0]
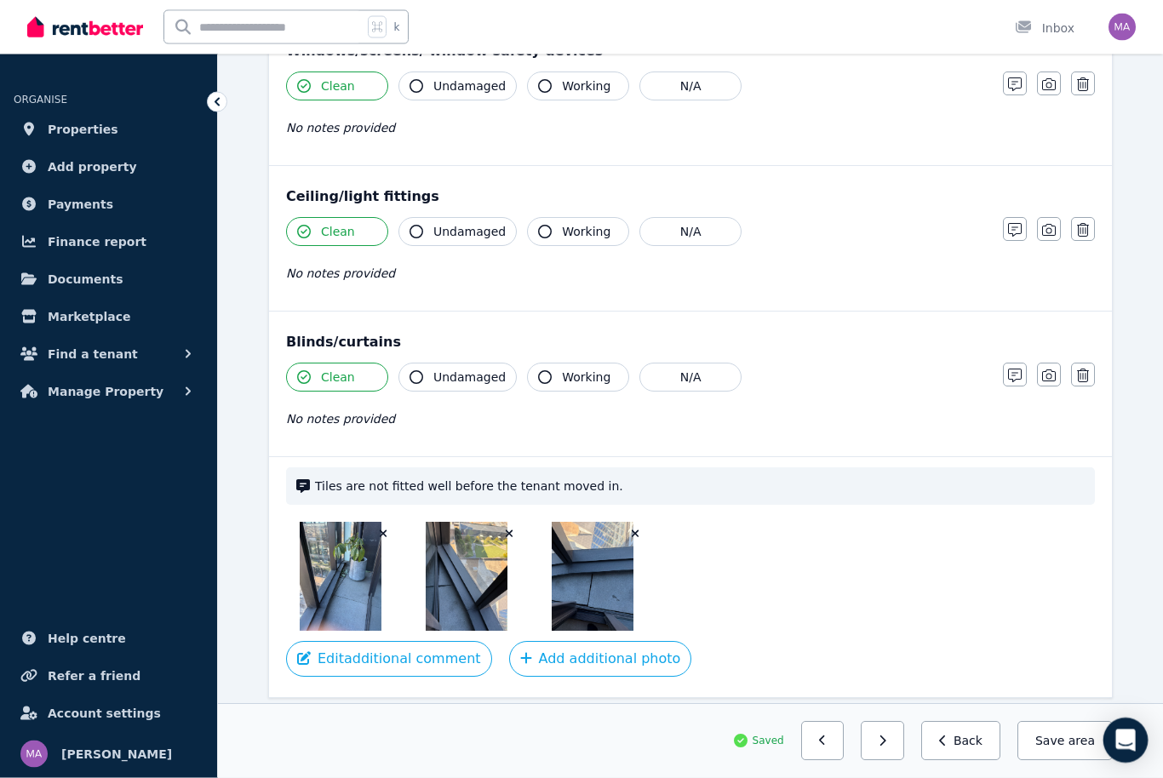
click at [1133, 752] on icon "Open Intercom Messenger" at bounding box center [1126, 741] width 20 height 22
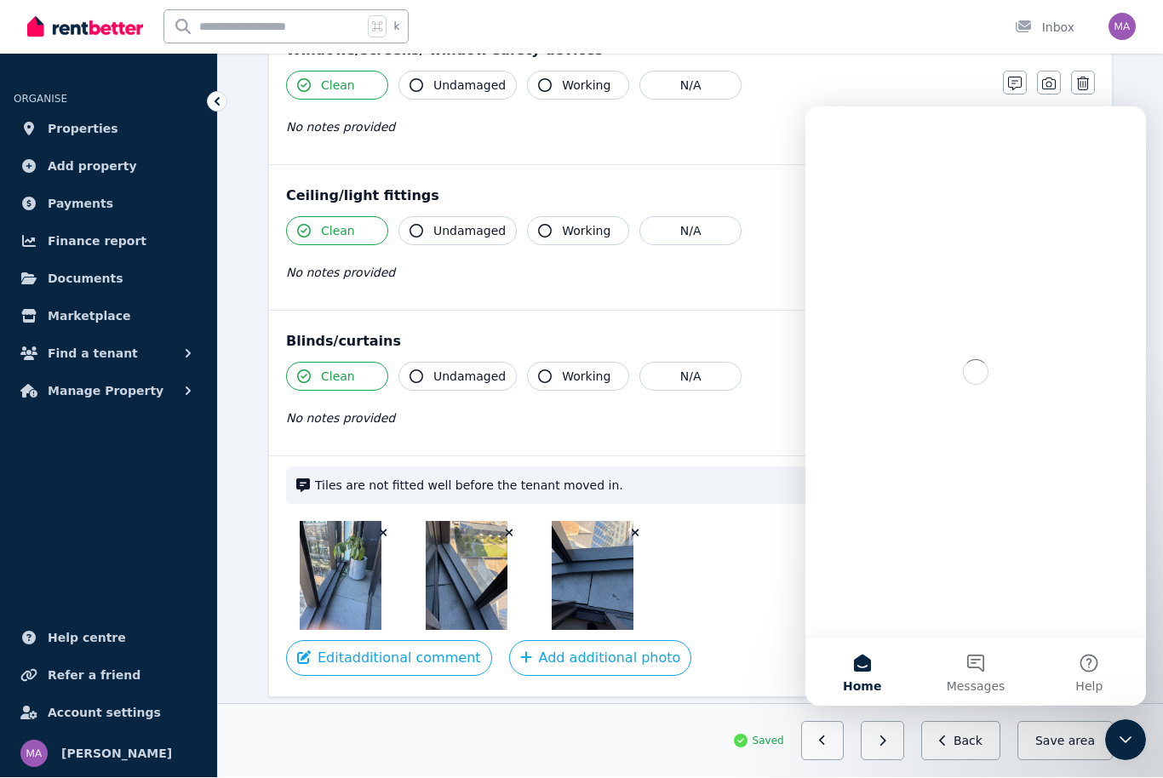
scroll to position [0, 0]
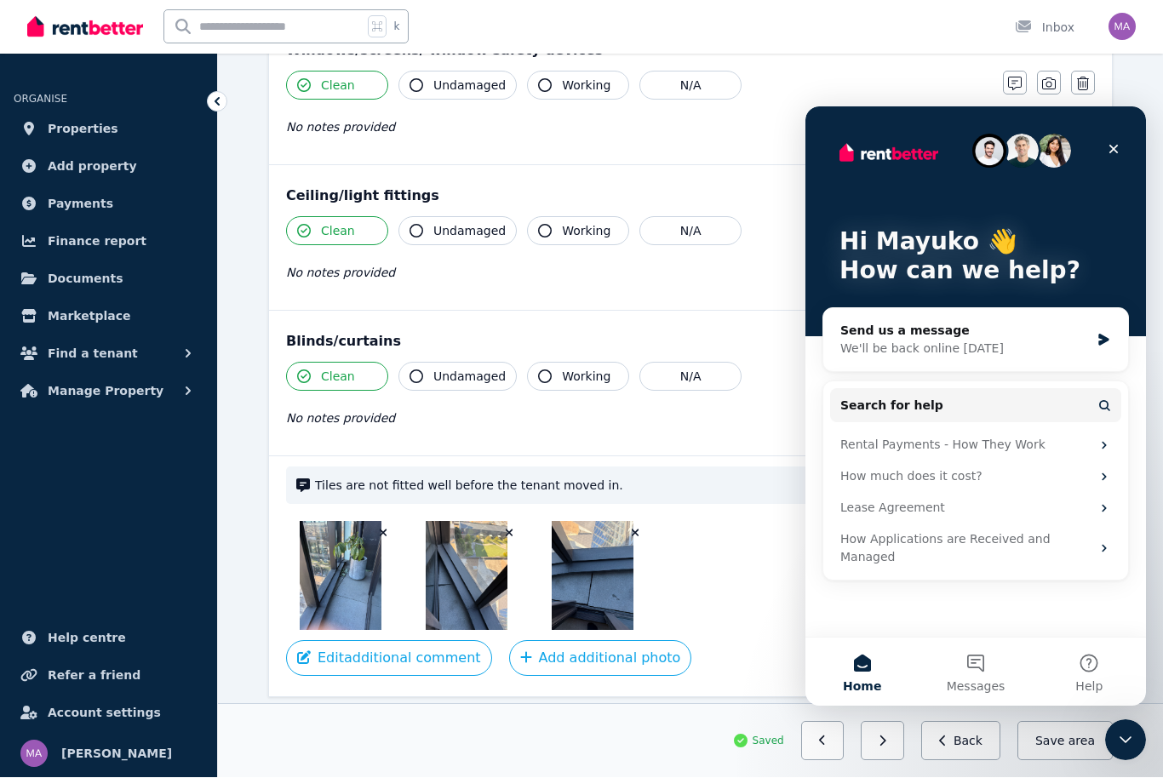
click at [676, 730] on div "Saved Previous: Lounge Room Next: Health issues Back Save area" at bounding box center [690, 741] width 845 height 39
click at [1114, 146] on icon "Close" at bounding box center [1114, 149] width 14 height 14
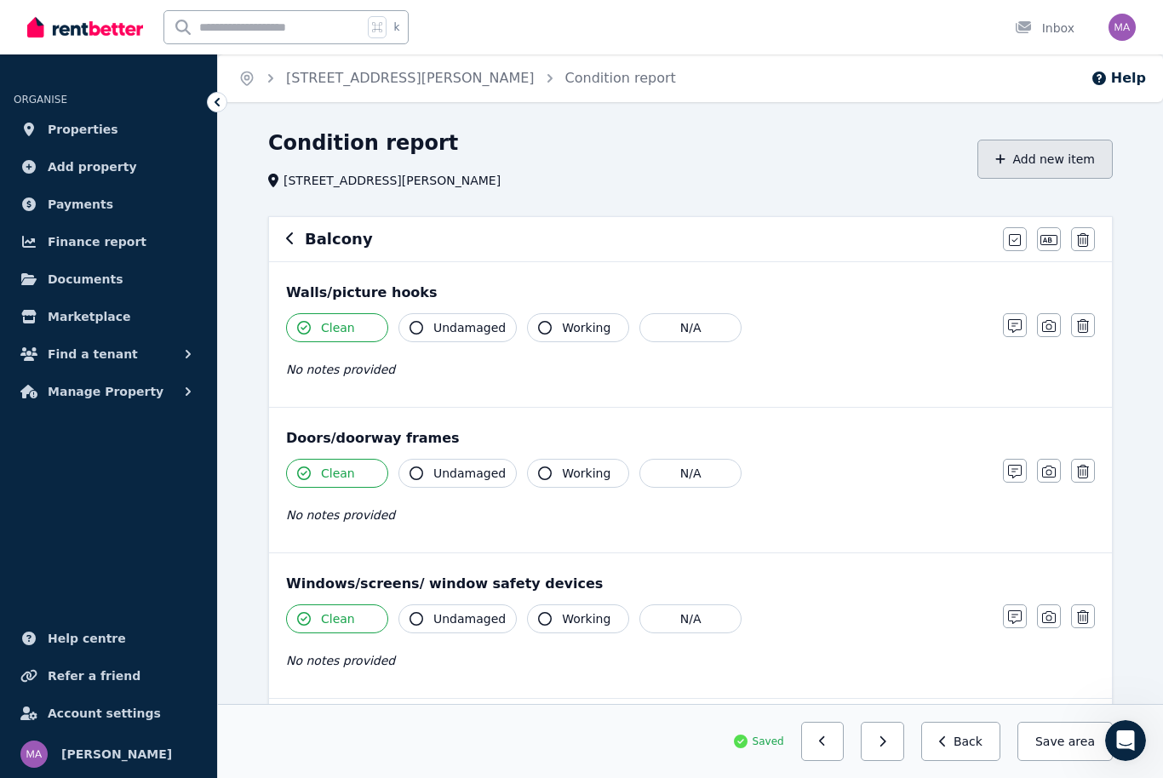
click at [1059, 164] on button "Add new item" at bounding box center [1045, 159] width 135 height 39
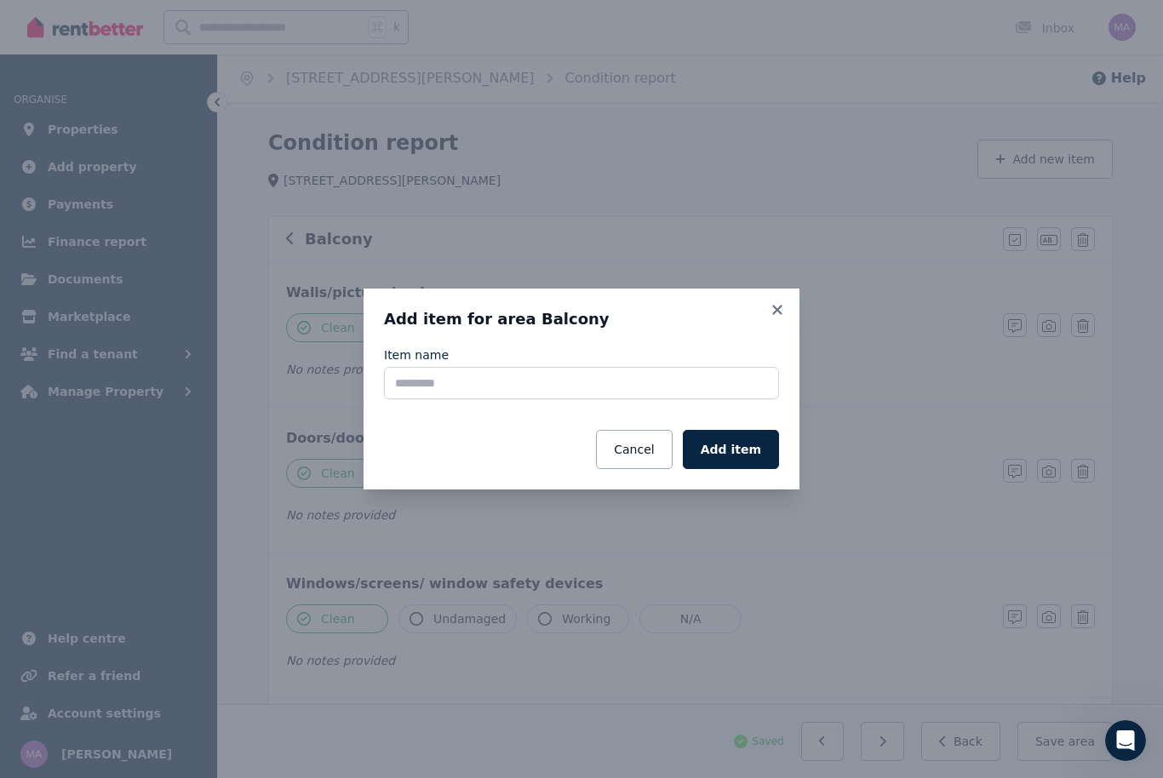
click at [762, 315] on h3 "Add item for area Balcony" at bounding box center [581, 319] width 395 height 20
click at [772, 315] on icon at bounding box center [777, 309] width 17 height 15
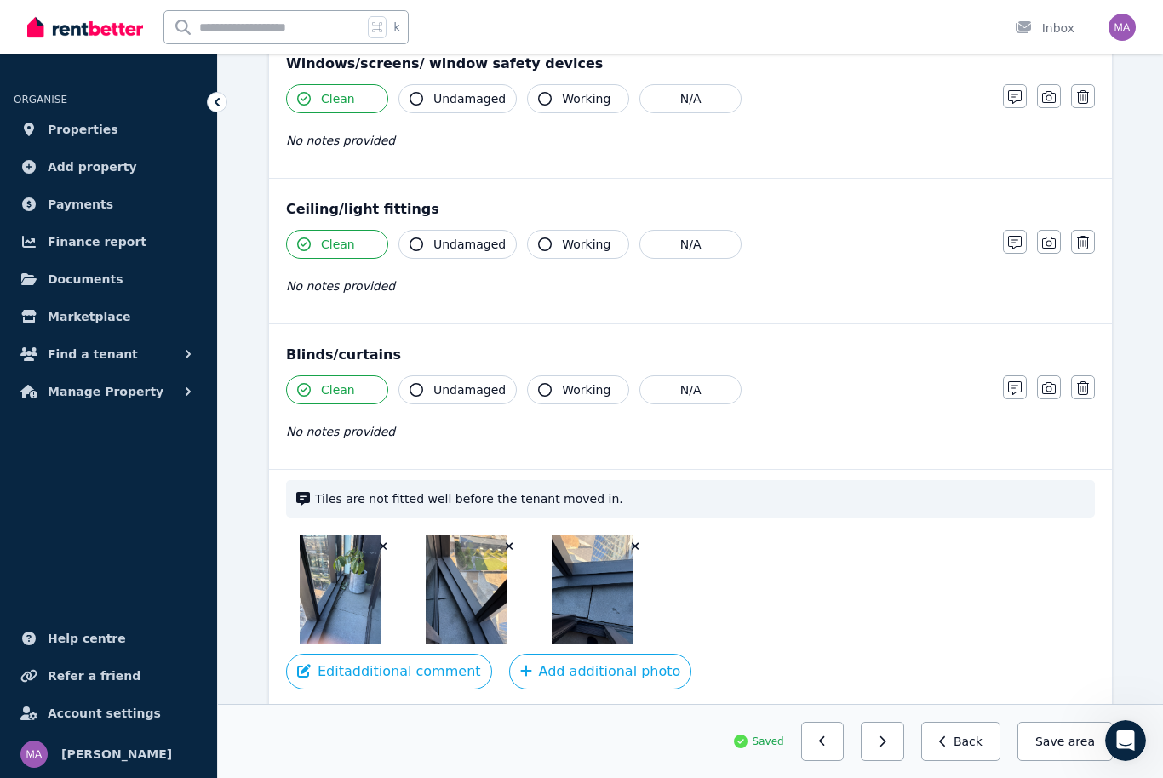
scroll to position [532, 0]
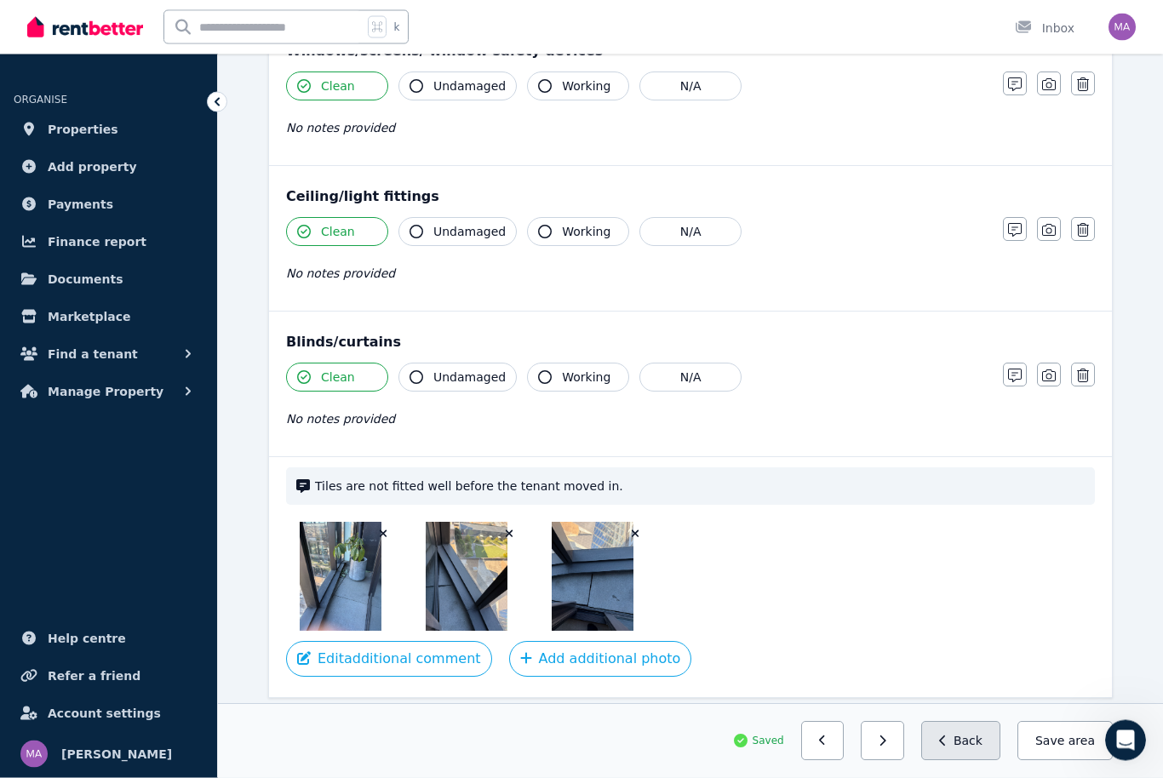
click at [980, 761] on button "Back" at bounding box center [960, 741] width 79 height 39
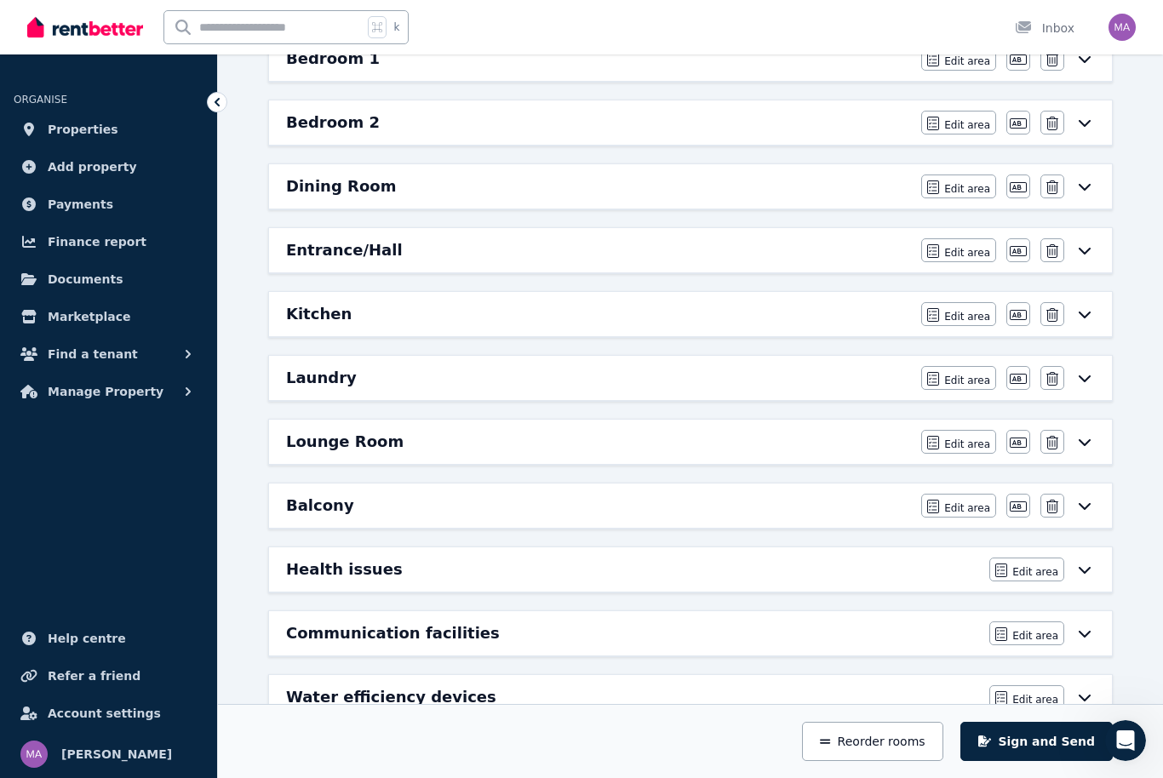
scroll to position [329, 0]
click at [1094, 577] on div "Edit area Edit area" at bounding box center [1043, 571] width 106 height 24
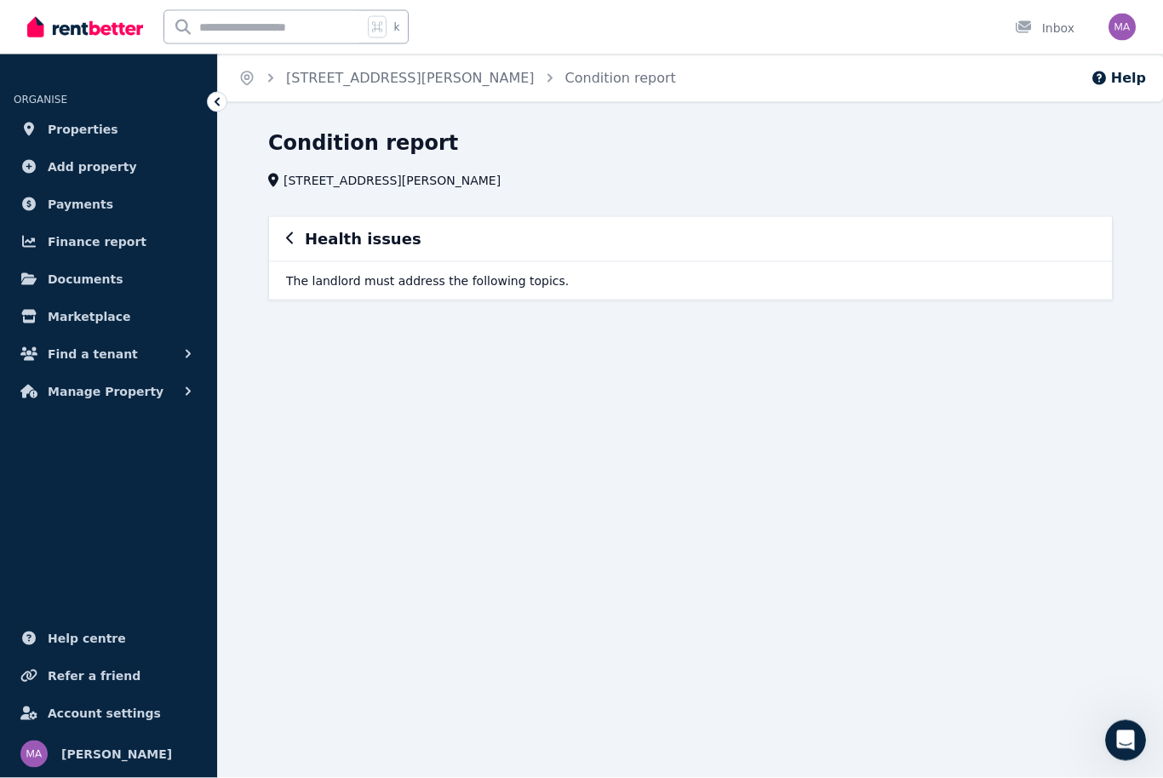
scroll to position [0, 0]
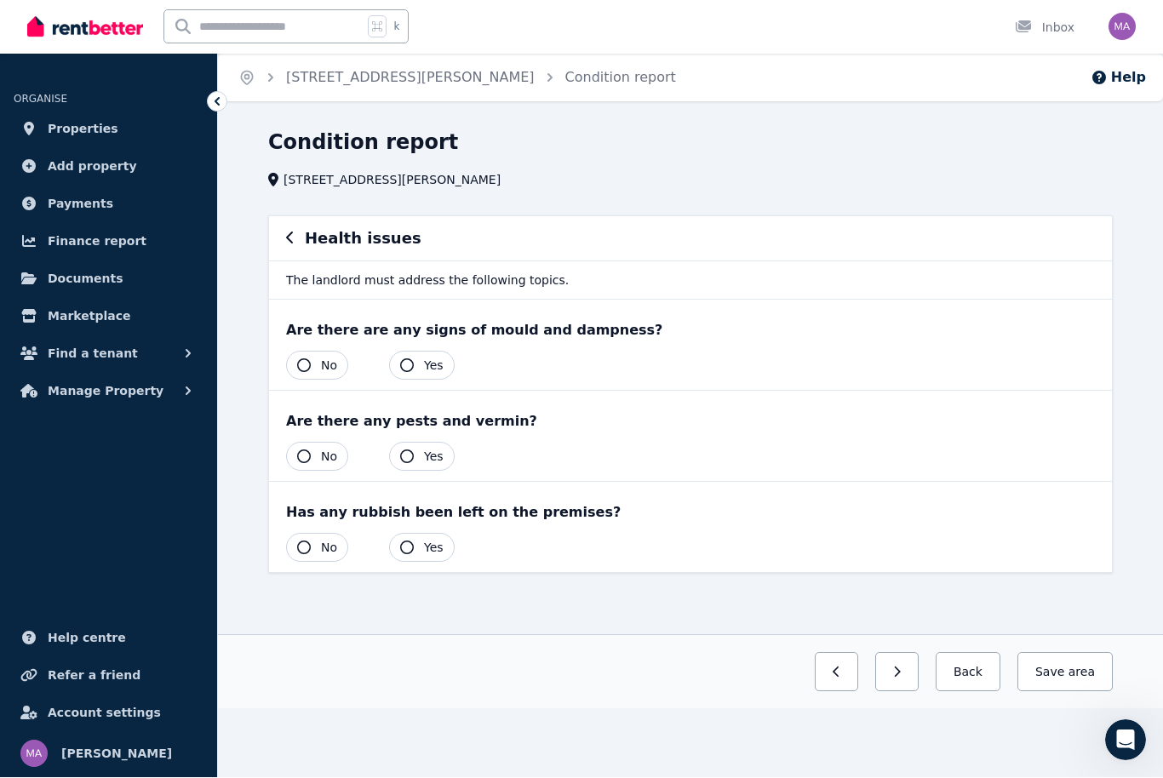
click at [318, 368] on button "No" at bounding box center [317, 366] width 62 height 29
click at [316, 449] on button "No" at bounding box center [317, 457] width 62 height 29
click at [326, 548] on span "No" at bounding box center [329, 548] width 16 height 17
click at [1068, 689] on button "Save area" at bounding box center [1062, 672] width 102 height 39
click at [900, 680] on button "button" at bounding box center [882, 672] width 43 height 39
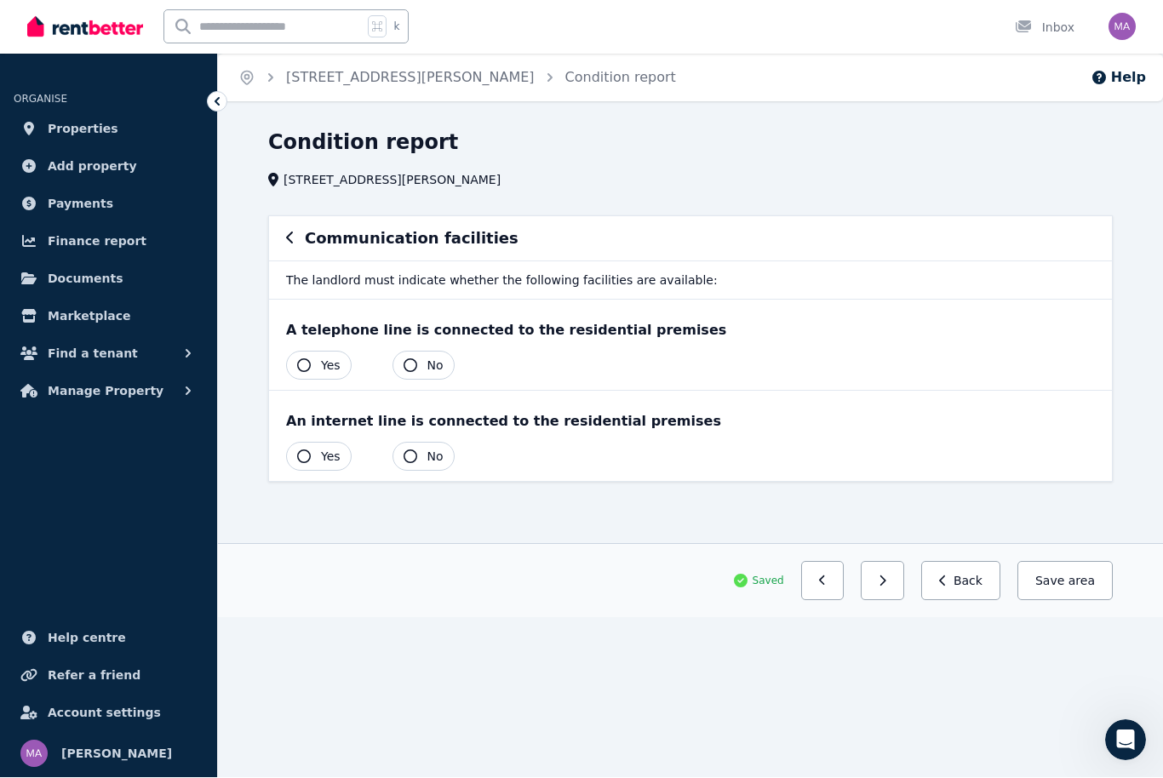
click at [329, 360] on span "Yes" at bounding box center [331, 366] width 20 height 17
click at [321, 462] on span "Yes" at bounding box center [331, 457] width 20 height 17
click at [1063, 588] on button "Save area" at bounding box center [1062, 581] width 102 height 39
click at [900, 590] on button "button" at bounding box center [882, 581] width 43 height 39
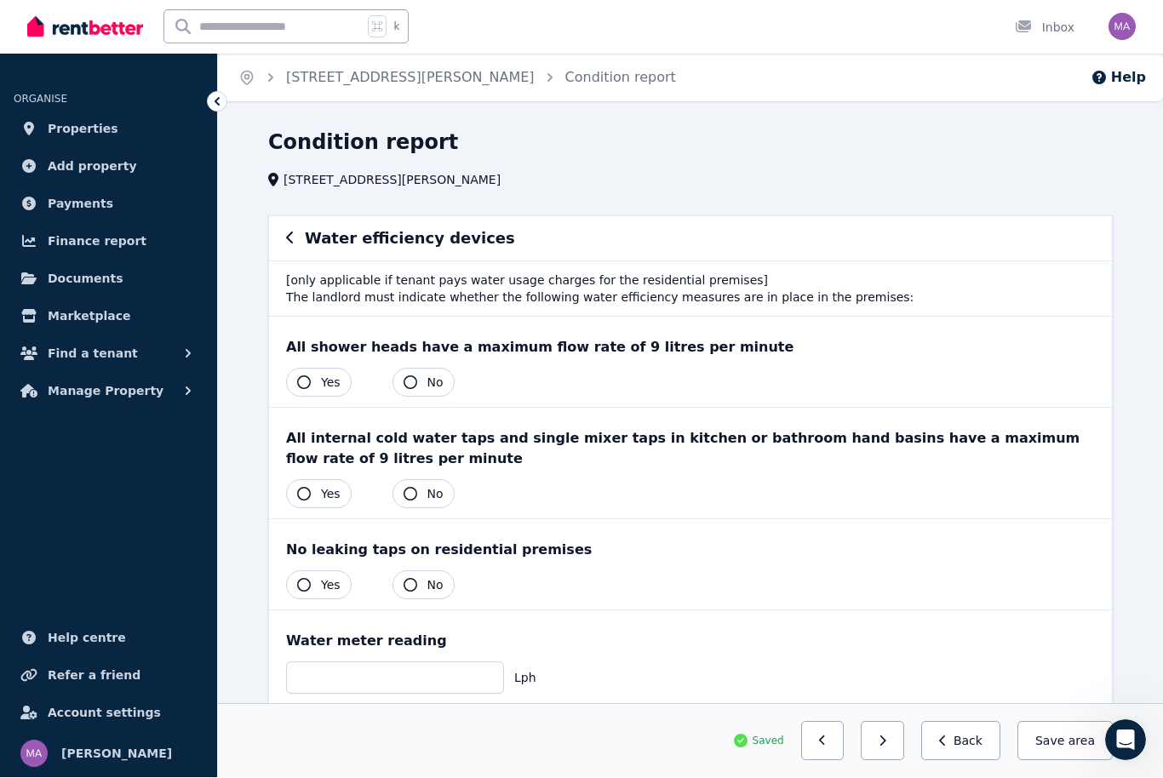
scroll to position [1, 0]
click at [336, 377] on span "Yes" at bounding box center [331, 382] width 20 height 17
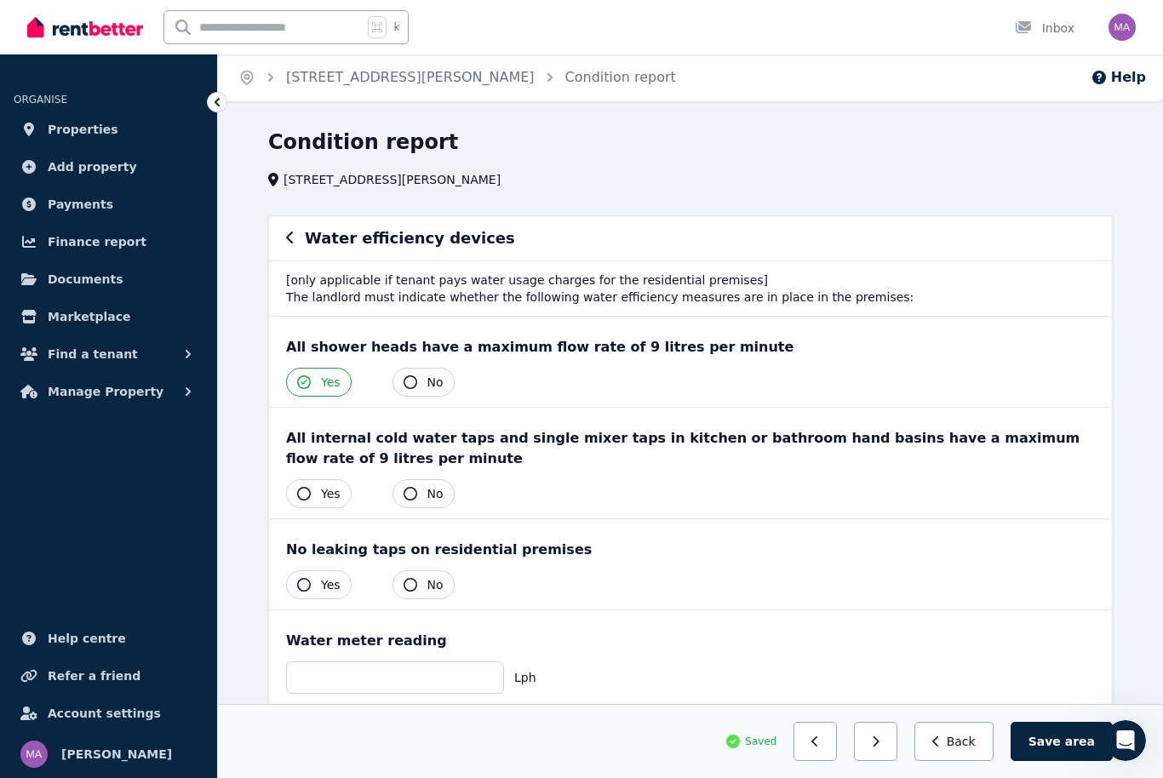
click at [319, 490] on button "Yes" at bounding box center [319, 493] width 66 height 29
click at [439, 589] on span "No" at bounding box center [436, 585] width 16 height 17
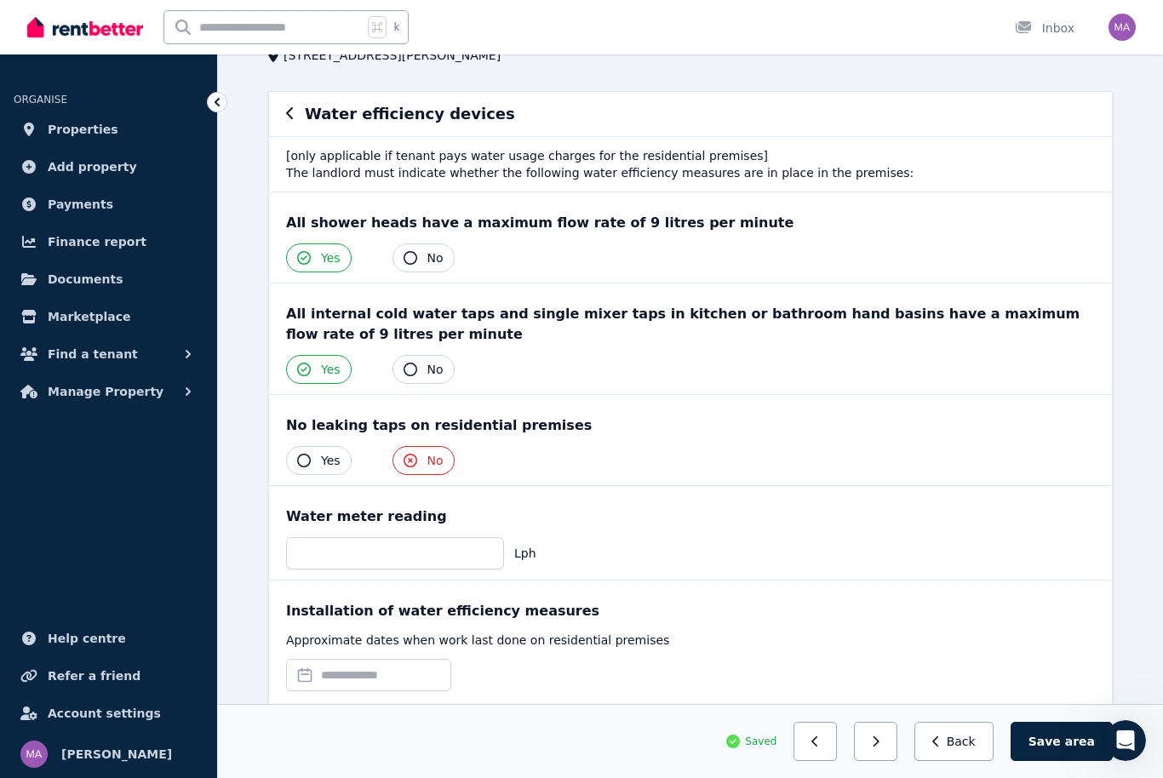
scroll to position [142, 0]
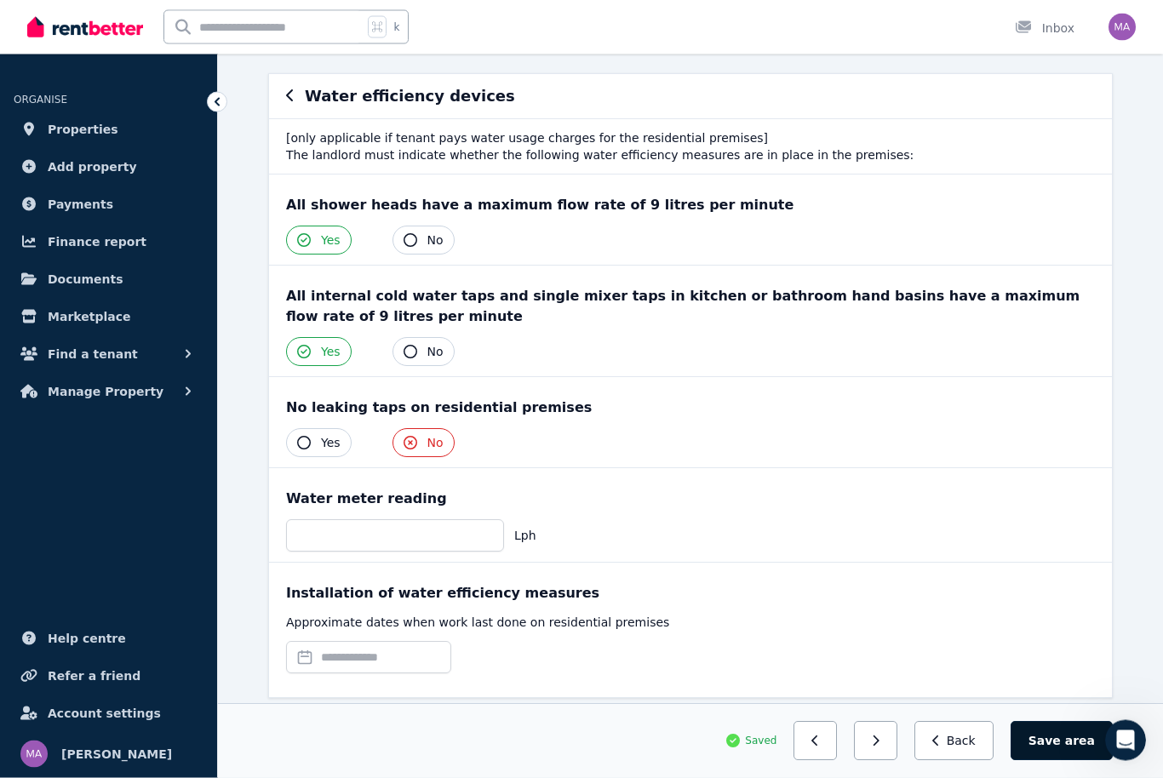
click at [1070, 750] on span "area" at bounding box center [1080, 741] width 30 height 17
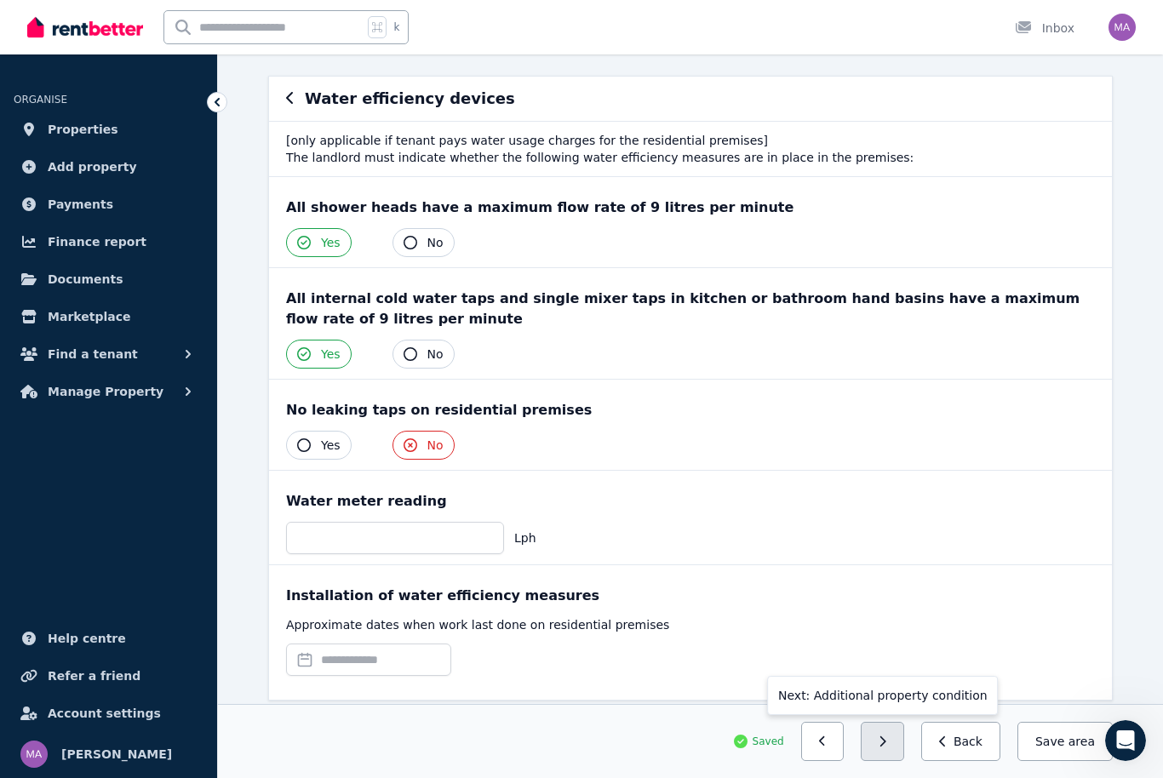
click at [900, 761] on button "button" at bounding box center [882, 741] width 43 height 39
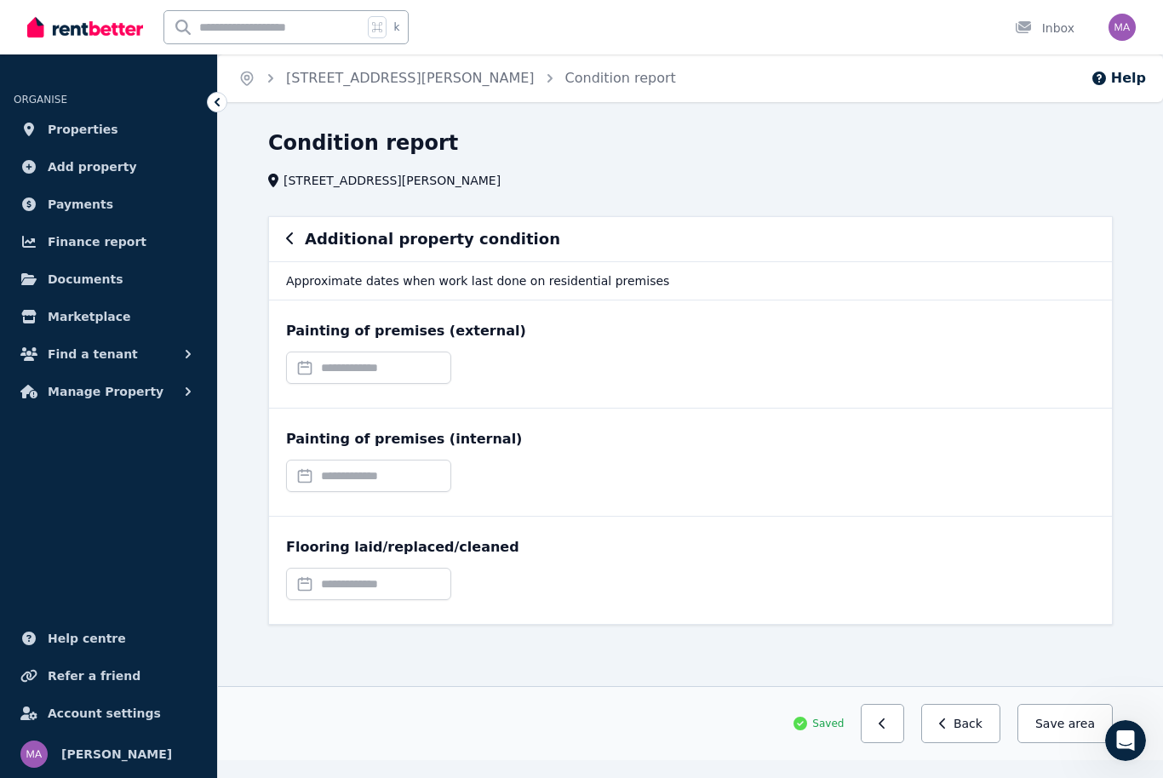
scroll to position [0, 0]
click at [1048, 734] on button "Save area" at bounding box center [1065, 723] width 95 height 39
click at [1076, 723] on span "area" at bounding box center [1082, 723] width 26 height 17
click at [353, 367] on input "text" at bounding box center [368, 368] width 165 height 32
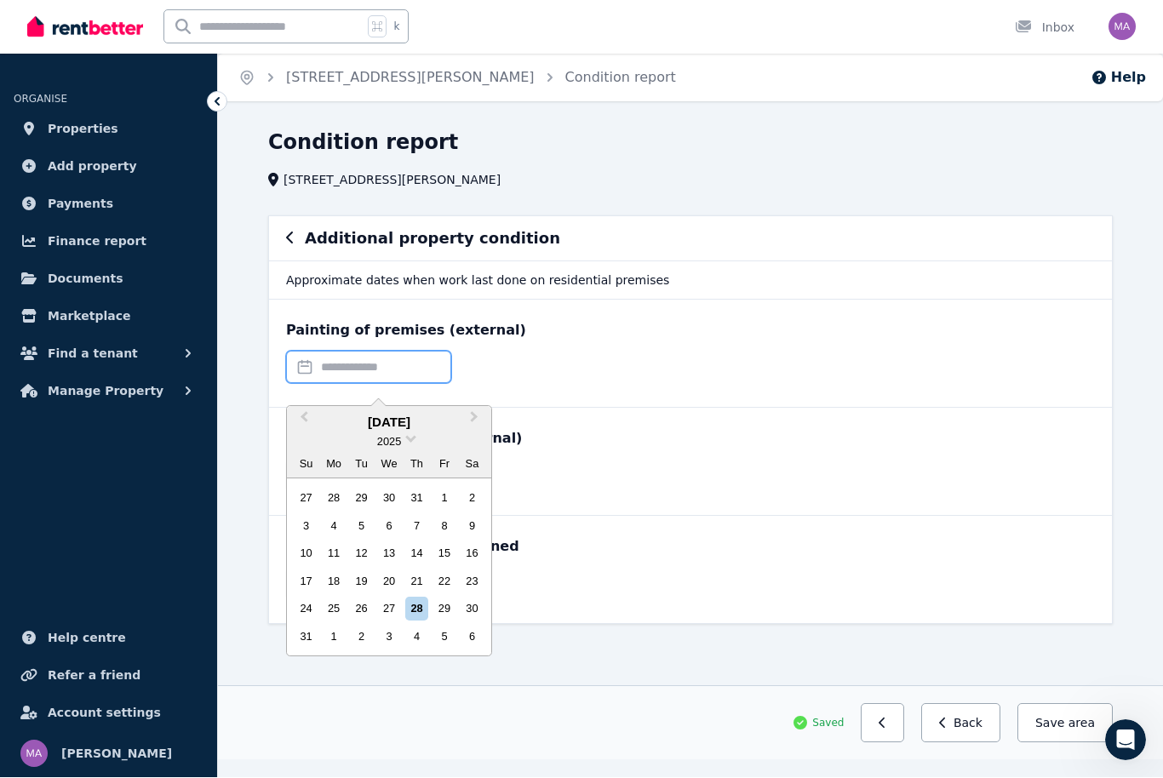
click at [365, 368] on input "text" at bounding box center [368, 368] width 165 height 32
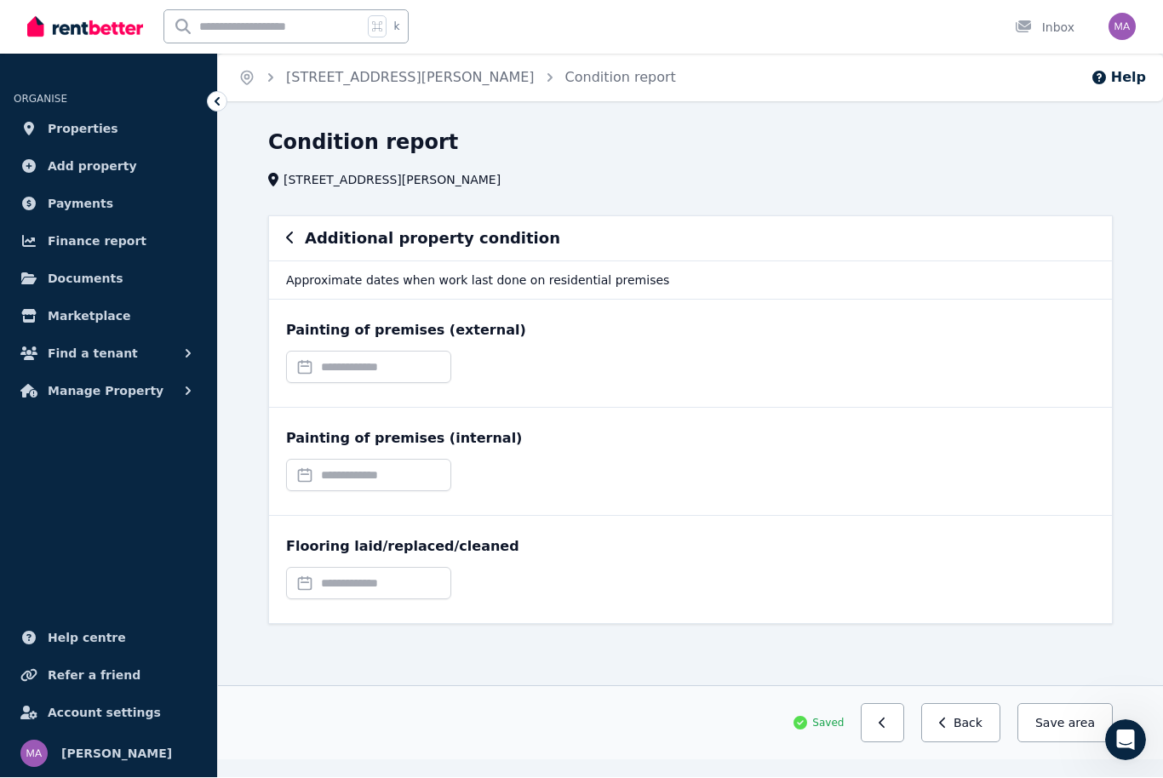
click at [560, 347] on div "Painting of premises (external)" at bounding box center [690, 354] width 843 height 107
click at [982, 728] on button "Back" at bounding box center [960, 723] width 79 height 39
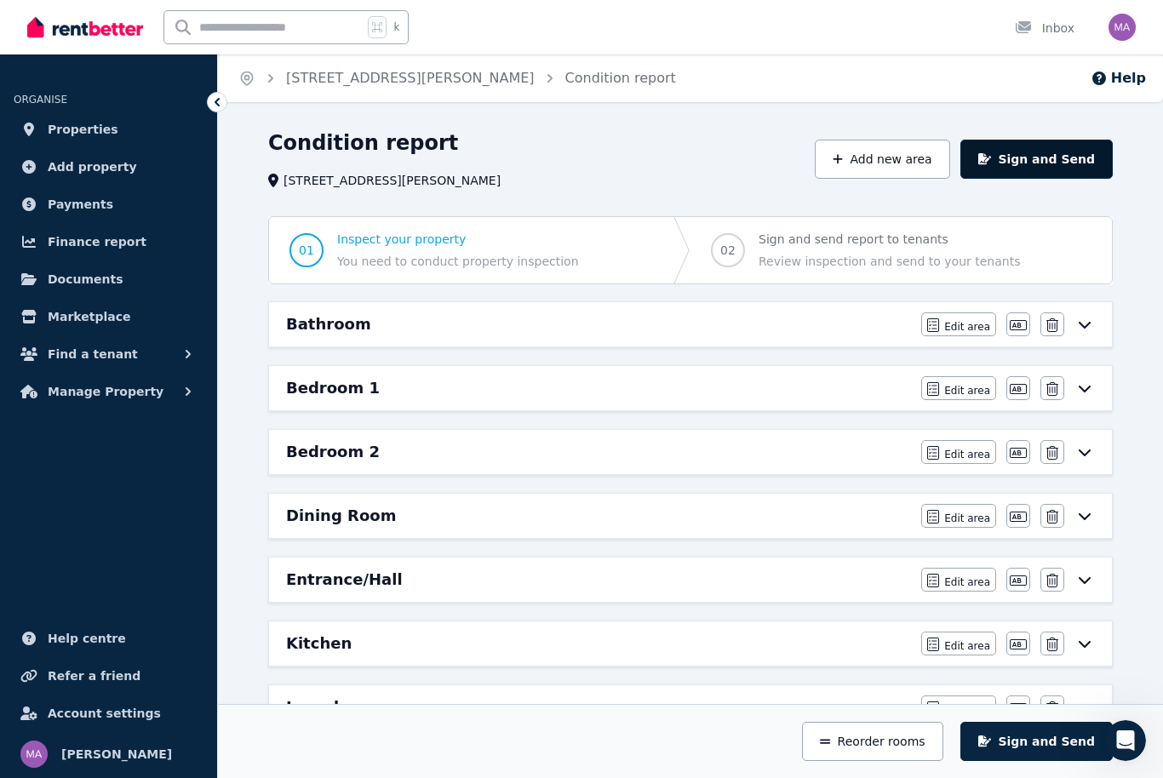
click at [1048, 157] on button "Sign and Send" at bounding box center [1037, 159] width 152 height 39
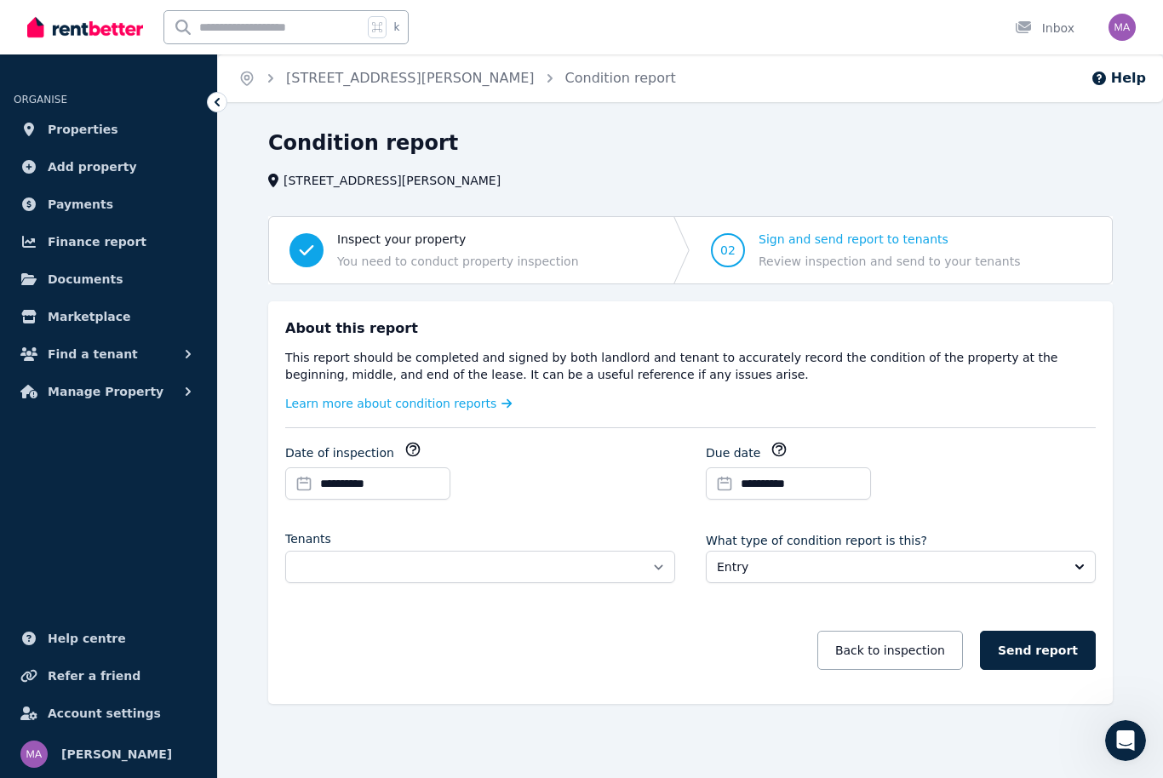
click at [952, 575] on button "Entry" at bounding box center [901, 567] width 390 height 32
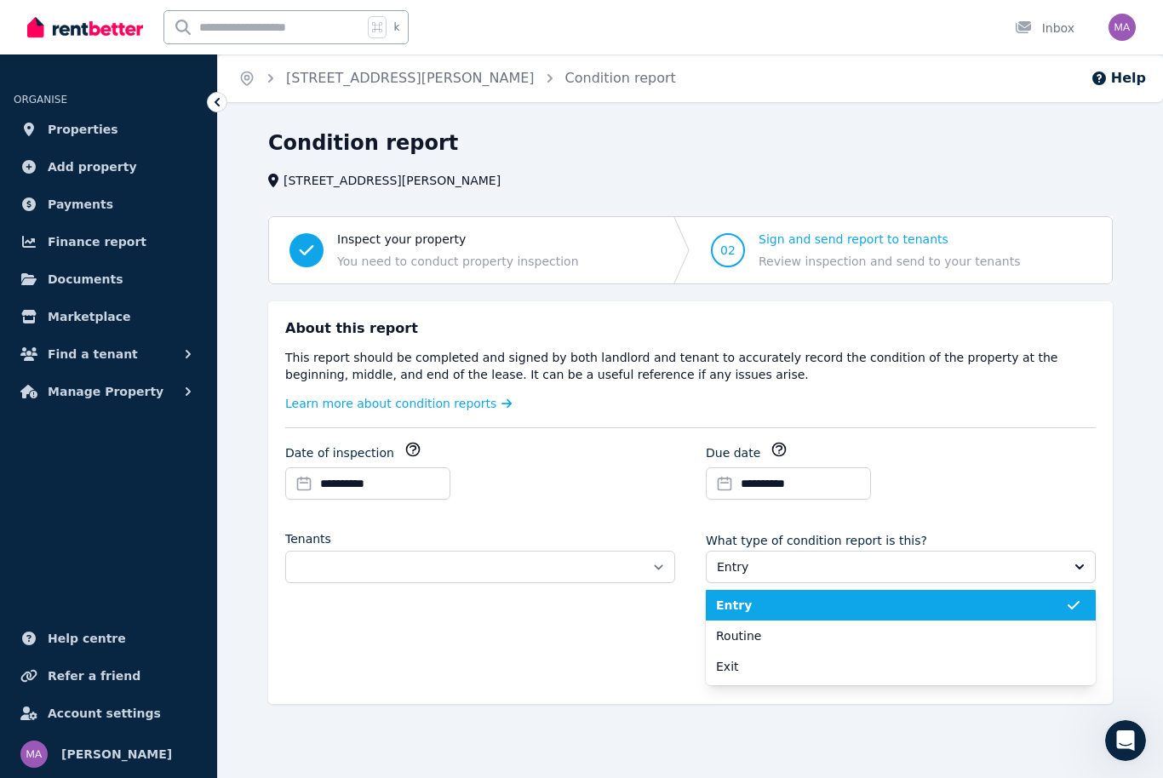
click at [761, 640] on span "Routine" at bounding box center [890, 636] width 349 height 17
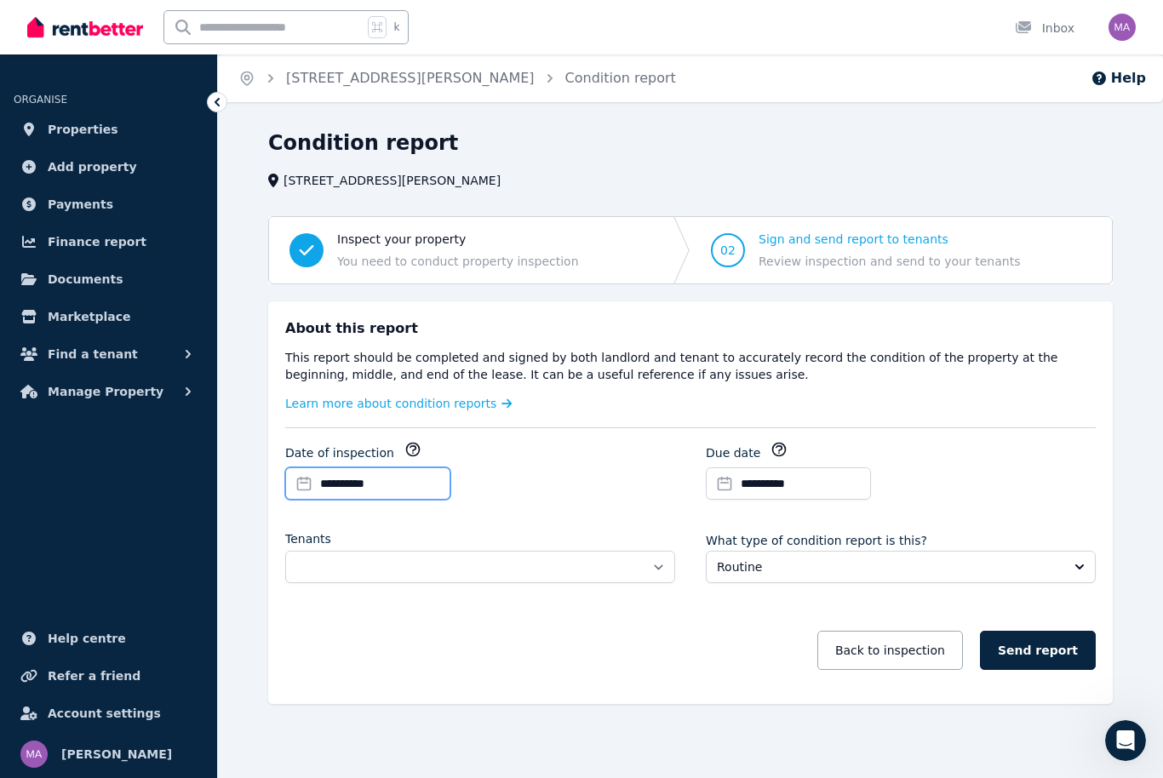
click at [388, 481] on input "**********" at bounding box center [367, 484] width 165 height 32
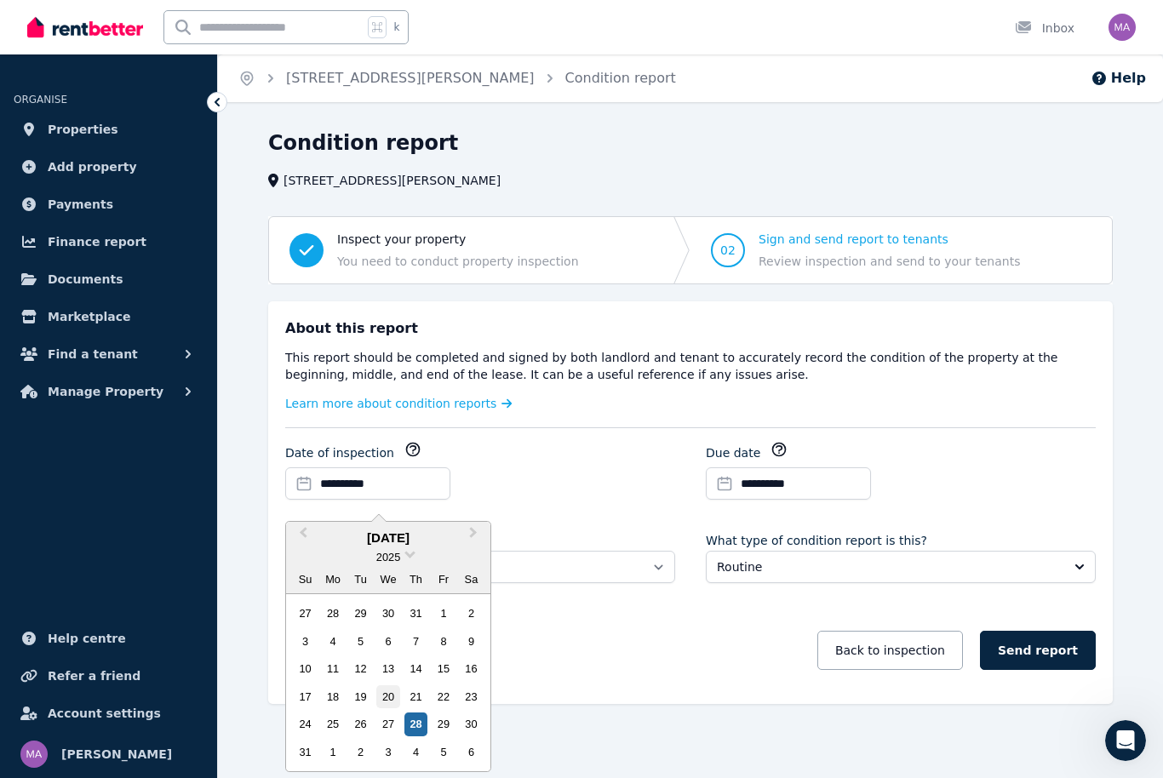
click at [398, 700] on div "20" at bounding box center [387, 697] width 23 height 23
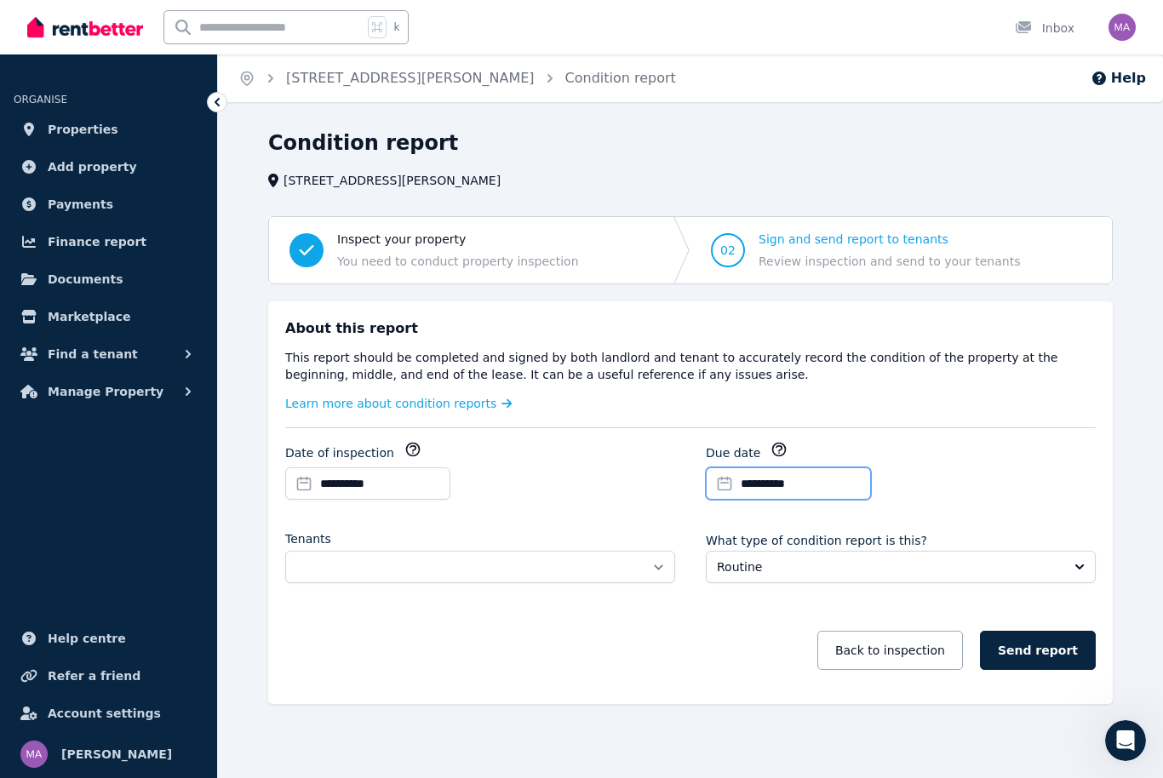
click at [838, 488] on input "**********" at bounding box center [788, 484] width 165 height 32
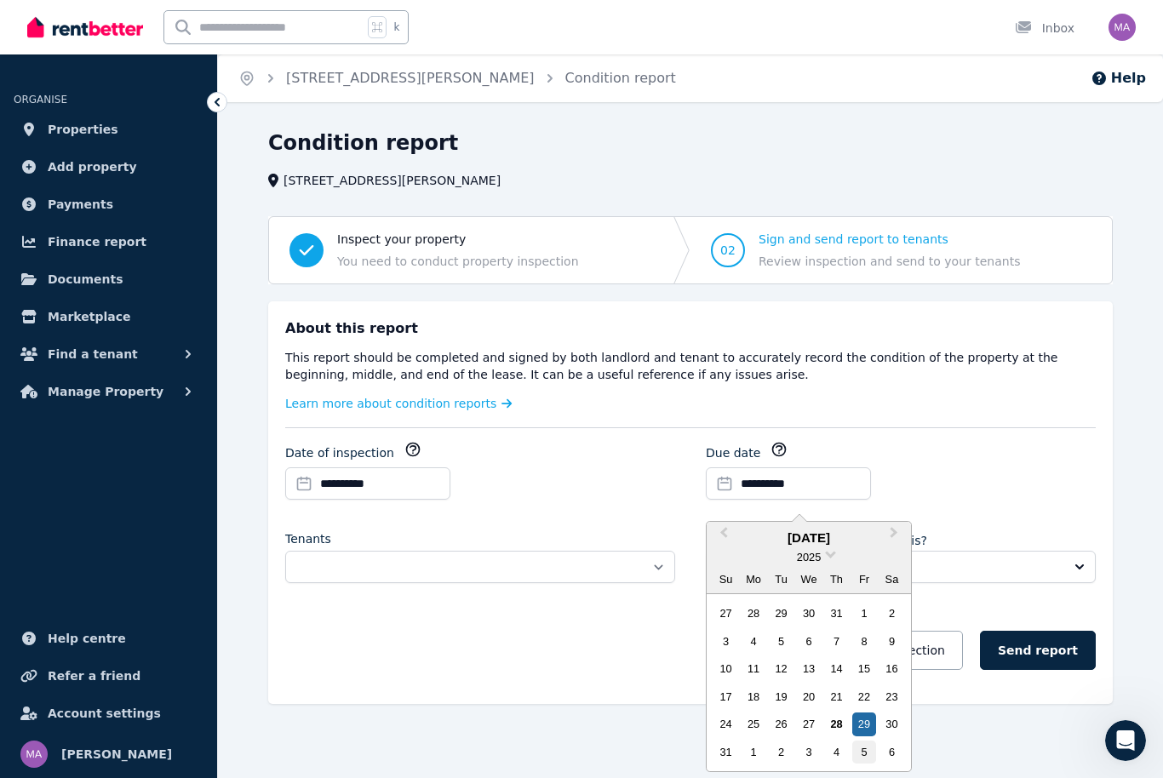
click at [868, 755] on div "5" at bounding box center [863, 752] width 23 height 23
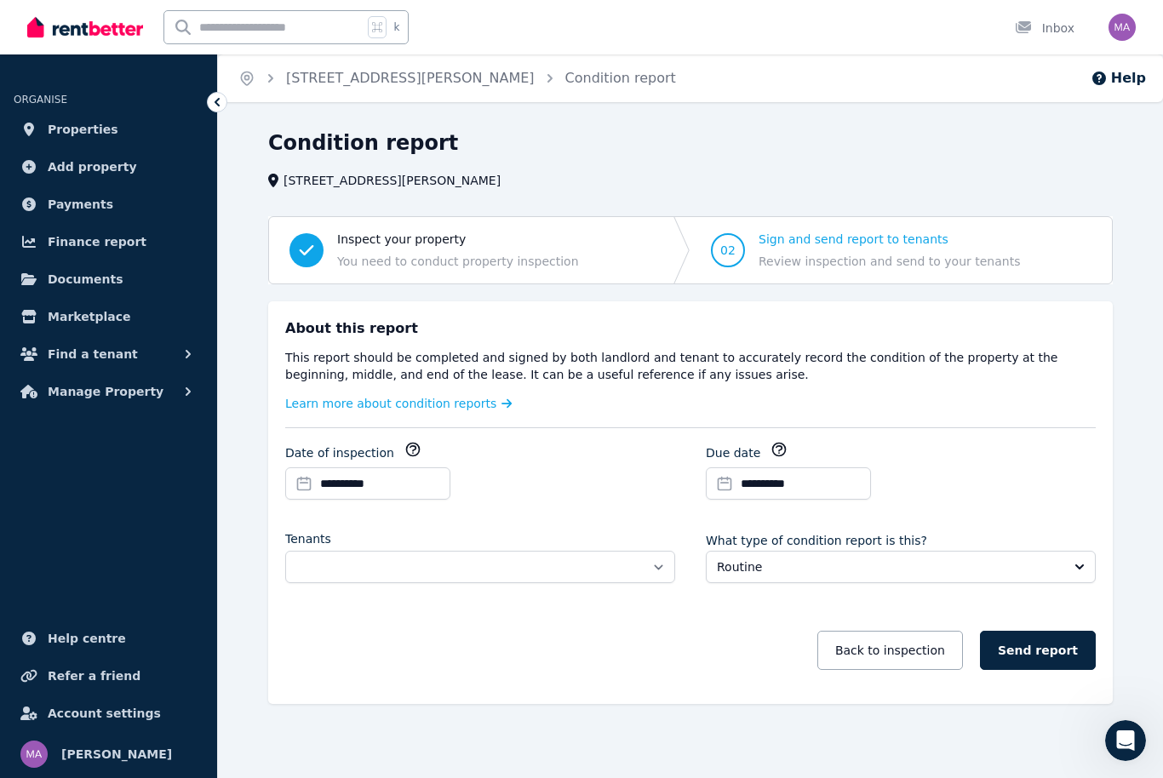
click at [1052, 482] on div "**********" at bounding box center [901, 477] width 390 height 72
click at [628, 571] on select "**********" at bounding box center [480, 567] width 390 height 32
select select "**********"
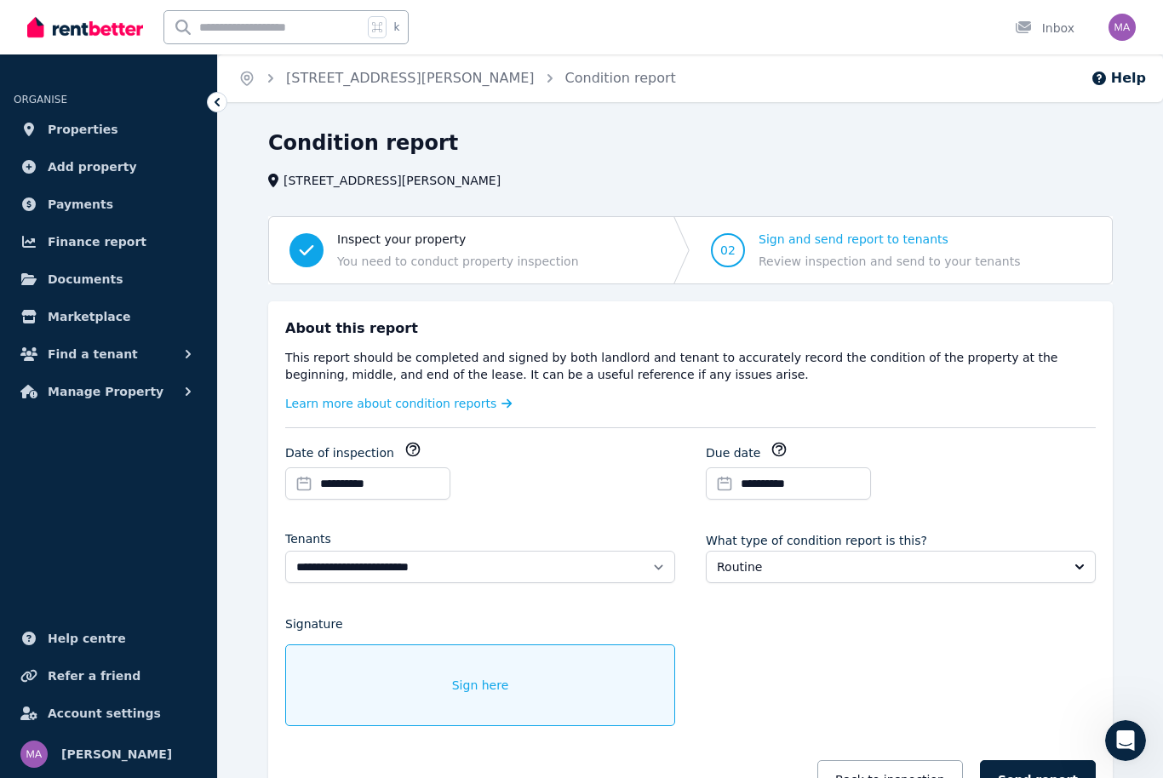
click at [784, 658] on div "**********" at bounding box center [690, 629] width 811 height 376
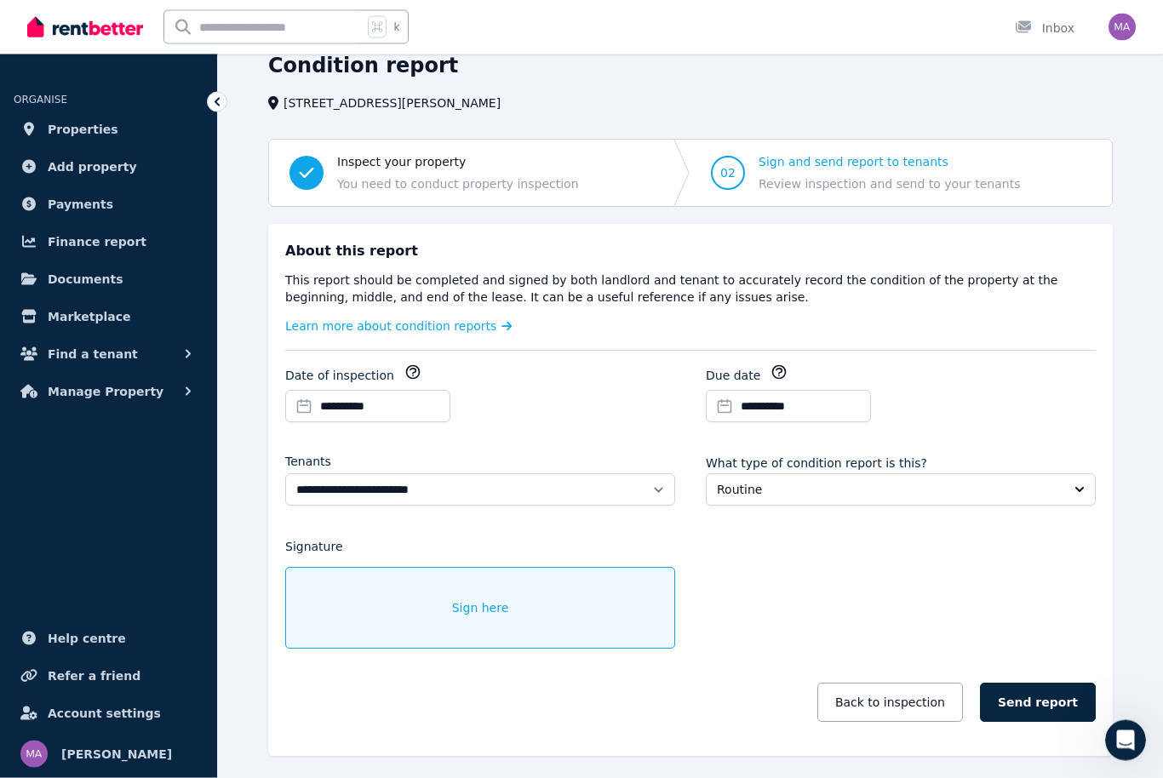
click at [387, 616] on div "Sign here" at bounding box center [480, 609] width 390 height 82
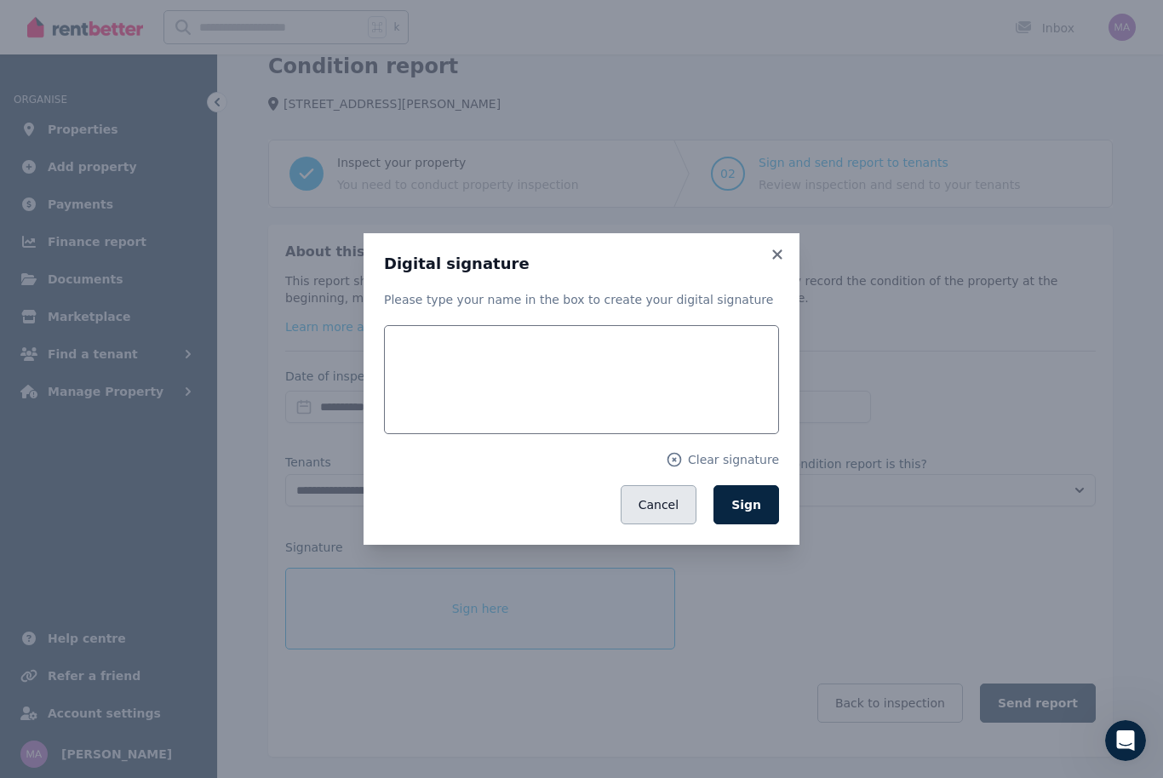
click at [669, 525] on button "Cancel" at bounding box center [659, 504] width 76 height 39
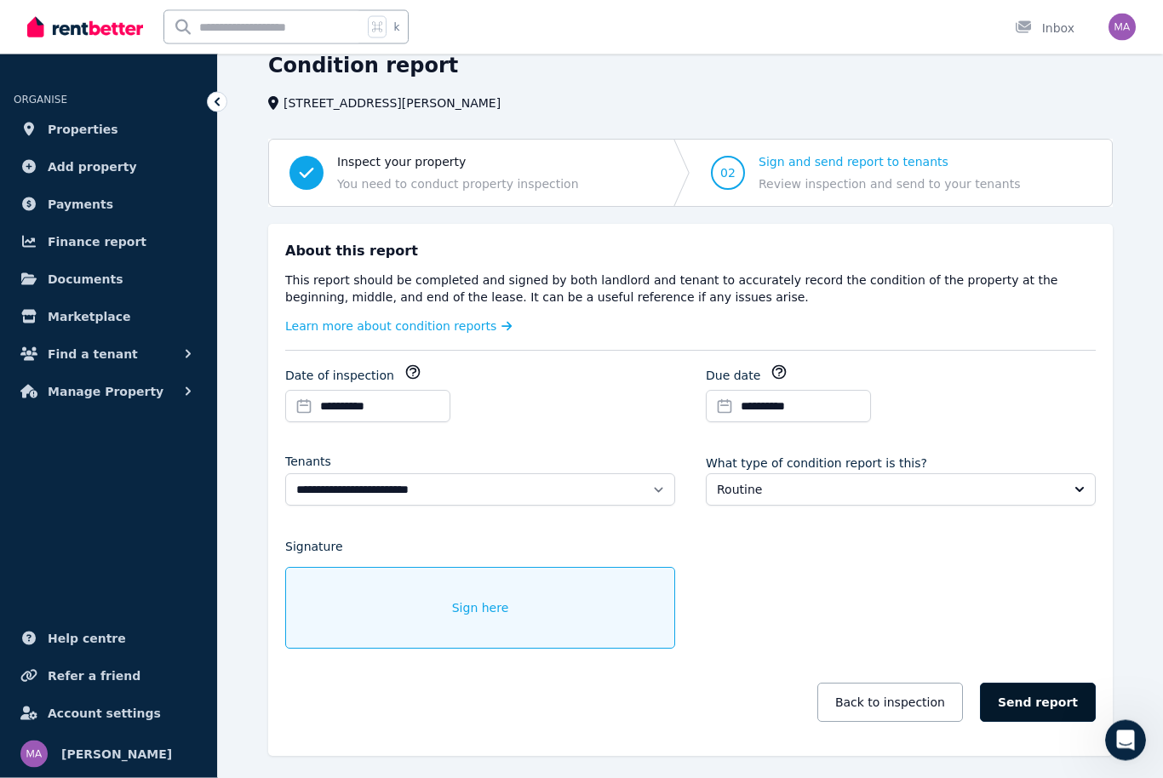
click at [1049, 705] on button "Send report" at bounding box center [1038, 703] width 116 height 39
click at [1048, 700] on button "Send report" at bounding box center [1038, 703] width 116 height 39
click at [462, 611] on span "Sign here" at bounding box center [480, 608] width 57 height 17
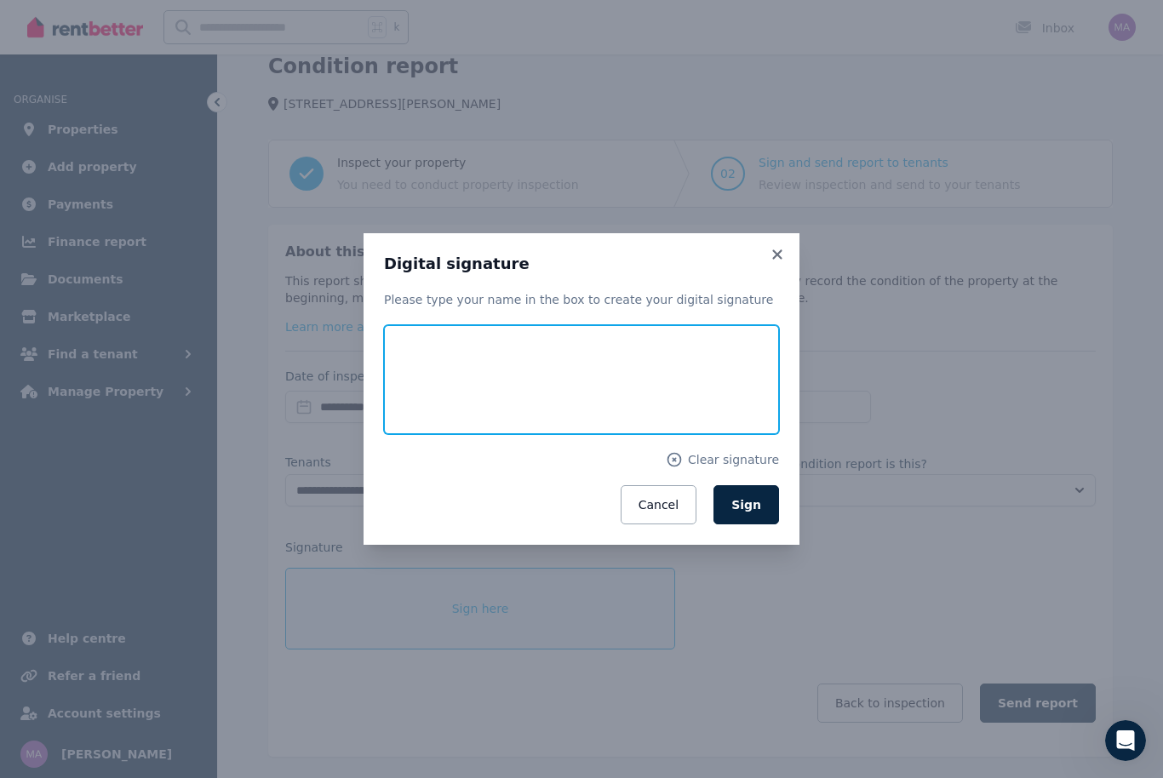
click at [446, 399] on input "text" at bounding box center [581, 379] width 395 height 109
type input "**********"
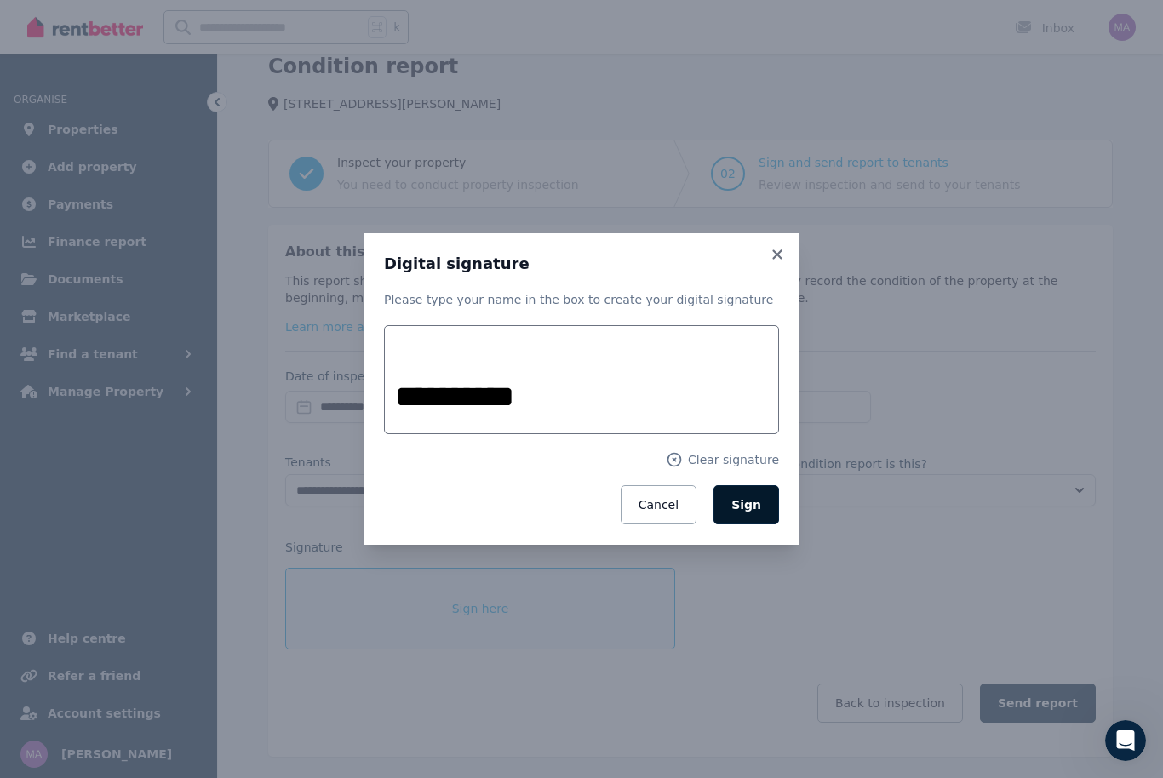
click at [758, 512] on span "Sign" at bounding box center [747, 505] width 30 height 14
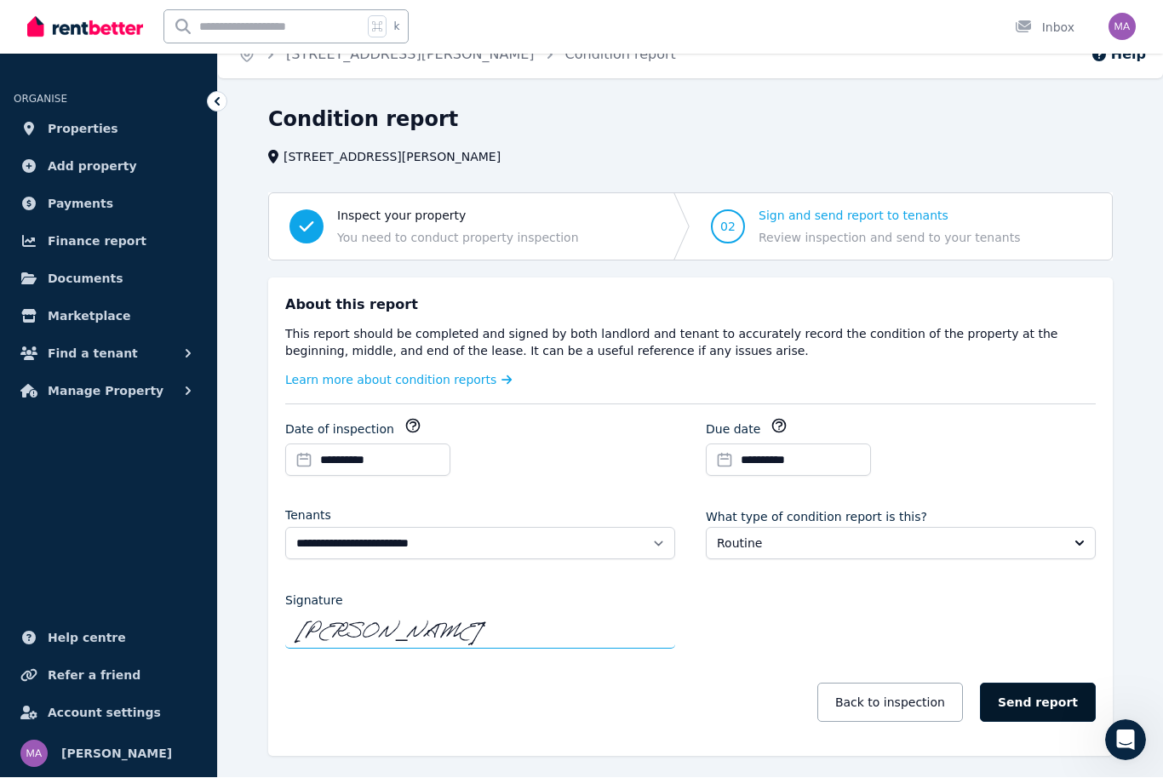
click at [1050, 706] on button "Send report" at bounding box center [1038, 703] width 116 height 39
